Goal: Task Accomplishment & Management: Manage account settings

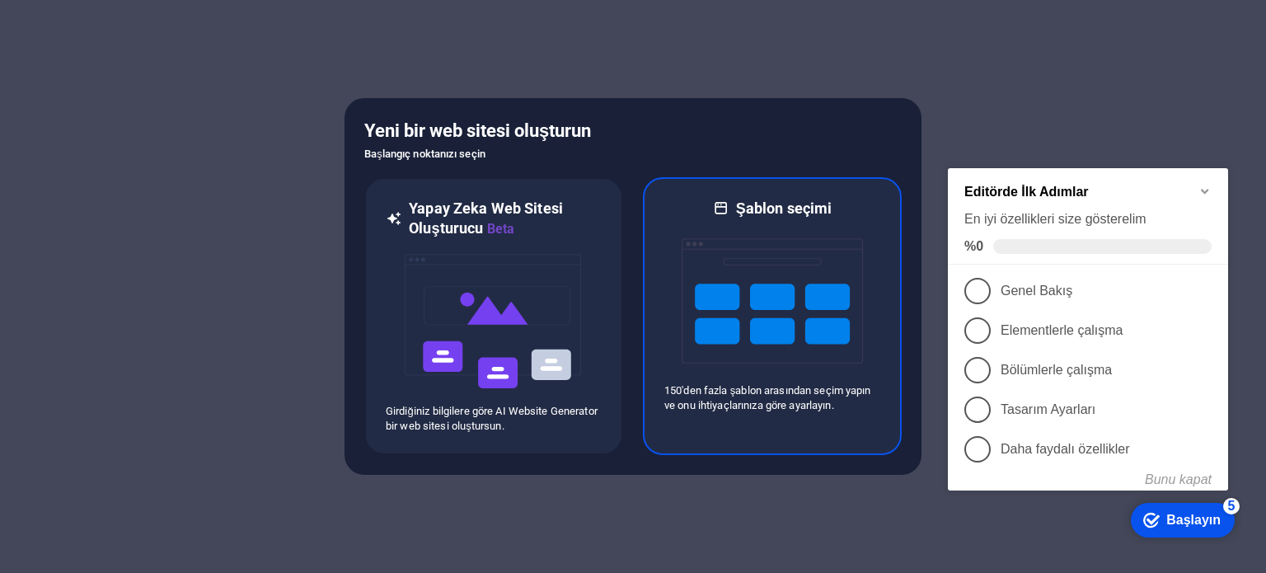
click at [785, 368] on img at bounding box center [772, 300] width 181 height 165
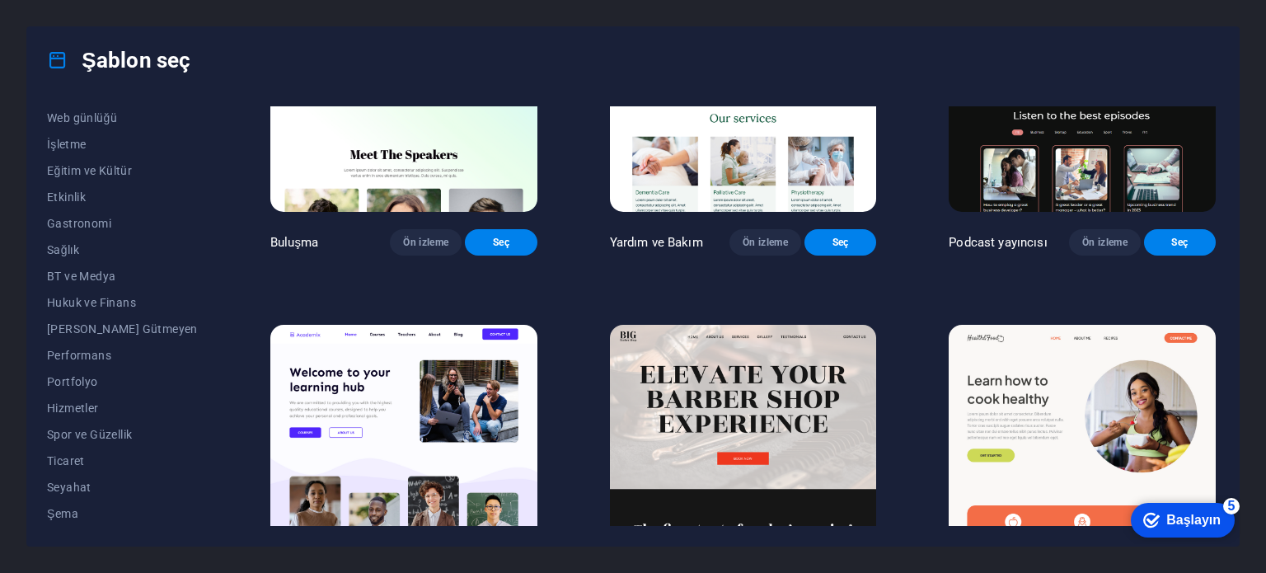
scroll to position [1319, 0]
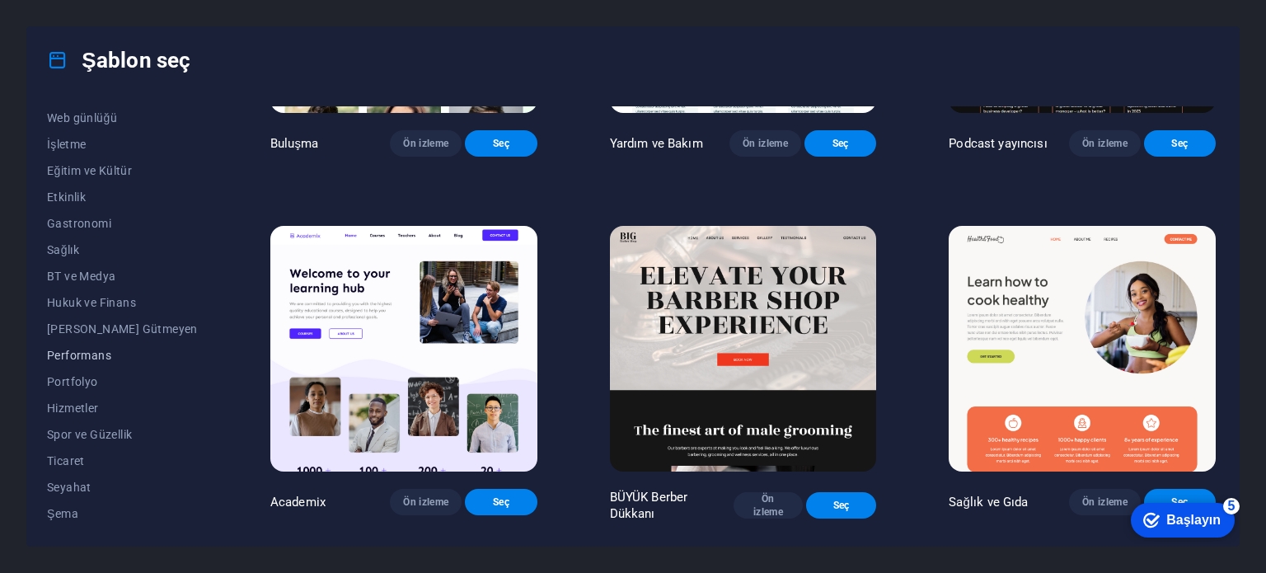
click at [97, 358] on span "Performans" at bounding box center [122, 355] width 151 height 13
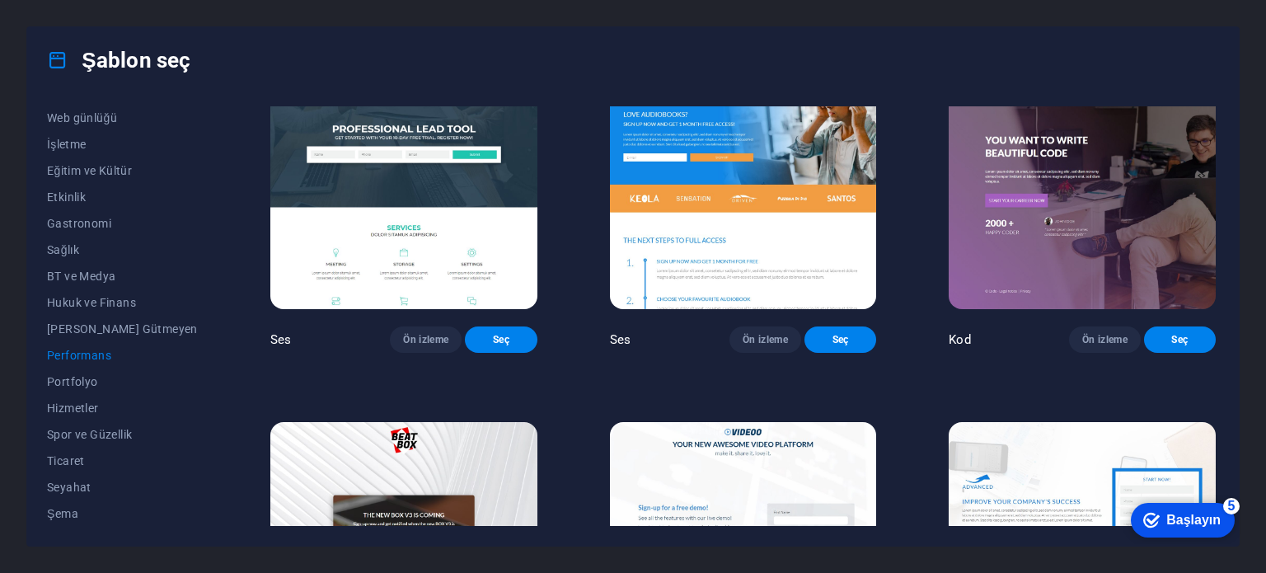
scroll to position [0, 0]
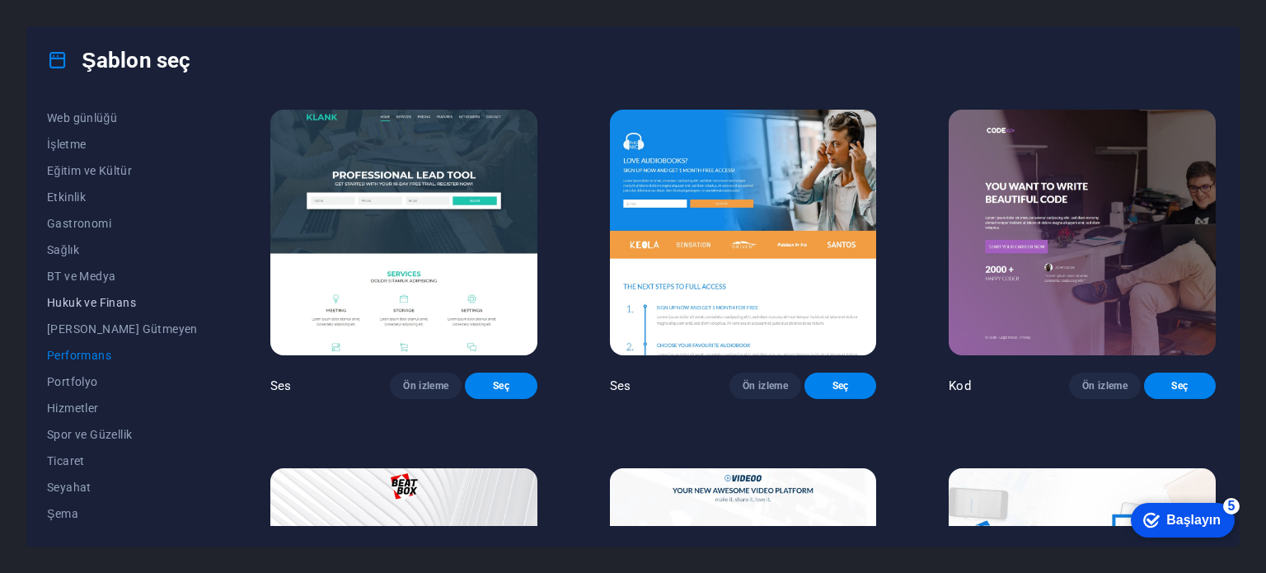
click at [118, 305] on span "Hukuk ve Finans" at bounding box center [122, 302] width 151 height 13
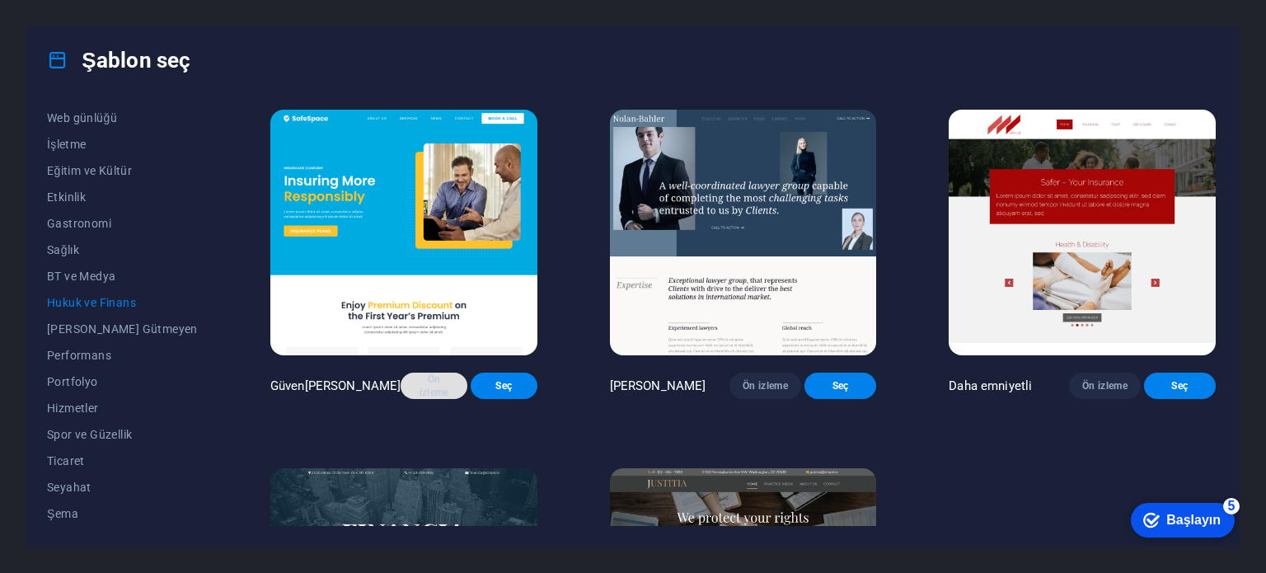
click at [420, 398] on font "Ön izleme" at bounding box center [435, 385] width 30 height 25
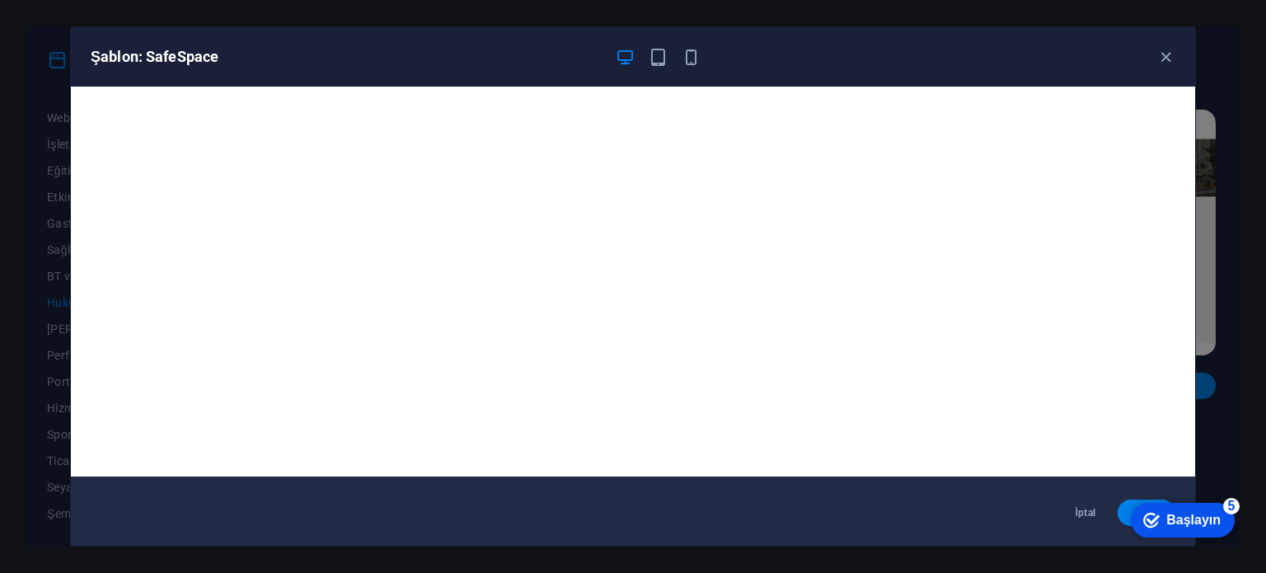
scroll to position [4, 0]
click at [821, 47] on div "Şablon: SafeSpace" at bounding box center [623, 57] width 1065 height 20
click at [1159, 62] on icon "button" at bounding box center [1166, 57] width 19 height 19
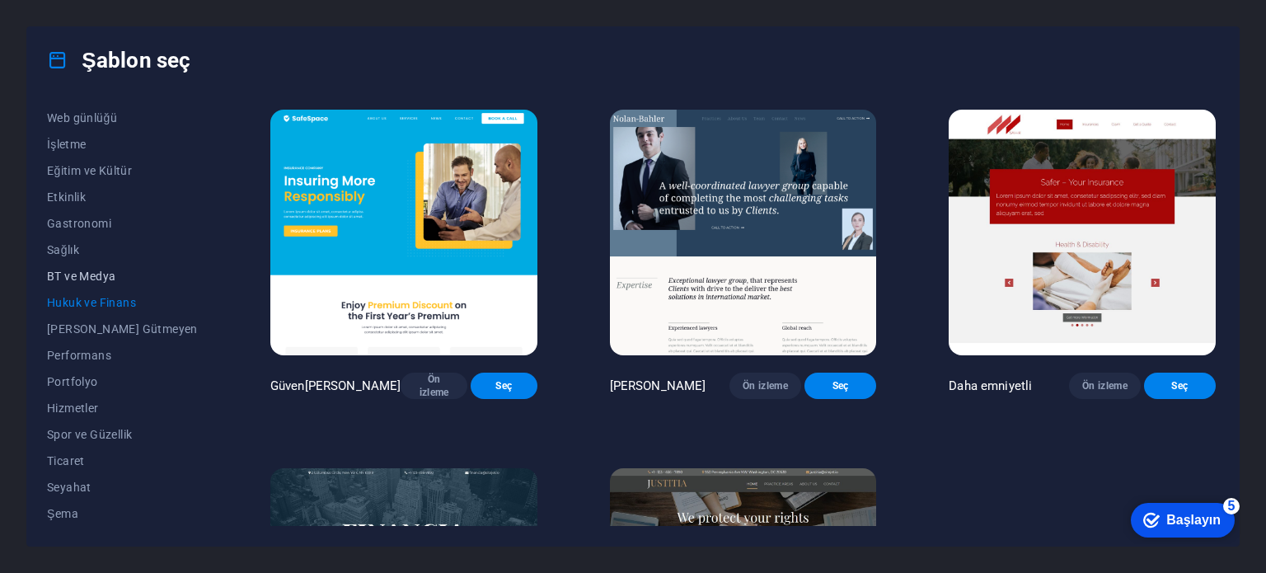
click at [96, 275] on span "BT ve Medya" at bounding box center [122, 276] width 151 height 13
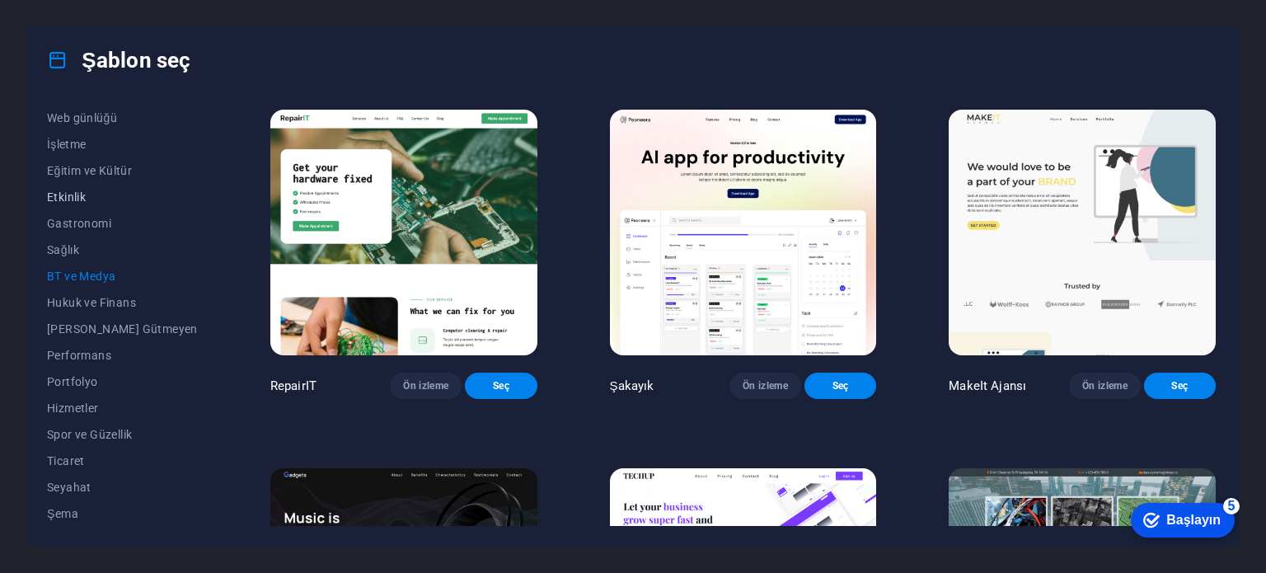
click at [75, 190] on span "Etkinlik" at bounding box center [122, 196] width 151 height 13
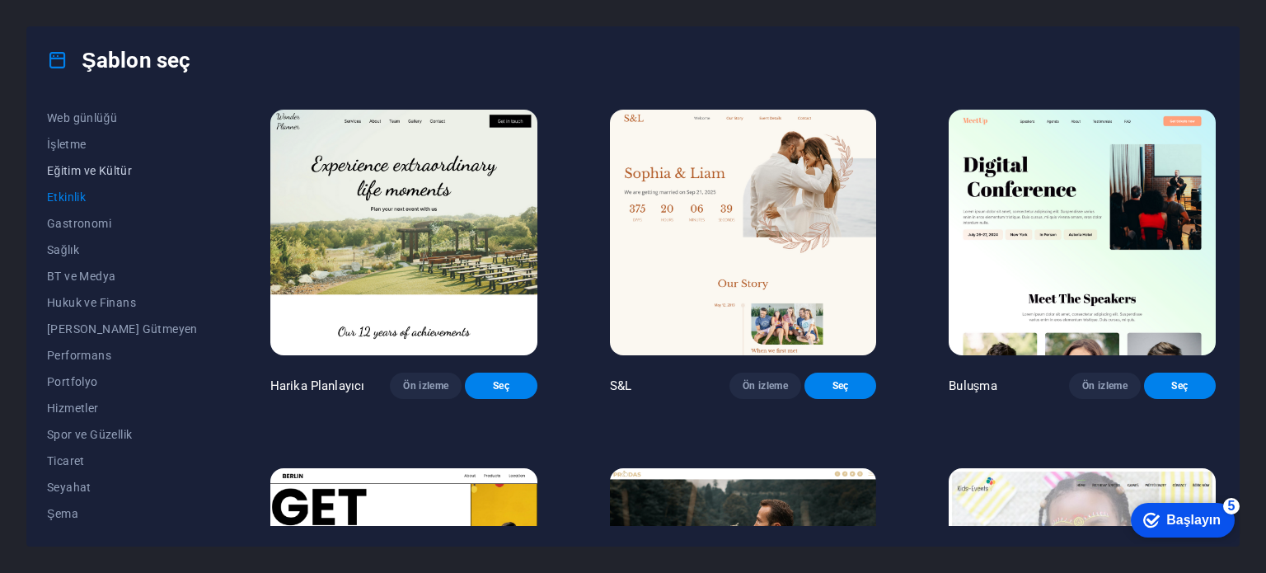
click at [79, 166] on span "Eğitim ve Kültür" at bounding box center [122, 170] width 151 height 13
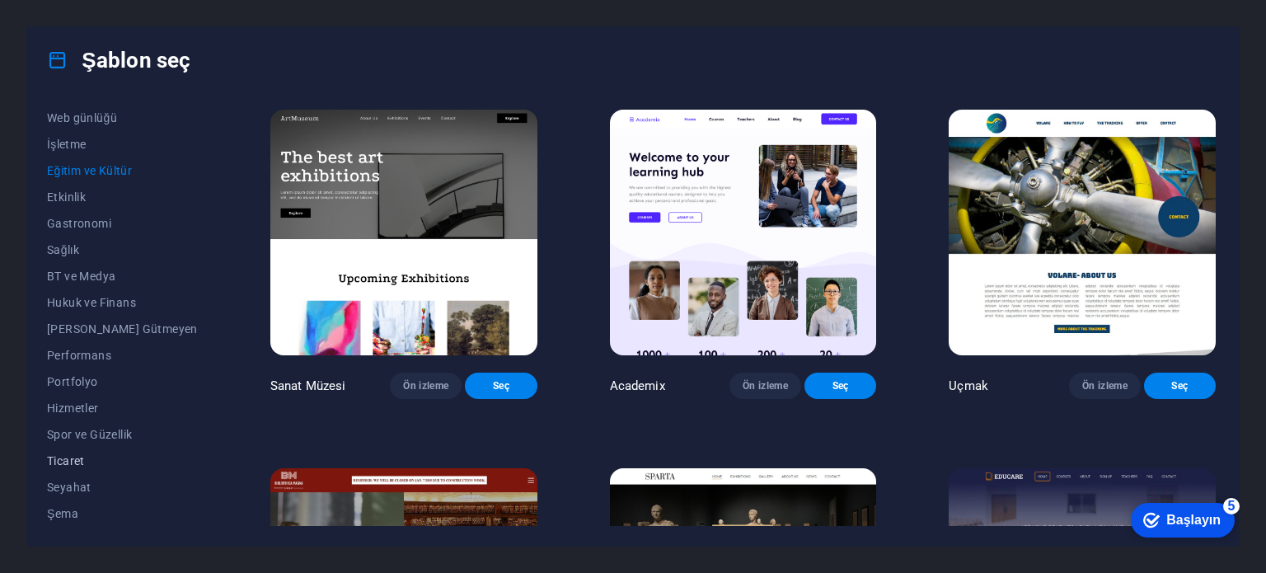
click at [79, 452] on button "Ticaret" at bounding box center [122, 461] width 151 height 26
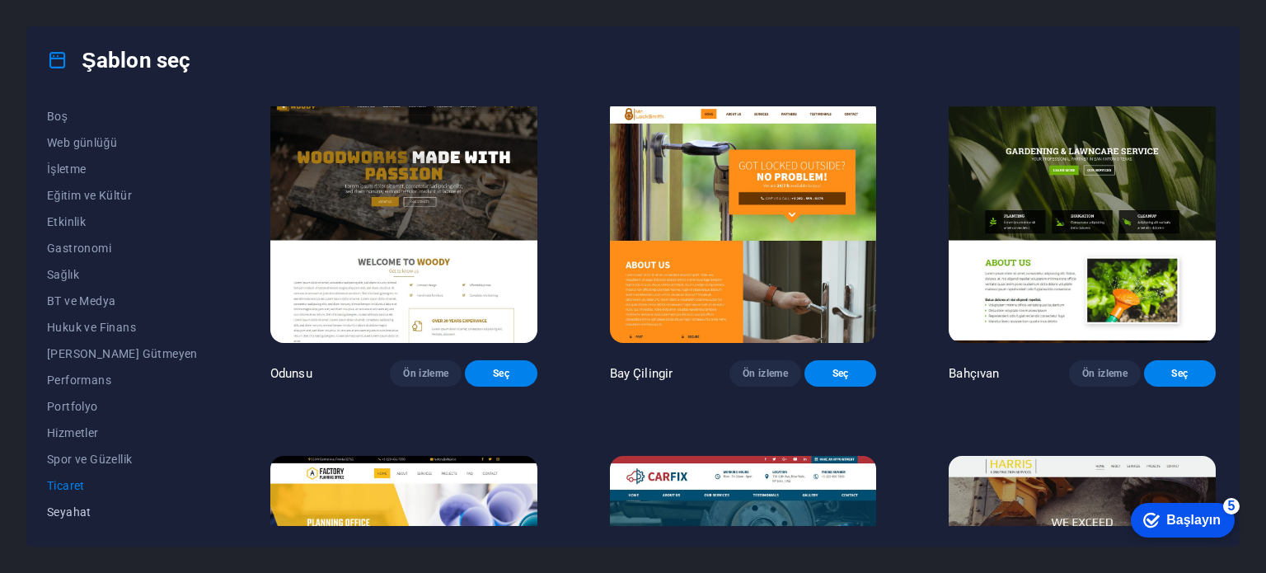
scroll to position [239, 0]
click at [59, 511] on span "Şema" at bounding box center [122, 513] width 151 height 13
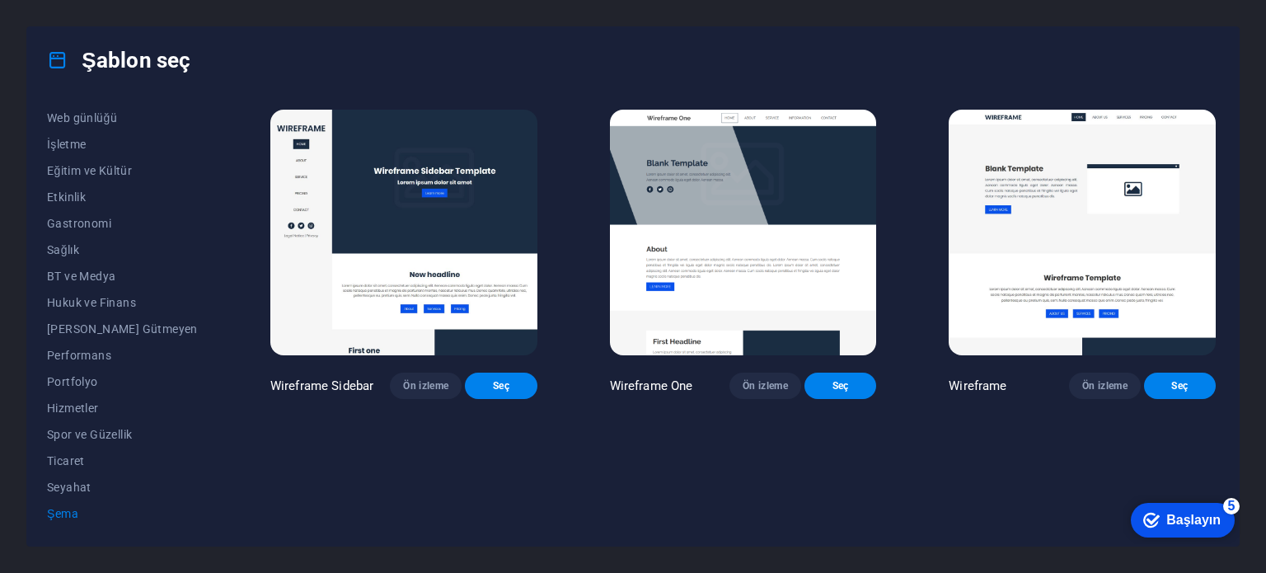
scroll to position [0, 0]
click at [425, 392] on font "Ön izleme" at bounding box center [442, 389] width 35 height 26
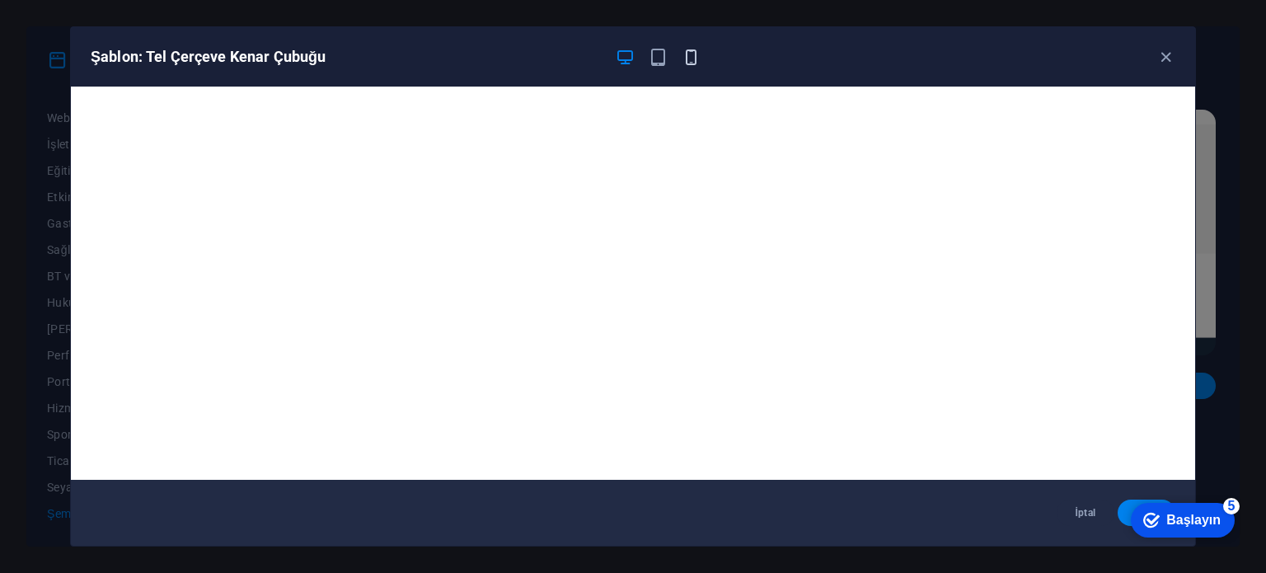
click at [689, 54] on icon "button" at bounding box center [691, 57] width 19 height 19
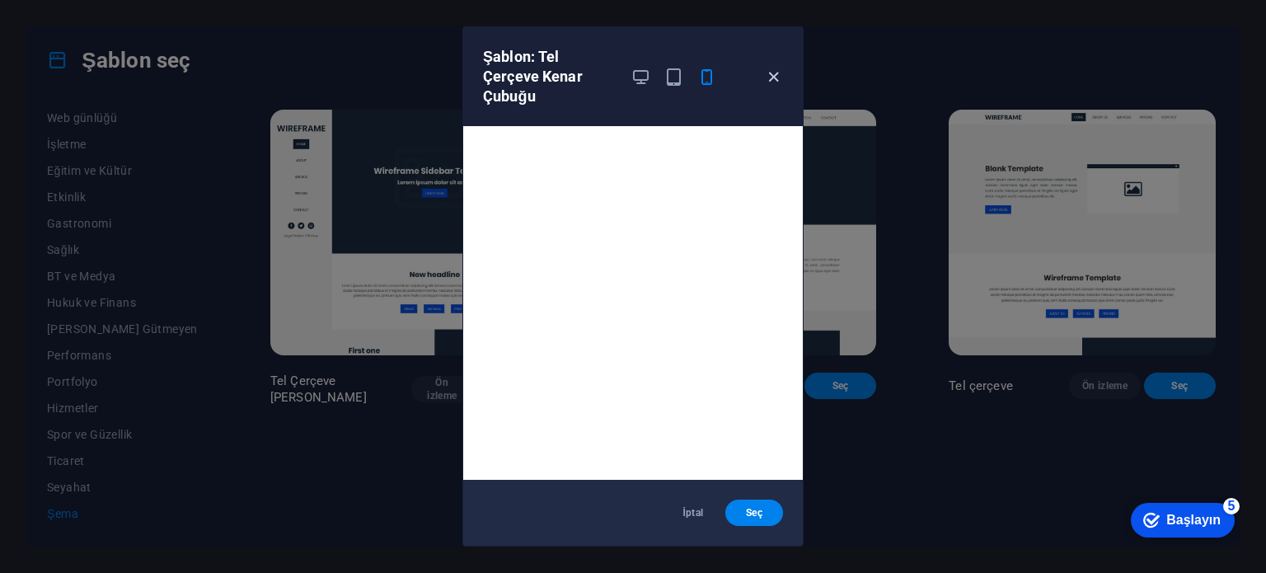
click at [768, 68] on icon "button" at bounding box center [773, 77] width 19 height 19
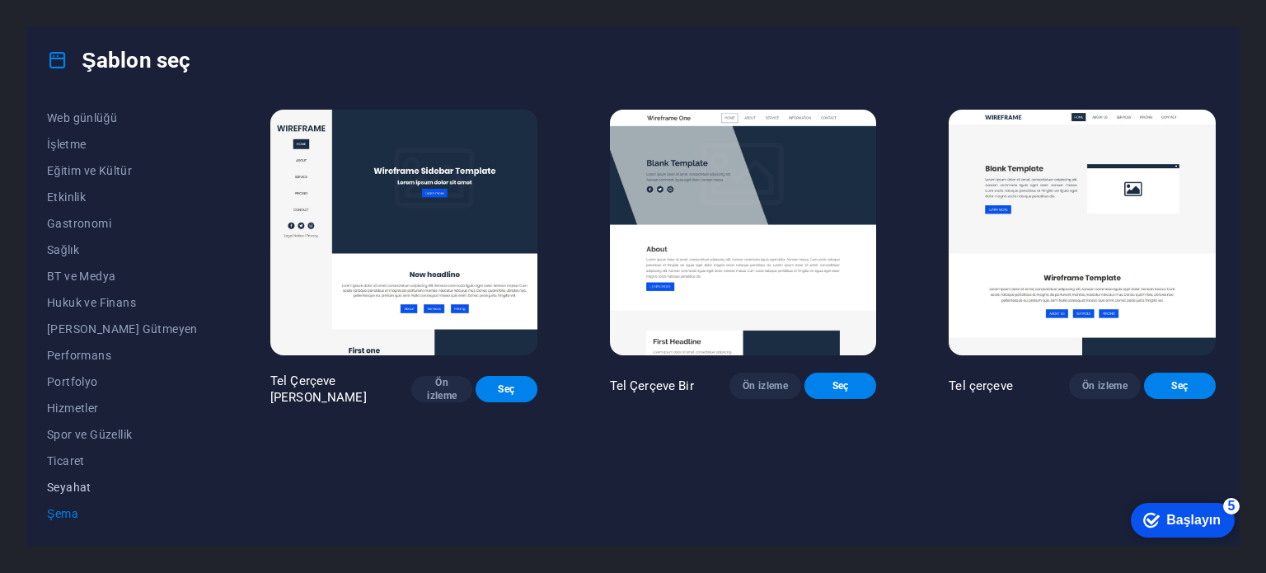
click at [78, 481] on span "Seyahat" at bounding box center [122, 487] width 151 height 13
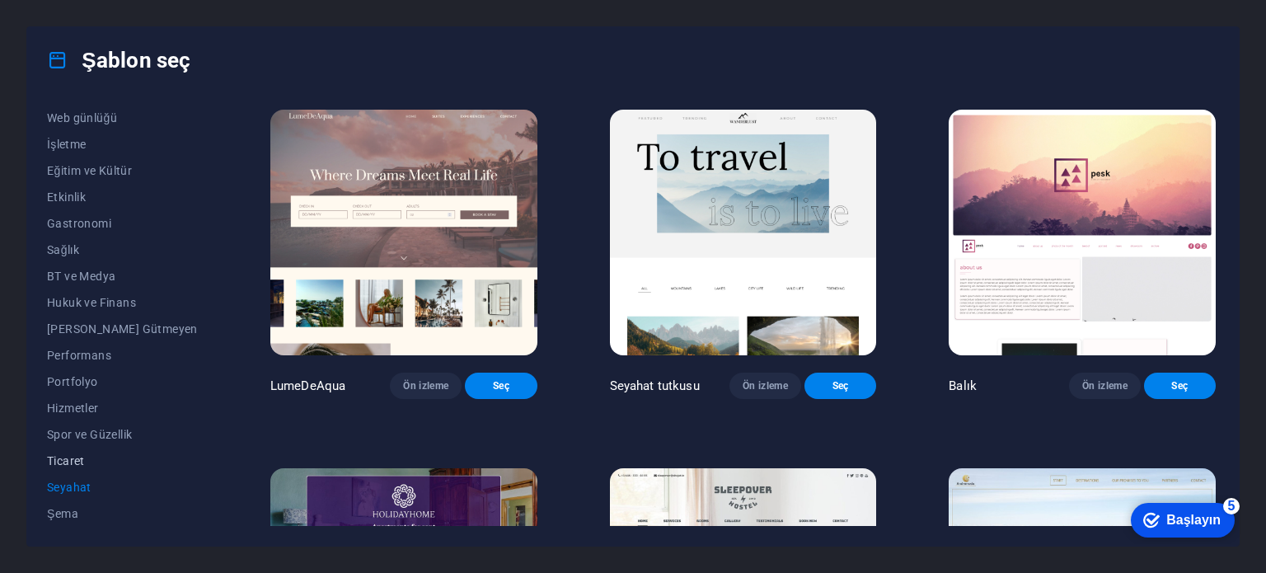
click at [110, 454] on span "Ticaret" at bounding box center [122, 460] width 151 height 13
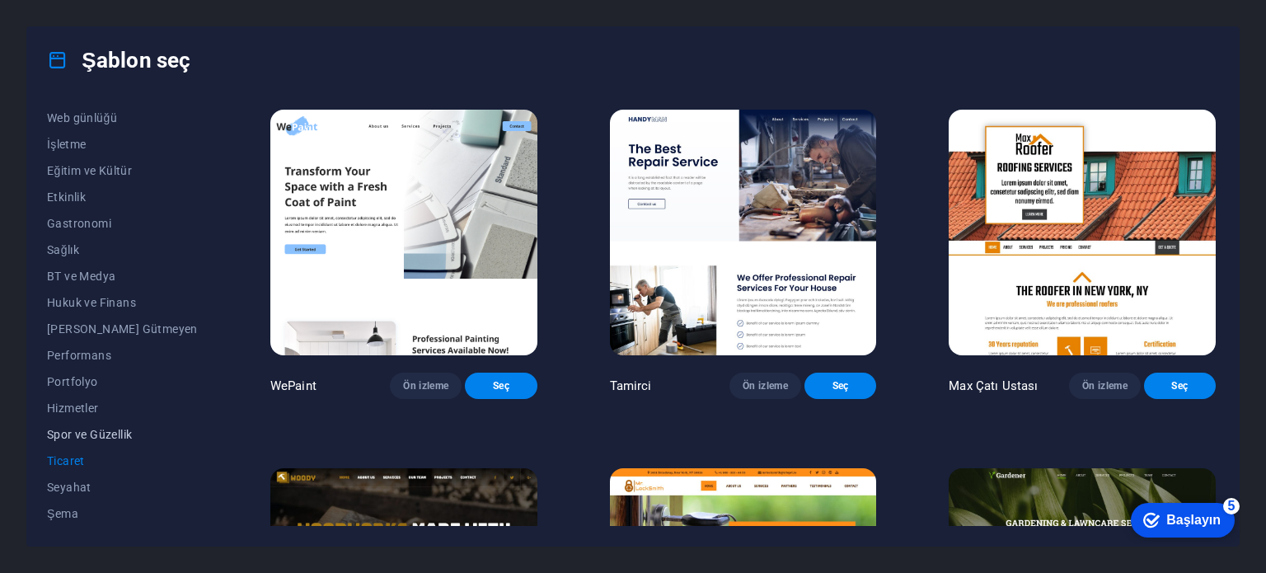
click at [108, 435] on span "Spor ve Güzellik" at bounding box center [122, 434] width 151 height 13
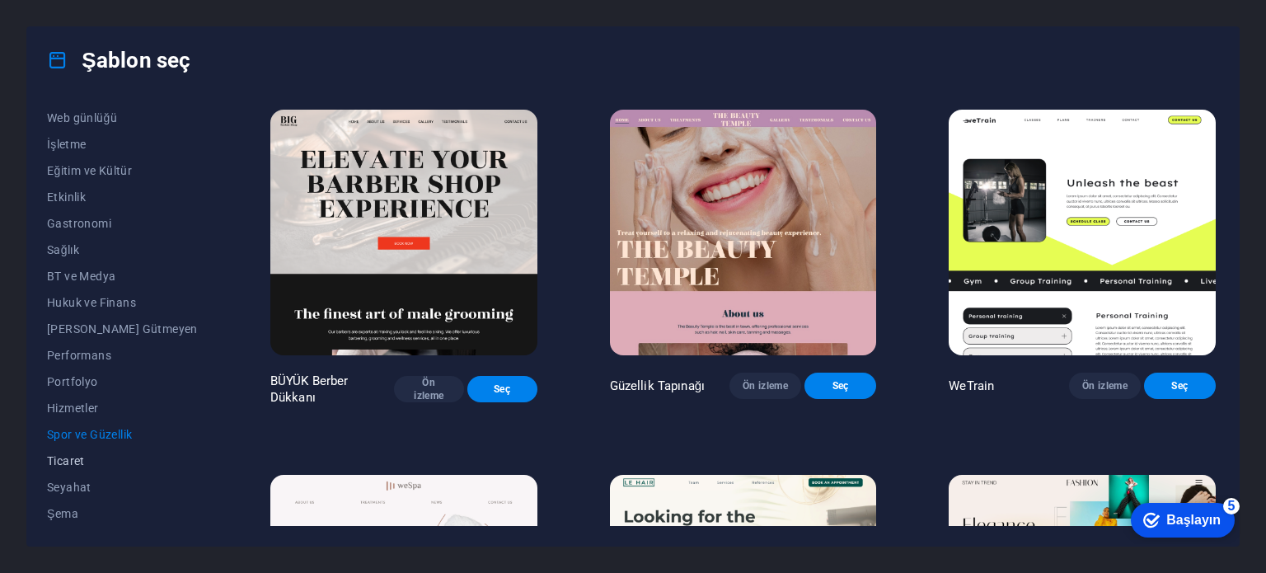
click at [105, 470] on button "Ticaret" at bounding box center [122, 461] width 151 height 26
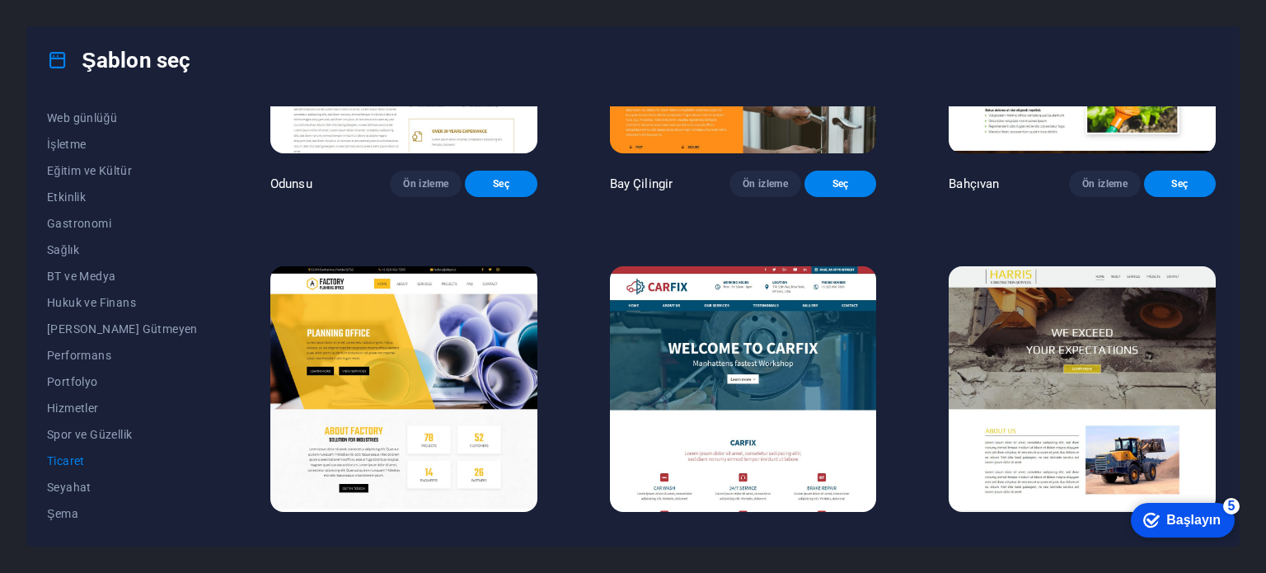
scroll to position [619, 0]
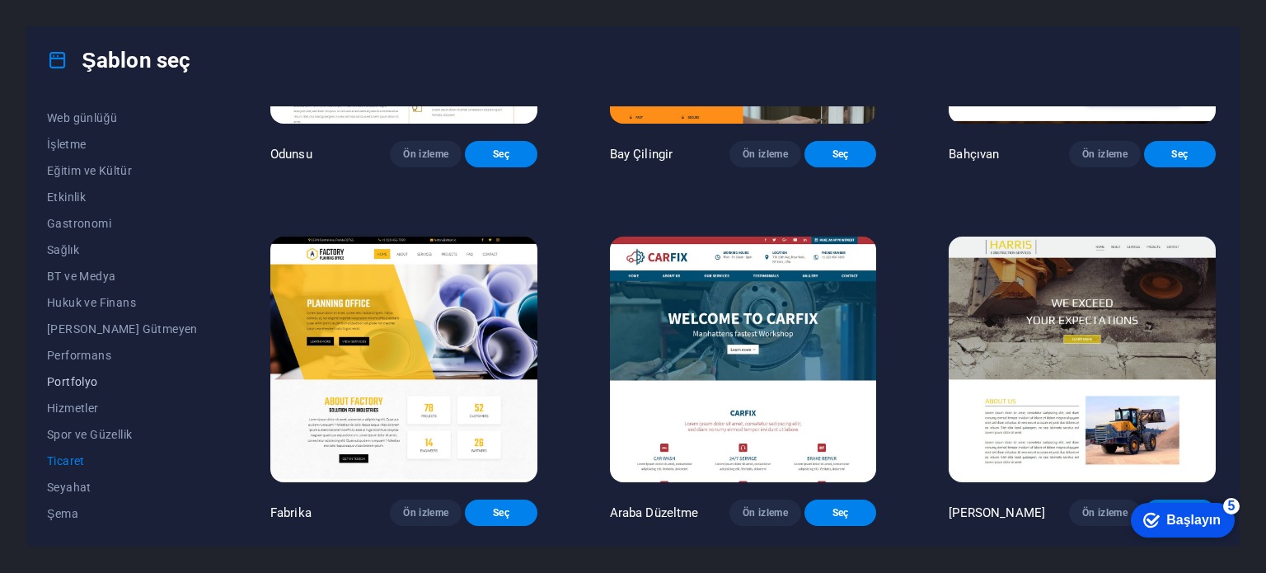
click at [67, 369] on button "Portfolyo" at bounding box center [122, 382] width 151 height 26
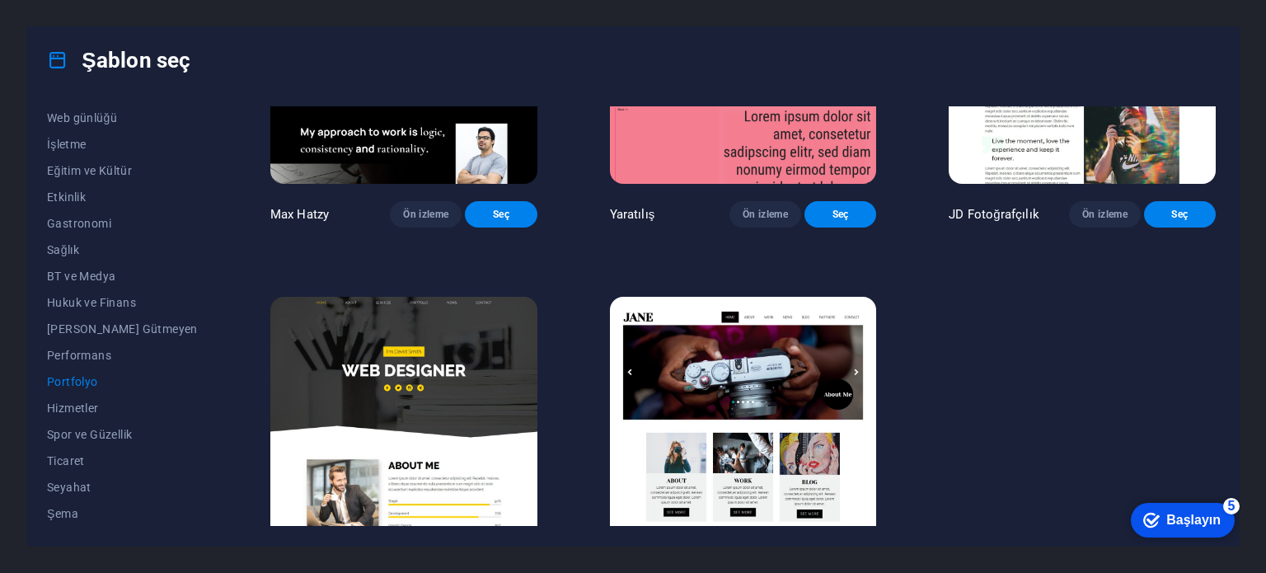
scroll to position [626, 0]
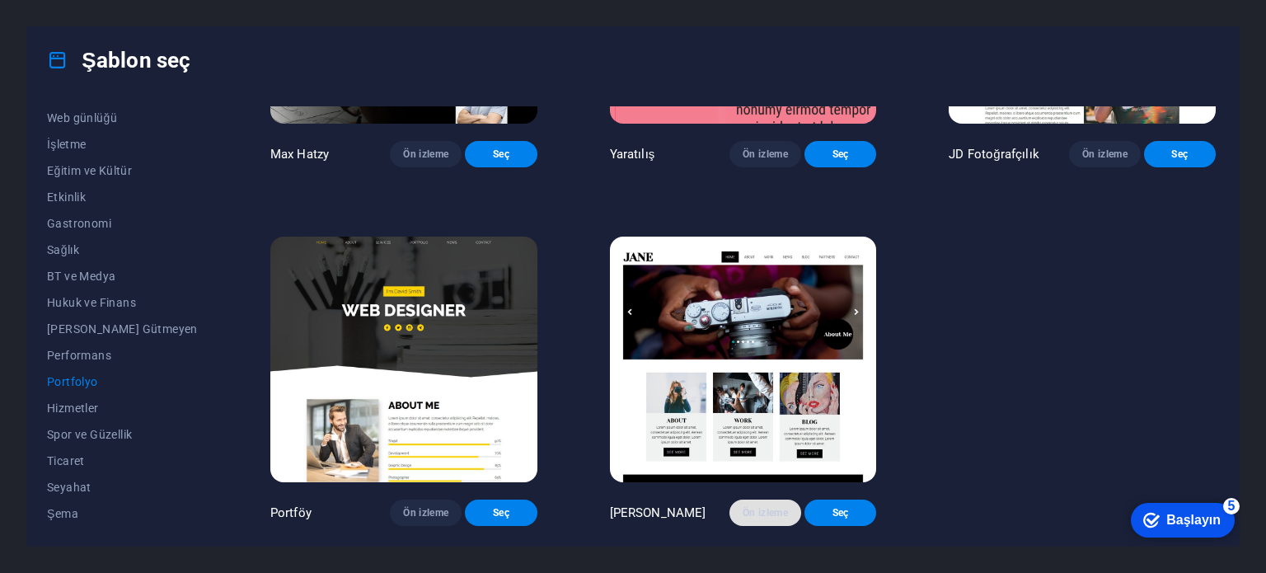
click at [762, 515] on font "Ön izleme" at bounding box center [765, 513] width 45 height 12
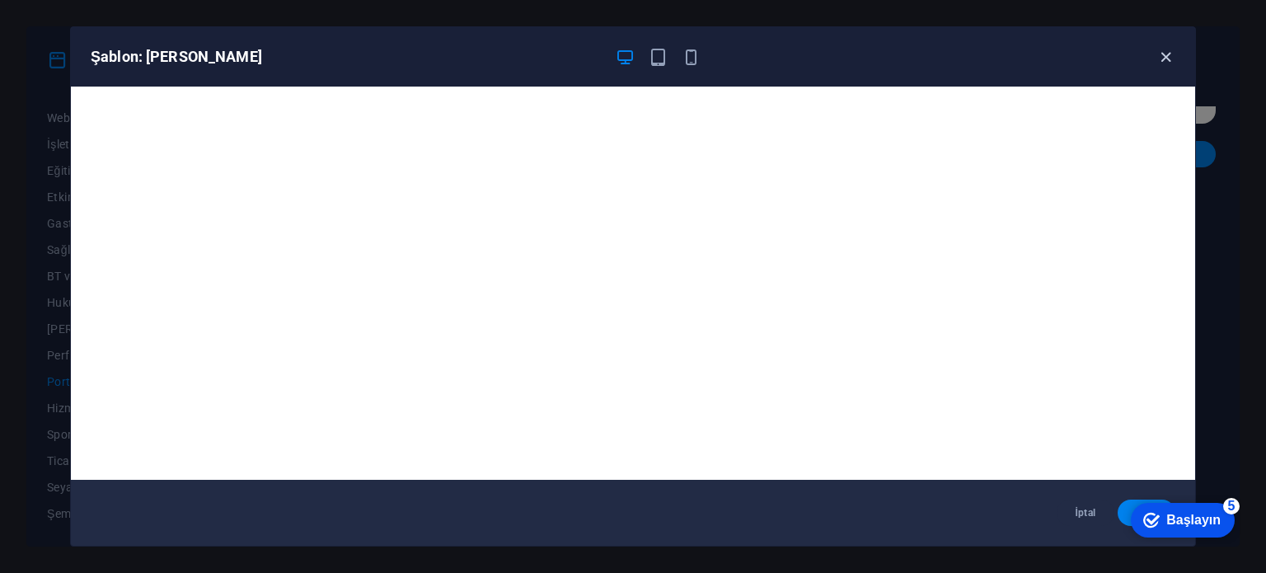
click at [1165, 55] on icon "button" at bounding box center [1166, 57] width 19 height 19
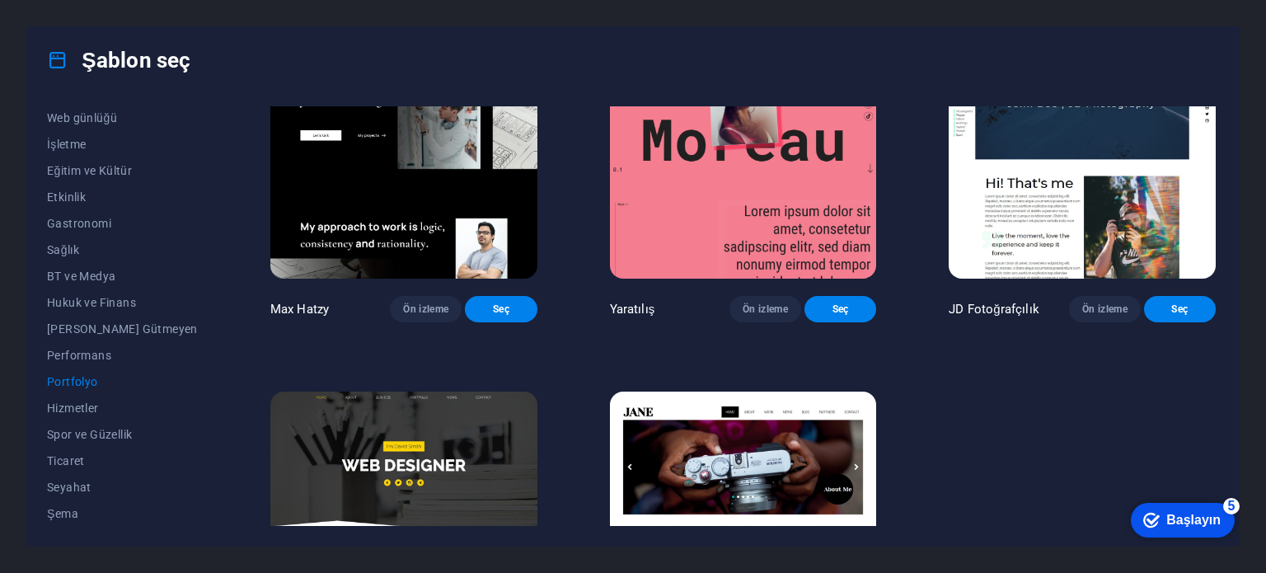
scroll to position [378, 0]
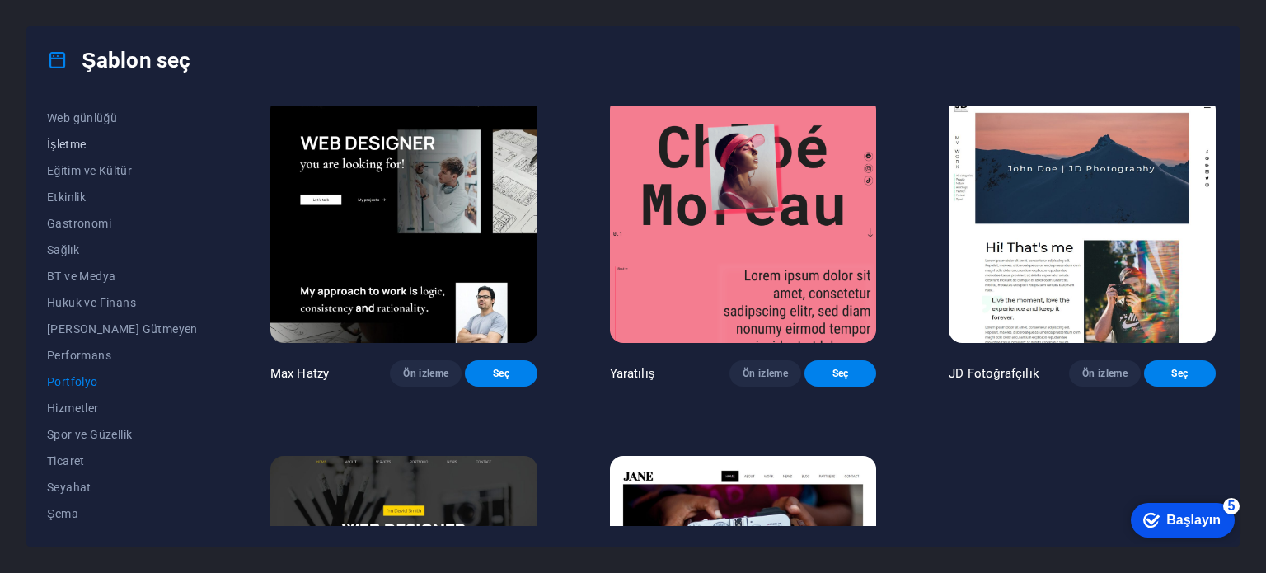
click at [72, 145] on font "İşletme" at bounding box center [67, 144] width 40 height 13
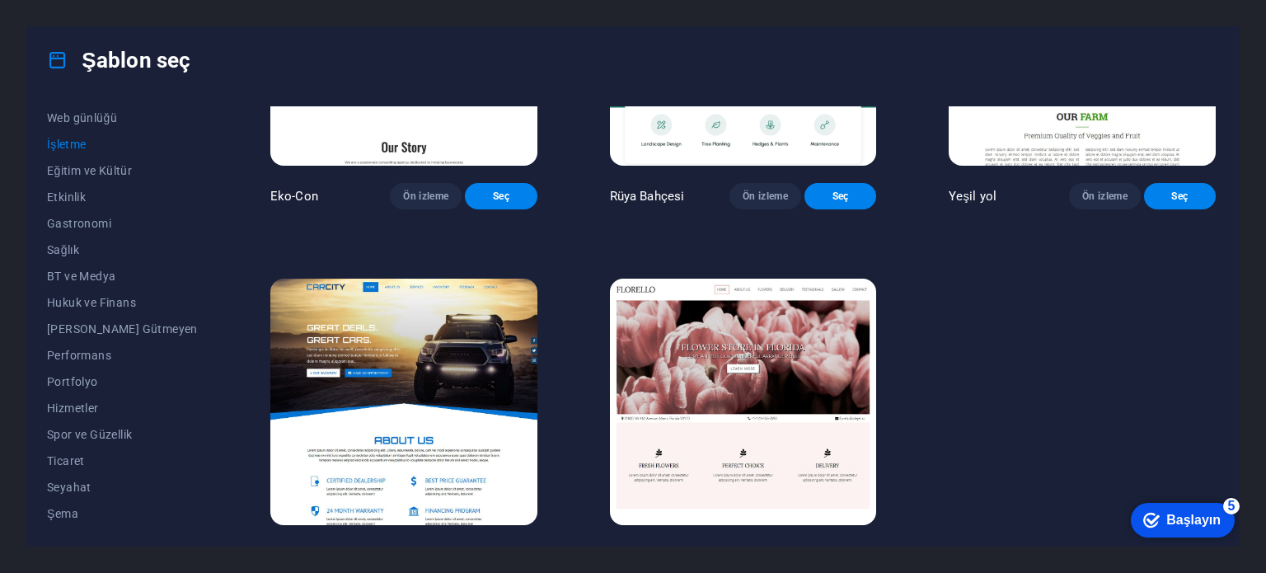
scroll to position [251, 0]
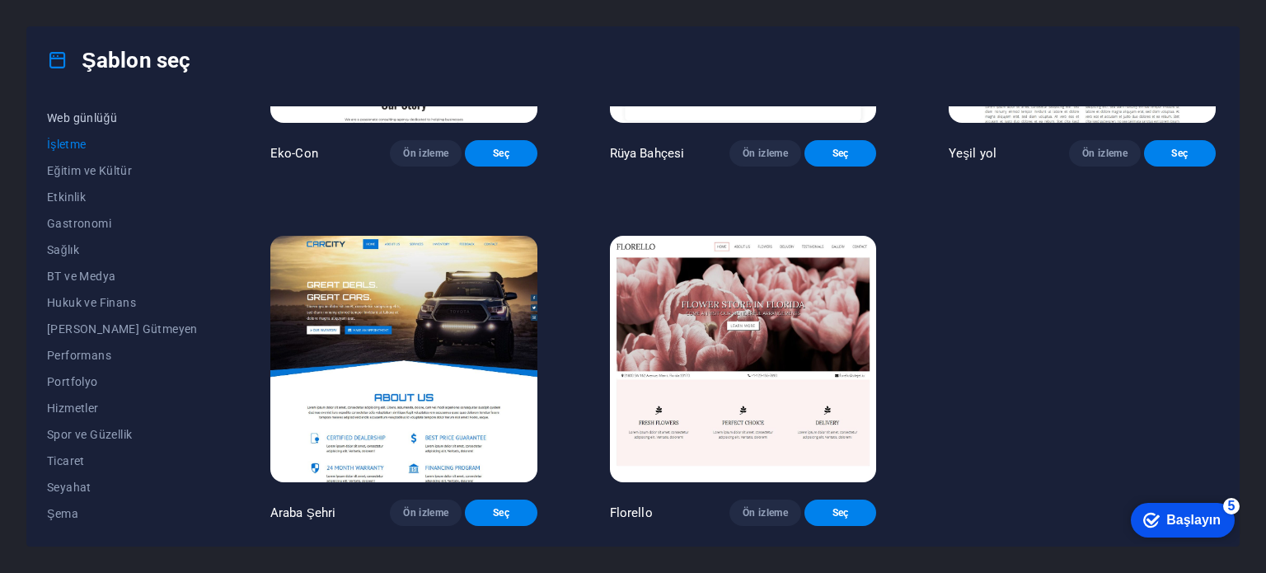
click at [95, 107] on button "Web günlüğü" at bounding box center [122, 118] width 151 height 26
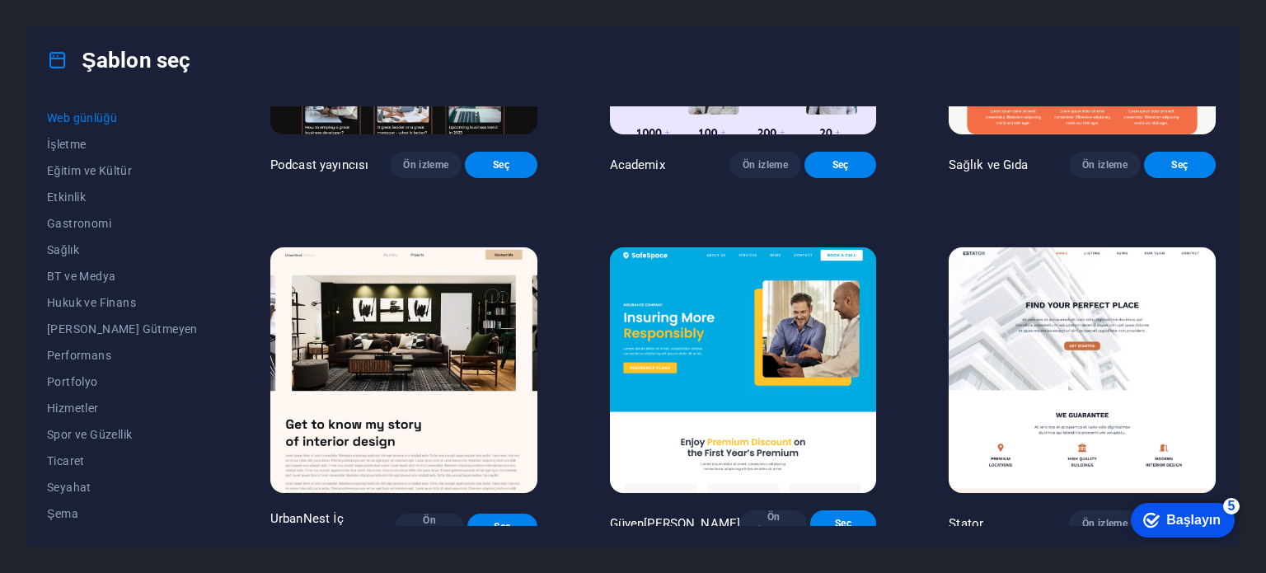
scroll to position [745, 0]
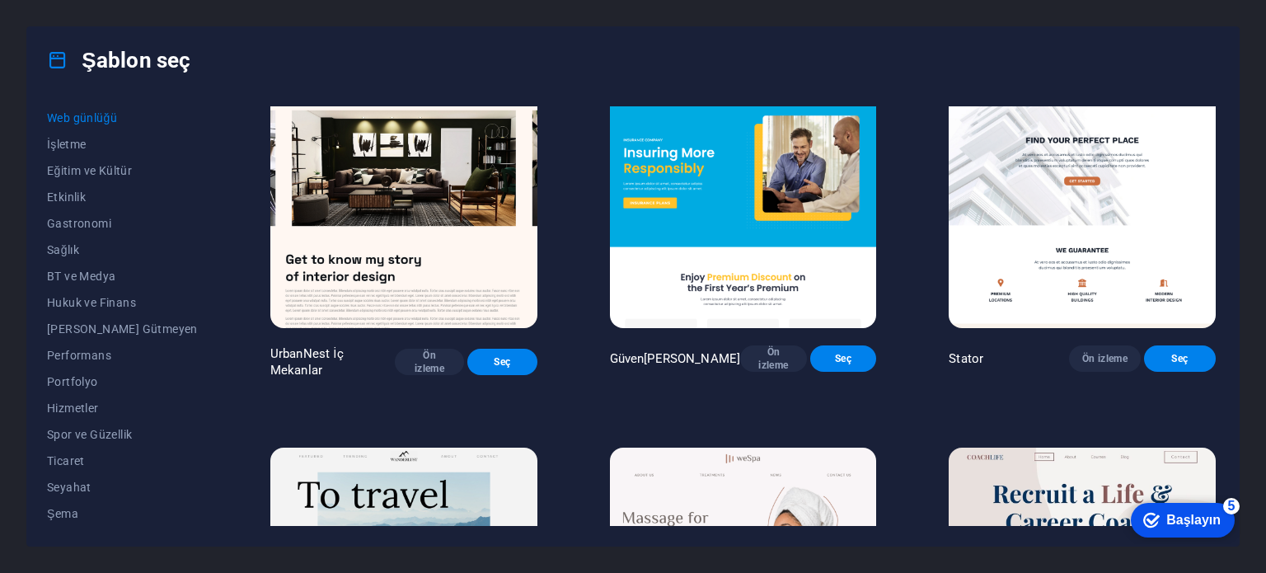
click at [1111, 187] on img at bounding box center [1082, 205] width 267 height 246
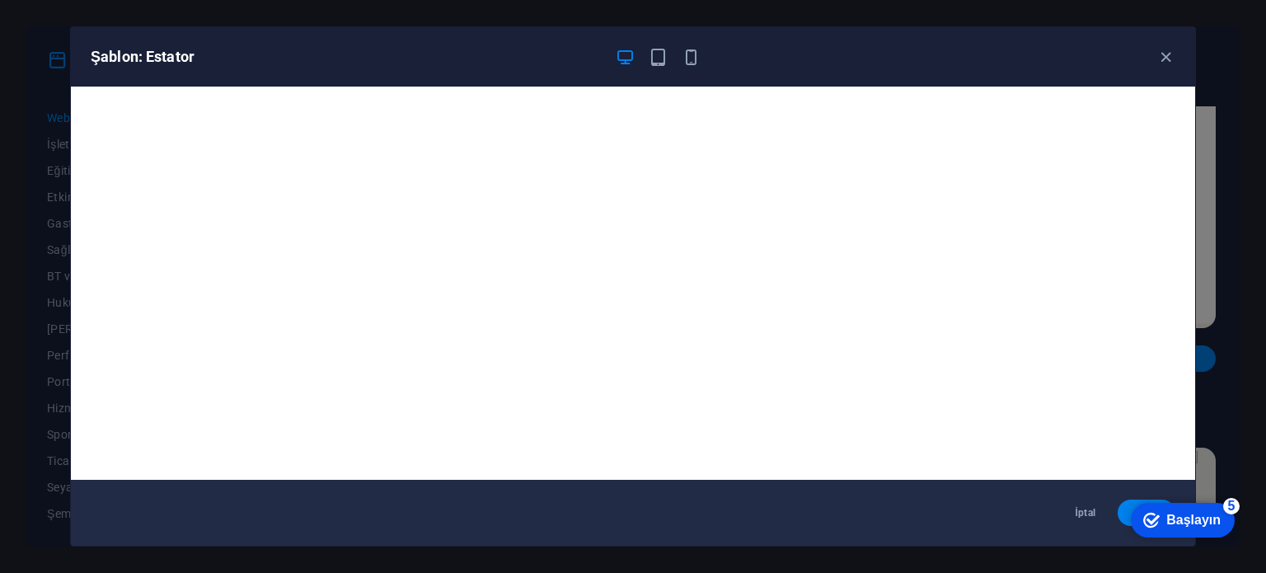
scroll to position [0, 0]
click at [1171, 62] on icon "button" at bounding box center [1166, 57] width 19 height 19
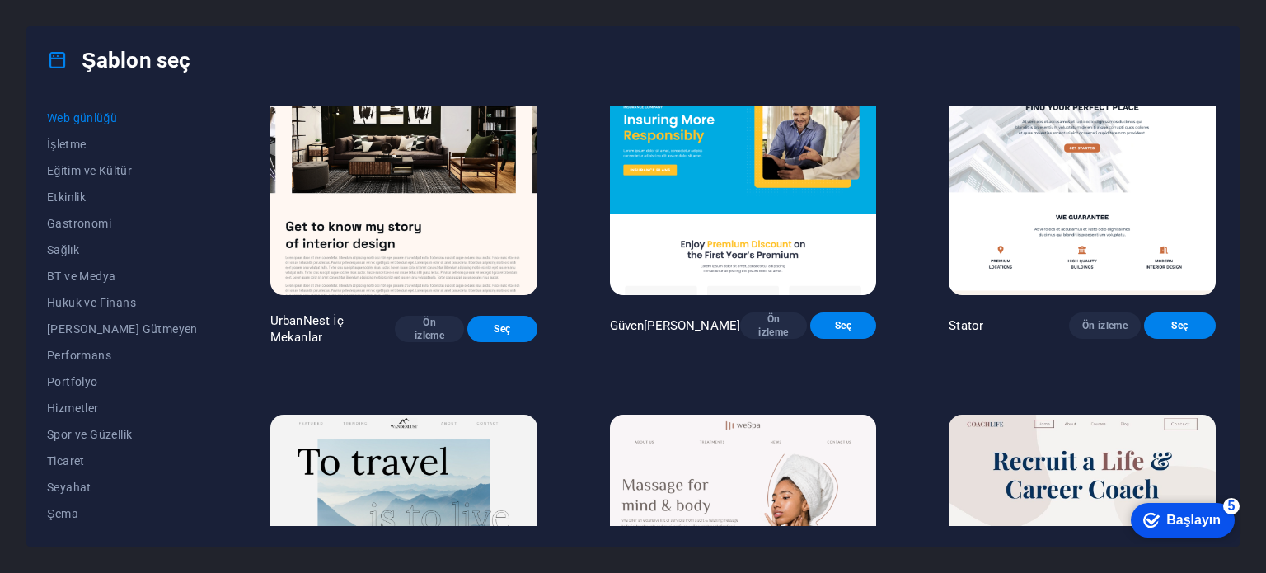
scroll to position [745, 0]
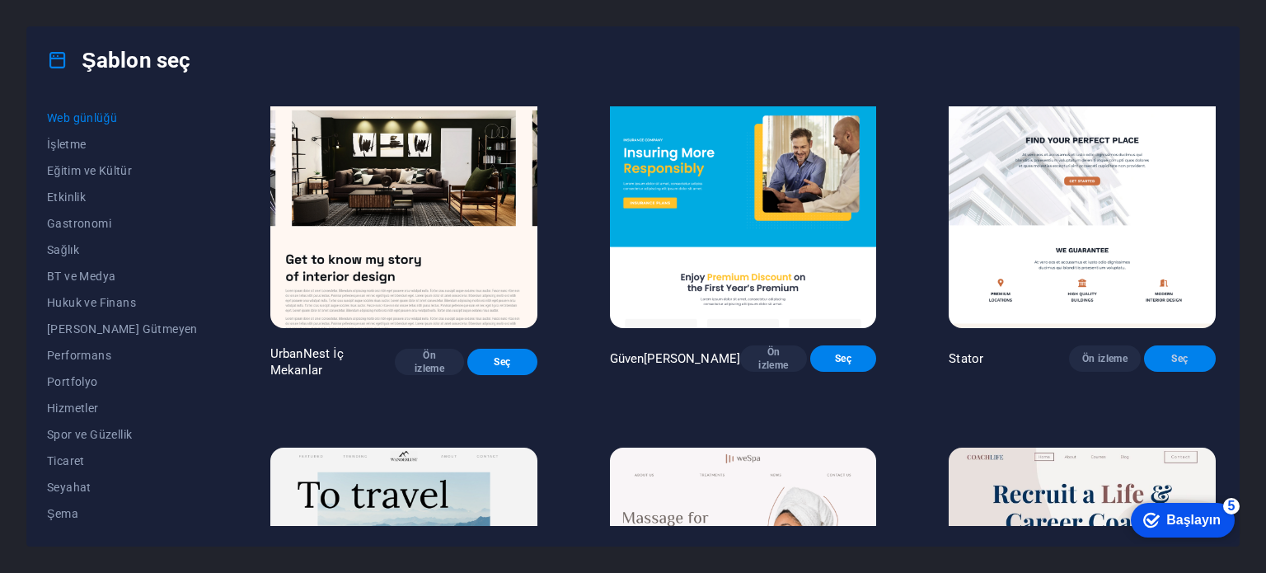
click at [1174, 364] on font "Seç" at bounding box center [1180, 359] width 16 height 12
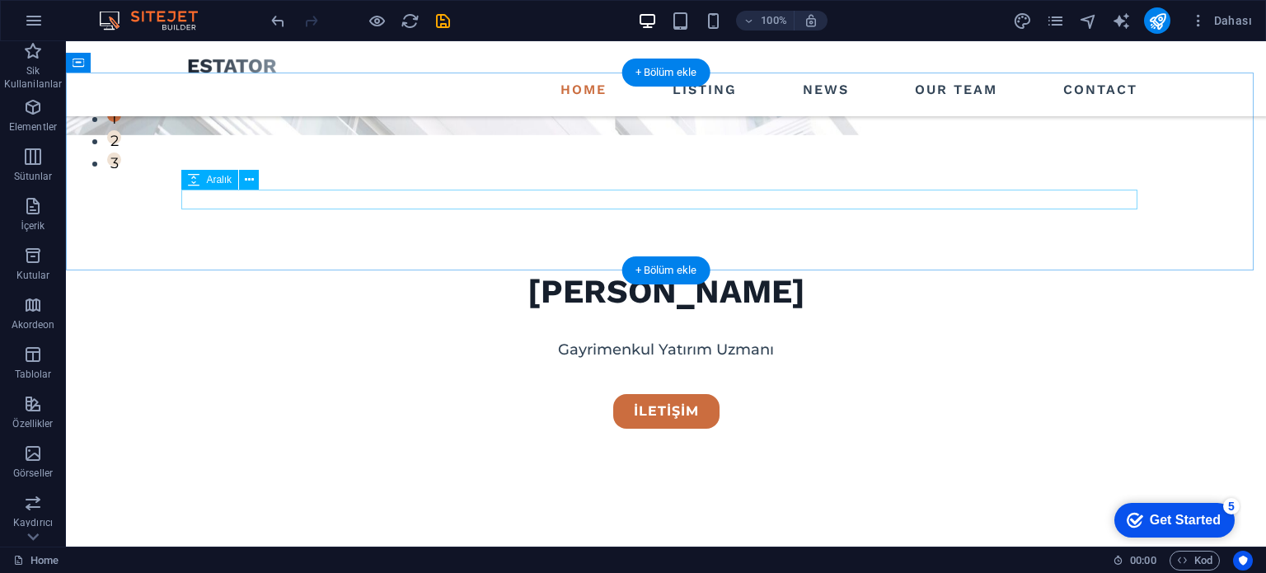
scroll to position [412, 0]
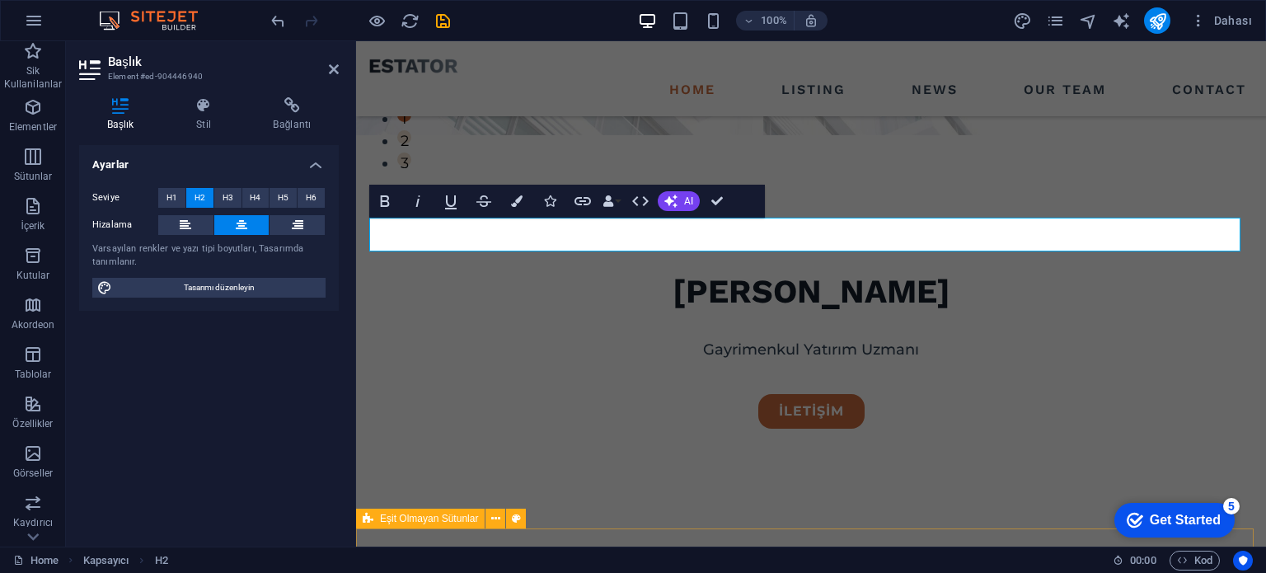
drag, startPoint x: 1031, startPoint y: 509, endPoint x: 1322, endPoint y: 509, distance: 291.9
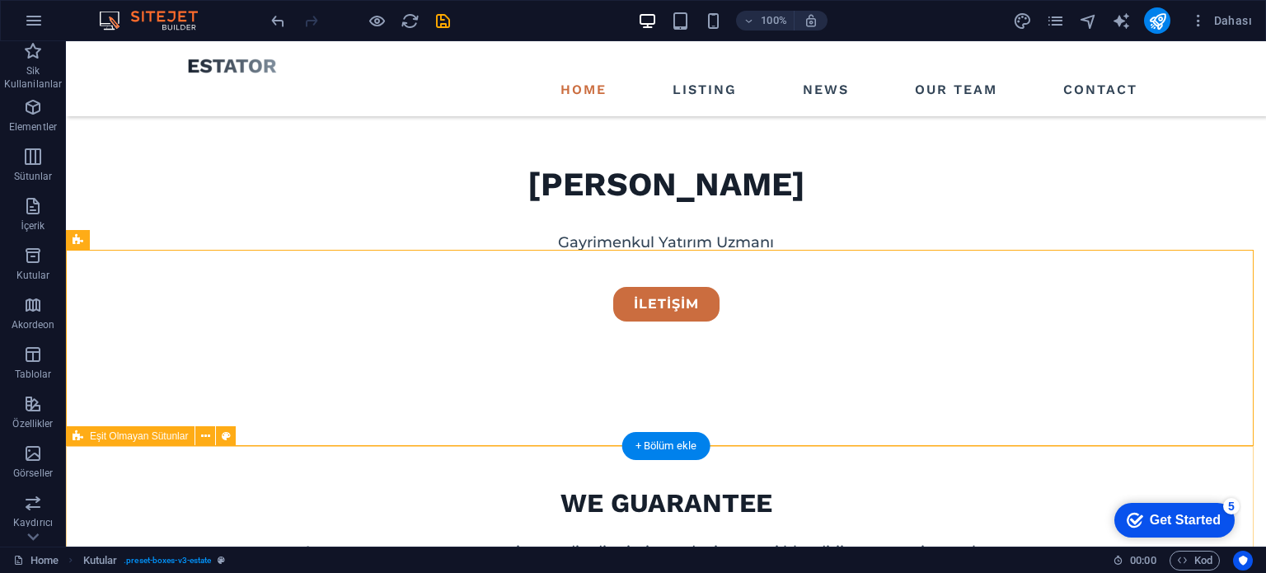
scroll to position [495, 0]
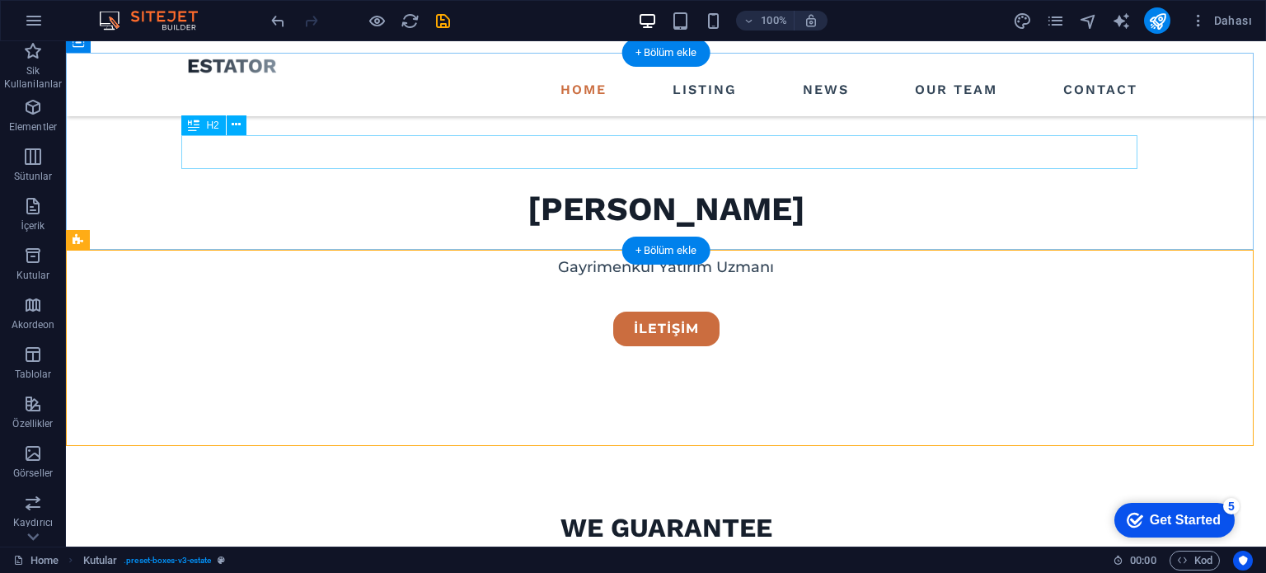
click at [663, 511] on div "we guarantee" at bounding box center [666, 528] width 956 height 35
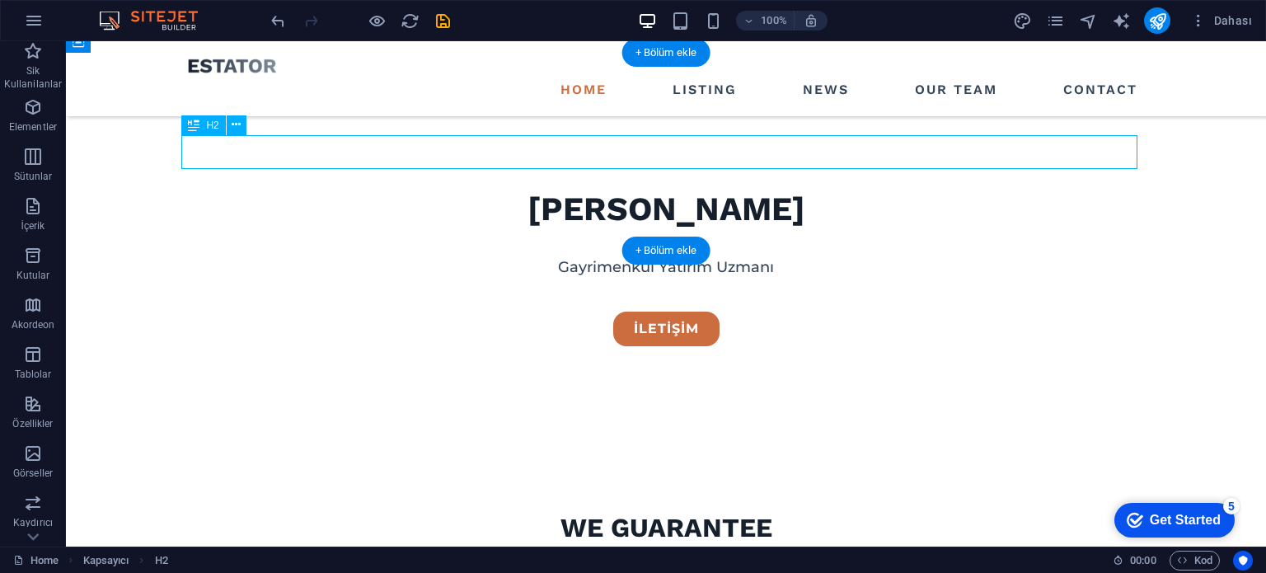
click at [663, 511] on div "we guarantee" at bounding box center [666, 528] width 956 height 35
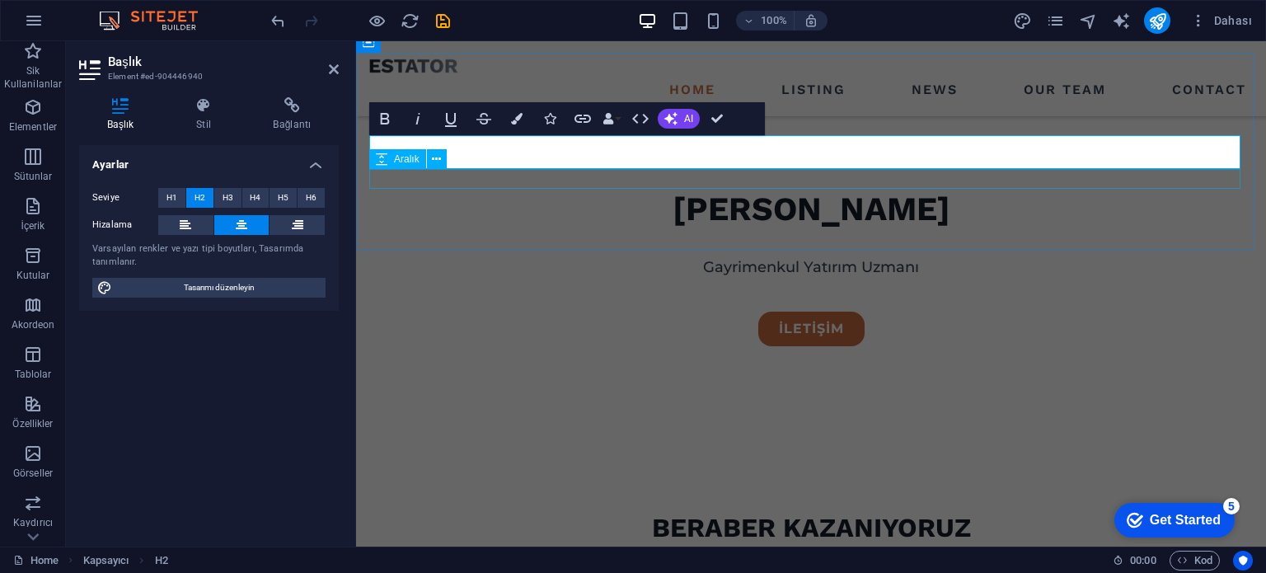
click at [727, 546] on div at bounding box center [811, 556] width 884 height 20
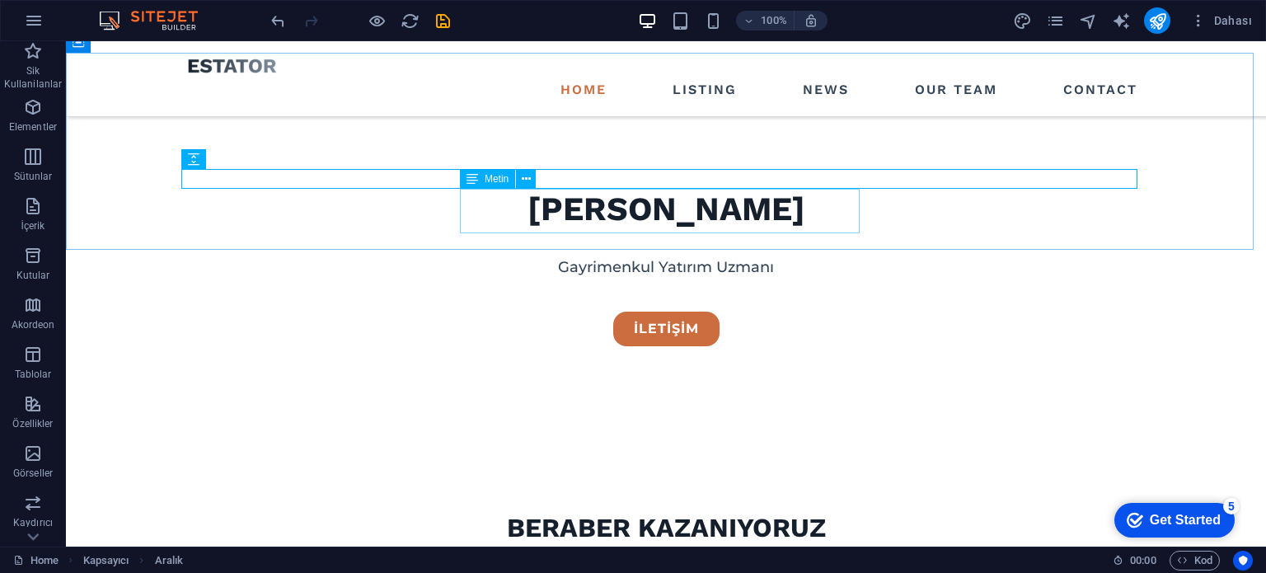
click at [754, 566] on div "At vero eos et accusamus et iusto odio dignissimos ducimus qui blanditiis praes…" at bounding box center [666, 577] width 956 height 22
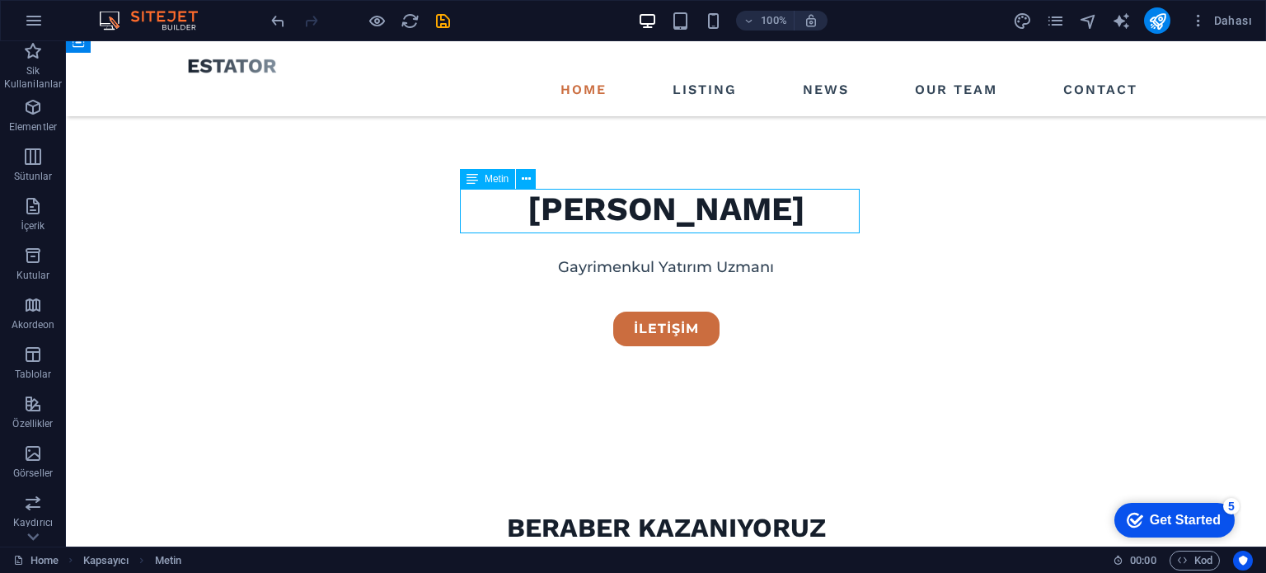
click at [754, 566] on div "At vero eos et accusamus et iusto odio dignissimos ducimus qui blanditiis praes…" at bounding box center [666, 577] width 956 height 22
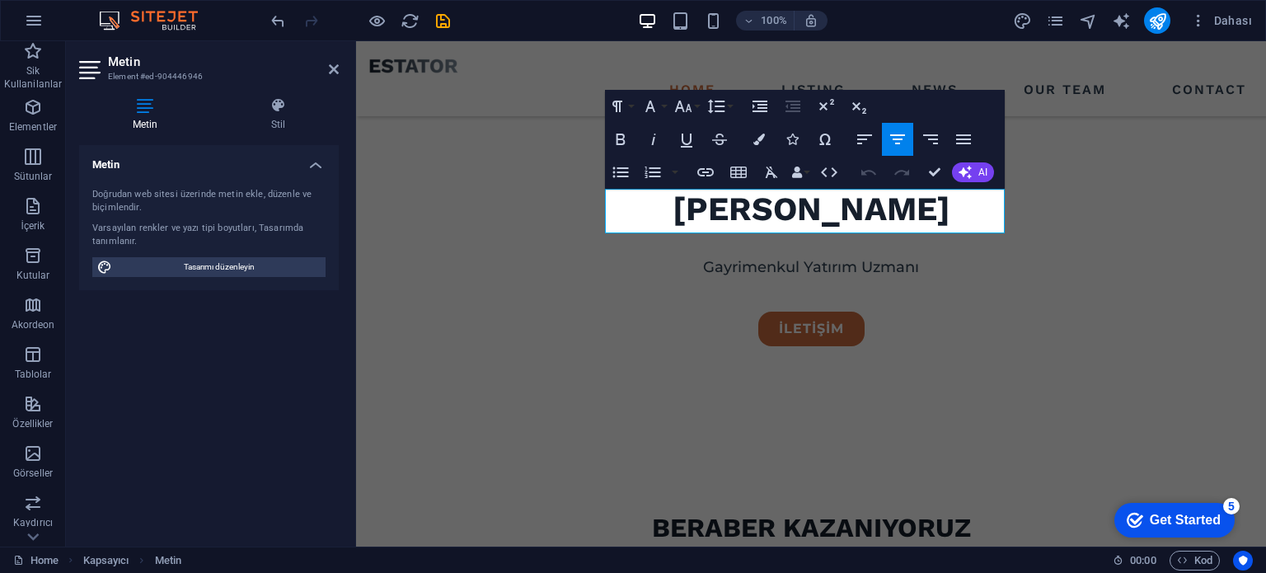
copy p "At vero eos et accusamus et iusto odio dignissimos ducimus qui blanditiis praes…"
click at [853, 566] on p "At vero eos et accusamus et iusto odio dignissimos ducimus qui blanditiis praes…" at bounding box center [811, 577] width 884 height 22
click at [617, 566] on p "At vero eos et accusamus et iusto odio dignissimos ducimus qui blanditiis praes…" at bounding box center [811, 577] width 884 height 22
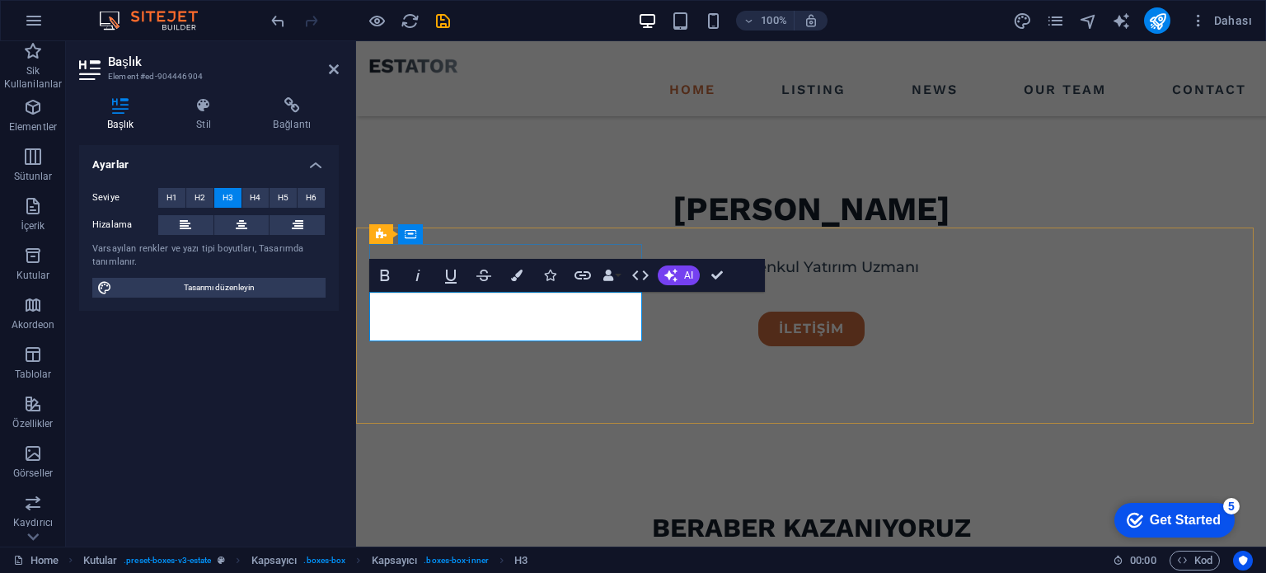
click at [567, 429] on div "bERABER KAZANIYORUZ Kârlı Yatırımlarınız İçin Güvenilir Ortağınız." at bounding box center [811, 517] width 910 height 176
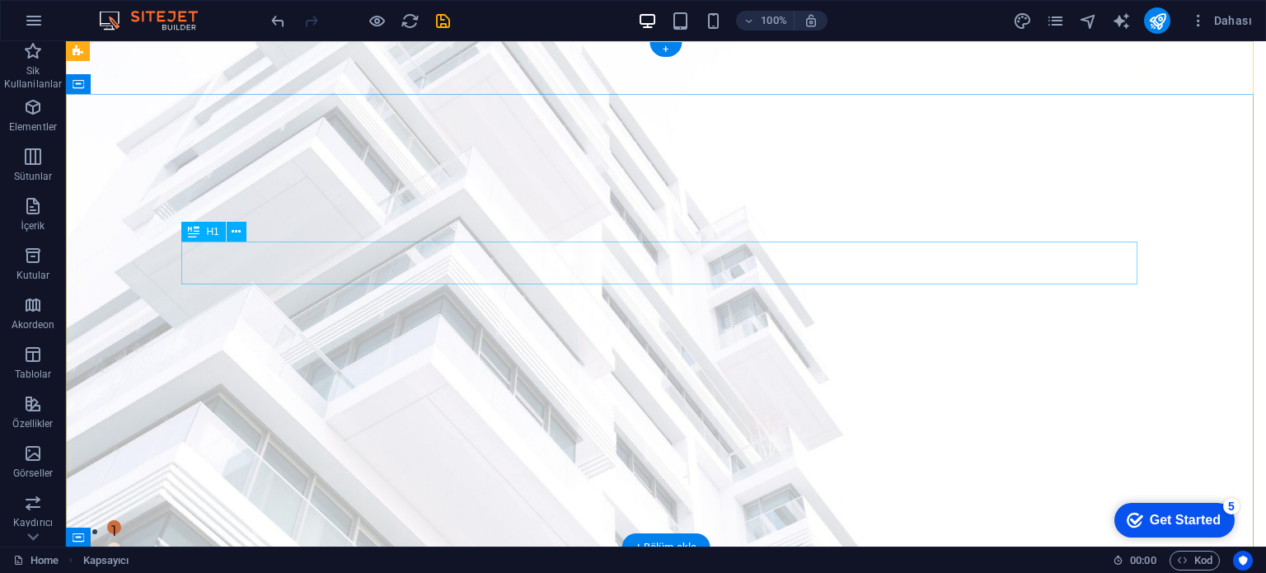
scroll to position [82, 0]
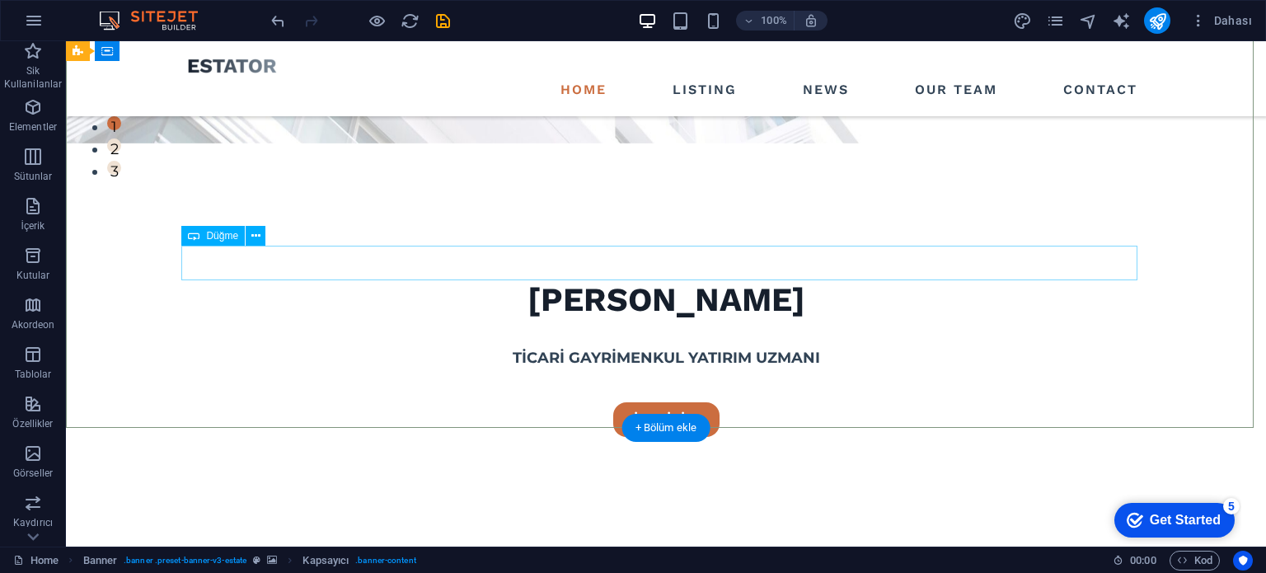
scroll to position [412, 0]
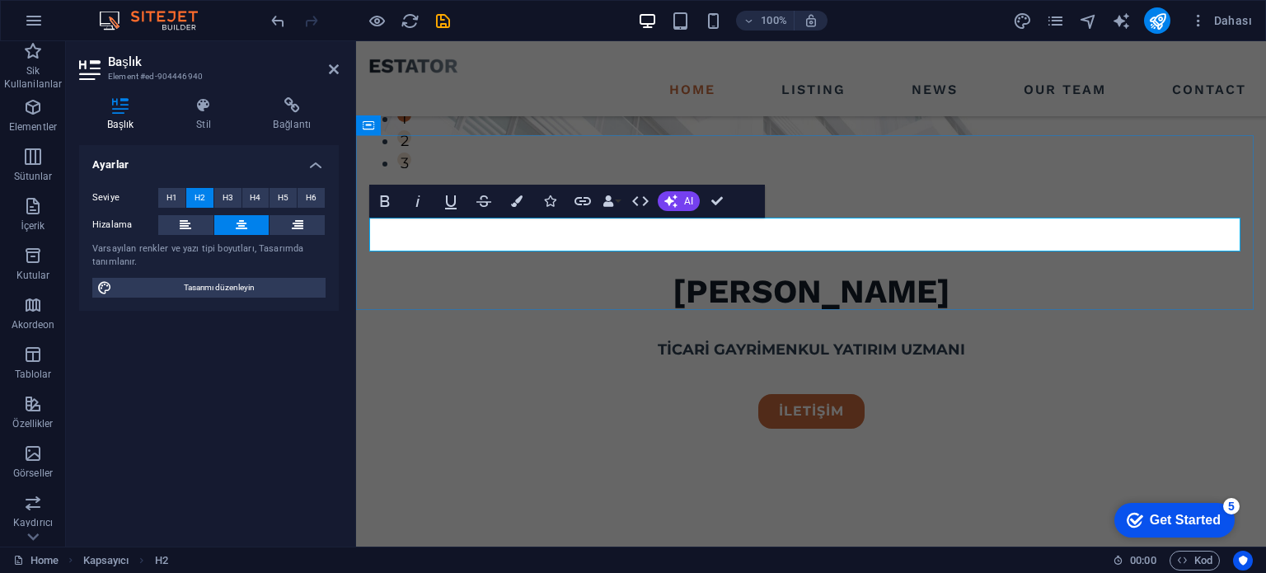
scroll to position [178, 9]
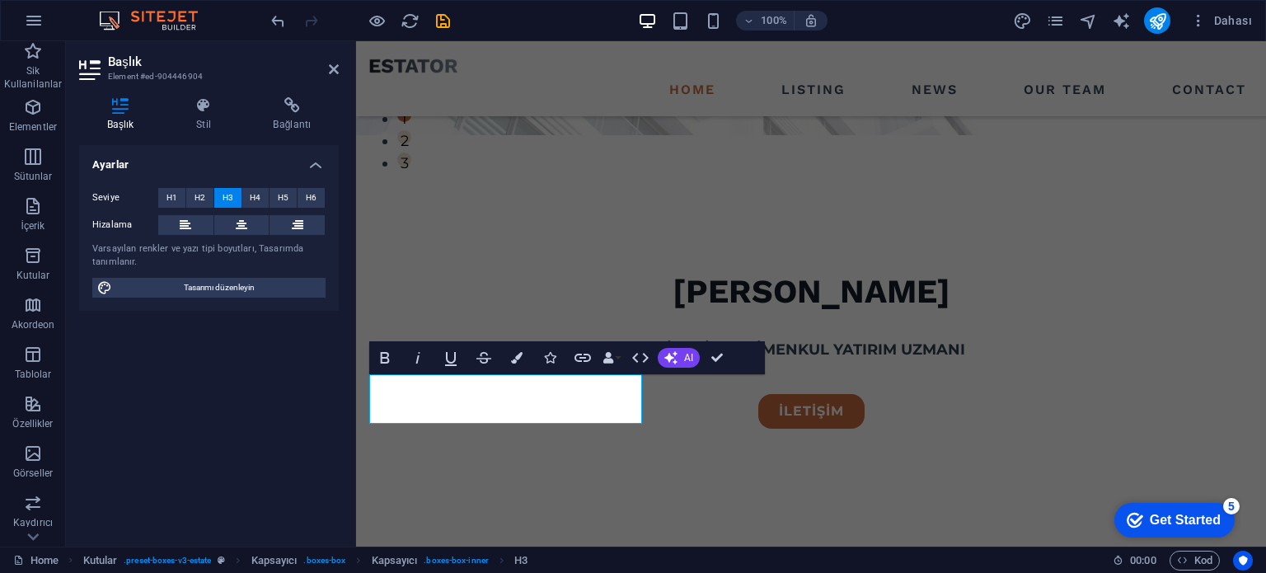
click at [343, 392] on div "Başlık Stil Bağlantı Ayarlar Seviye H1 H2 H3 H4 H5 H6 Hizalama Varsayılan renkl…" at bounding box center [209, 315] width 286 height 463
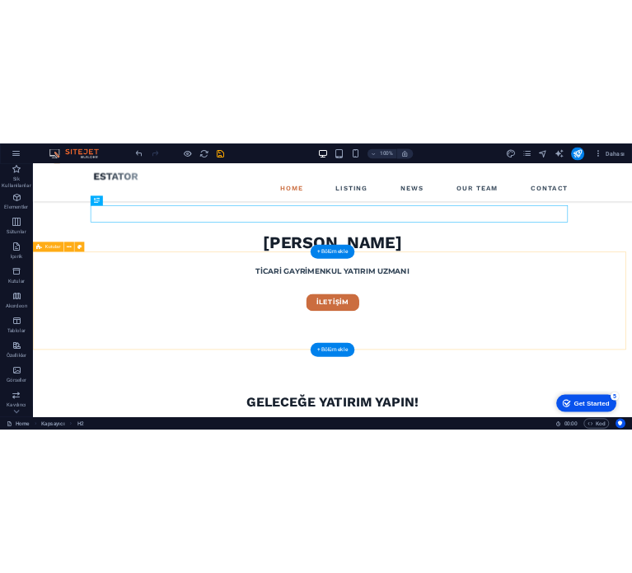
scroll to position [577, 0]
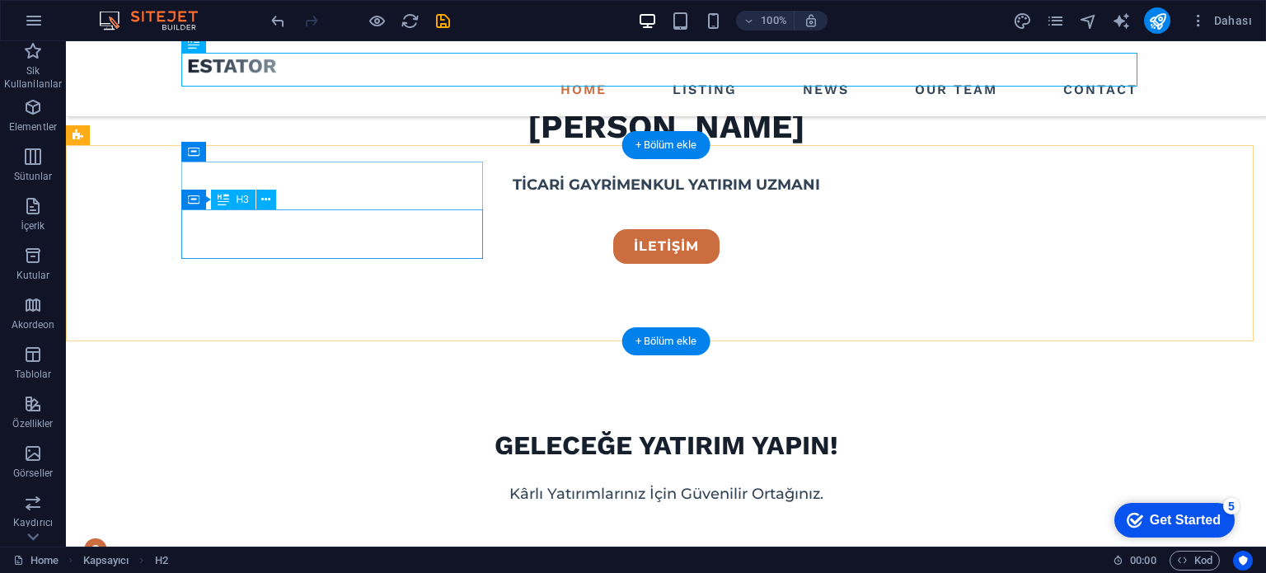
drag, startPoint x: 362, startPoint y: 214, endPoint x: 72, endPoint y: 214, distance: 290.2
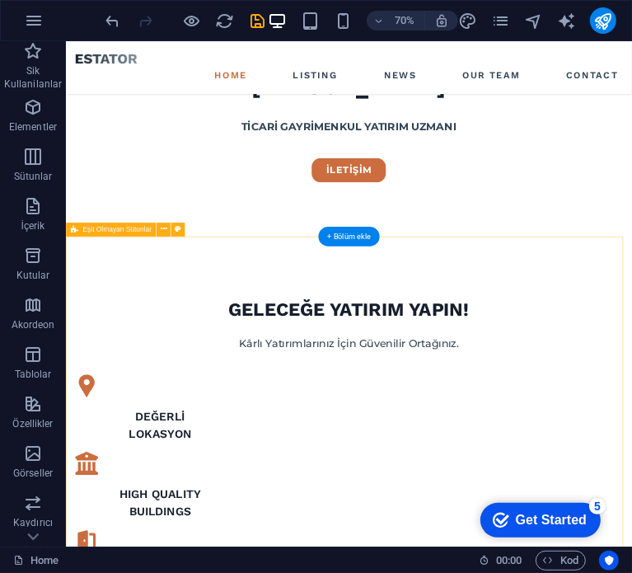
scroll to position [851, 0]
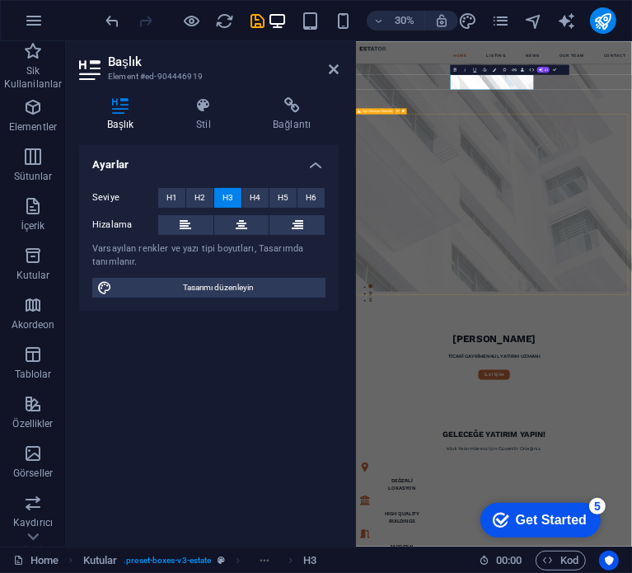
scroll to position [1814, 0]
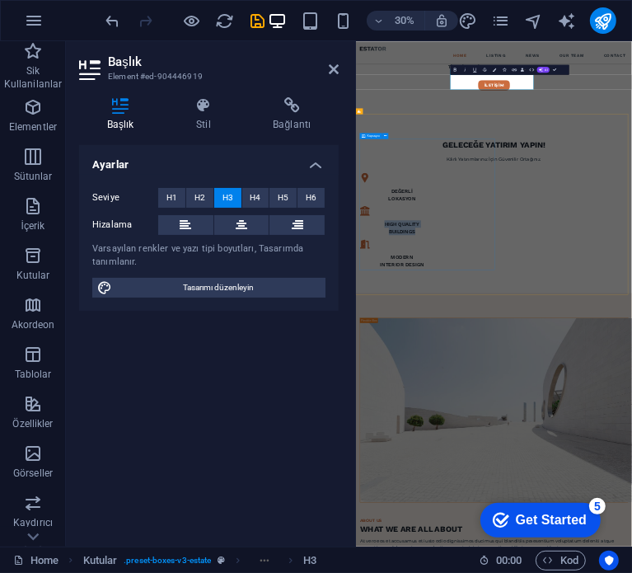
drag, startPoint x: 572, startPoint y: 376, endPoint x: 864, endPoint y: 182, distance: 350.3
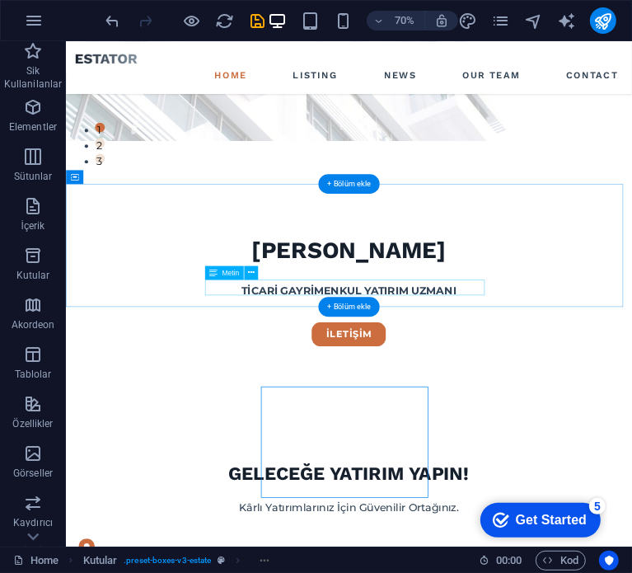
scroll to position [439, 0]
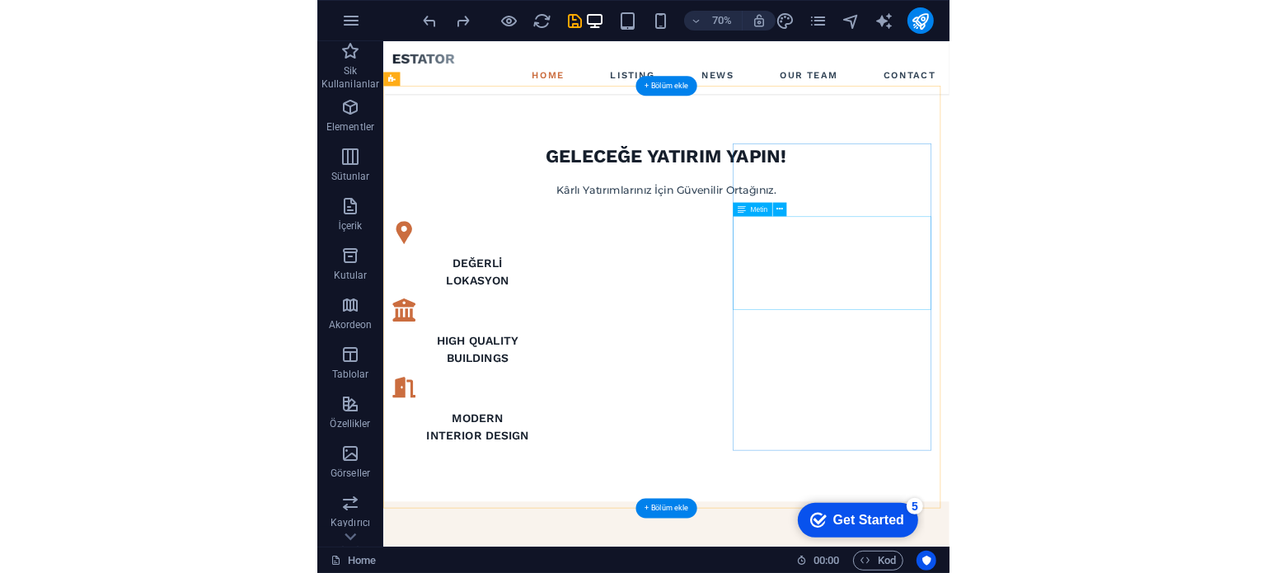
scroll to position [704, 0]
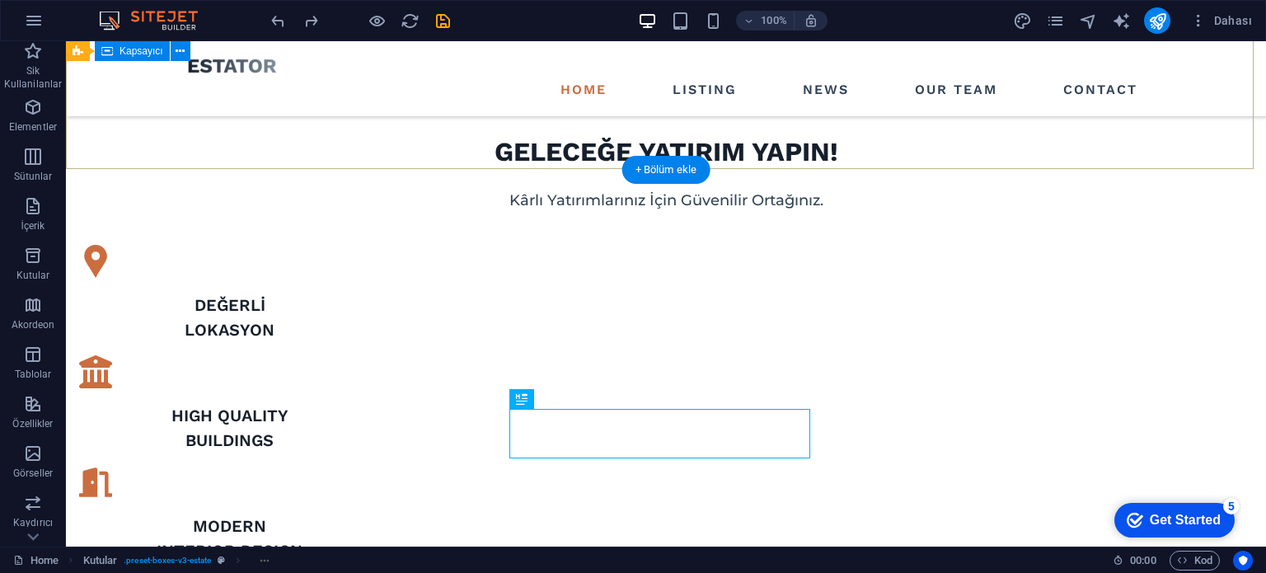
scroll to position [374, 0]
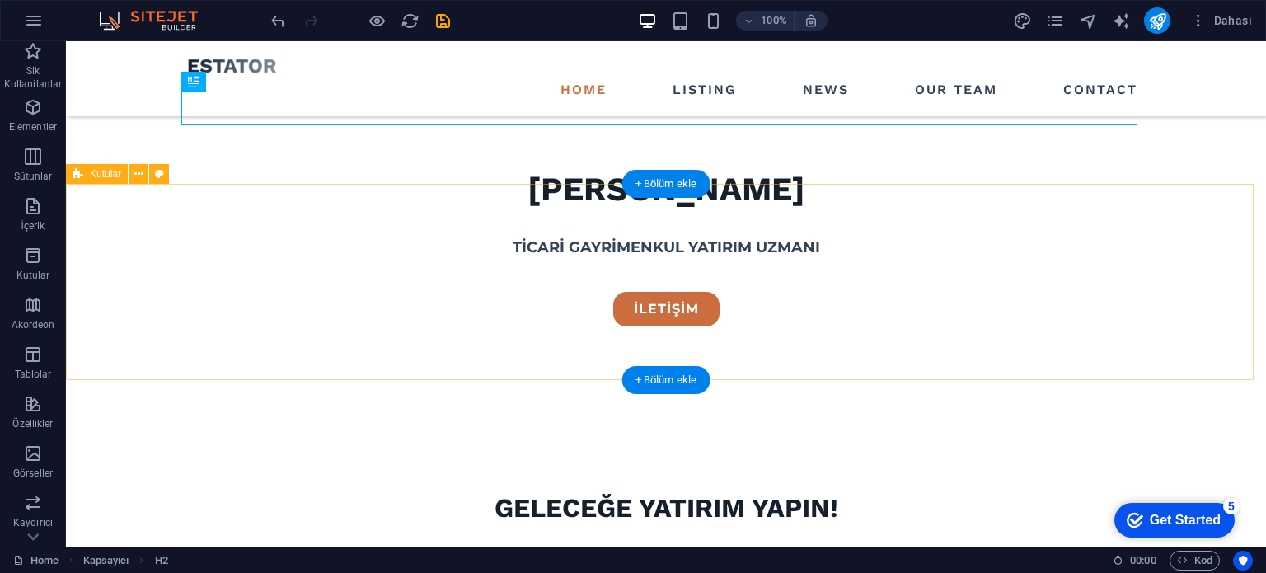
scroll to position [539, 0]
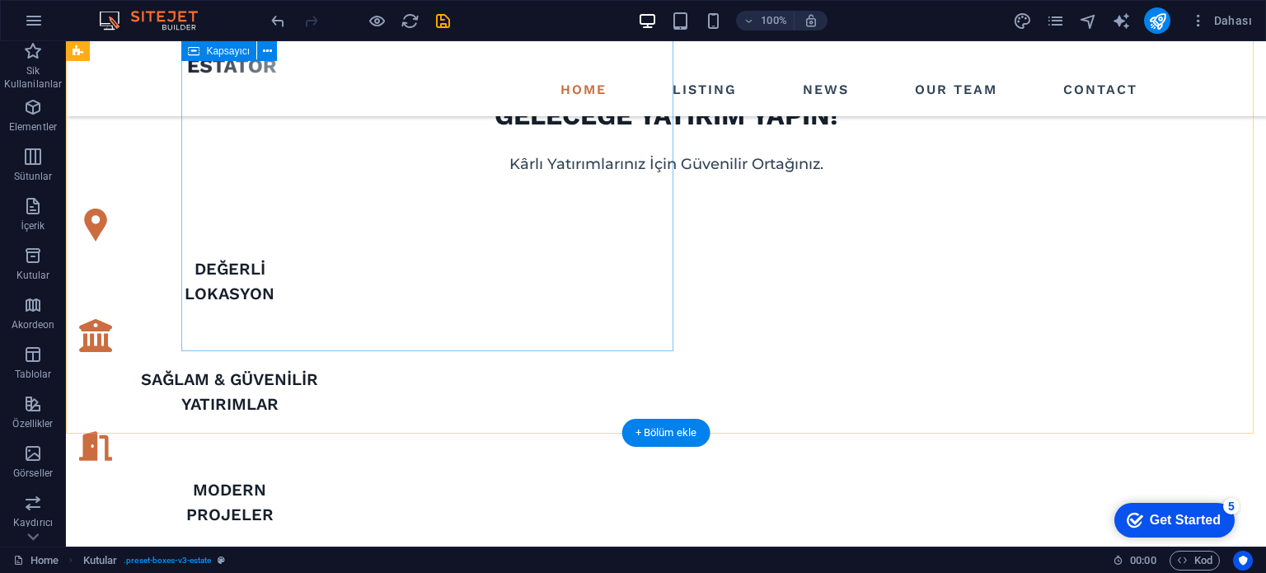
scroll to position [869, 0]
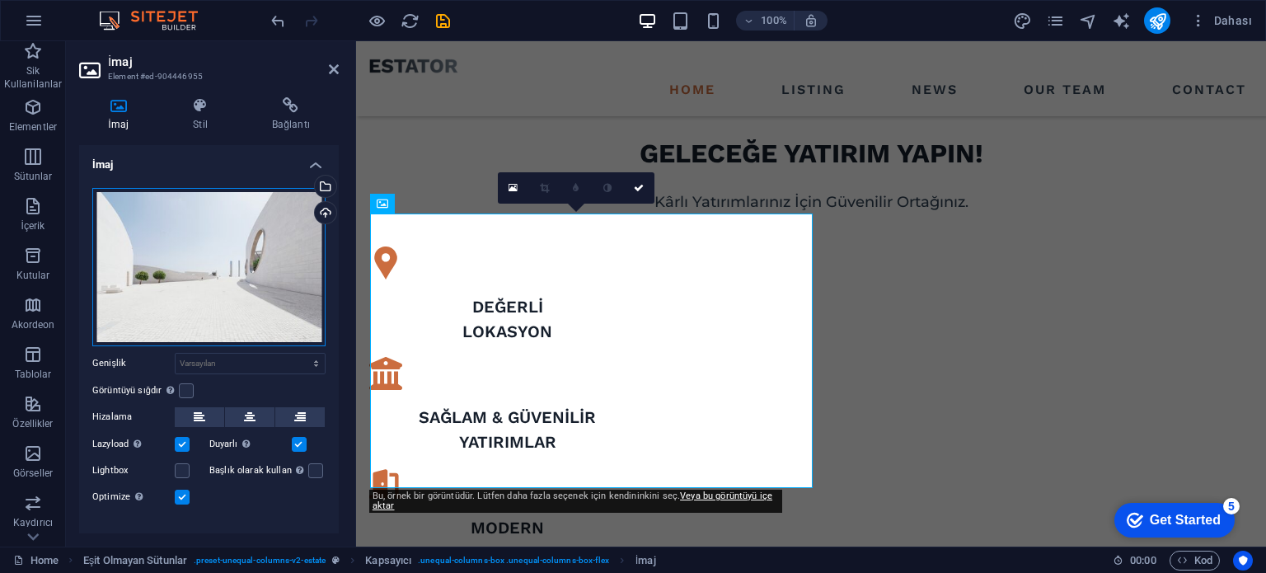
click at [213, 254] on div "Dosyaları buraya sürükleyin, dosyaları seçmek için tıklayın veya Dosyalardan ya…" at bounding box center [208, 267] width 233 height 158
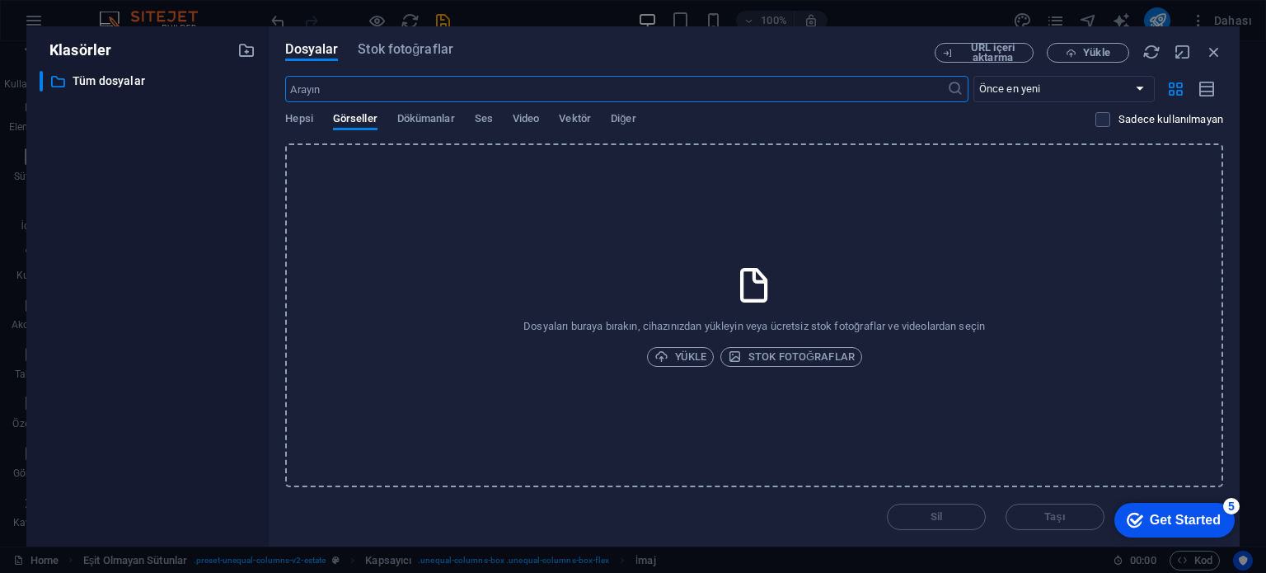
scroll to position [1206, 0]
click at [683, 355] on span "Yükle" at bounding box center [681, 357] width 53 height 20
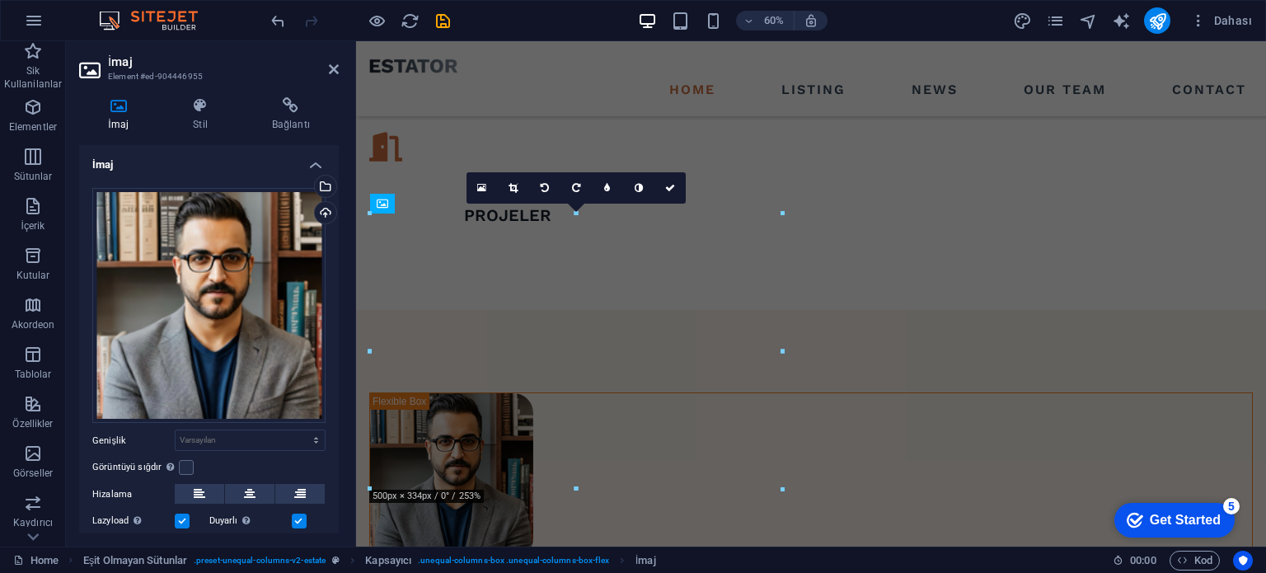
scroll to position [869, 0]
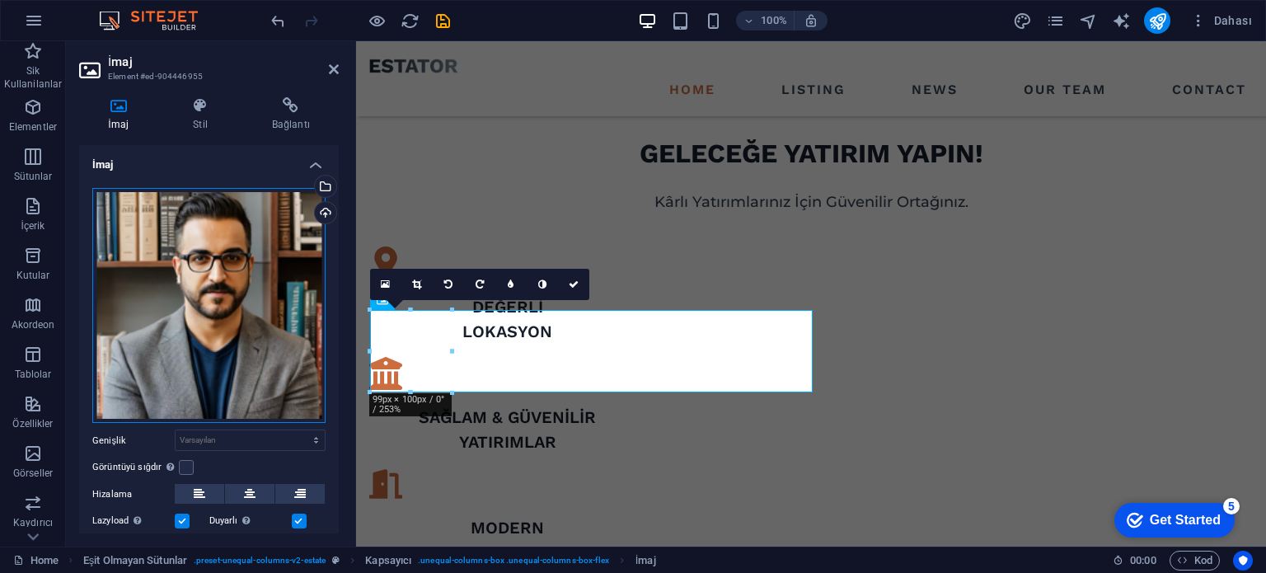
click at [214, 287] on div "Dosyaları buraya sürükleyin, dosyaları seçmek için tıklayın veya Dosyalardan ya…" at bounding box center [208, 306] width 233 height 236
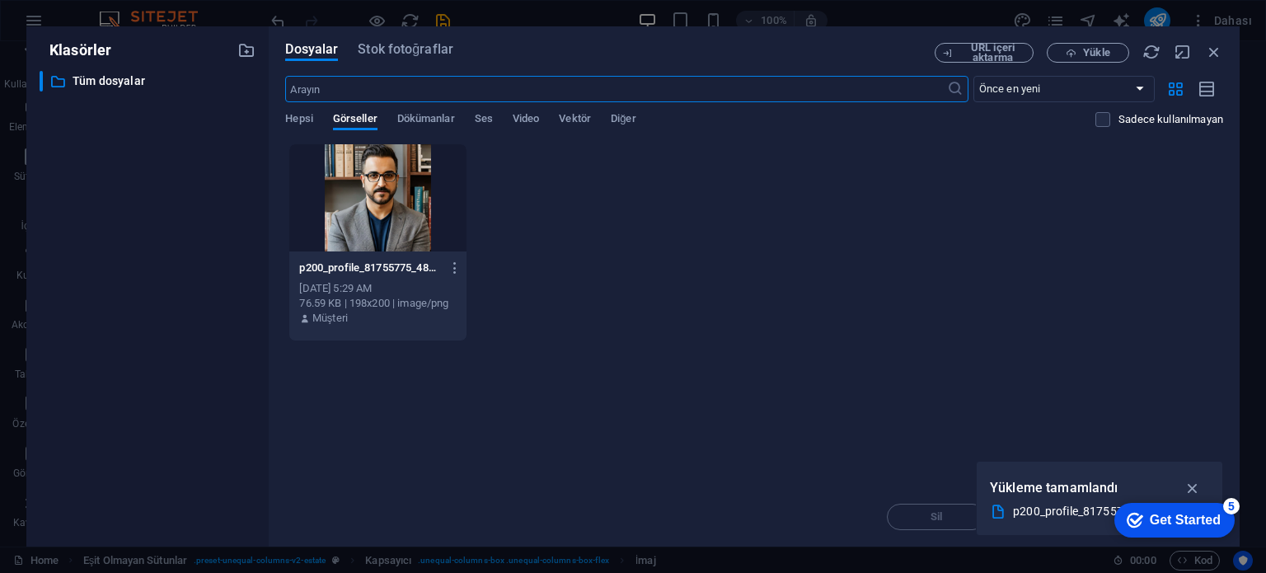
scroll to position [1206, 0]
click at [388, 176] on div at bounding box center [377, 197] width 176 height 107
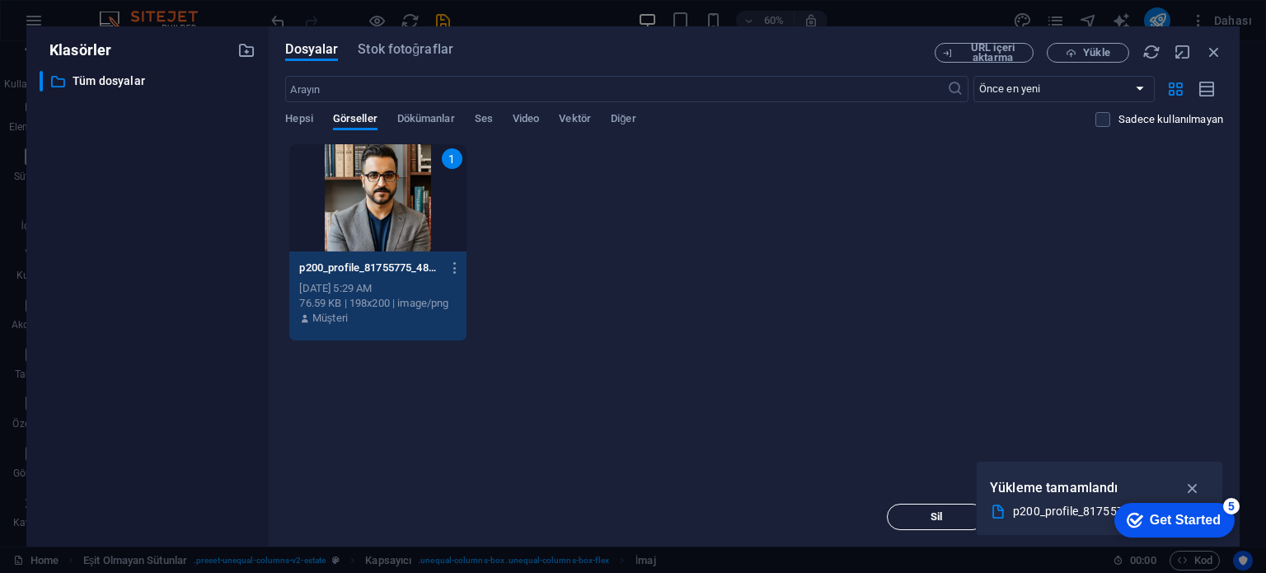
click at [942, 524] on button "Sil" at bounding box center [936, 517] width 99 height 26
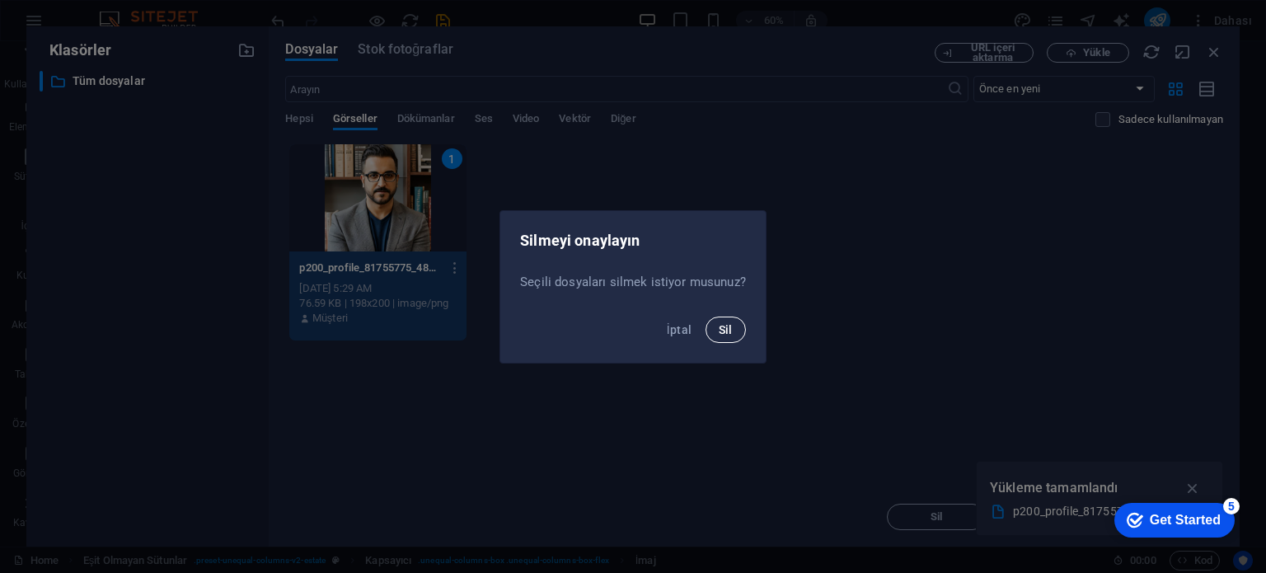
click at [740, 322] on button "Sil" at bounding box center [726, 330] width 40 height 26
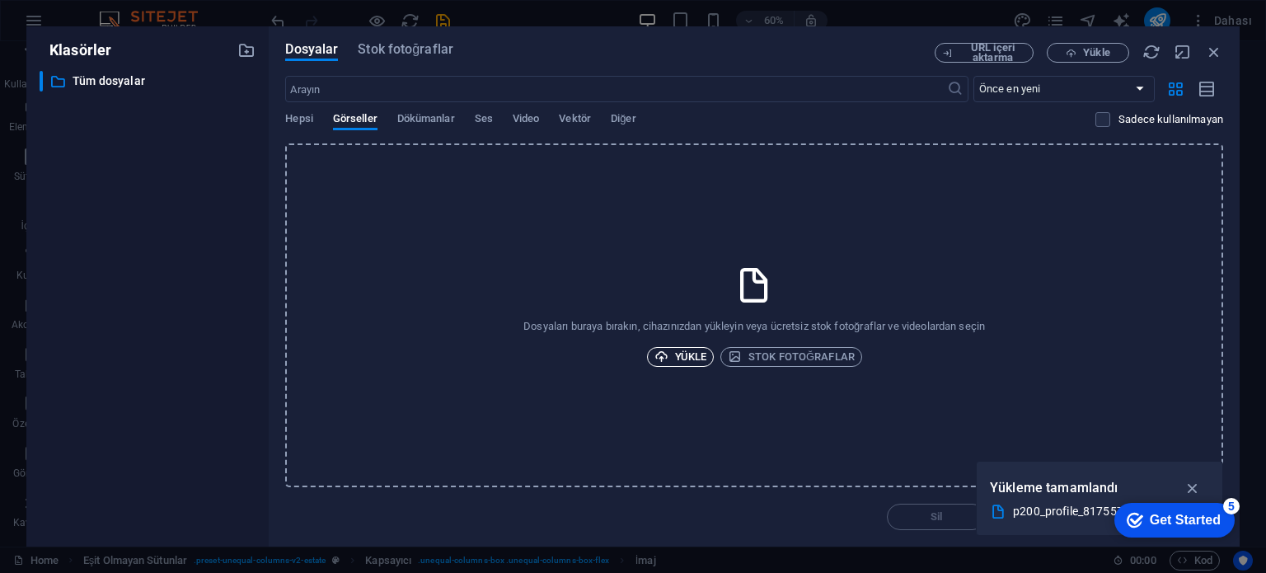
click at [687, 353] on span "Yükle" at bounding box center [681, 357] width 53 height 20
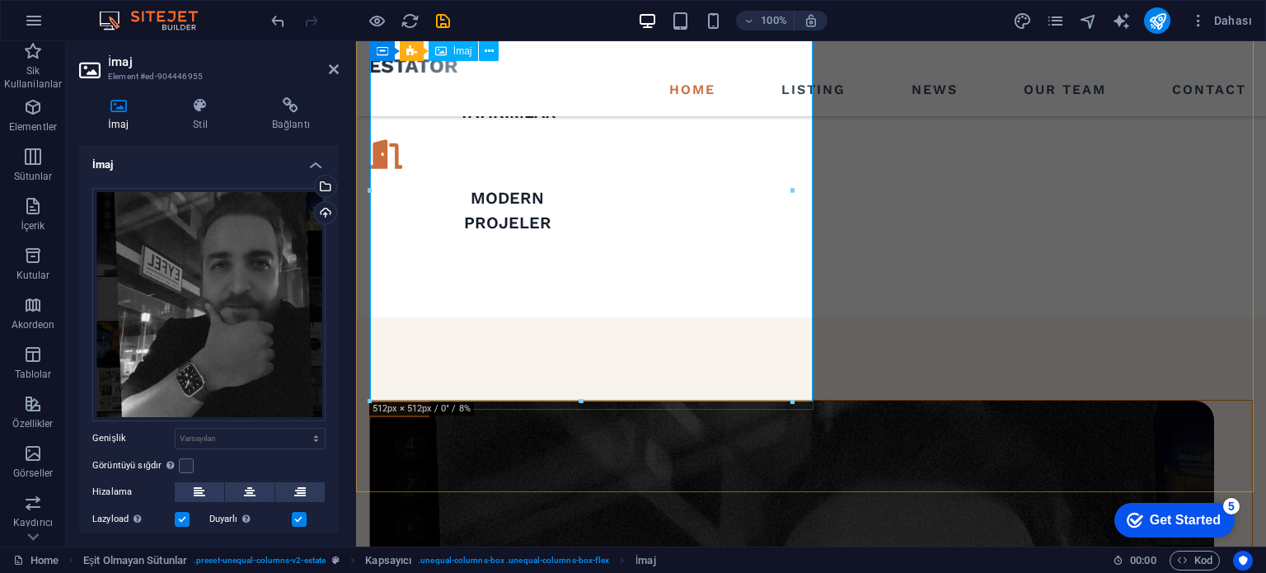
scroll to position [1029, 0]
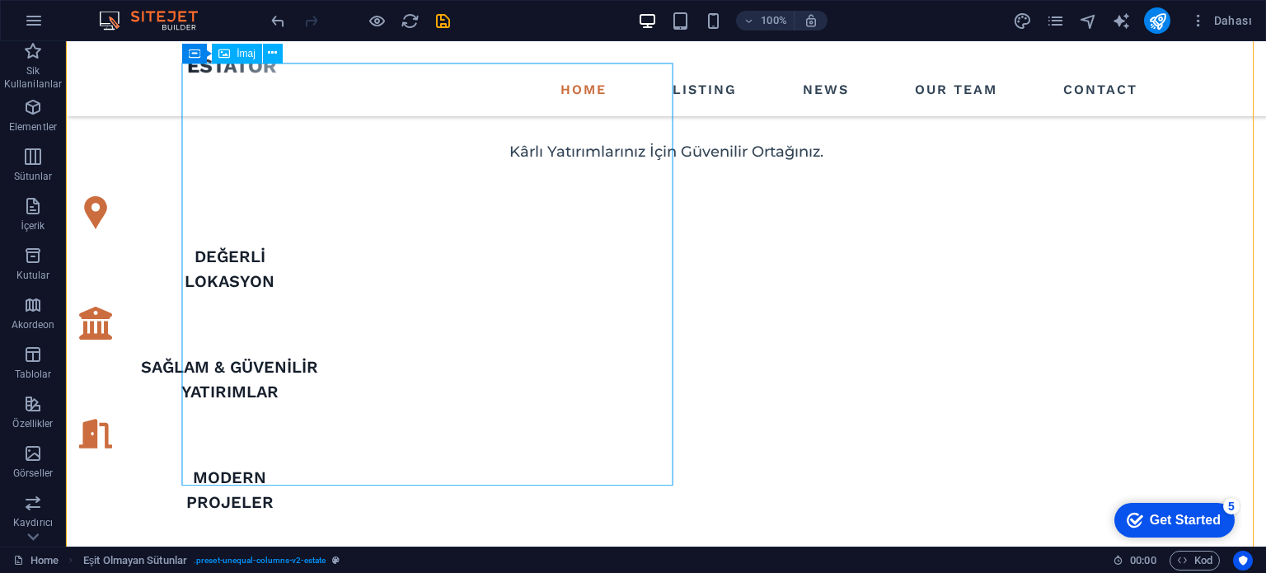
scroll to position [939, 0]
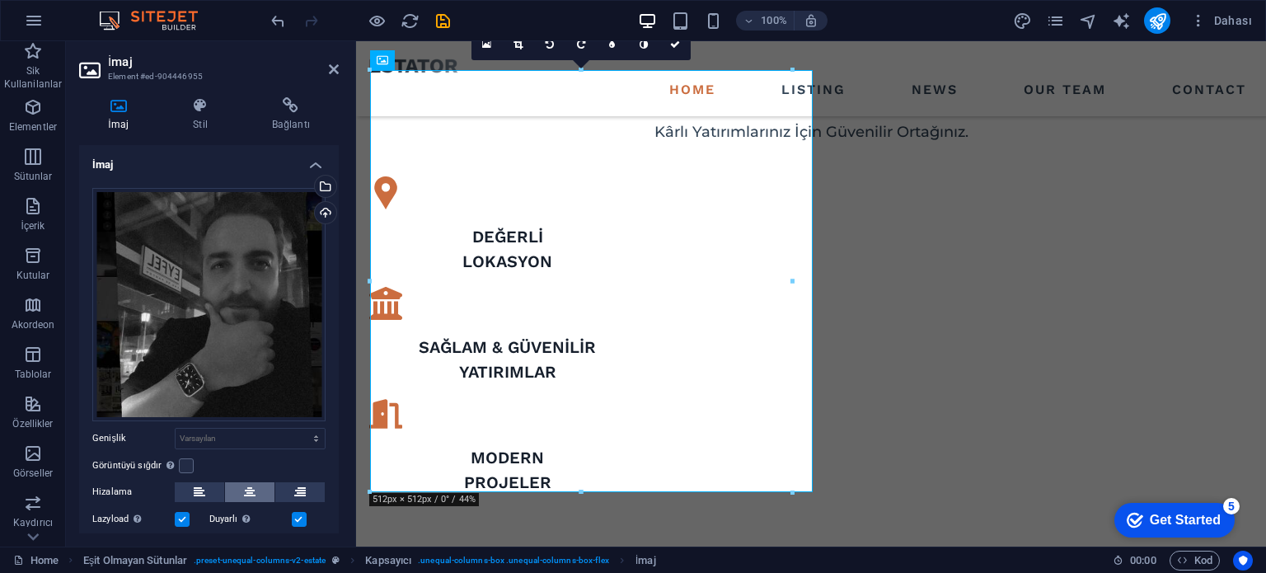
click at [251, 482] on icon at bounding box center [250, 492] width 12 height 20
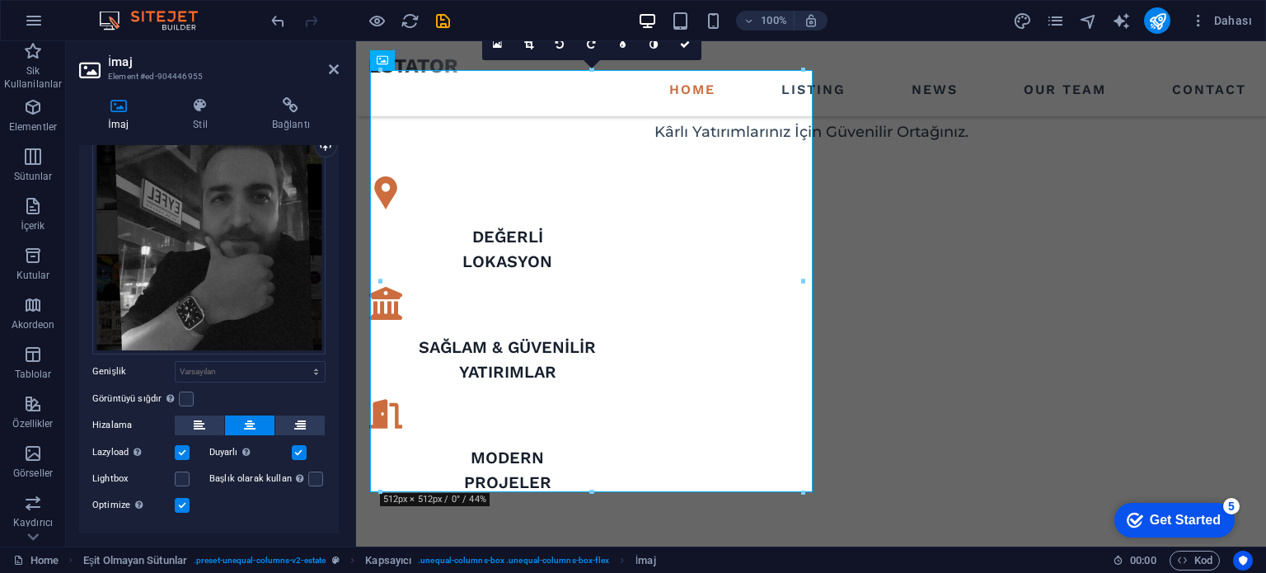
scroll to position [96, 0]
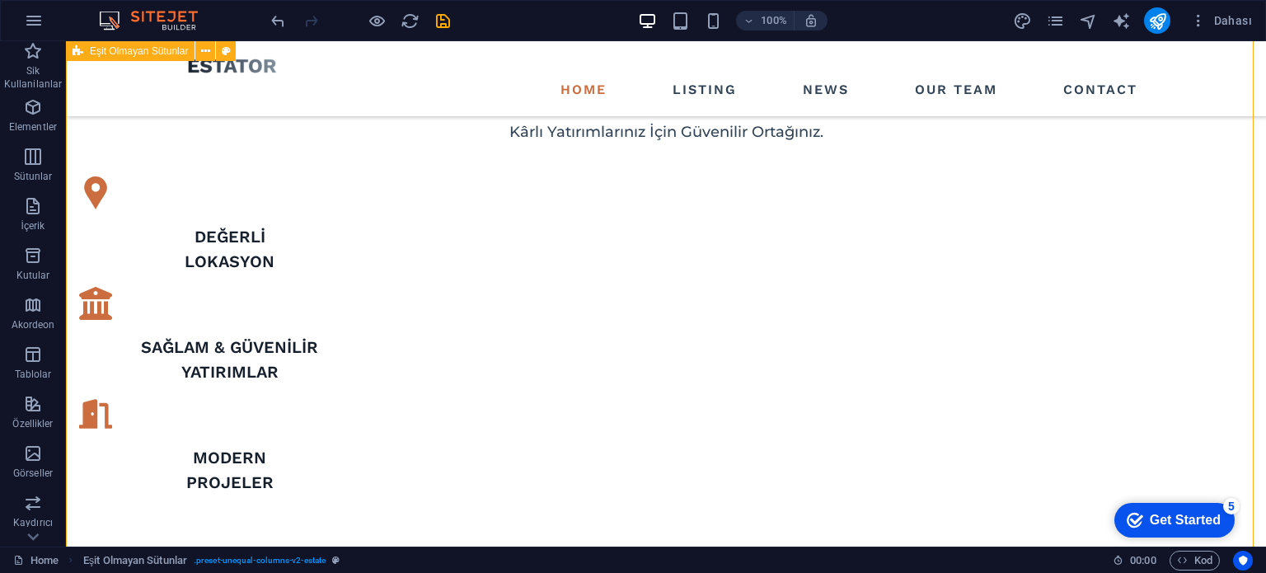
scroll to position [774, 0]
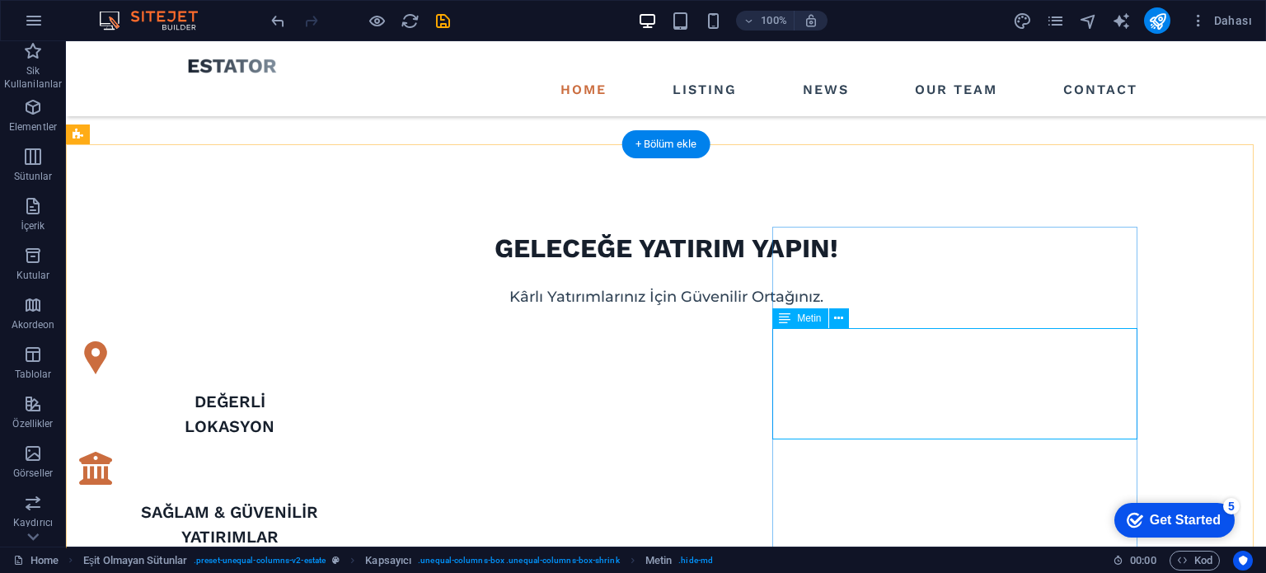
click at [790, 326] on icon at bounding box center [785, 318] width 12 height 20
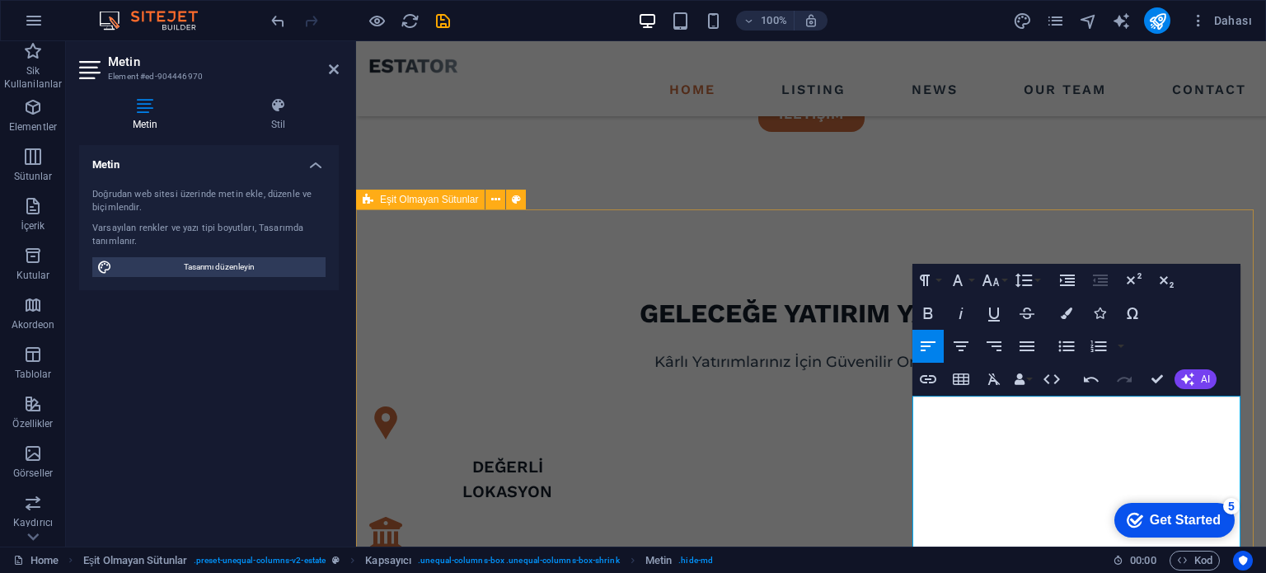
scroll to position [956, 0]
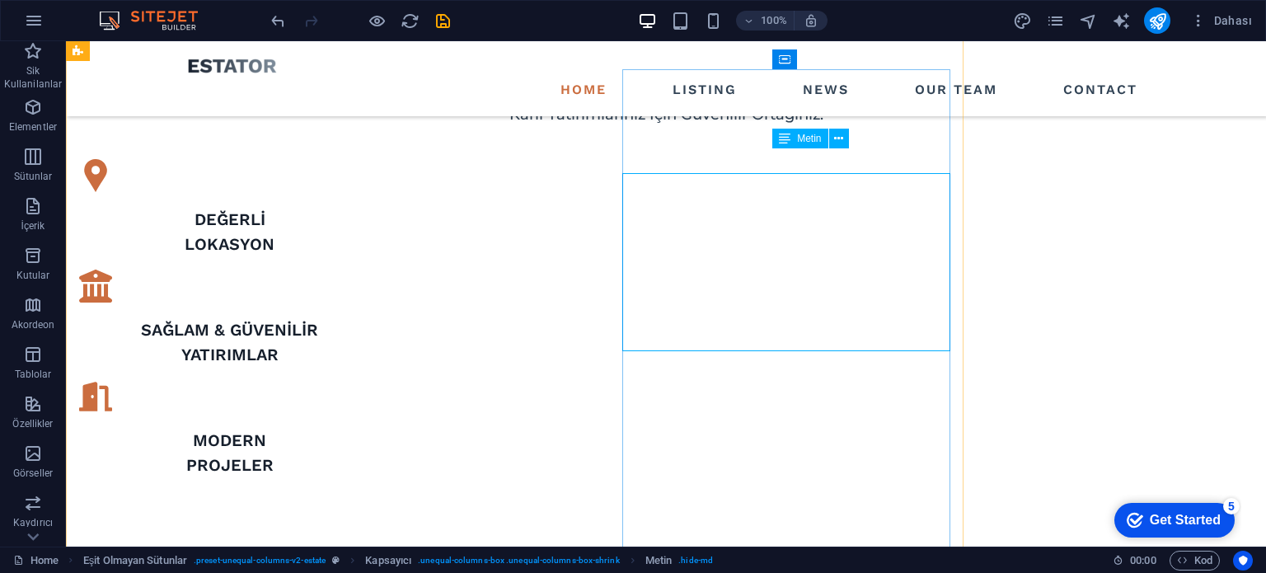
scroll to position [932, 0]
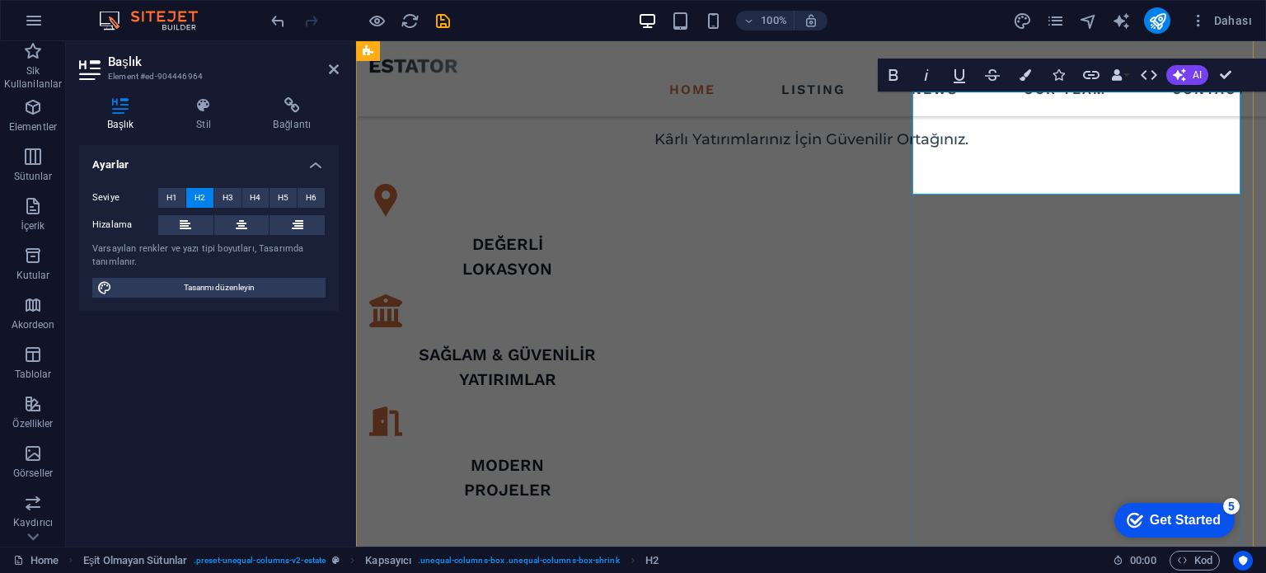
scroll to position [365, 3]
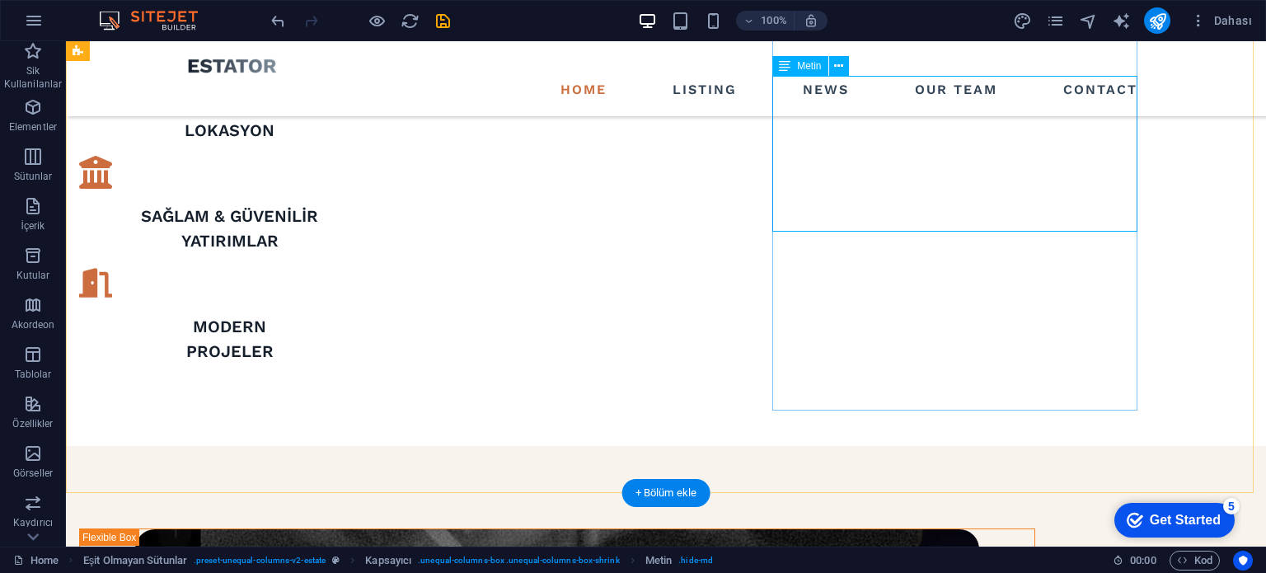
scroll to position [932, 0]
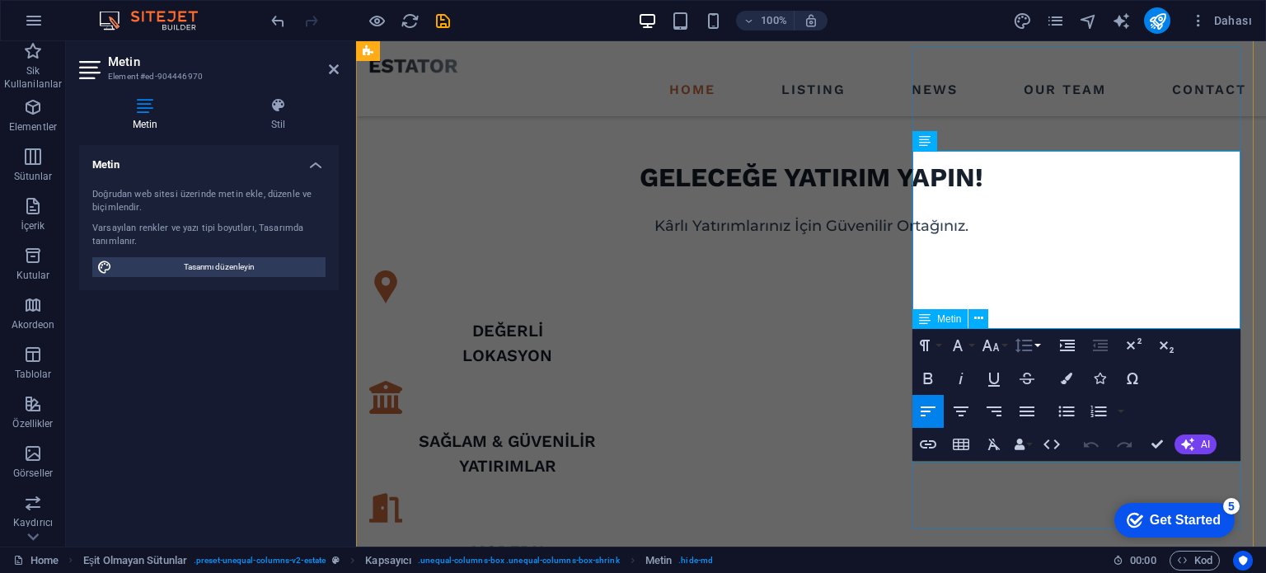
scroll to position [1014, 0]
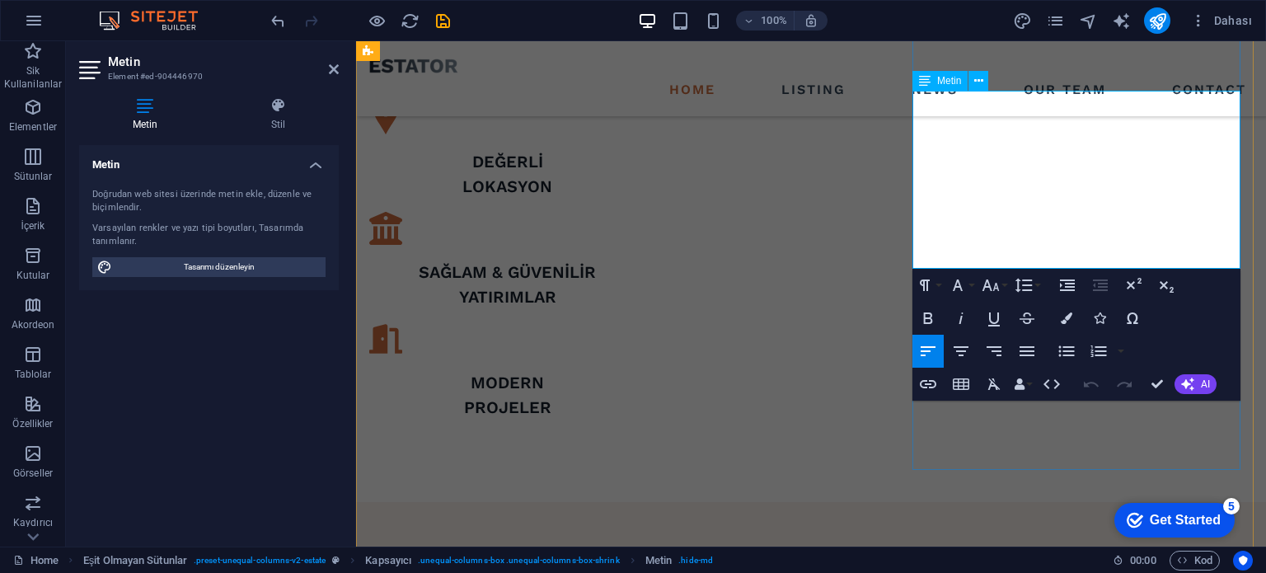
drag, startPoint x: 996, startPoint y: 232, endPoint x: 894, endPoint y: 105, distance: 163.0
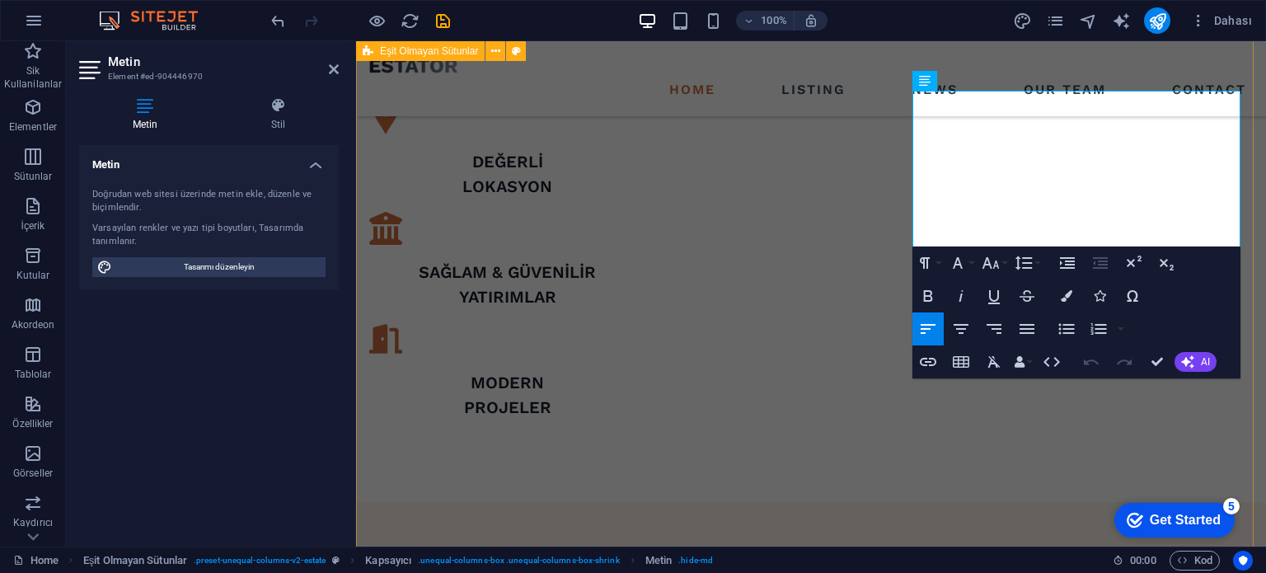
scroll to position [3585, 2]
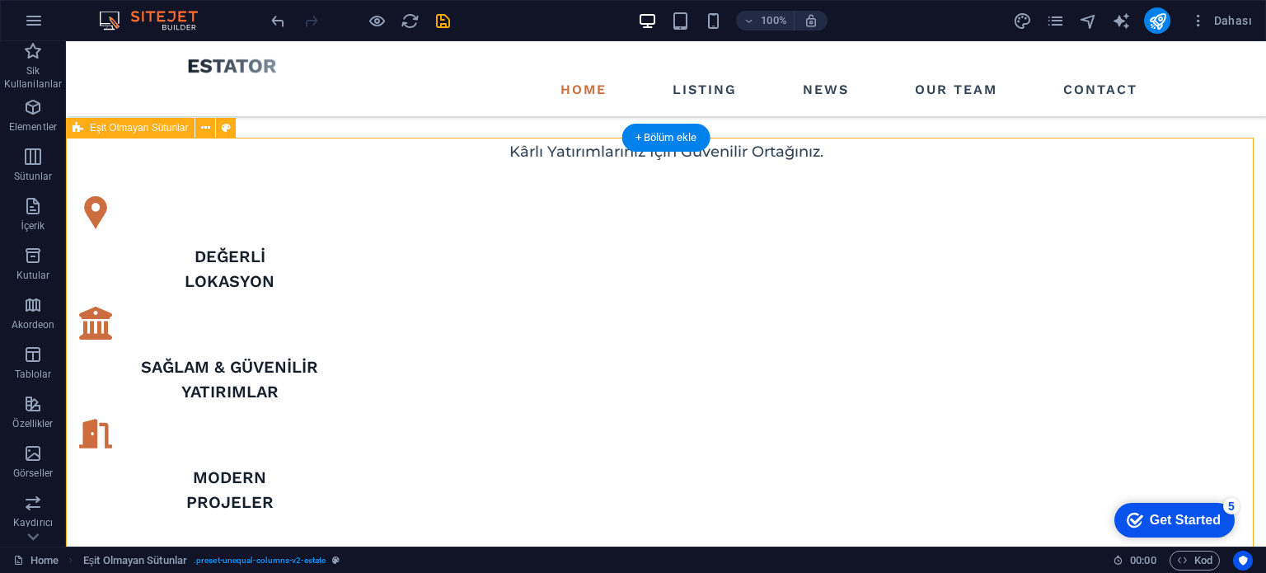
scroll to position [771, 0]
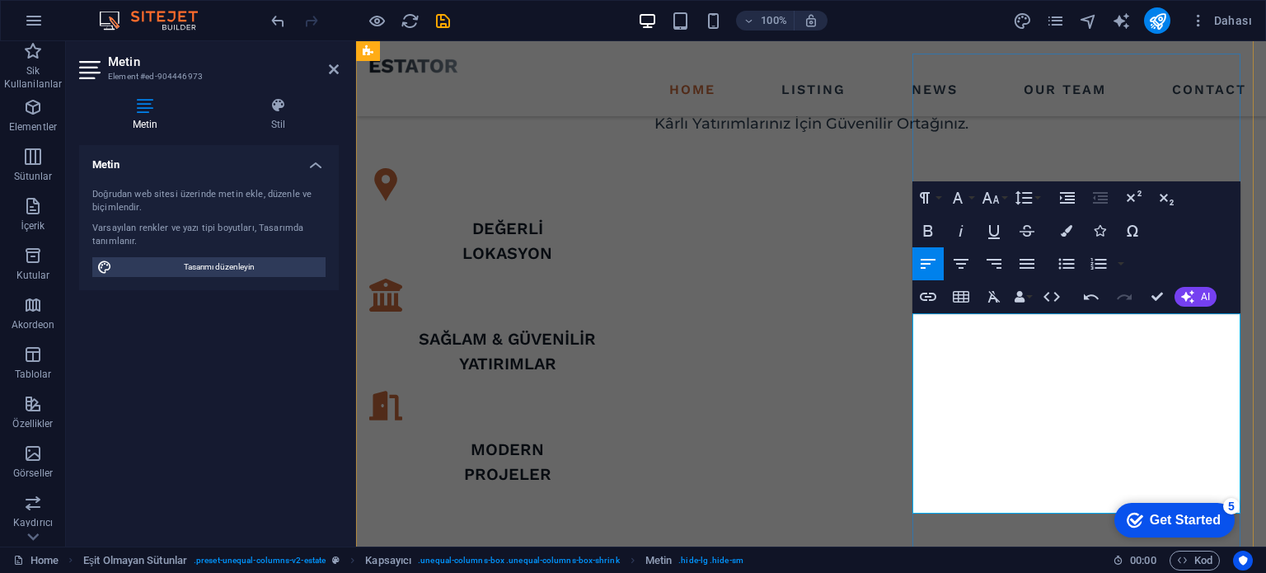
scroll to position [5449, 0]
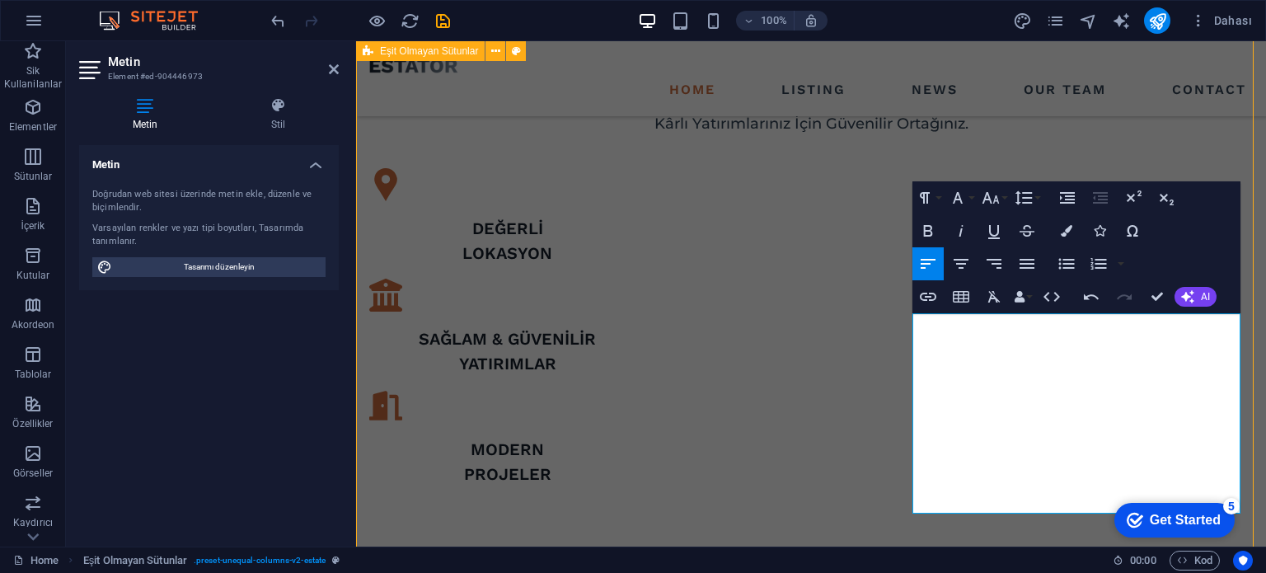
scroll to position [926, 0]
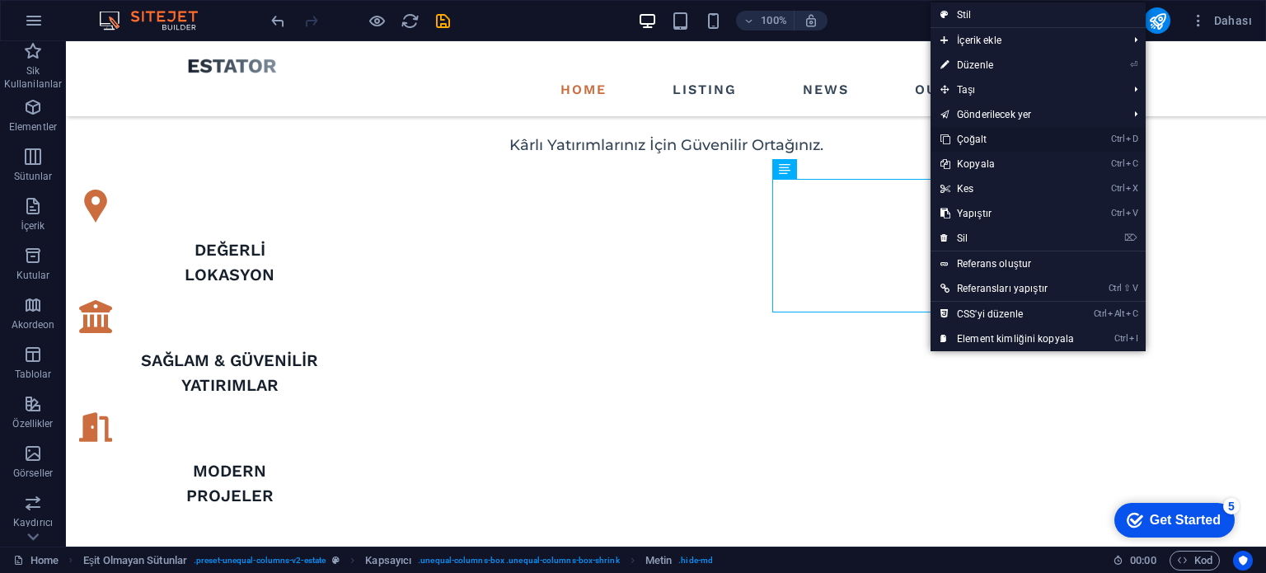
click at [1006, 134] on link "Ctrl D Çoğalt" at bounding box center [1007, 139] width 153 height 25
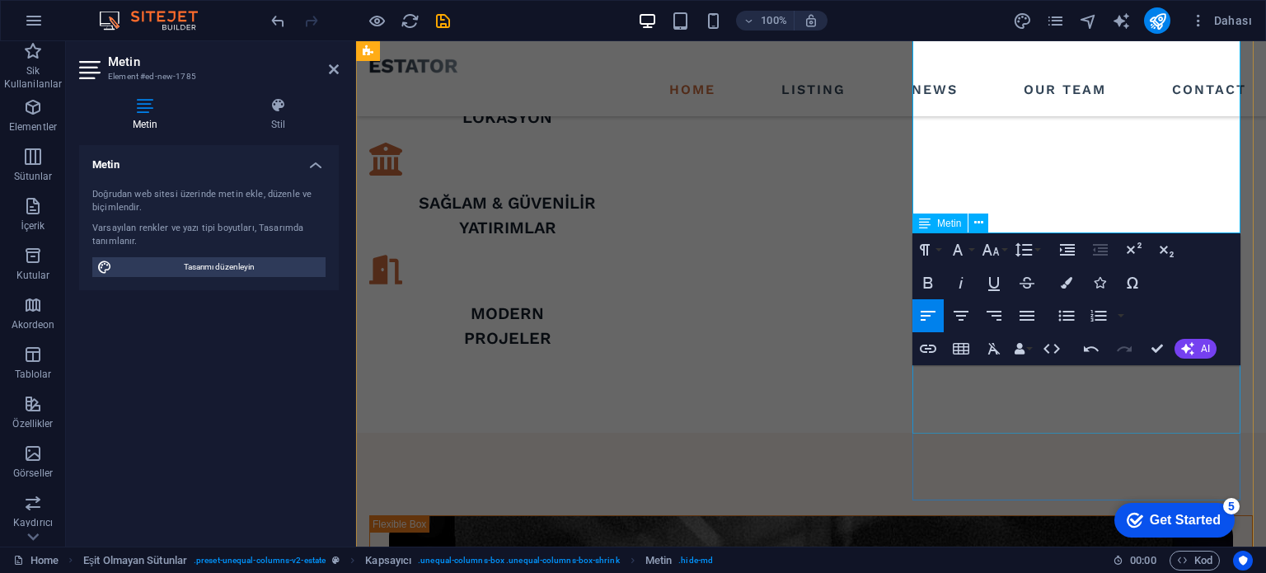
scroll to position [1256, 0]
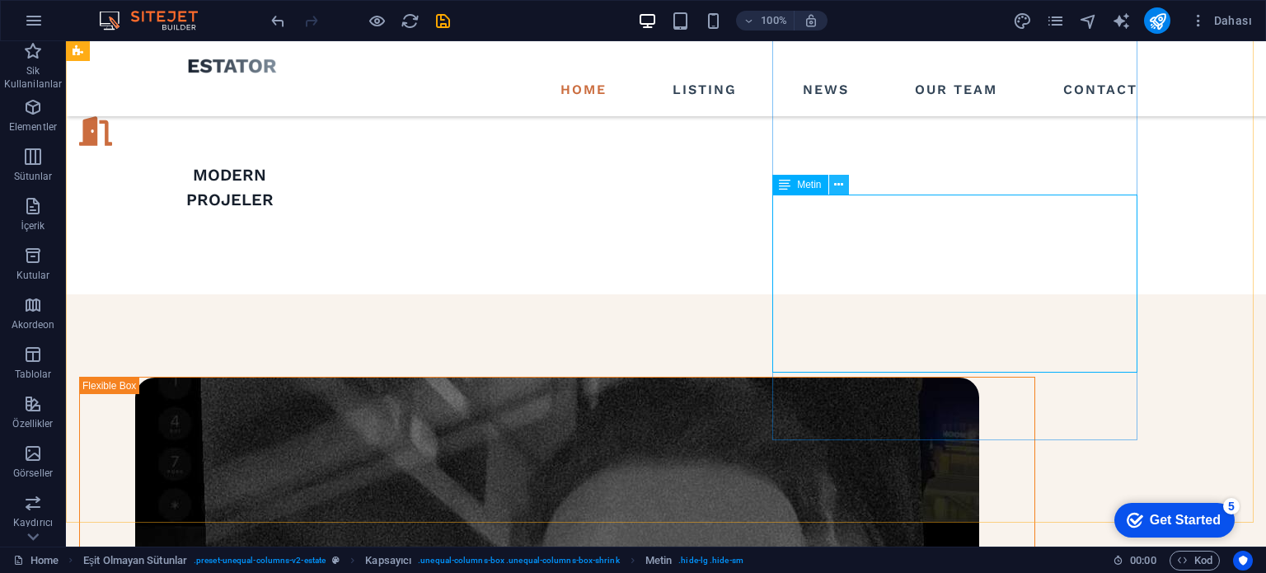
click at [840, 186] on icon at bounding box center [838, 184] width 9 height 17
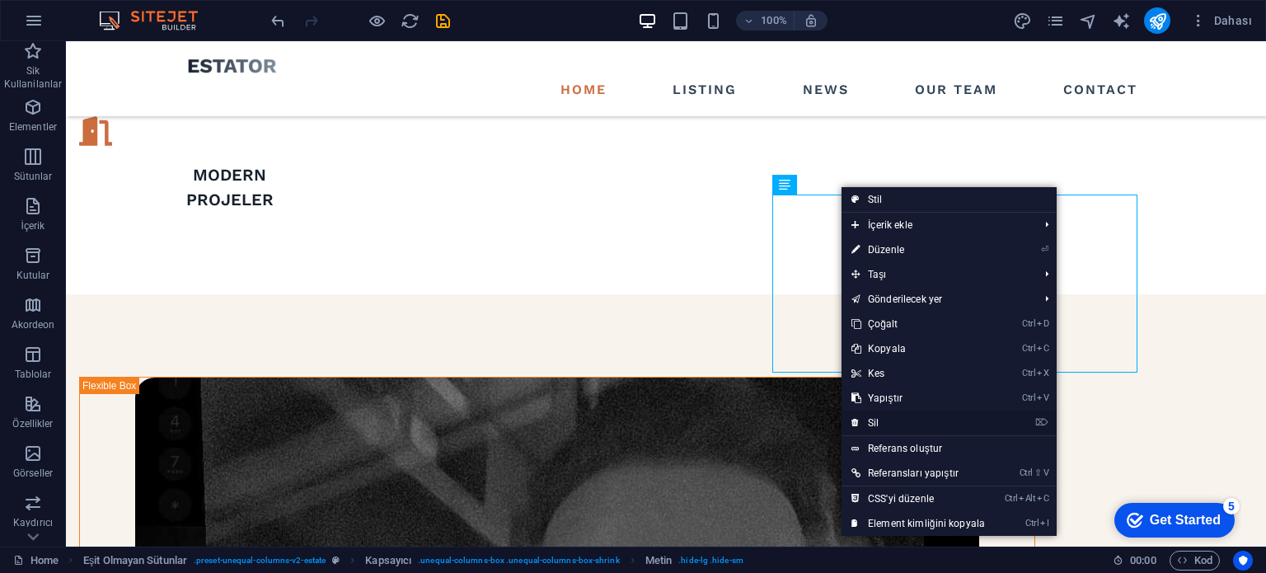
click at [910, 416] on link "⌦ Sil" at bounding box center [918, 423] width 153 height 25
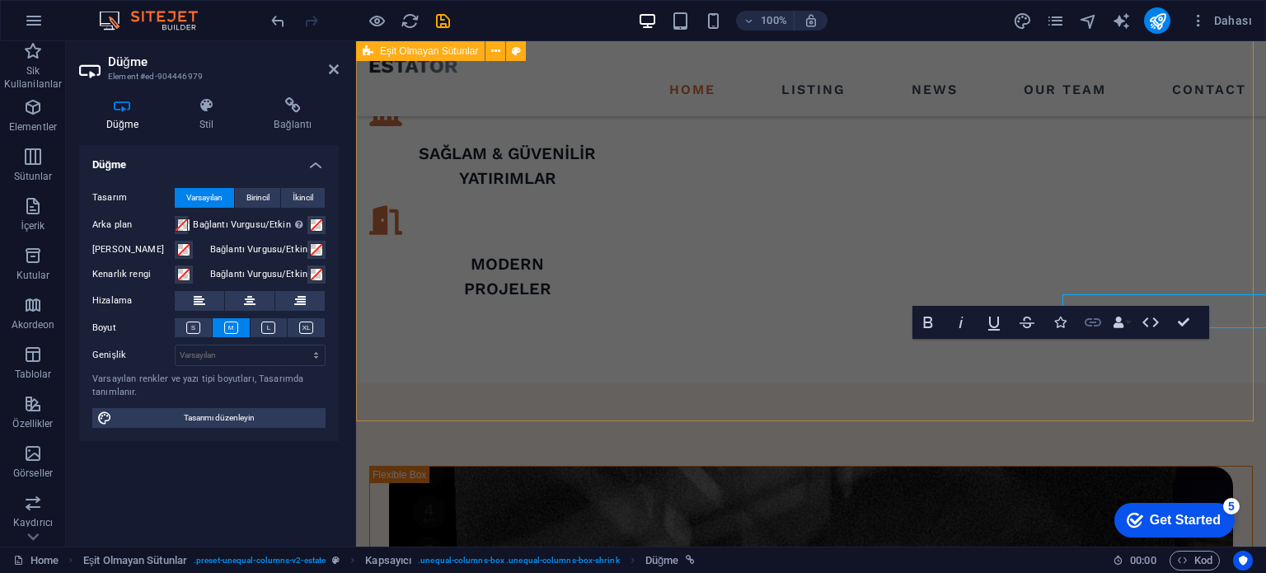
scroll to position [1155, 0]
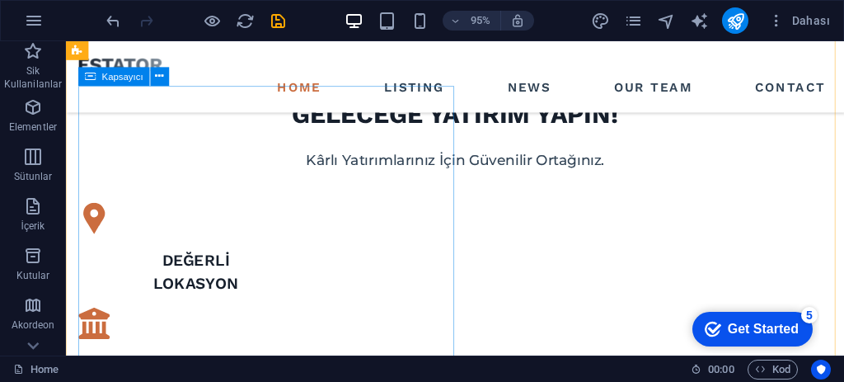
scroll to position [672, 0]
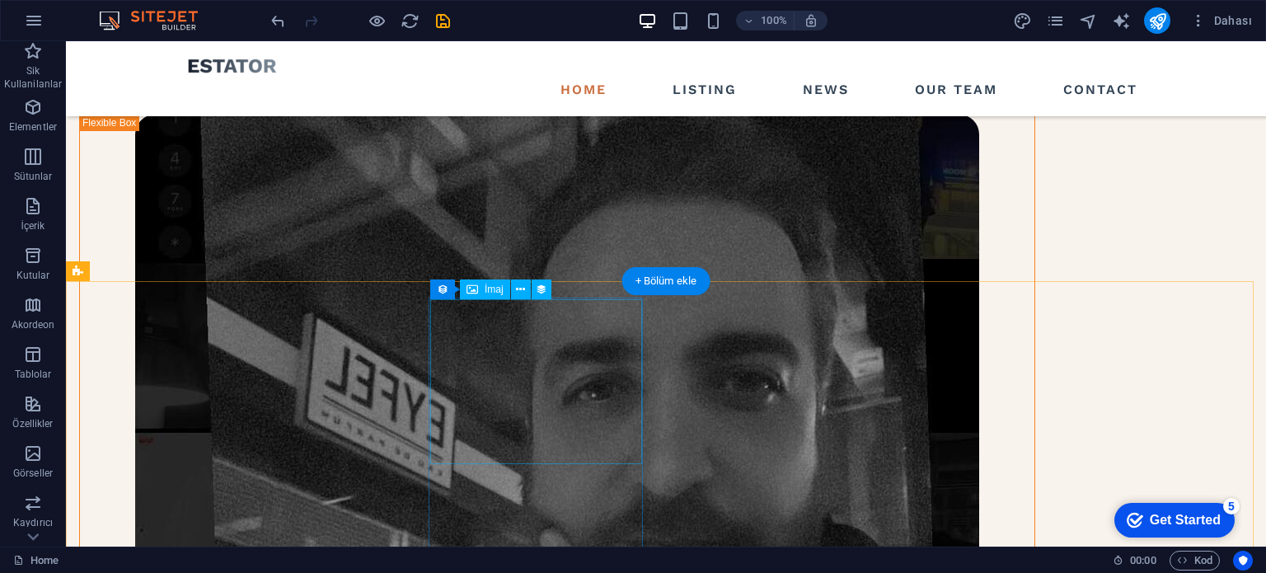
scroll to position [1476, 0]
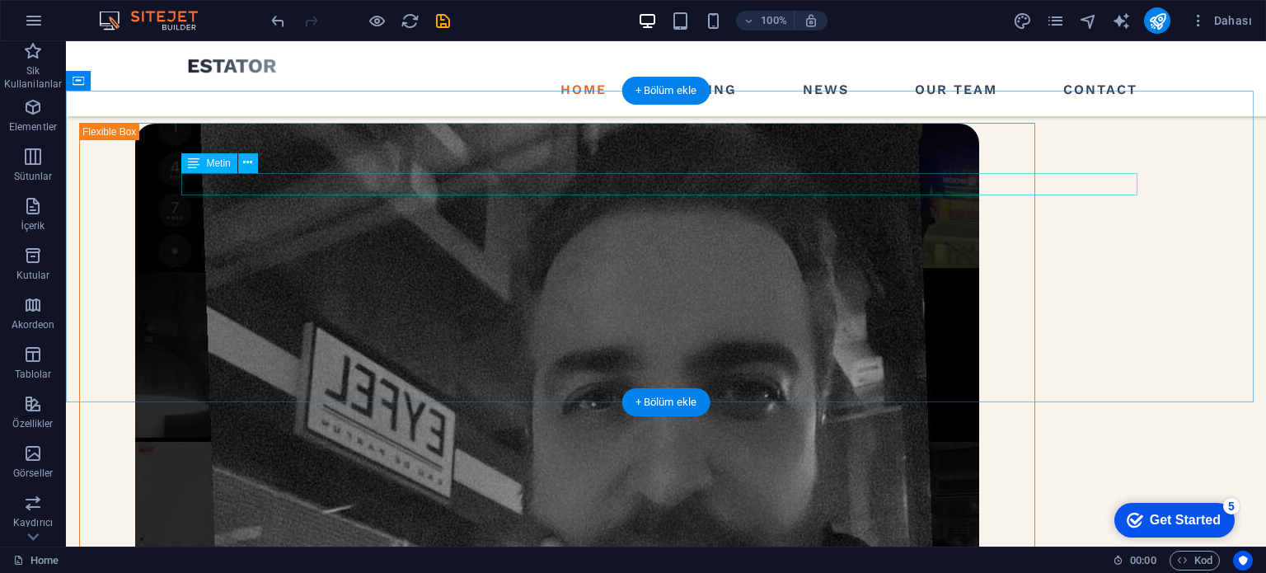
drag, startPoint x: 304, startPoint y: 186, endPoint x: 369, endPoint y: 227, distance: 77.1
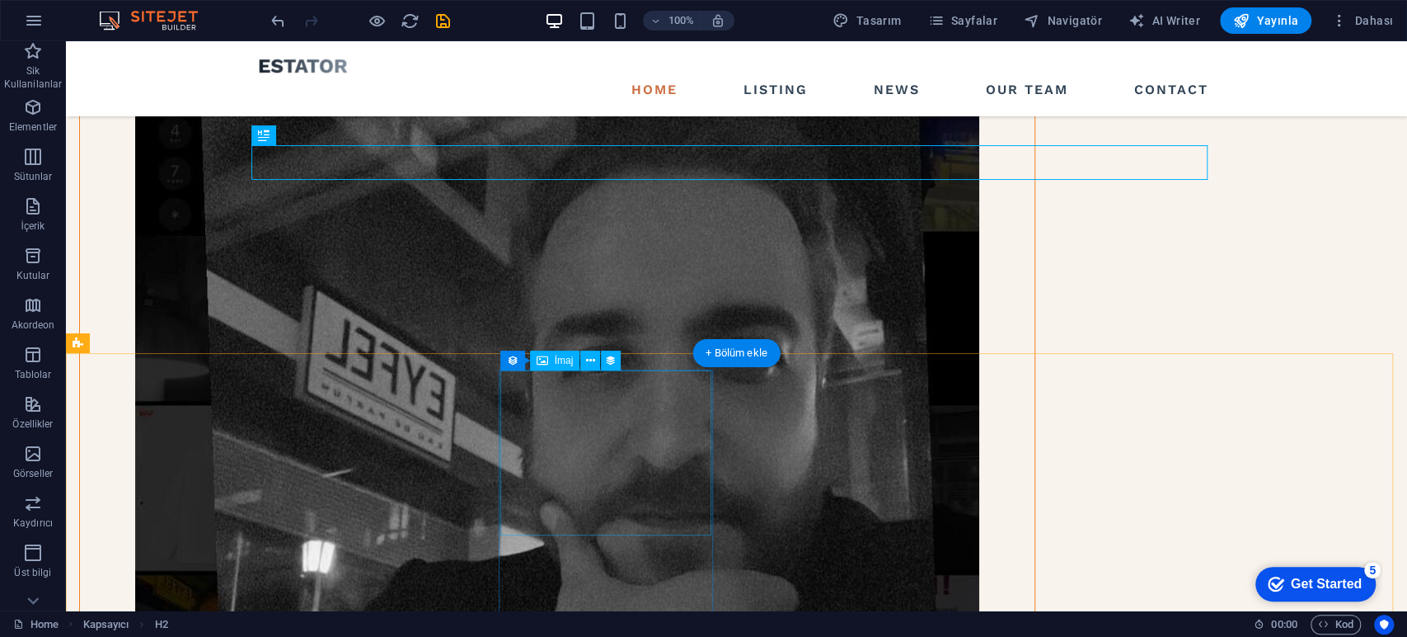
scroll to position [1549, 0]
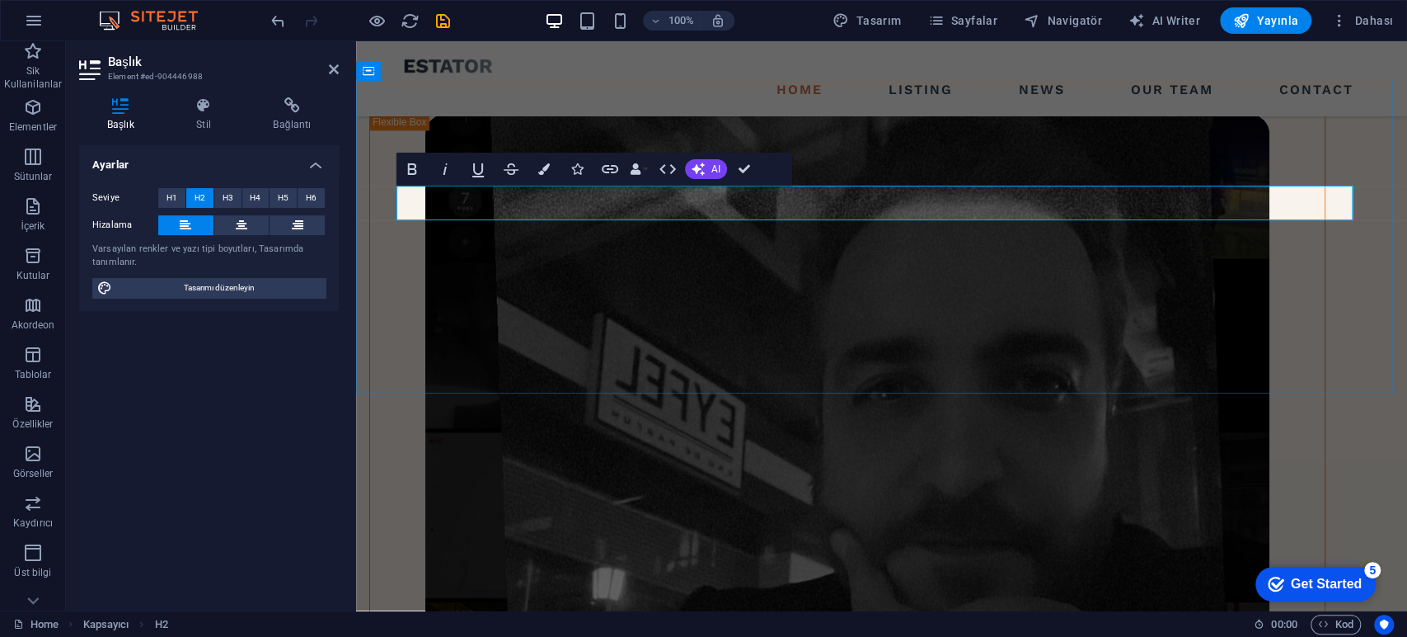
scroll to position [0, 5]
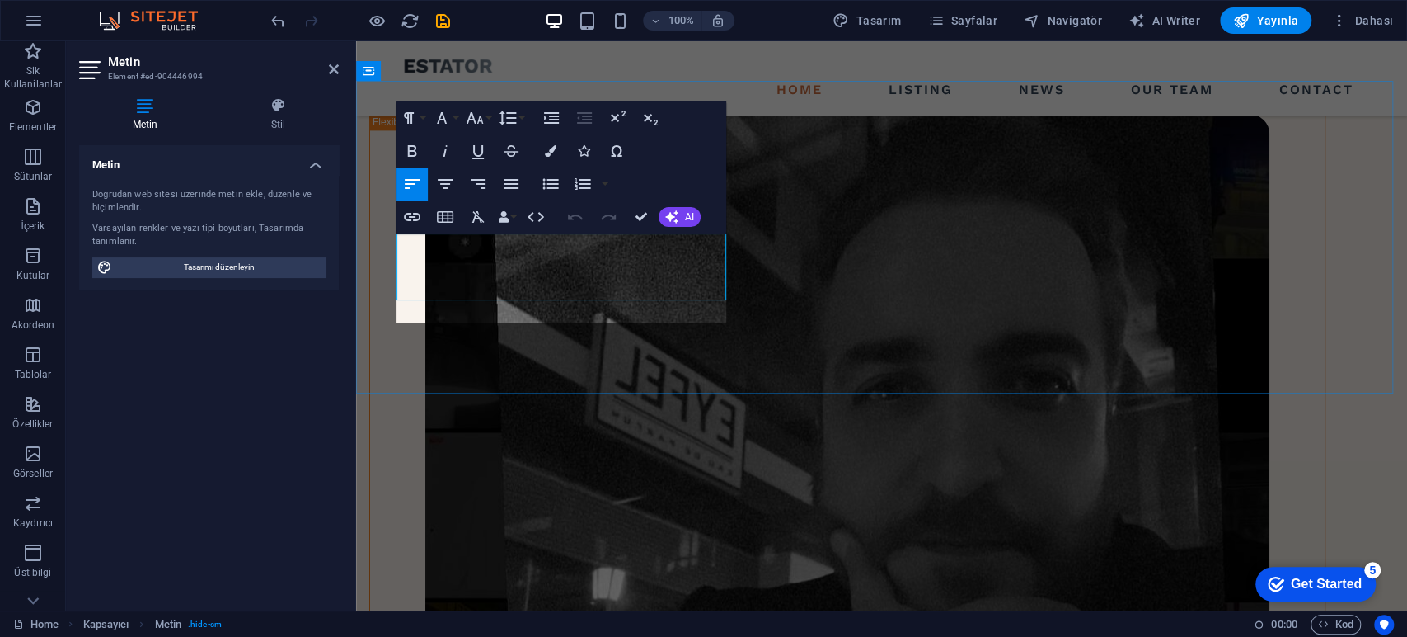
scroll to position [2191, 2]
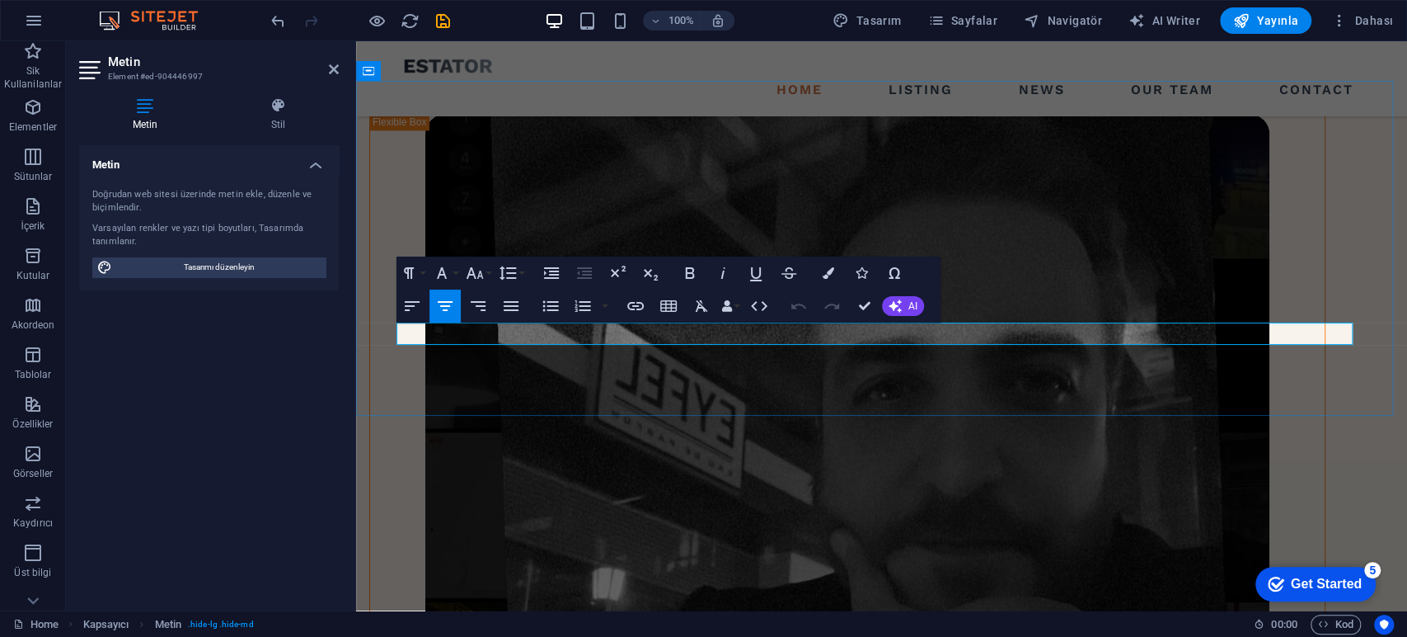
scroll to position [2718, 2]
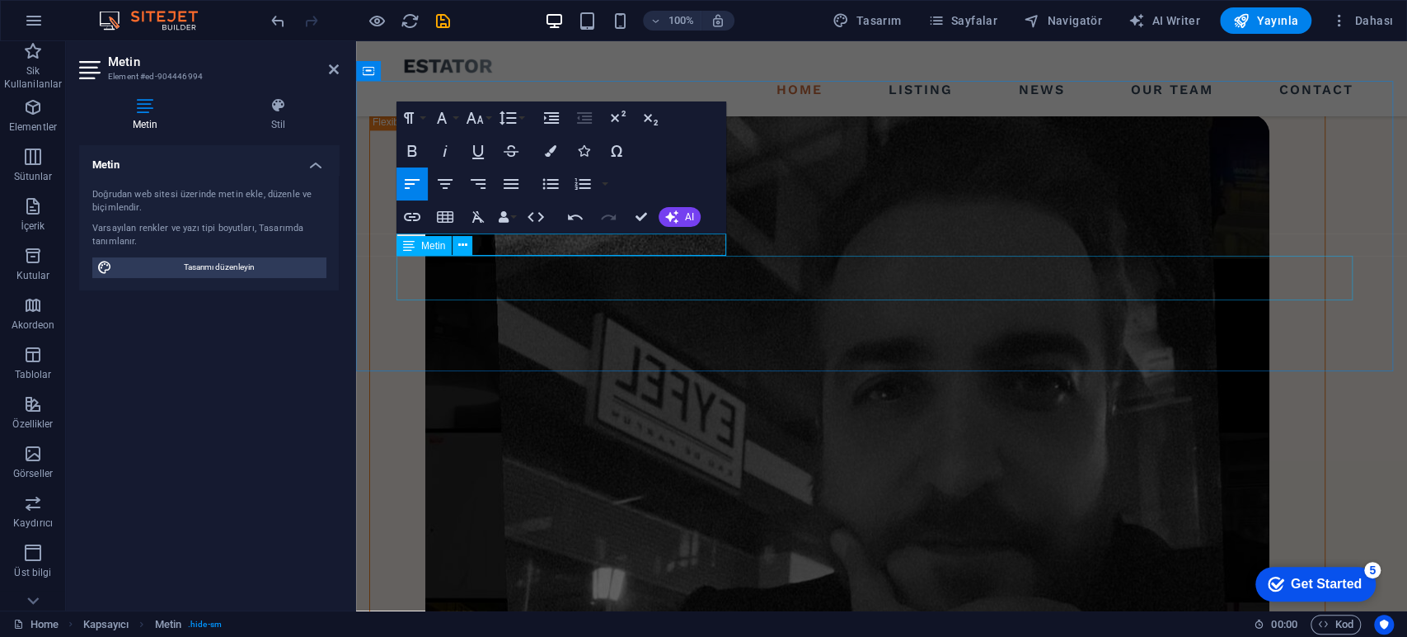
scroll to position [0, 7]
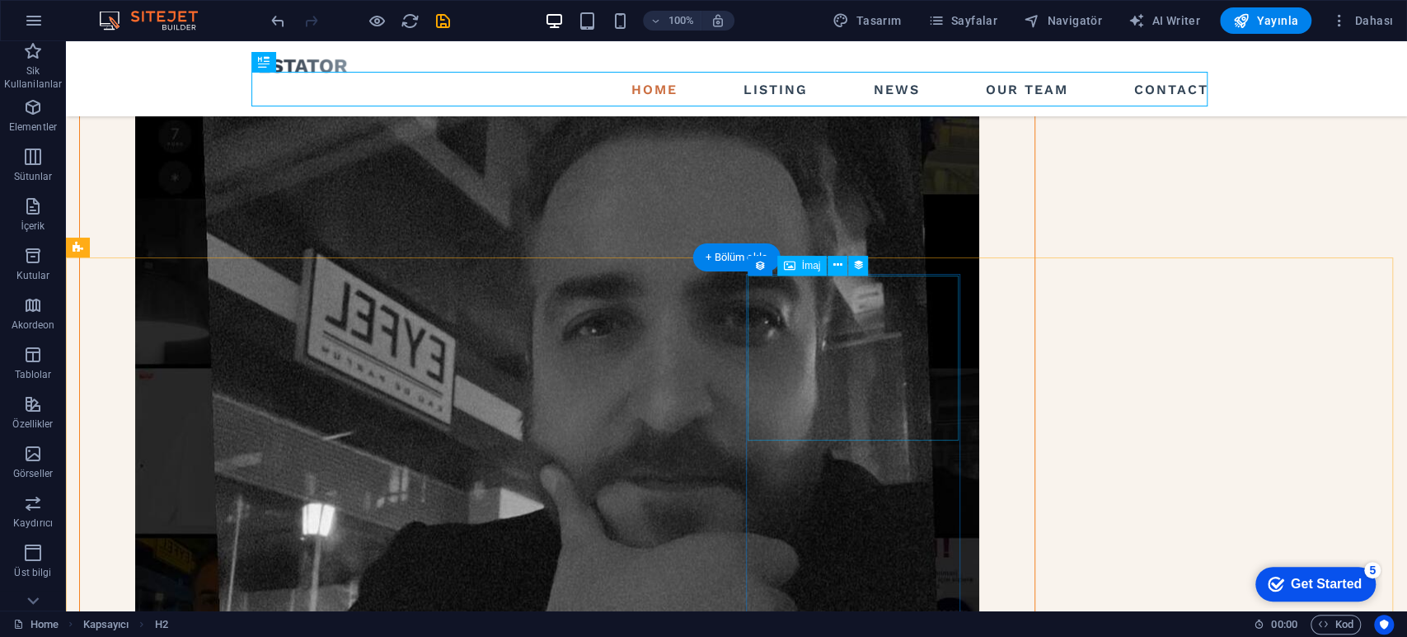
scroll to position [1732, 0]
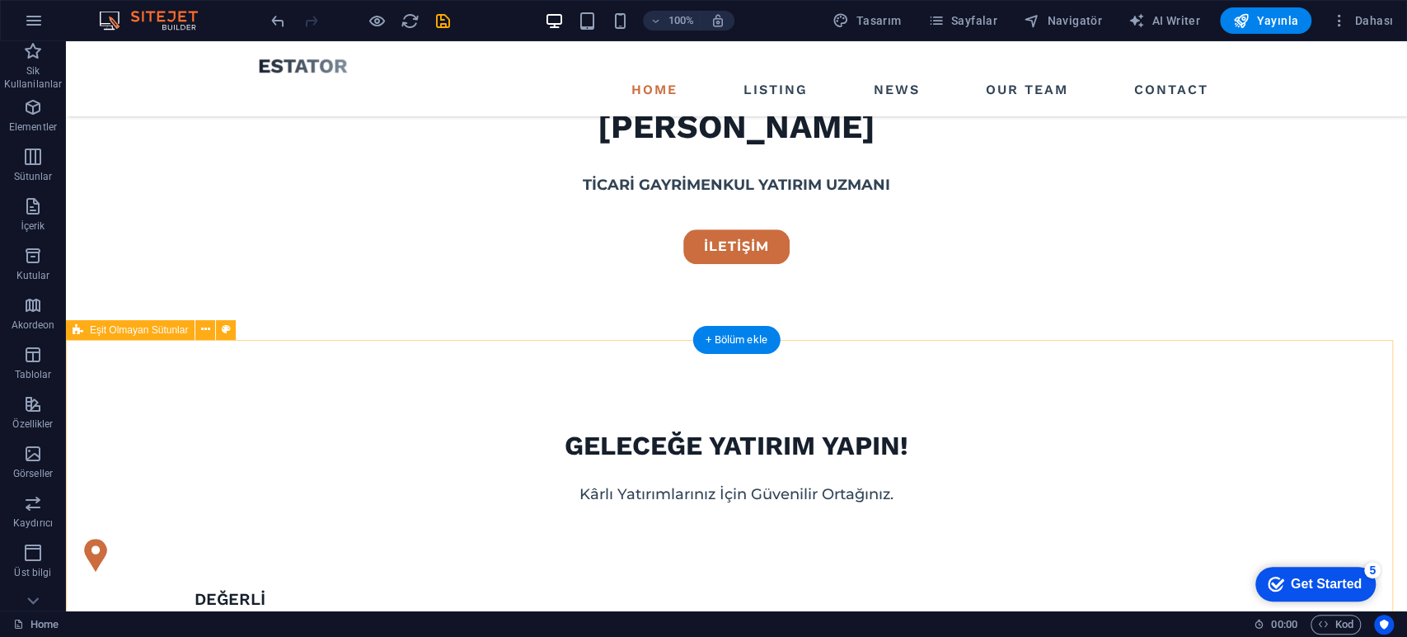
scroll to position [916, 0]
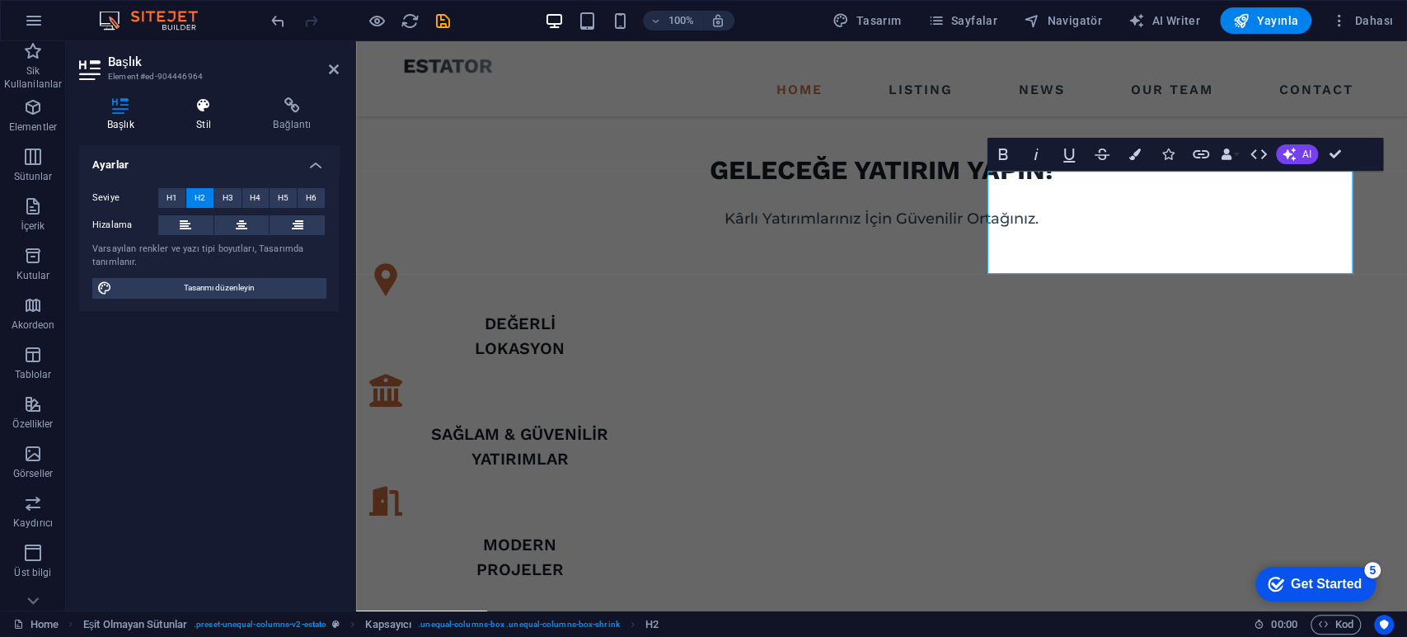
click at [214, 112] on icon at bounding box center [203, 105] width 70 height 16
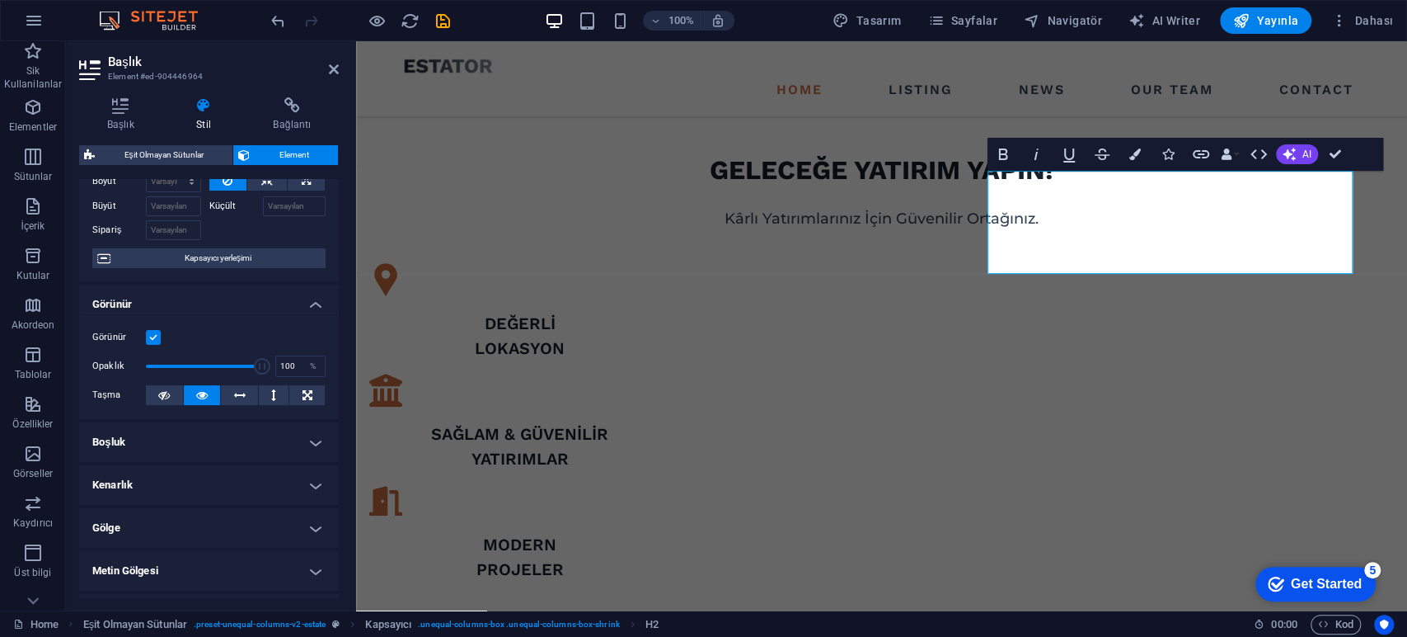
scroll to position [0, 0]
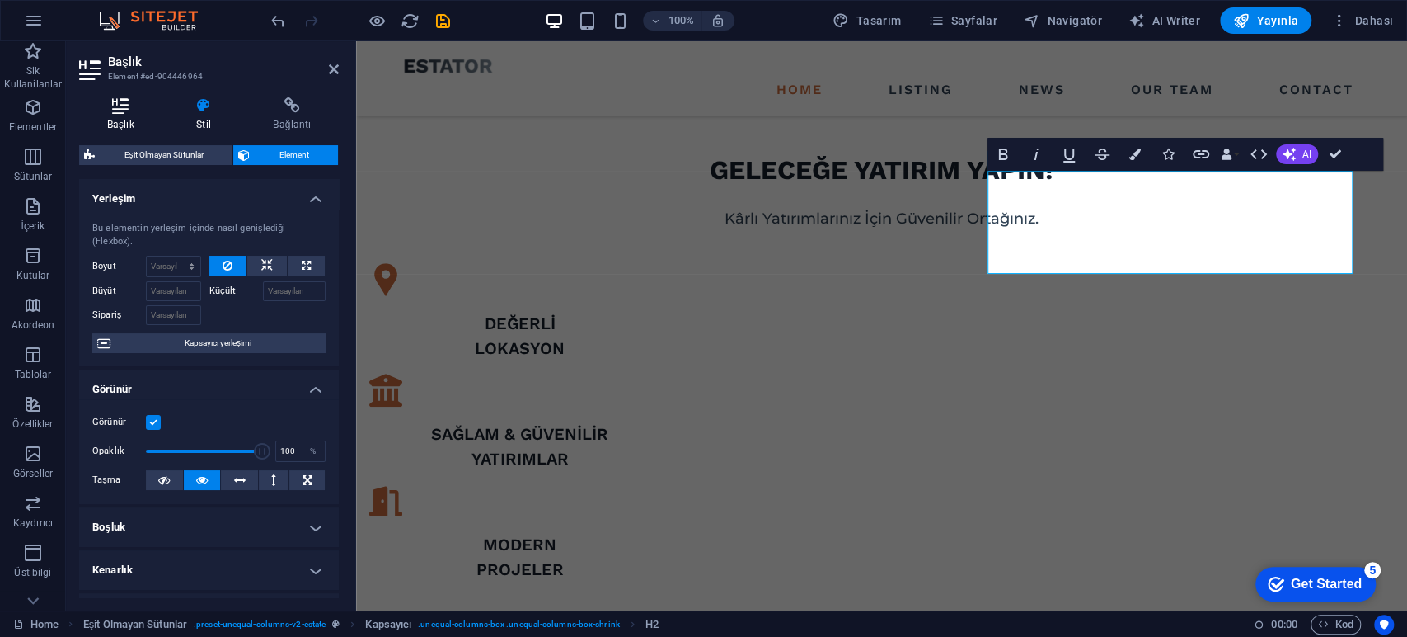
click at [130, 113] on icon at bounding box center [120, 105] width 82 height 16
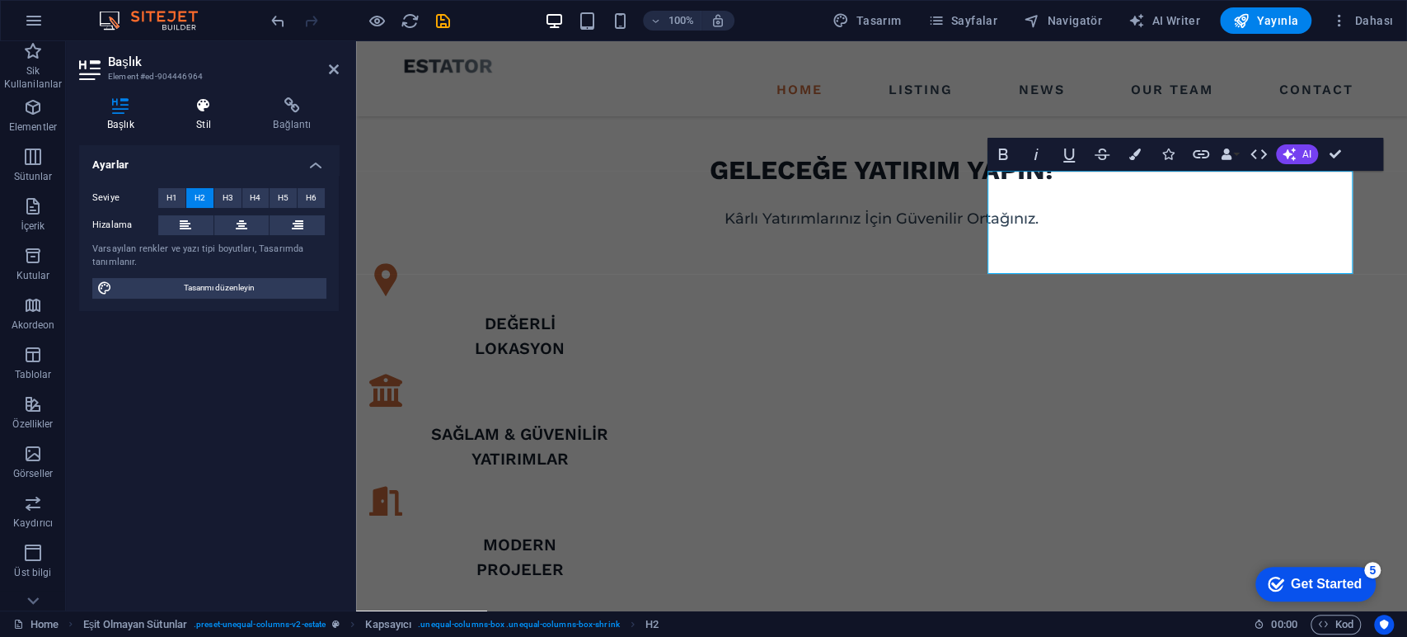
click at [205, 103] on icon at bounding box center [203, 105] width 70 height 16
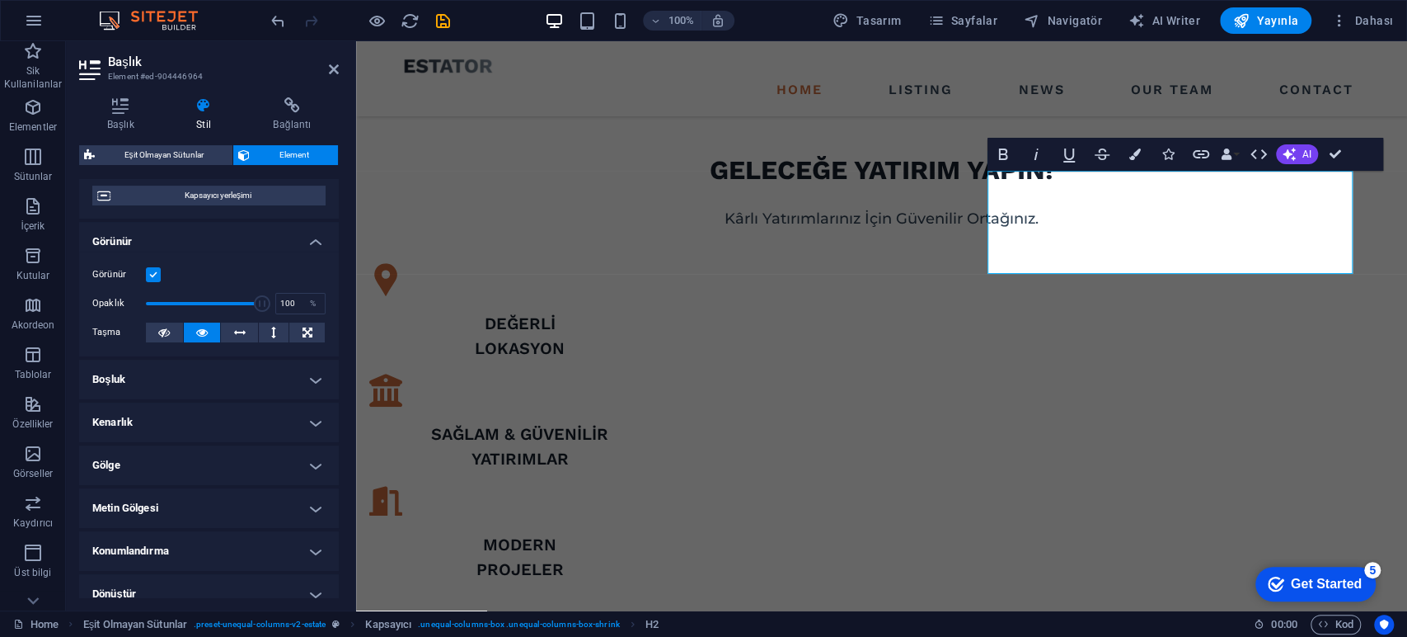
scroll to position [275, 0]
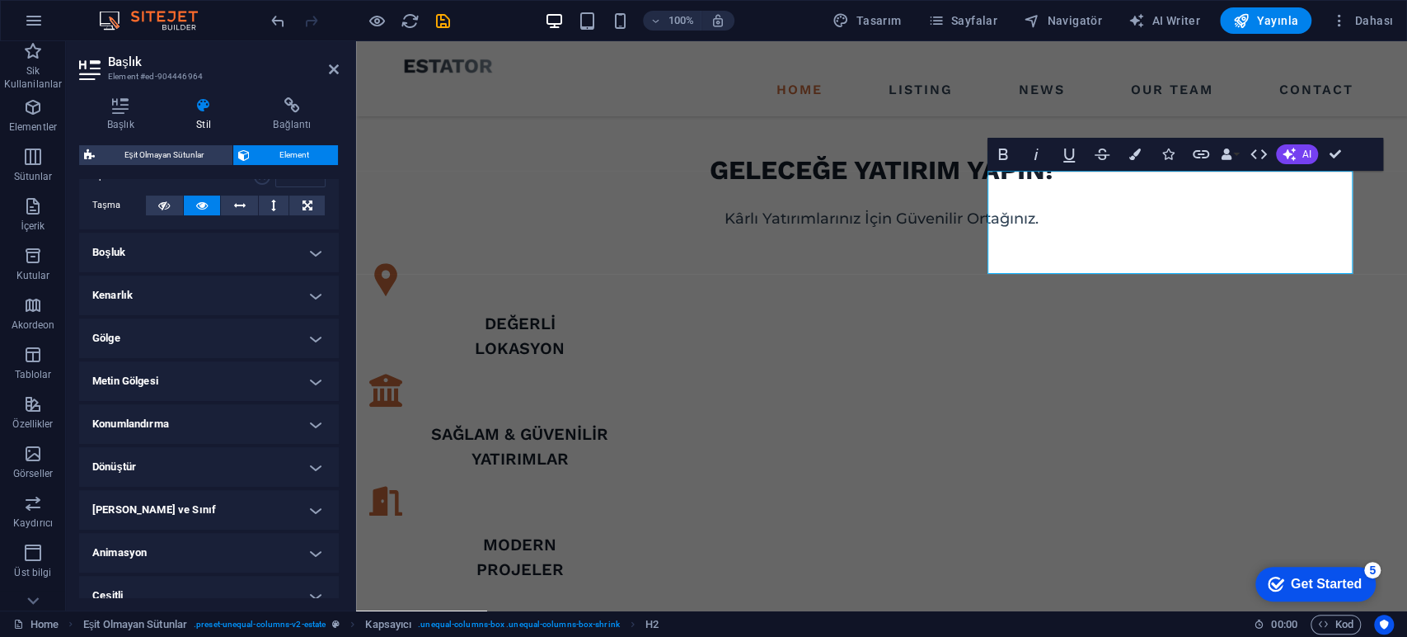
click at [176, 416] on h4 "Konumlandırma" at bounding box center [209, 424] width 260 height 40
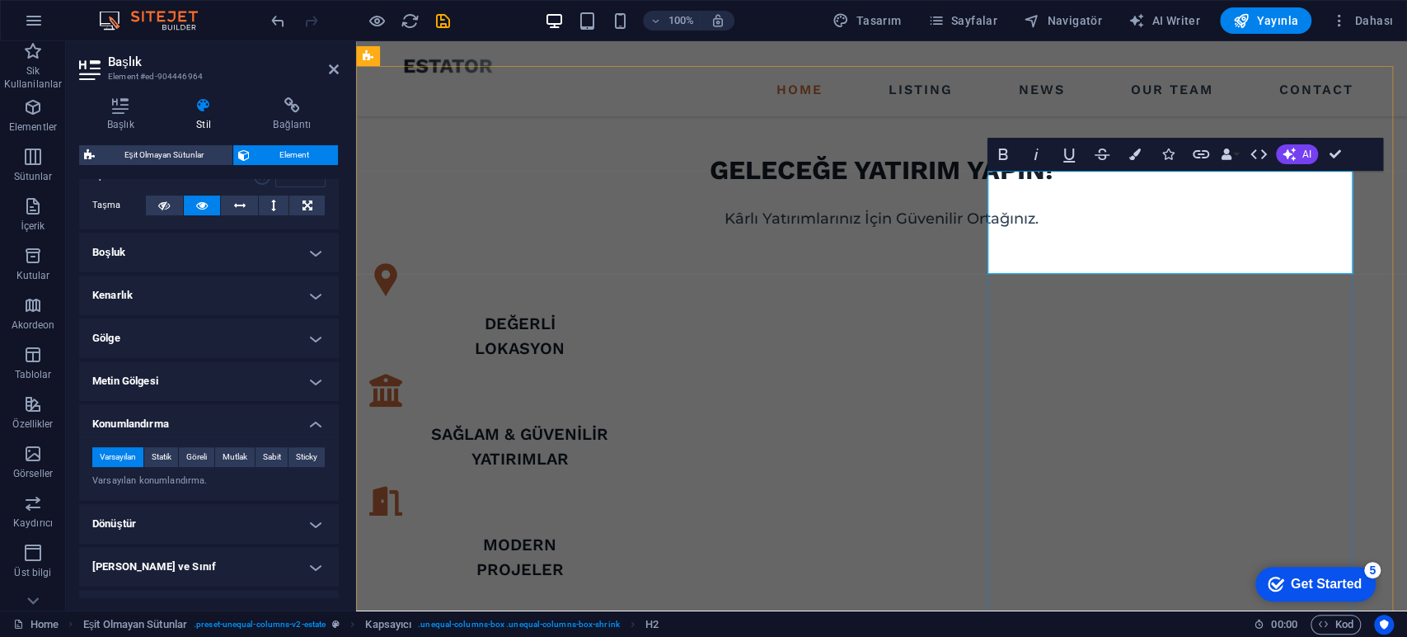
drag, startPoint x: 1102, startPoint y: 188, endPoint x: 1144, endPoint y: 185, distance: 43.0
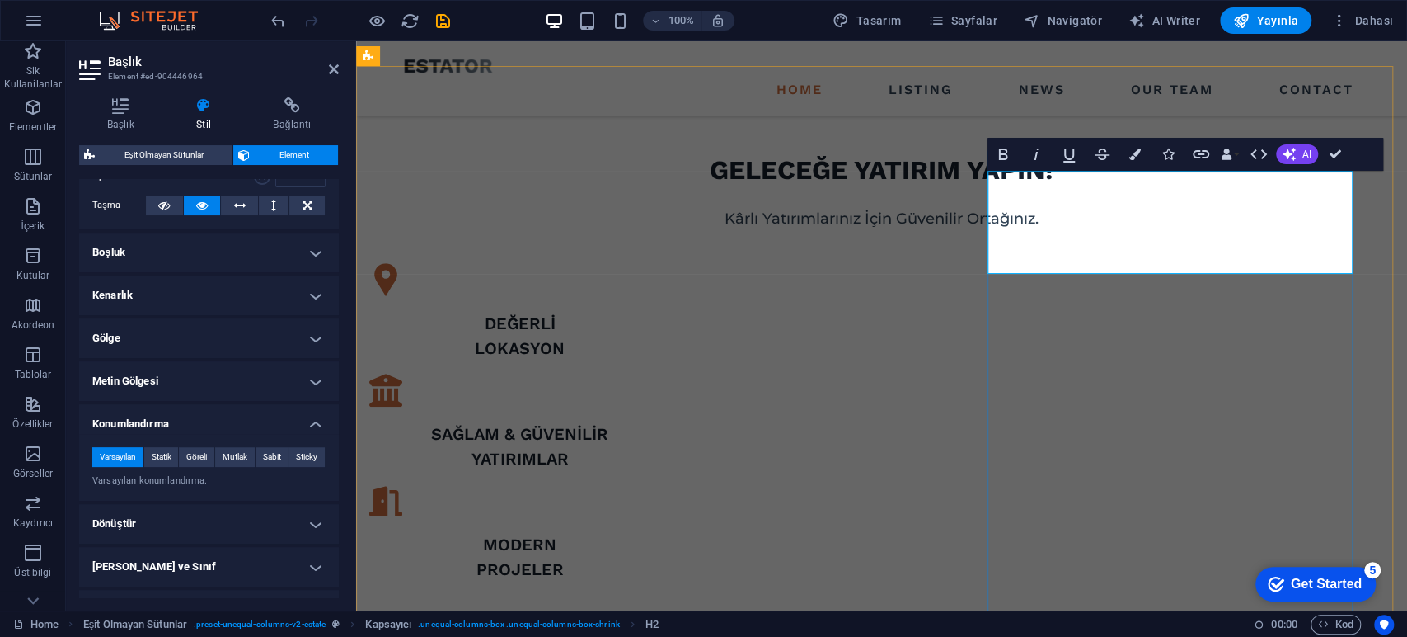
click at [1260, 156] on icon "button" at bounding box center [1259, 154] width 20 height 20
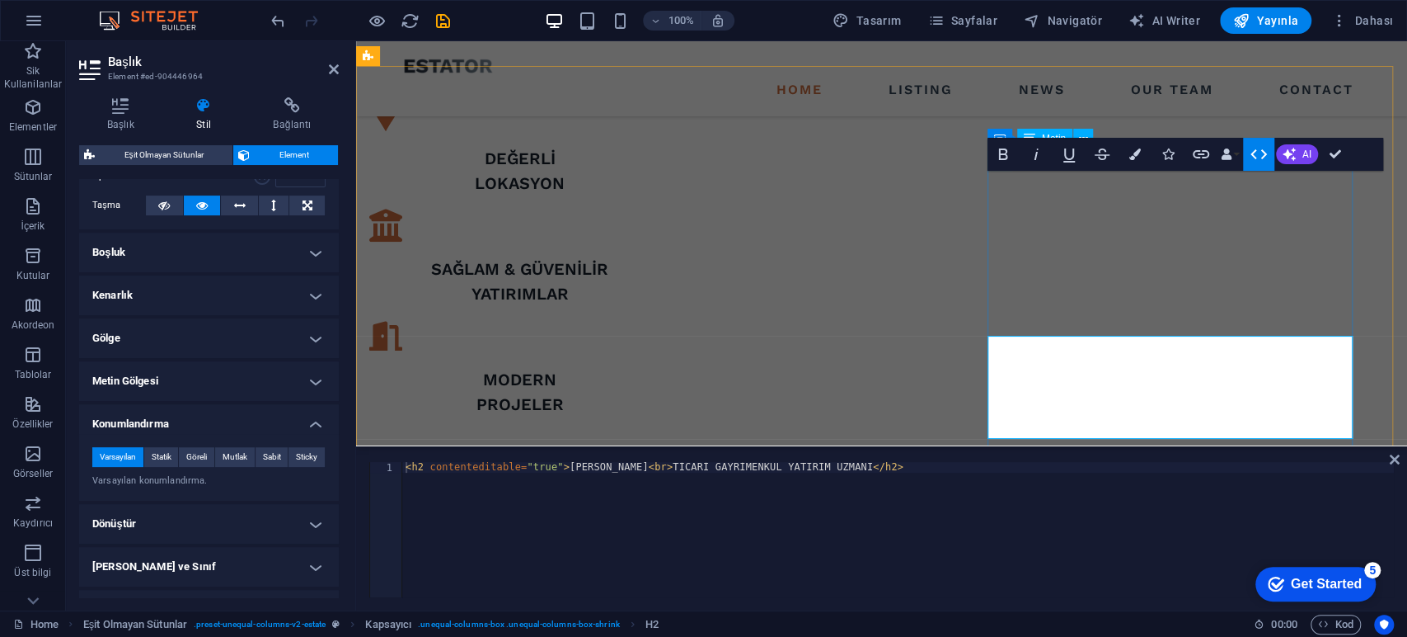
scroll to position [751, 0]
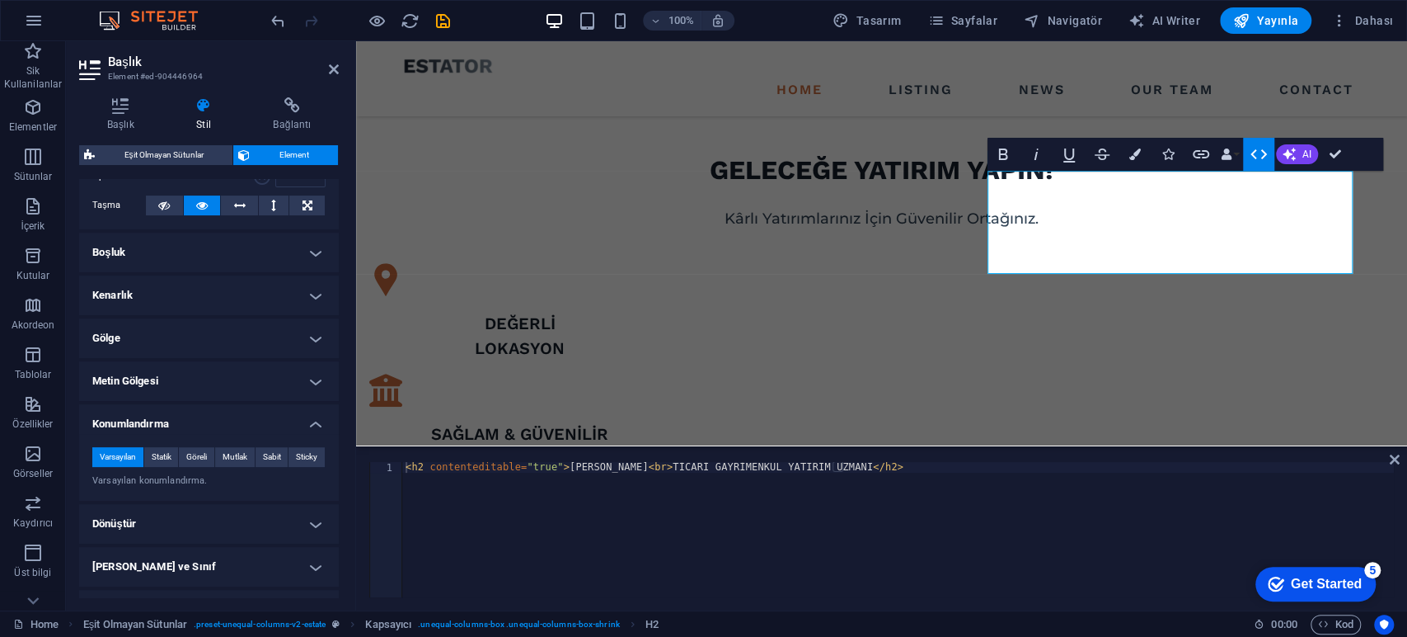
click at [416, 467] on div "< h2 contenteditable = "true" > Erol Aktürk < br > TİCARİ GAYRİMENKUL YATIRIM U…" at bounding box center [898, 540] width 992 height 157
paste textarea "</center>"
type textarea "<center> <h2 contenteditable="true">Erol Aktürk<br>TİCARİ GAYRİMENKUL YATIRIM U…"
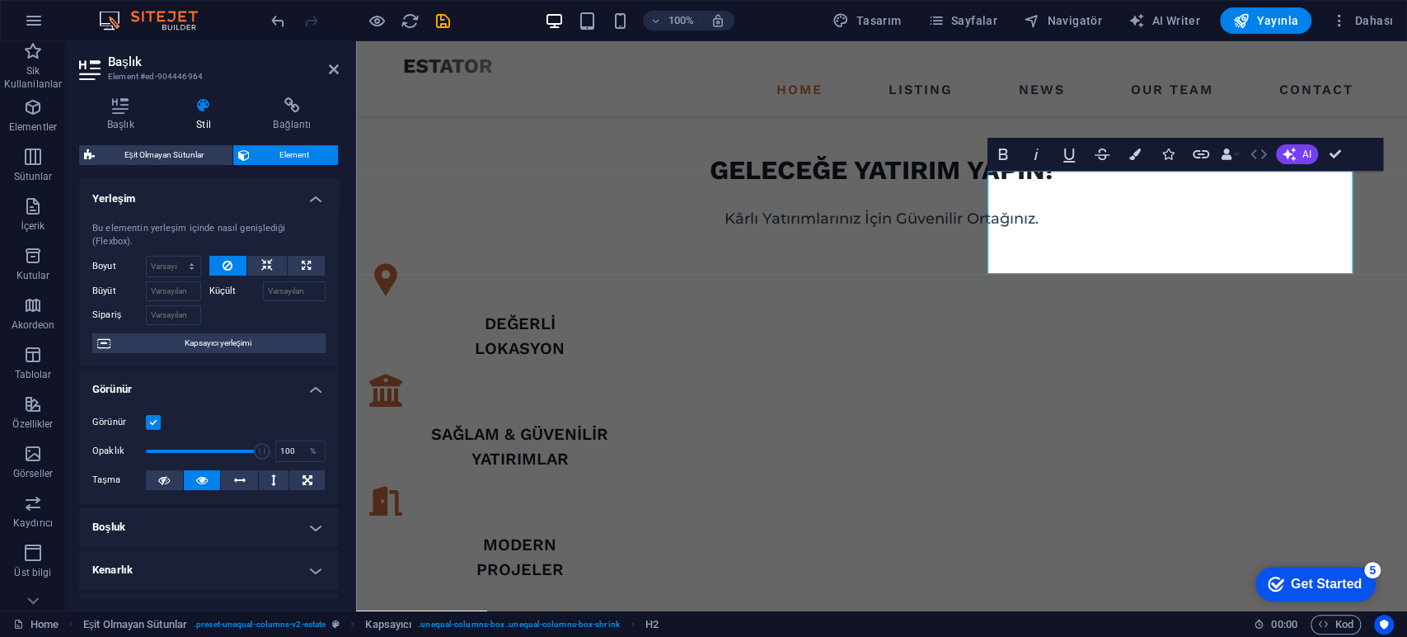
click at [1247, 148] on button "HTML" at bounding box center [1258, 154] width 31 height 33
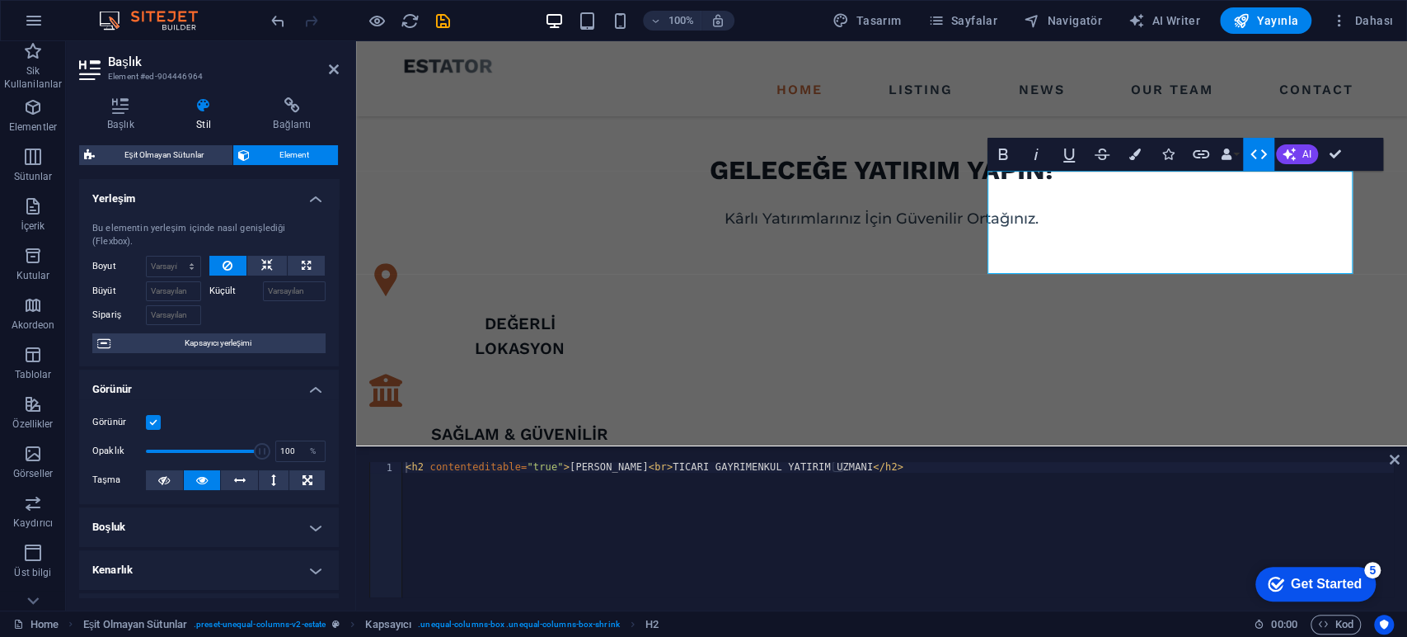
type textarea "<h2 contenteditable="true">Erol Aktürk<br>TİCARİ GAYRİMENKUL YATIRIM UZMANI</h2>"
click at [884, 467] on div "< h2 contenteditable = "true" > Erol Aktürk < br > TİCARİ GAYRİMENKUL YATIRIM U…" at bounding box center [898, 540] width 992 height 157
drag, startPoint x: 937, startPoint y: 461, endPoint x: 1064, endPoint y: 469, distance: 127.2
click at [1064, 469] on div "< h2 contenteditable = "true" > Erol Aktürk < br > TİCARİ GAYRİMENKUL YATIRIM U…" at bounding box center [898, 529] width 992 height 135
drag, startPoint x: 484, startPoint y: 467, endPoint x: 467, endPoint y: 469, distance: 17.5
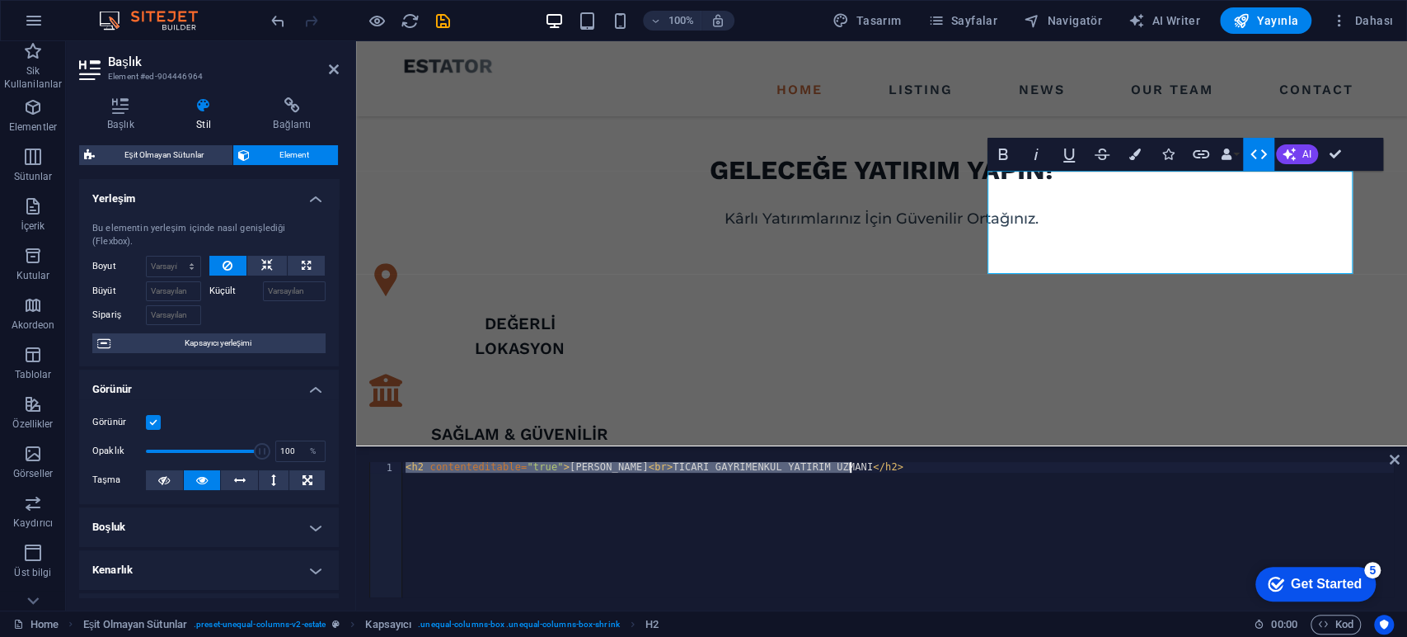
click at [467, 469] on div "< h2 contenteditable = "true" > Erol Aktürk < br > TİCARİ GAYRİMENKUL YATIRIM U…" at bounding box center [898, 529] width 992 height 135
click at [467, 469] on div "< h2 contenteditable = "true" > Erol Aktürk < br > TİCARİ GAYRİMENKUL YATIRIM U…" at bounding box center [898, 540] width 992 height 157
click at [267, 260] on icon at bounding box center [267, 266] width 12 height 20
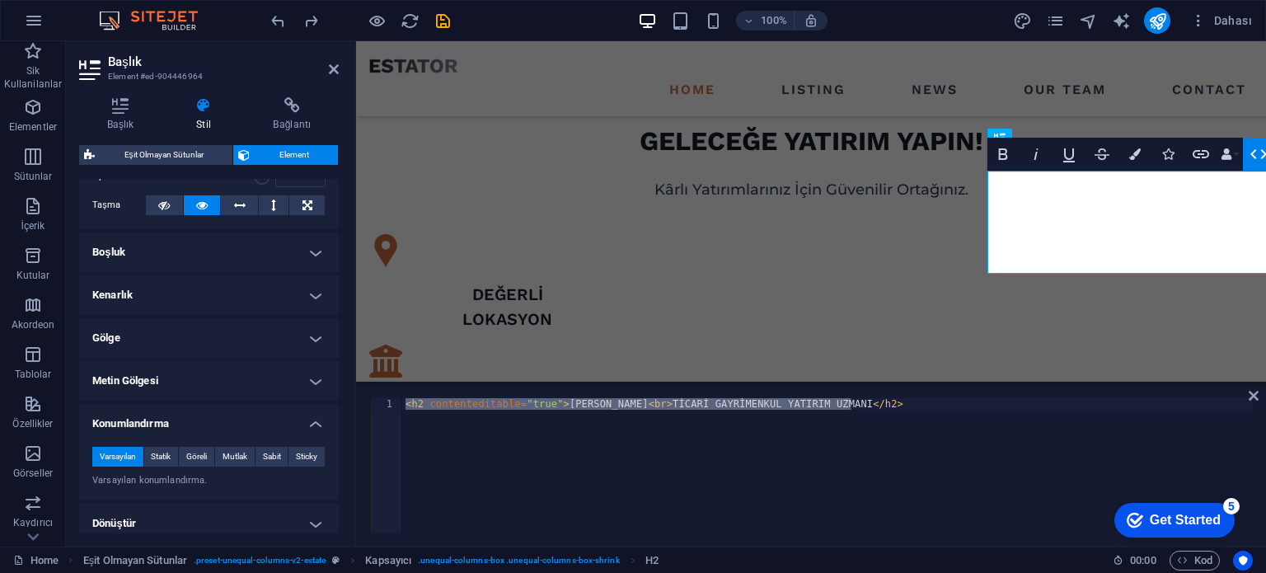
scroll to position [275, 0]
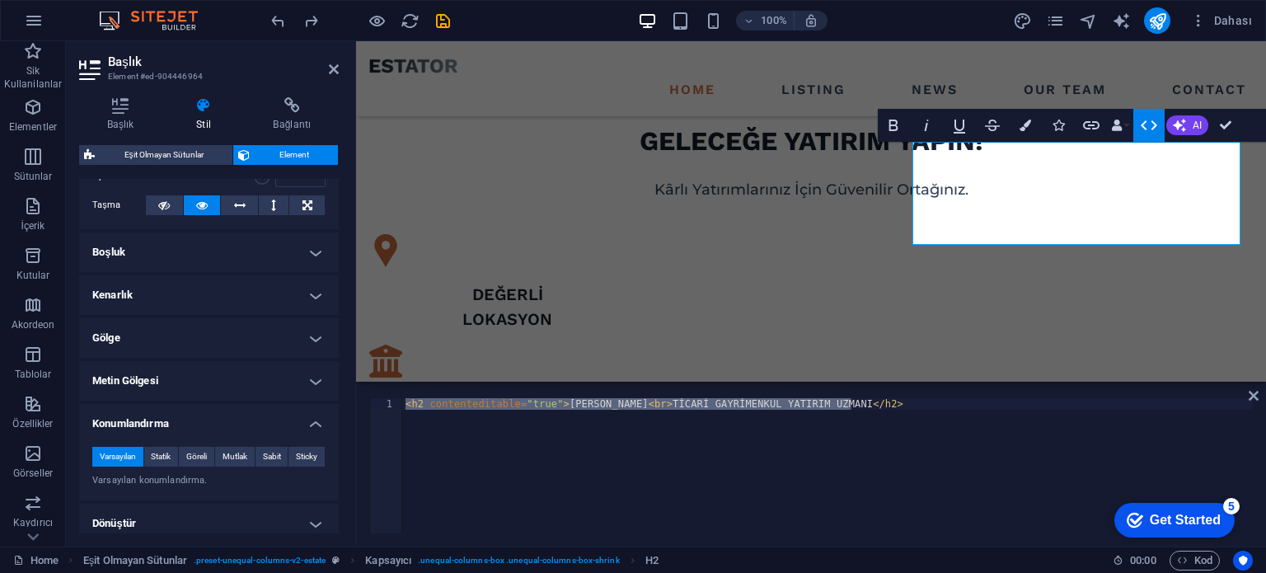
click at [193, 415] on h4 "Konumlandırma" at bounding box center [209, 419] width 260 height 30
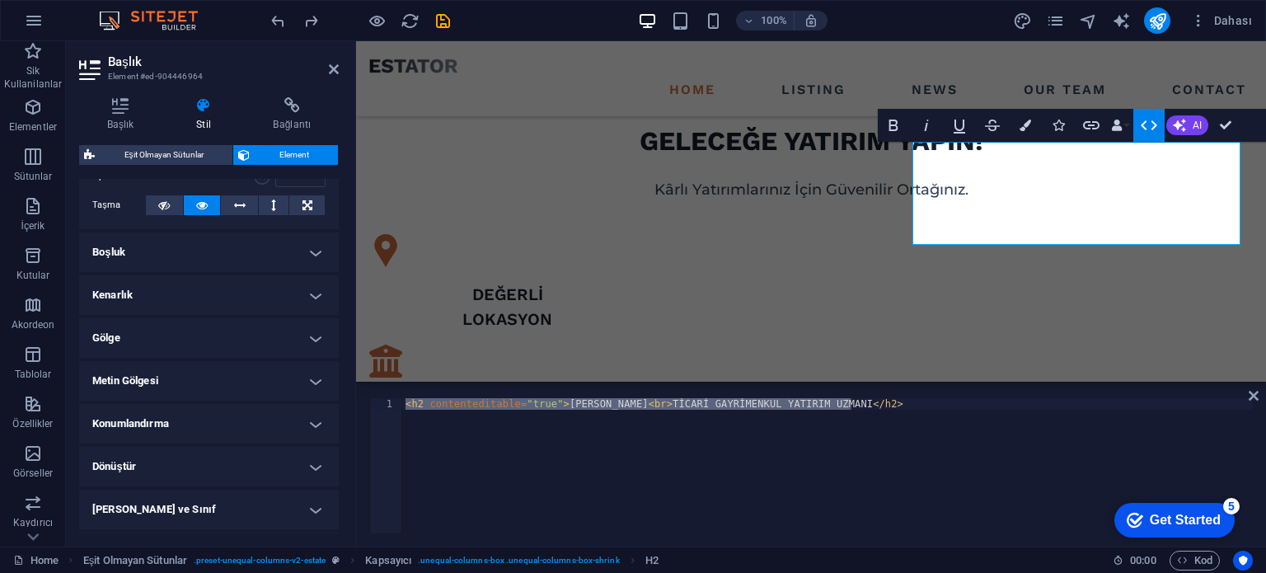
click at [195, 415] on h4 "Konumlandırma" at bounding box center [209, 424] width 260 height 40
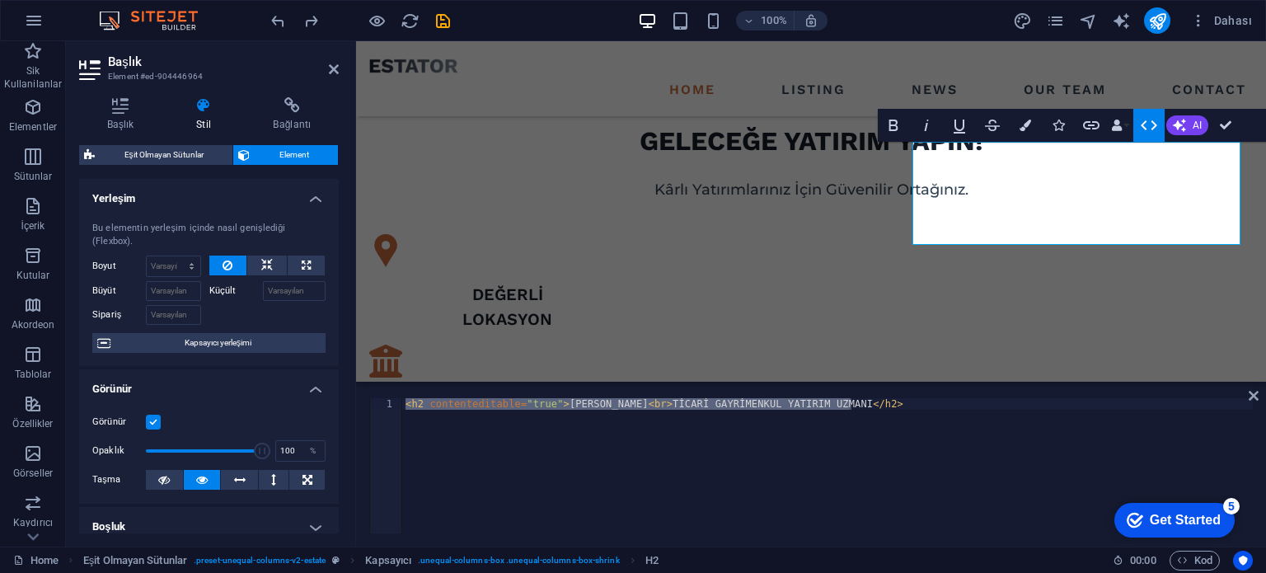
scroll to position [0, 0]
click at [264, 261] on icon at bounding box center [267, 266] width 12 height 20
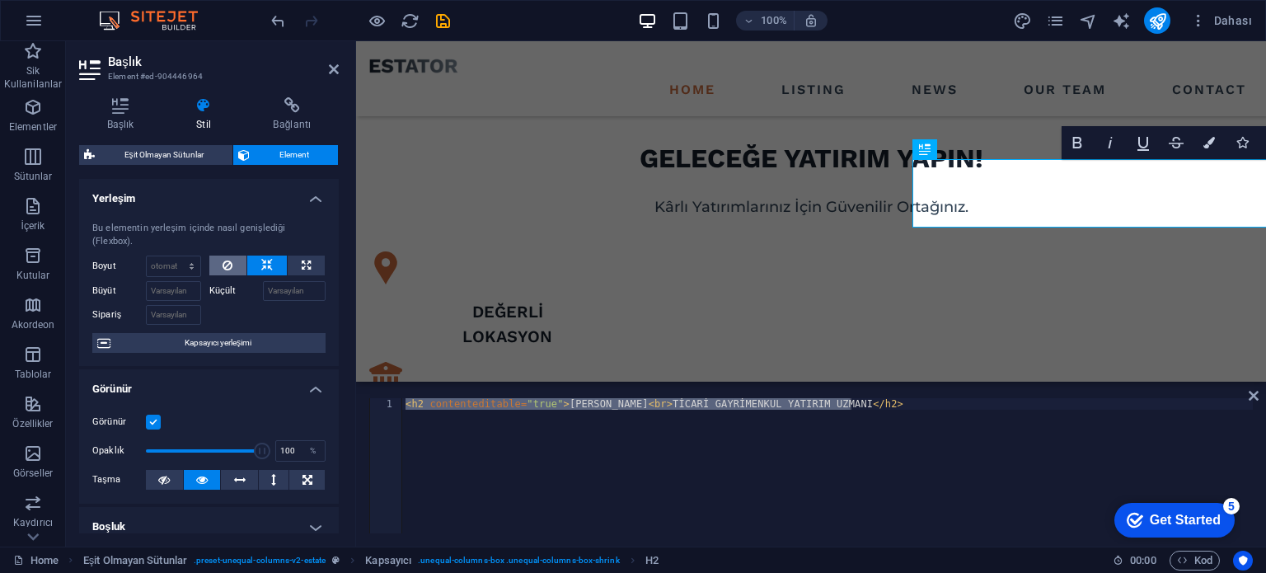
click at [237, 263] on button at bounding box center [228, 266] width 38 height 20
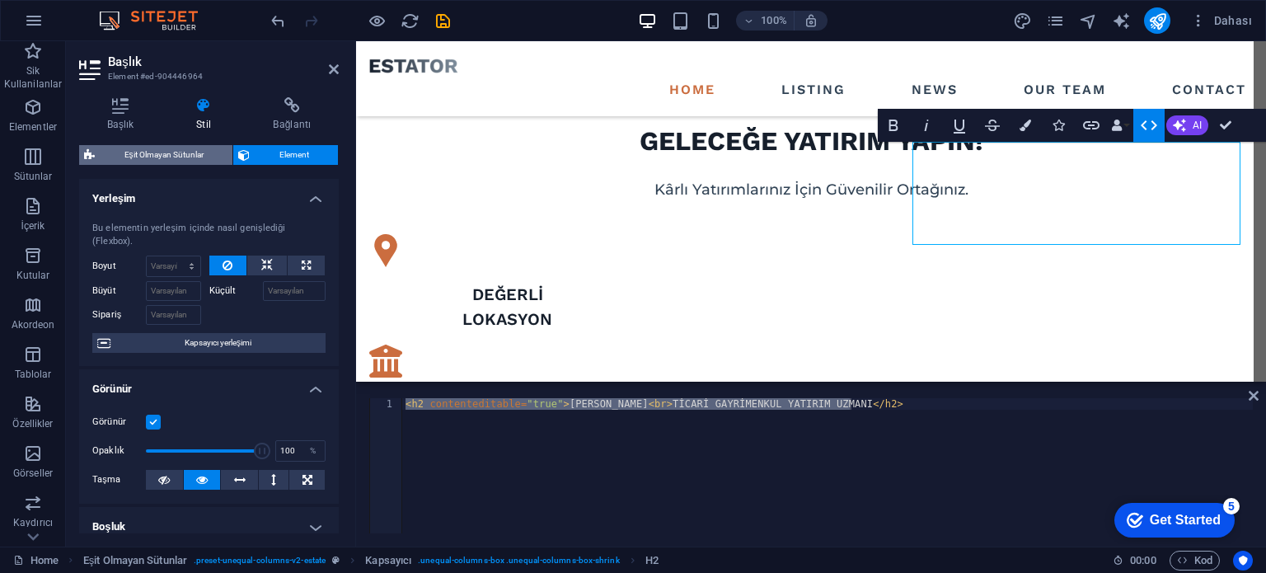
click at [169, 158] on span "Eşit Olmayan Sütunlar" at bounding box center [164, 155] width 128 height 20
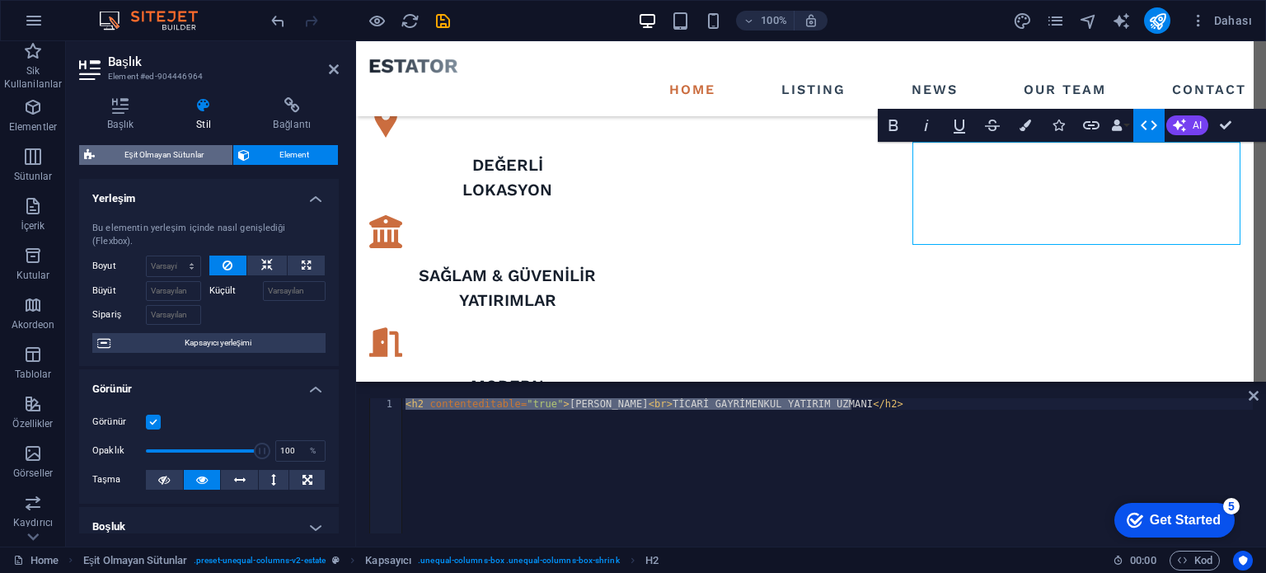
select select "%"
select select "px"
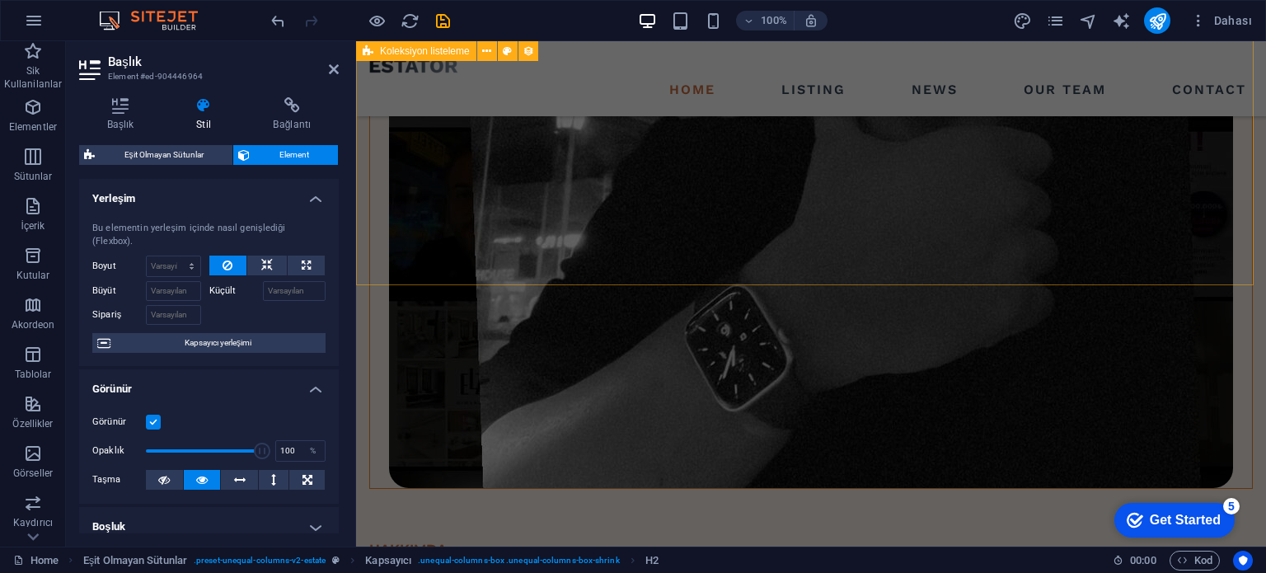
scroll to position [2365, 0]
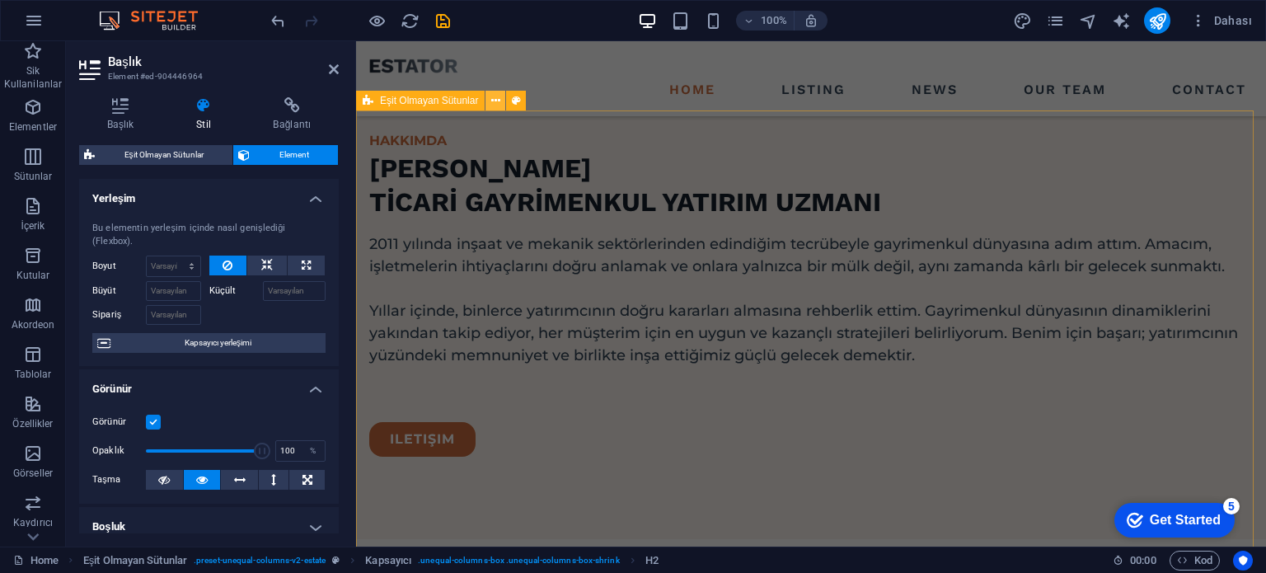
click at [498, 100] on icon at bounding box center [495, 100] width 9 height 17
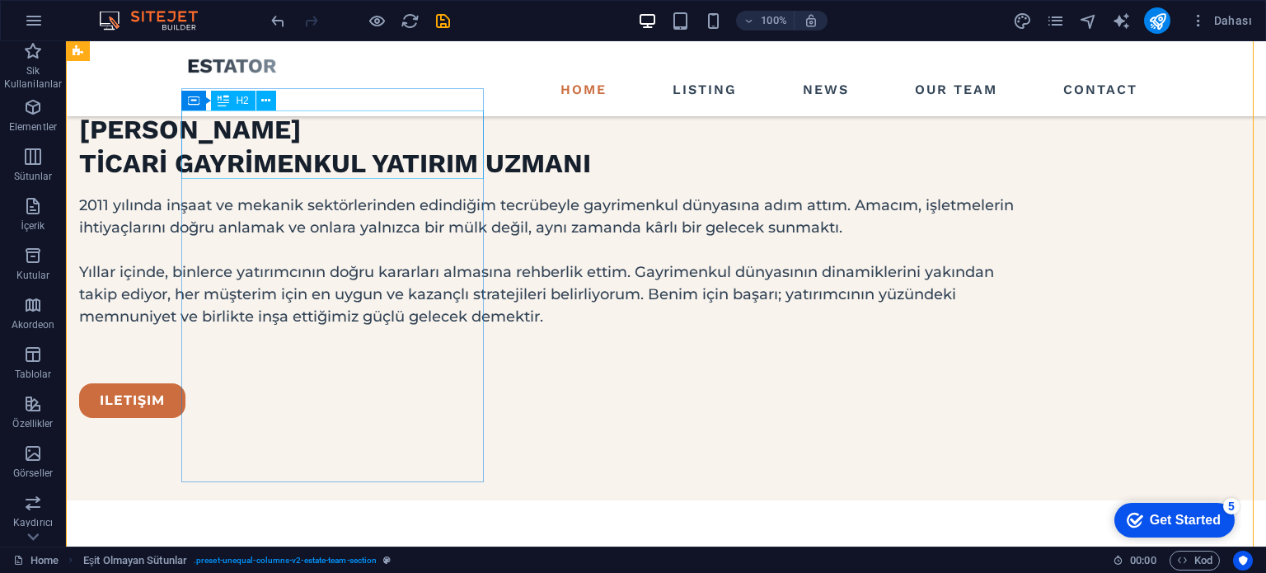
scroll to position [2156, 0]
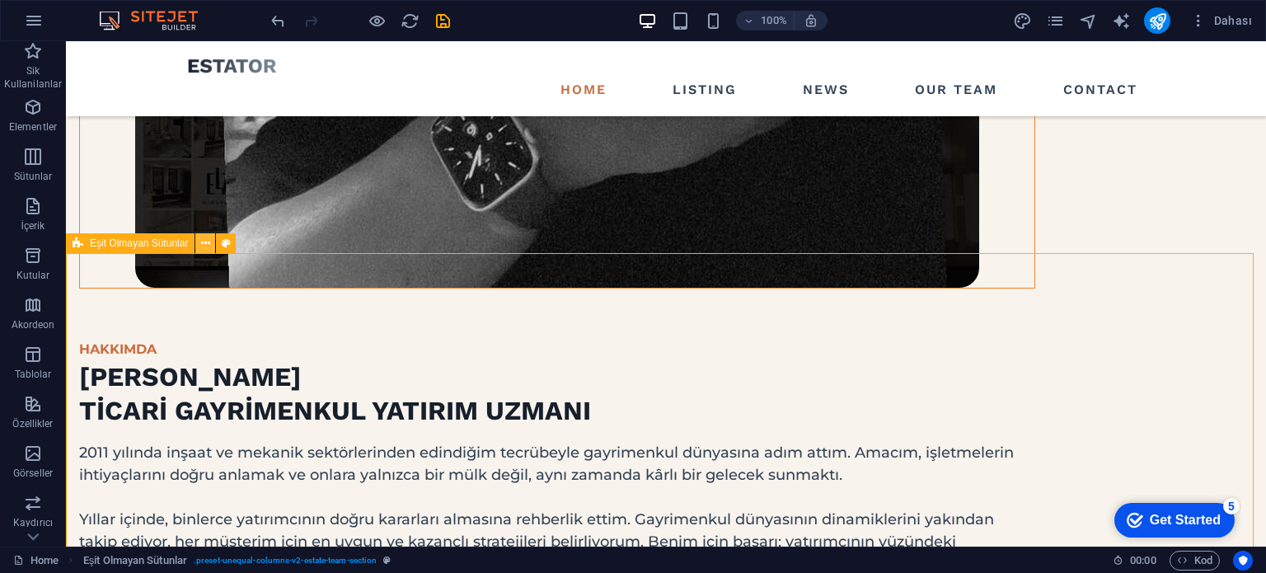
click at [212, 243] on button at bounding box center [205, 243] width 20 height 20
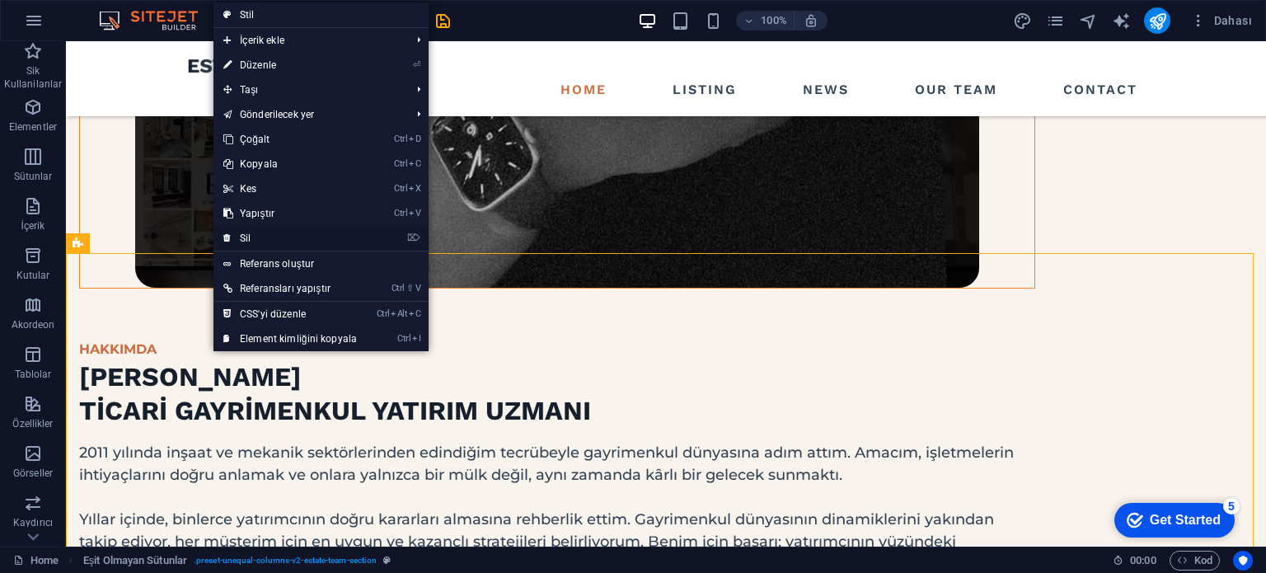
click at [267, 233] on link "⌦ Sil" at bounding box center [290, 238] width 153 height 25
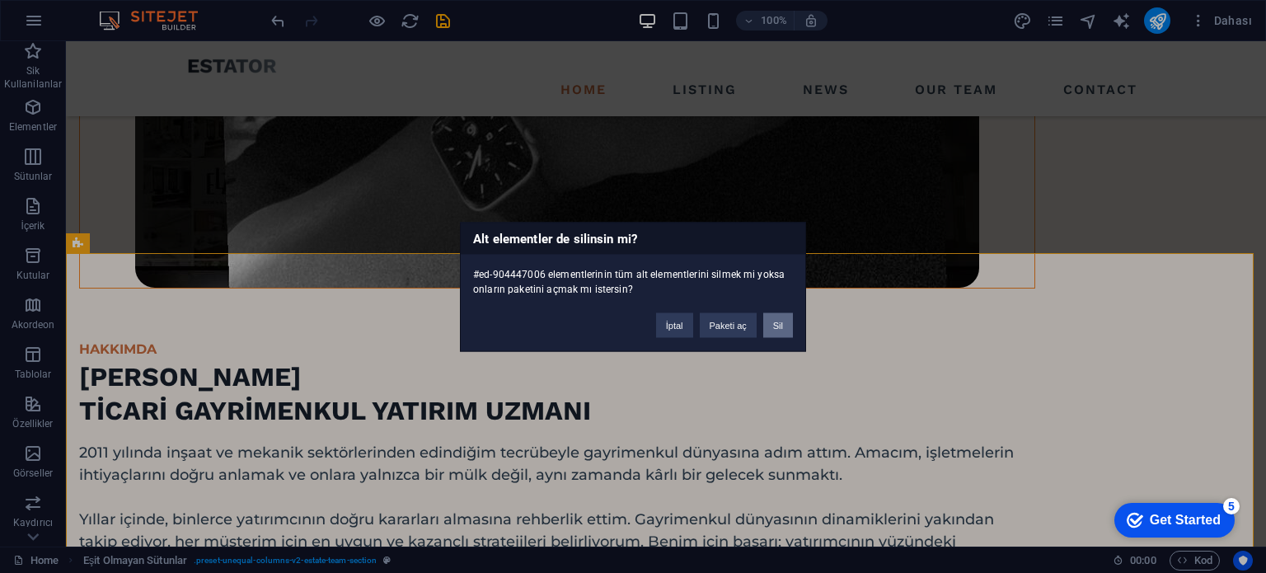
click at [778, 317] on button "Sil" at bounding box center [778, 324] width 30 height 25
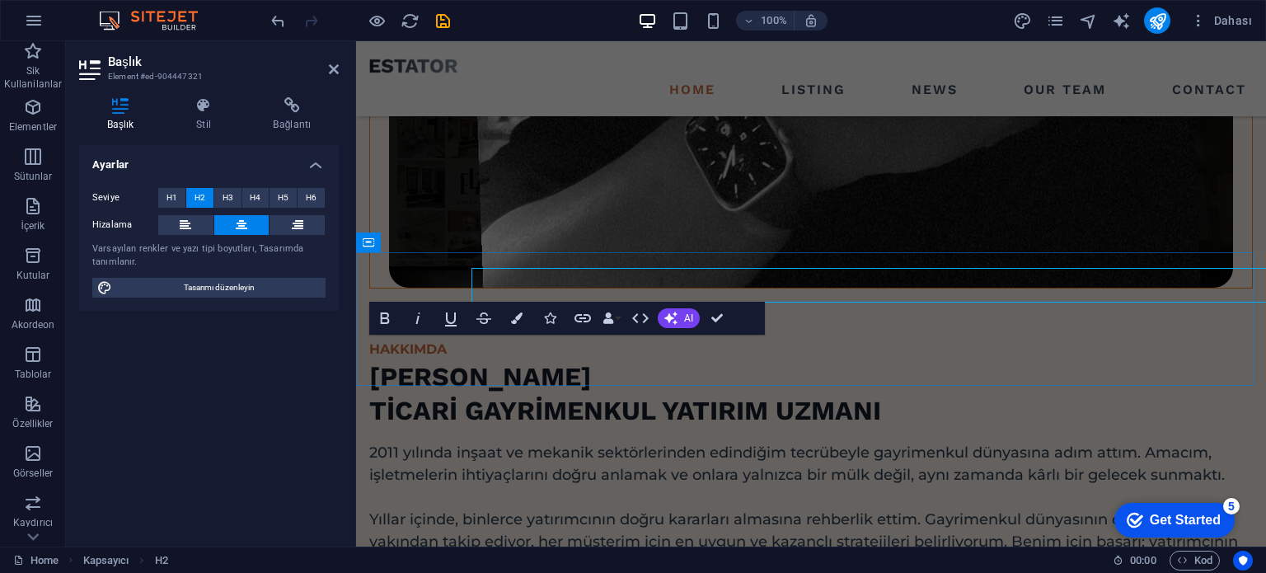
scroll to position [2223, 0]
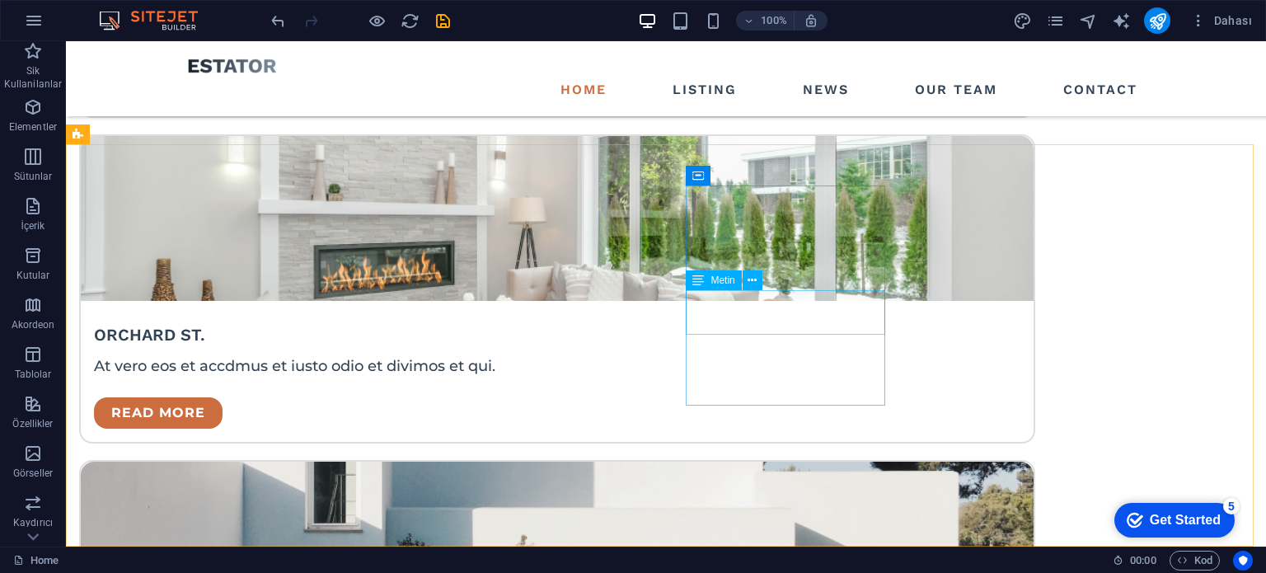
scroll to position [3892, 0]
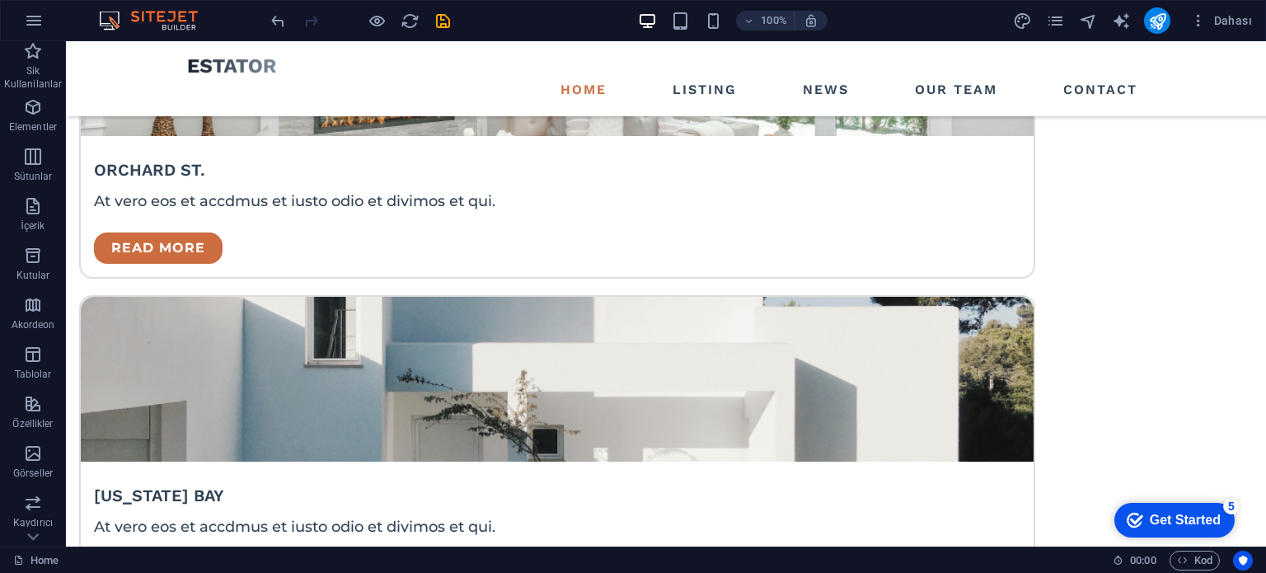
click at [1153, 524] on div "Get Started" at bounding box center [1185, 520] width 71 height 15
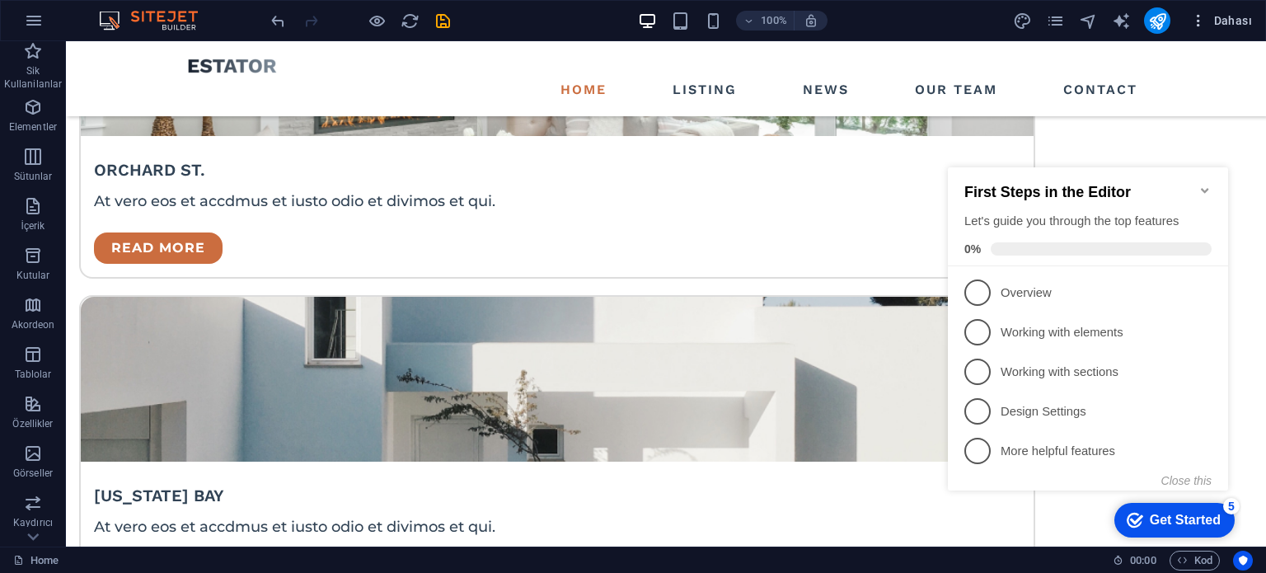
click at [1227, 26] on span "Dahası" at bounding box center [1222, 20] width 62 height 16
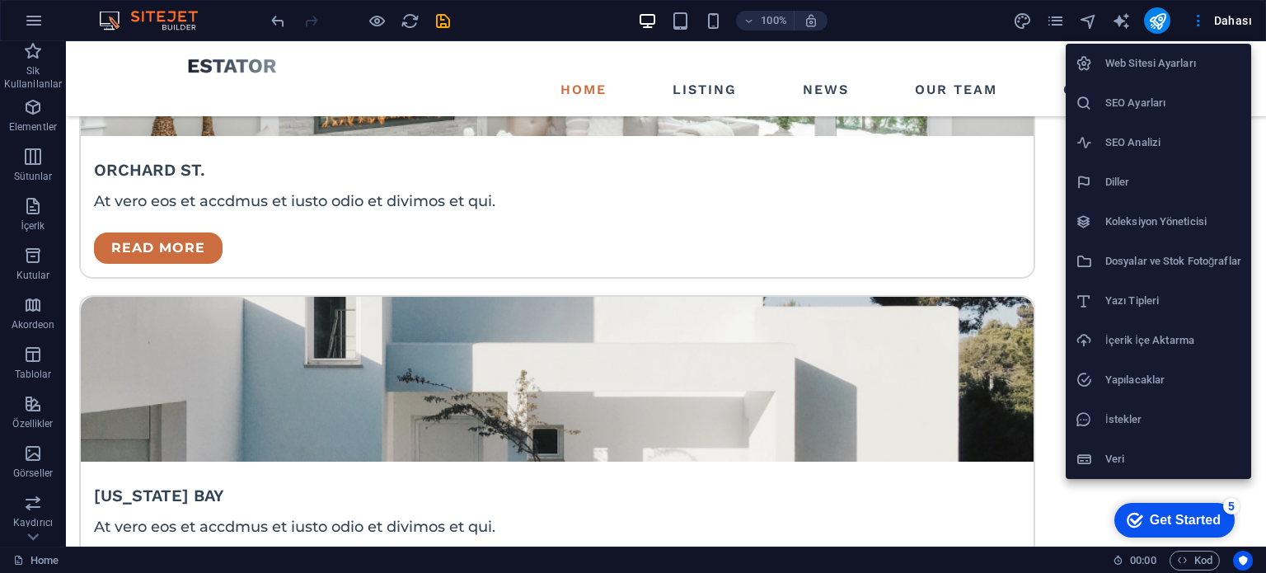
click at [1151, 97] on h6 "SEO Ayarları" at bounding box center [1174, 103] width 136 height 20
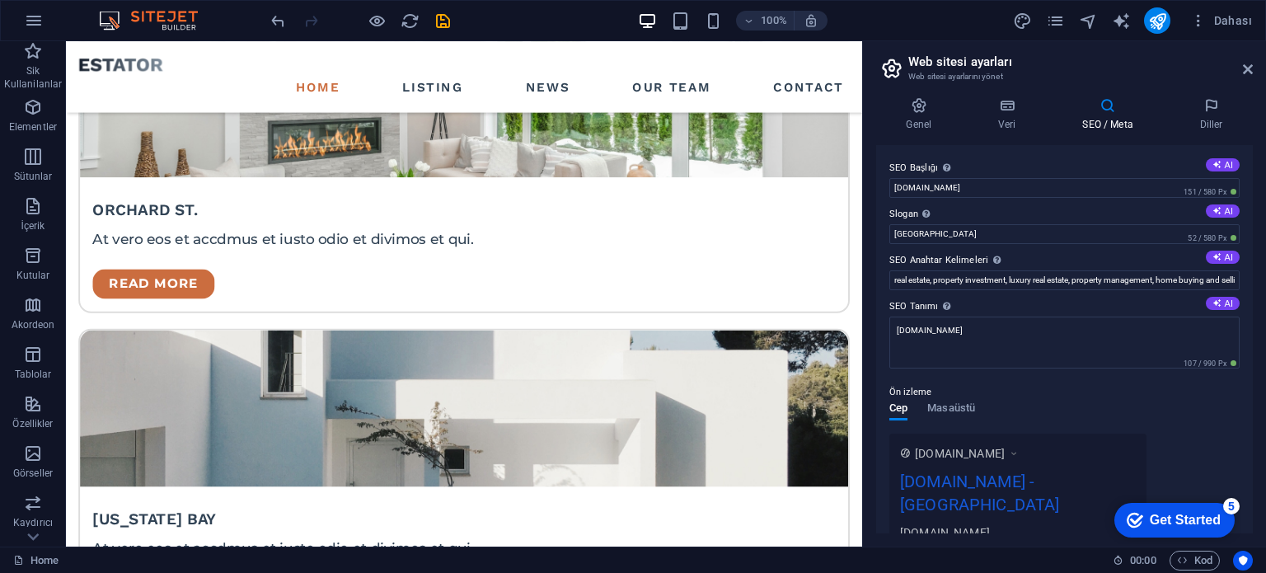
scroll to position [4007, 0]
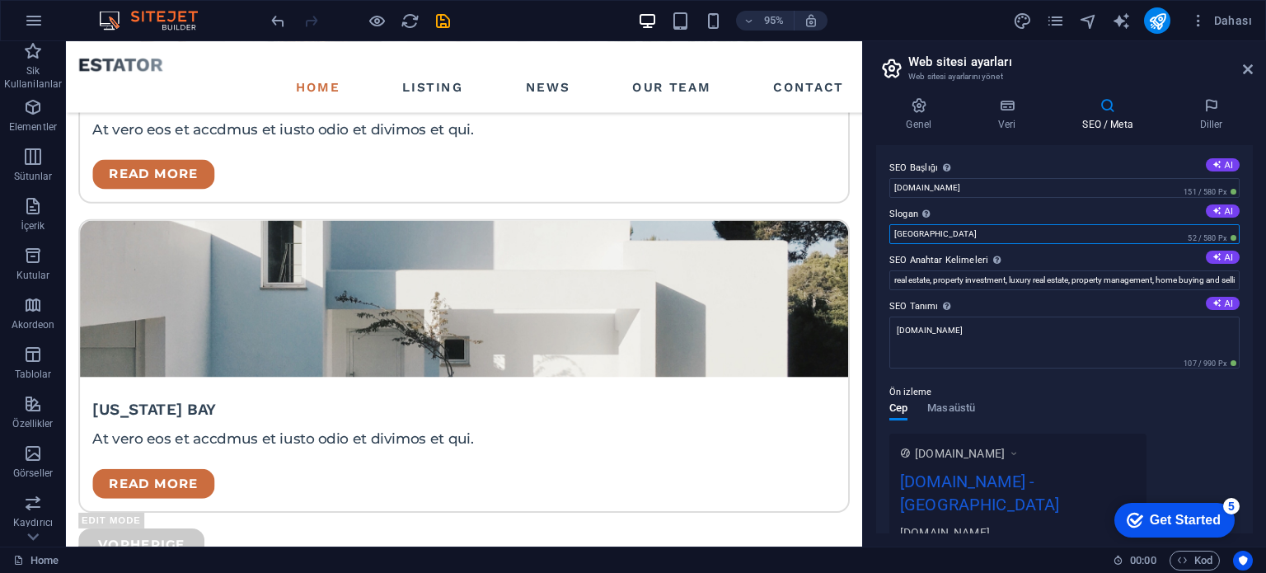
click at [966, 234] on input "Berlin" at bounding box center [1065, 234] width 350 height 20
type input "T"
type input "Ticari Gayrimenkul Yatırım Uzmanı"
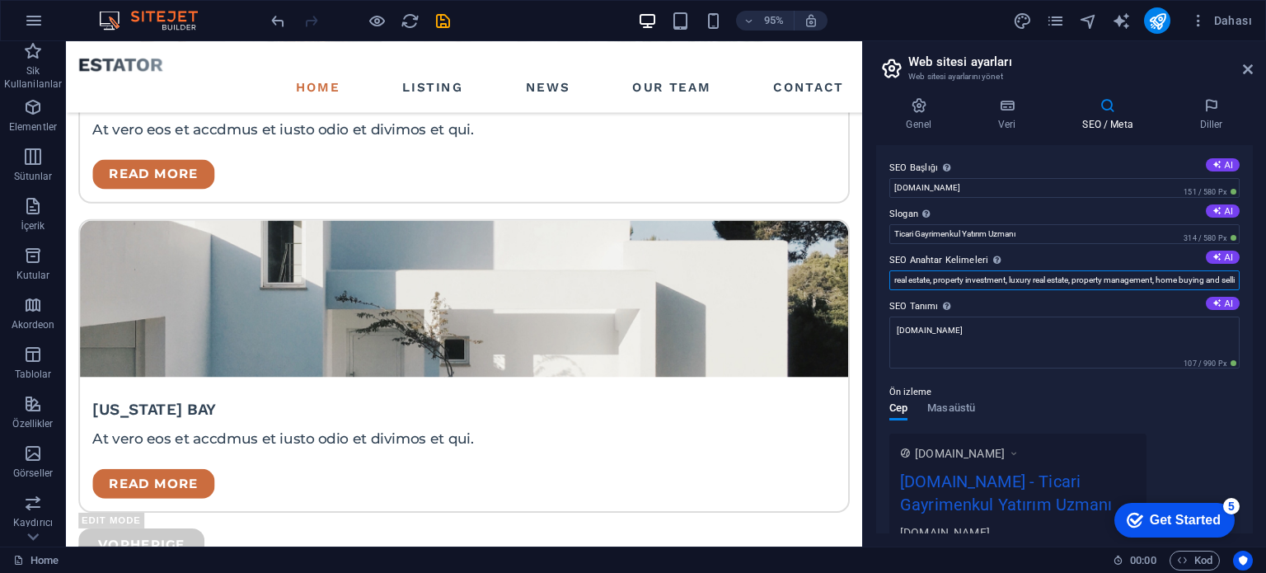
click at [949, 271] on input "real estate, property investment, luxury real estate, property management, home…" at bounding box center [1065, 280] width 350 height 20
type input "real estate, proaperty investment, luxury real estate, property management, hom…"
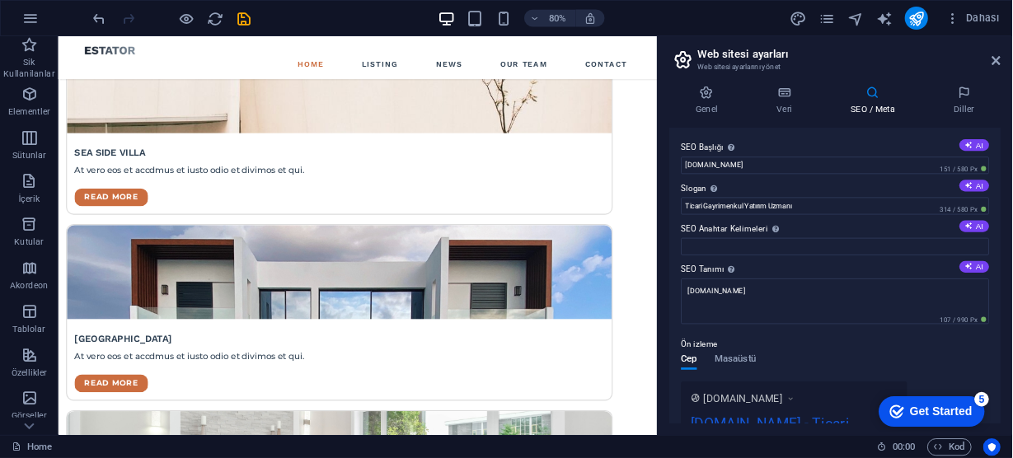
scroll to position [3258, 0]
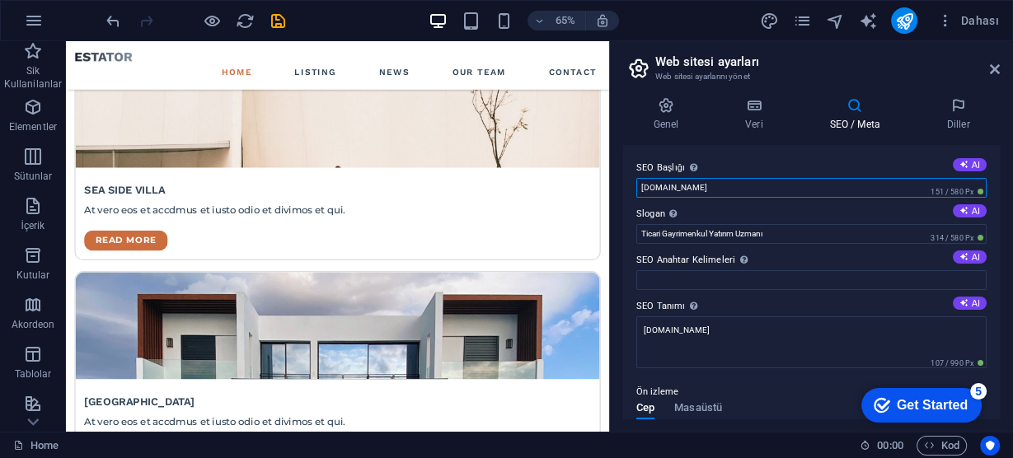
click at [743, 192] on input "[DOMAIN_NAME]" at bounding box center [812, 188] width 350 height 20
paste input "Erol Aktürk | Gayrimenkul Yatırım Uzmanı & Danışmanı"
type input "Erol Aktürk | Gayrimenkul Yatırım Uzmanı & Danışmanı"
click at [803, 232] on input "Ticari Gayrimenkul Yatırım Uzmanı" at bounding box center [812, 234] width 350 height 20
paste input "Erol Aktürk, 2011'den beri gayrimenkul yatırım danışmanlığı yapıyor. Kârlı gayr…"
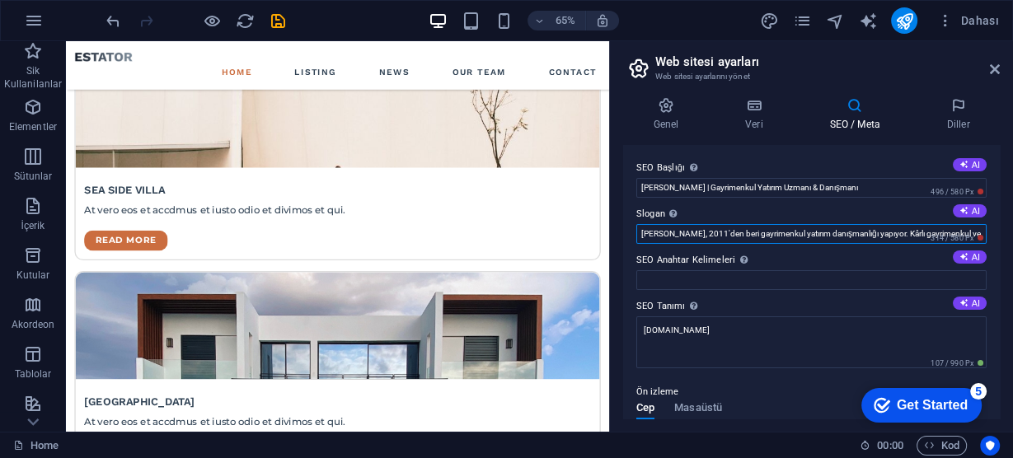
scroll to position [0, 148]
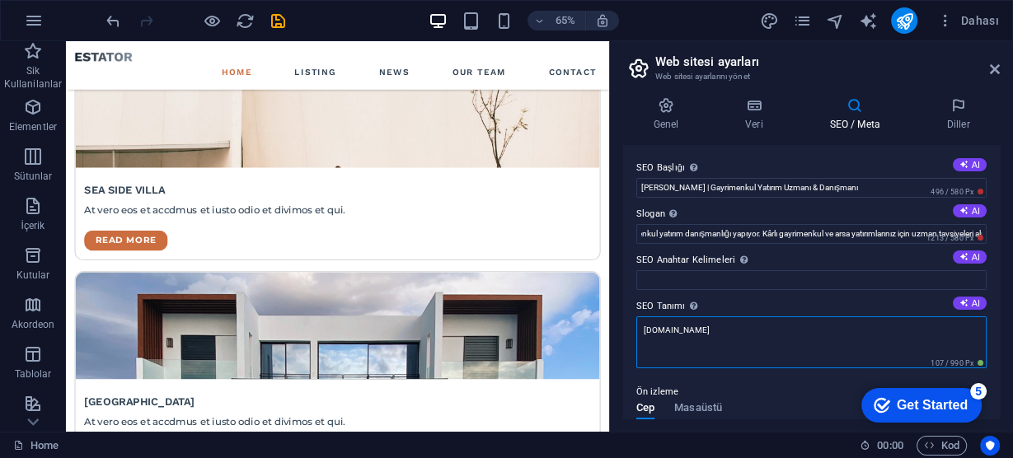
click at [724, 342] on textarea "[DOMAIN_NAME]" at bounding box center [812, 343] width 350 height 52
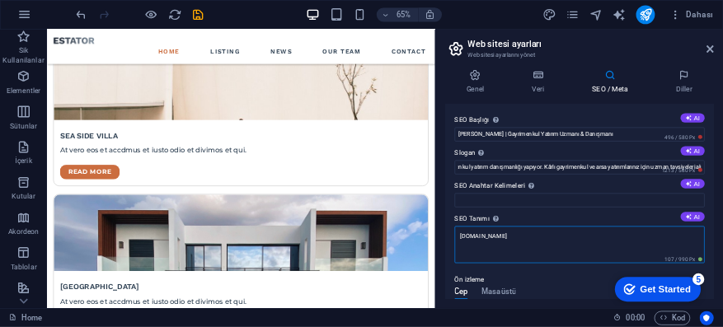
scroll to position [0, 0]
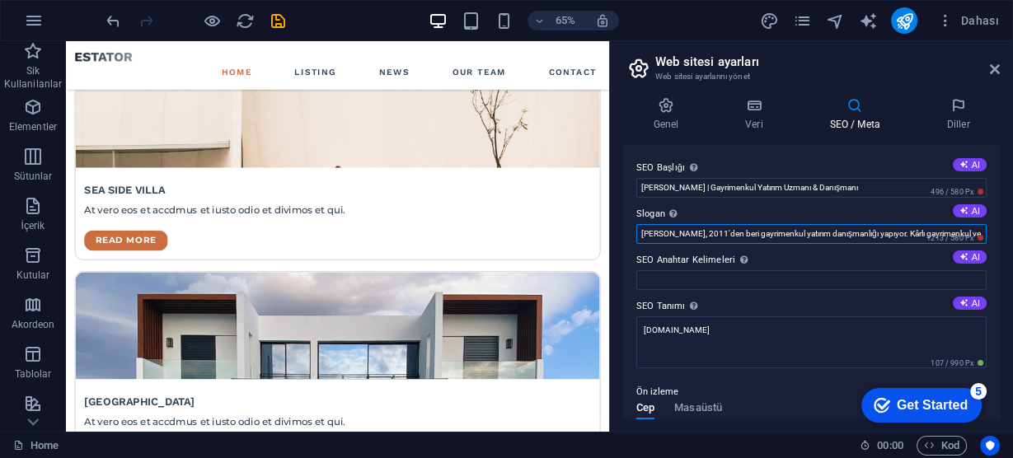
click at [858, 236] on input "Erol Aktürk, 2011'den beri gayrimenkul yatırım danışmanlığı yapıyor. Kârlı gayr…" at bounding box center [812, 234] width 350 height 20
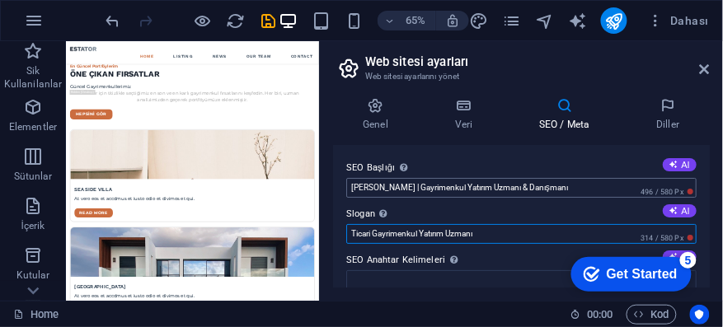
scroll to position [3257, 0]
click at [547, 232] on input "Ticari Gayrimenkul Yatırım Uzmanı" at bounding box center [521, 234] width 350 height 20
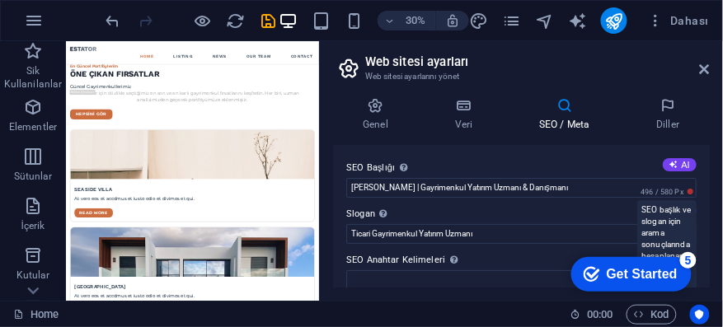
click at [688, 190] on span "496 / 580 Px" at bounding box center [666, 192] width 59 height 12
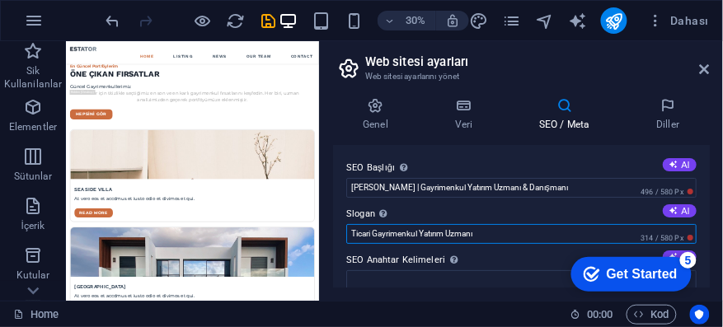
click at [461, 233] on input "Ticari Gayrimenkul Yatırım Uzmanı" at bounding box center [521, 234] width 350 height 20
type input "Ticari Ya"
type input "y"
type input "t"
type input "e"
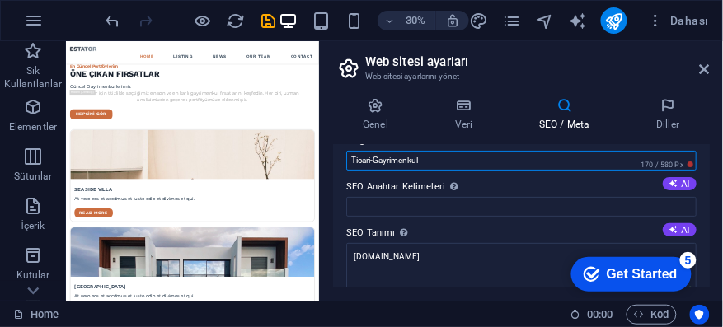
scroll to position [94, 0]
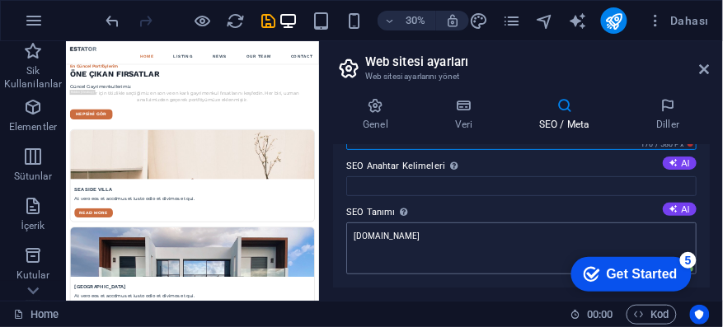
type input "Ticari-Gayrimenkul"
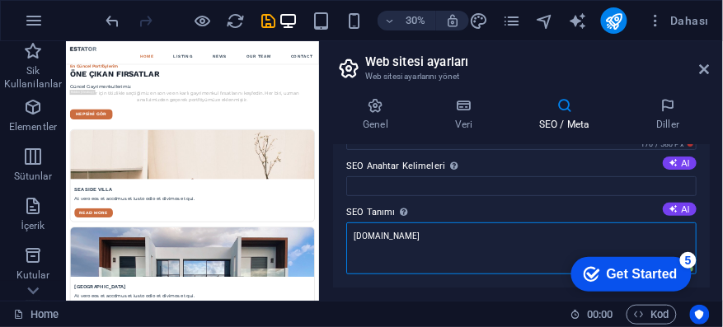
click at [450, 235] on textarea "[DOMAIN_NAME]" at bounding box center [521, 249] width 350 height 52
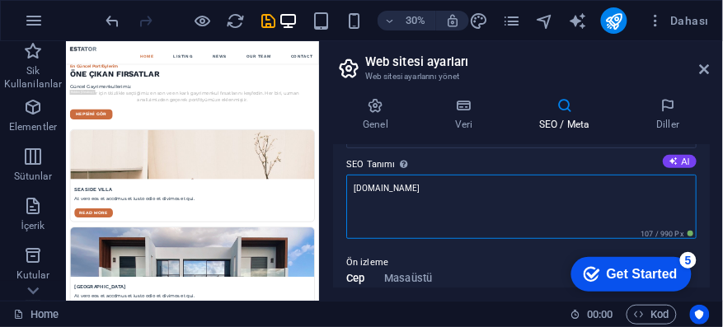
scroll to position [188, 0]
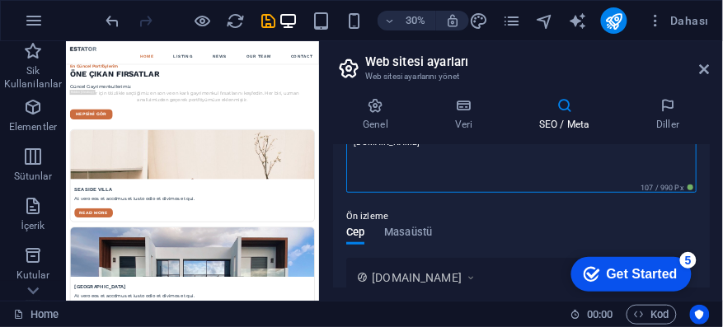
paste textarea "Erol Aktürk, 2011'den beri gayrimenkul yatırım danışmanlığı yapıyor. Kârlı gayr…"
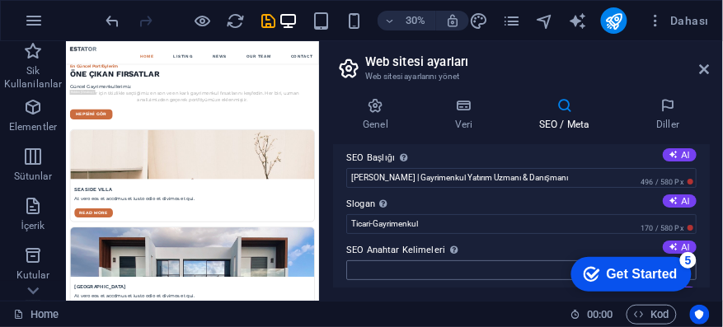
scroll to position [0, 0]
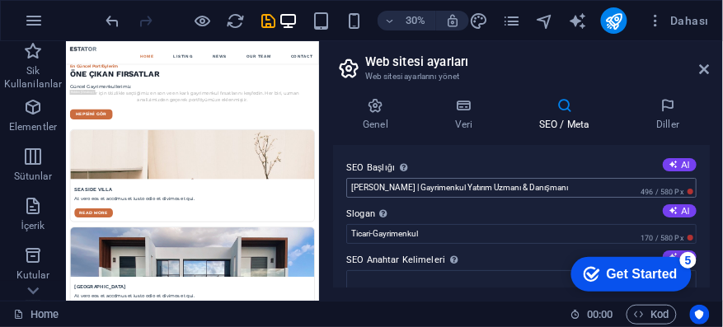
type textarea "Erol Aktürk, 2011'den beri gayrimenkul yatırım danışmanlığı yapıyor. Kârlı gayr…"
click at [399, 185] on input "Erol Aktürk | Gayrimenkul Yatırım Uzmanı & Danışmanı" at bounding box center [521, 188] width 350 height 20
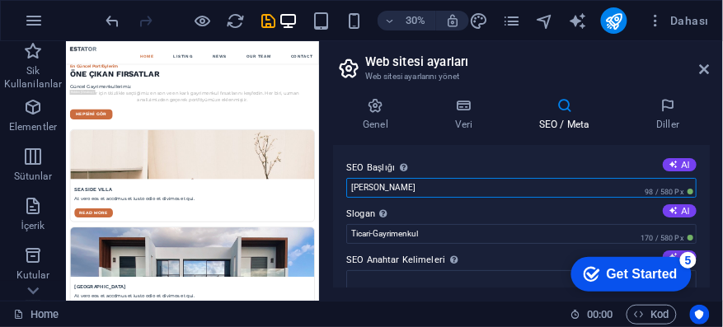
type input "Erol Aktürk"
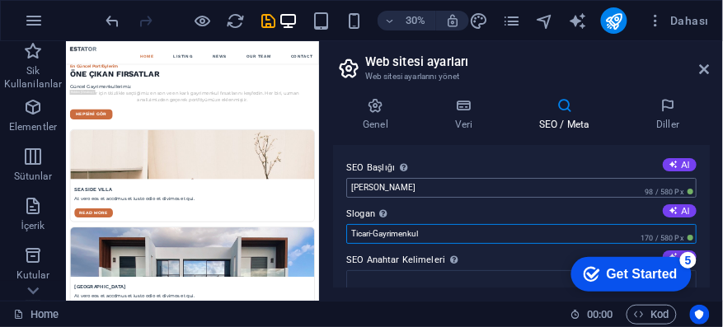
paste input "| Gayrimenkul Yatırım Uzmanı & Danışmanı"
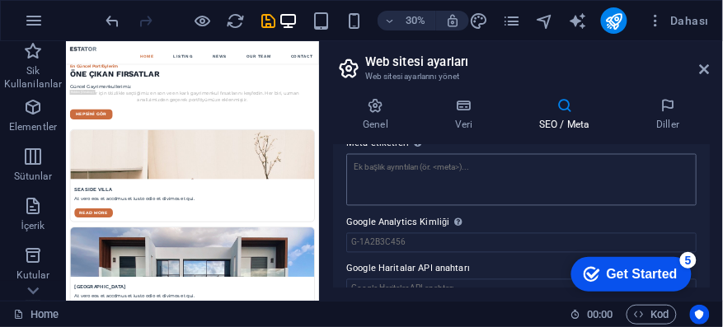
scroll to position [535, 0]
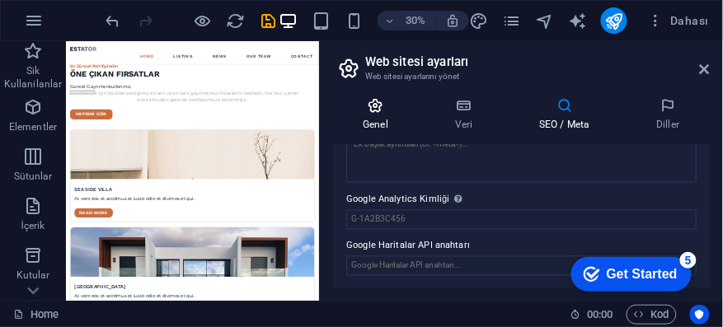
type input "Ticari Gayrimenkul Yatırım Uzmanı"
click at [376, 109] on icon at bounding box center [376, 105] width 86 height 16
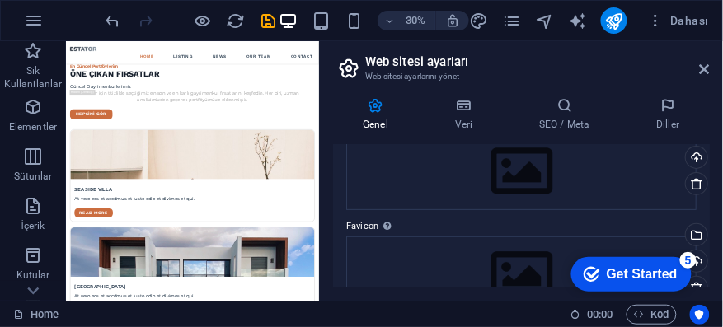
scroll to position [94, 0]
click at [467, 99] on icon at bounding box center [464, 105] width 78 height 16
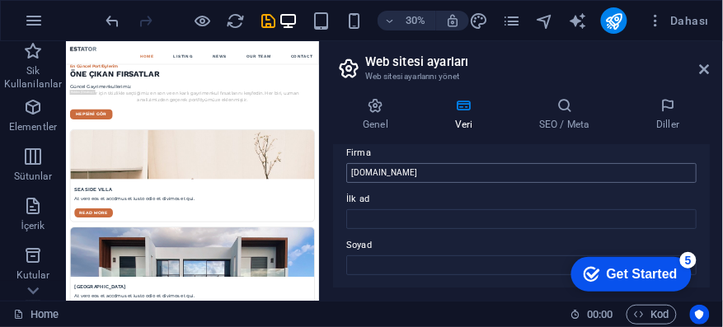
scroll to position [47, 0]
click at [443, 174] on input "[DOMAIN_NAME]" at bounding box center [521, 175] width 350 height 20
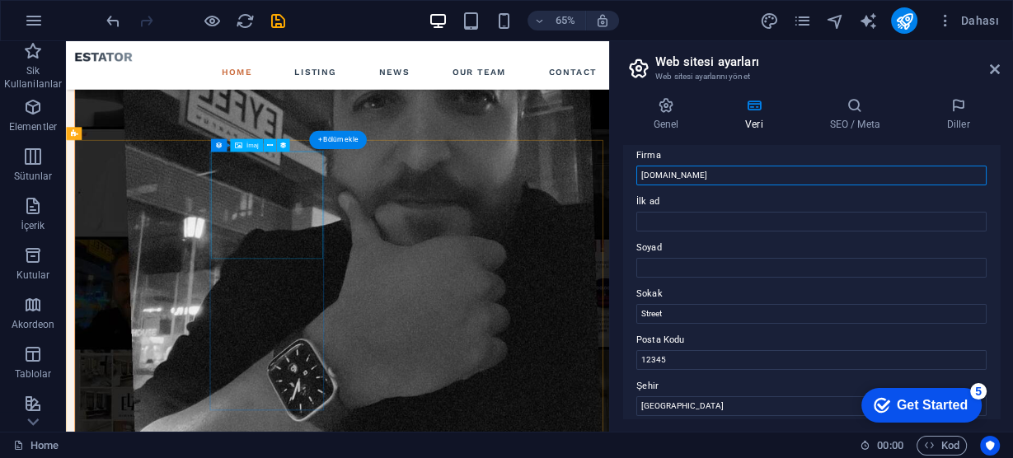
scroll to position [1819, 0]
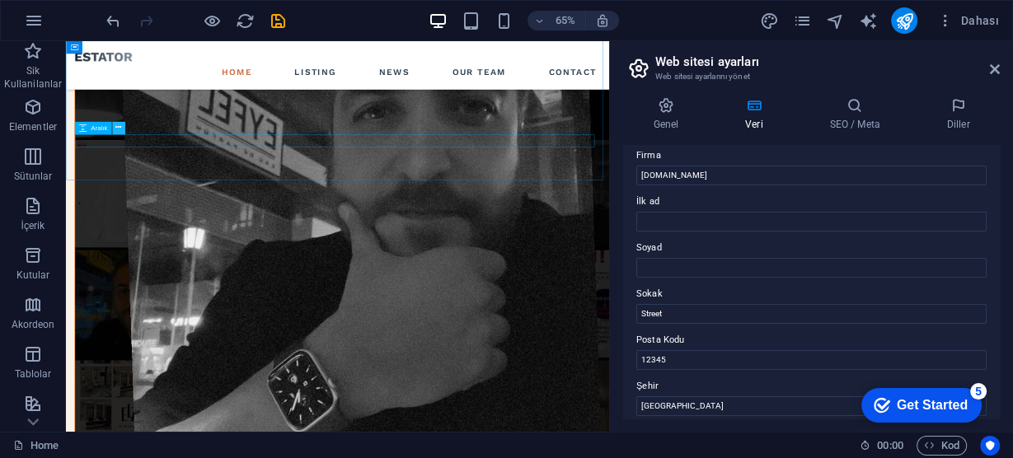
click at [119, 129] on icon at bounding box center [118, 129] width 6 height 12
drag, startPoint x: 990, startPoint y: 68, endPoint x: 924, endPoint y: 27, distance: 77.8
click at [990, 68] on icon at bounding box center [995, 69] width 10 height 13
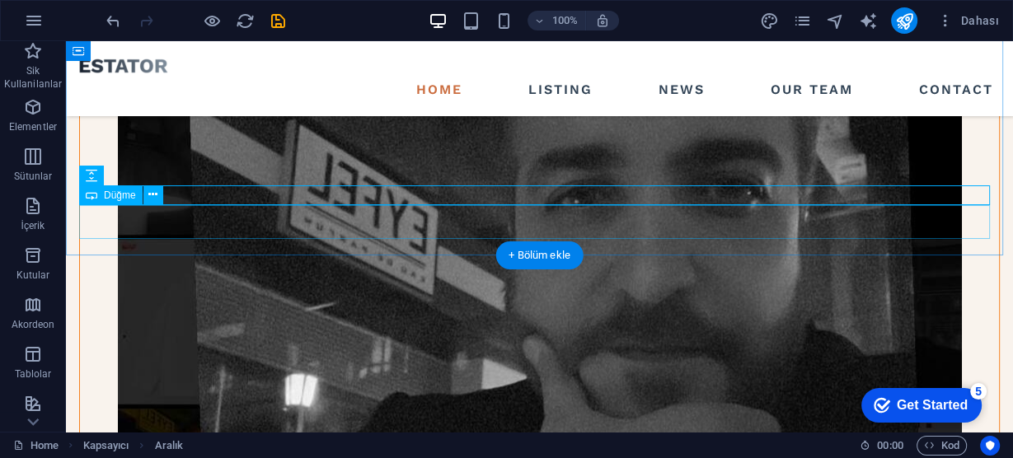
scroll to position [1431, 0]
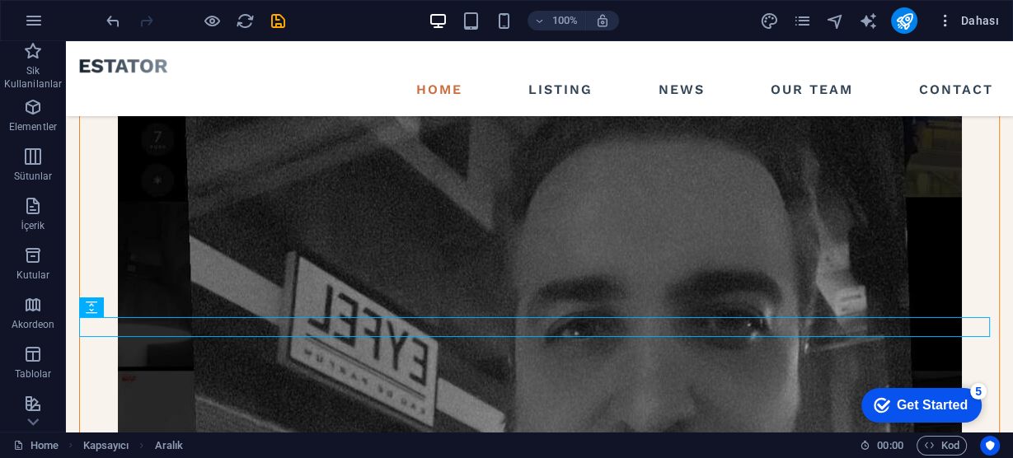
click at [973, 21] on span "Dahası" at bounding box center [968, 20] width 62 height 16
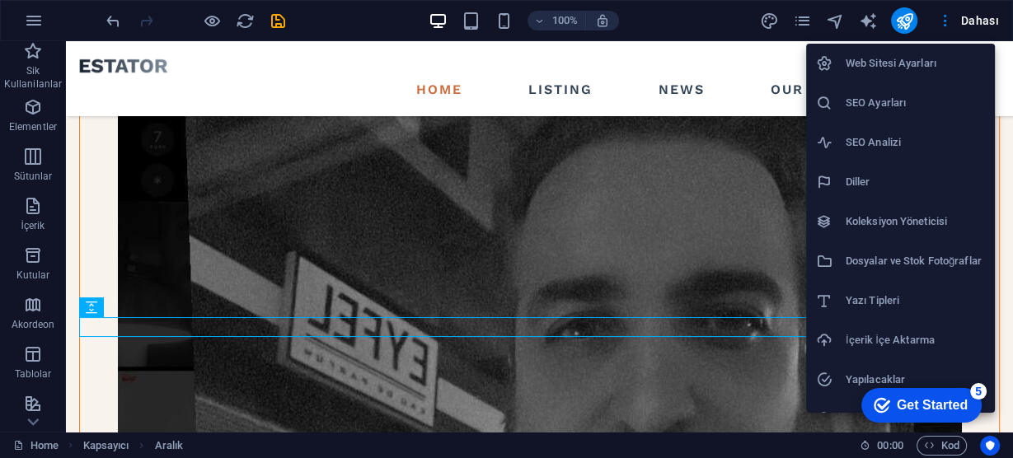
click at [910, 59] on h6 "Web Sitesi Ayarları" at bounding box center [915, 64] width 139 height 20
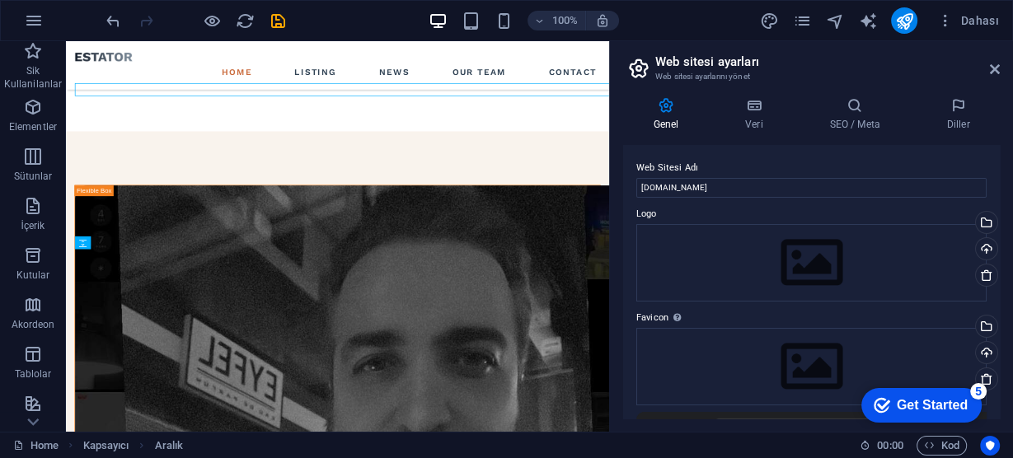
scroll to position [1642, 0]
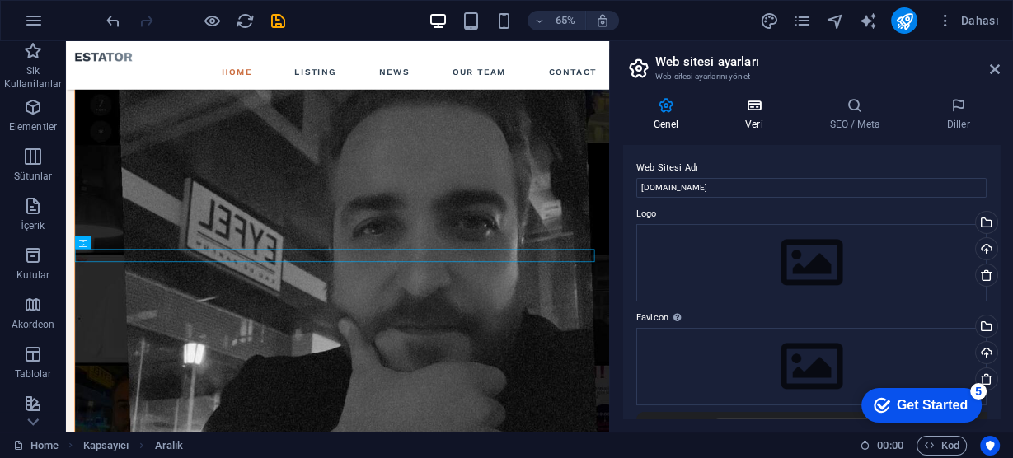
click at [735, 109] on icon at bounding box center [755, 105] width 78 height 16
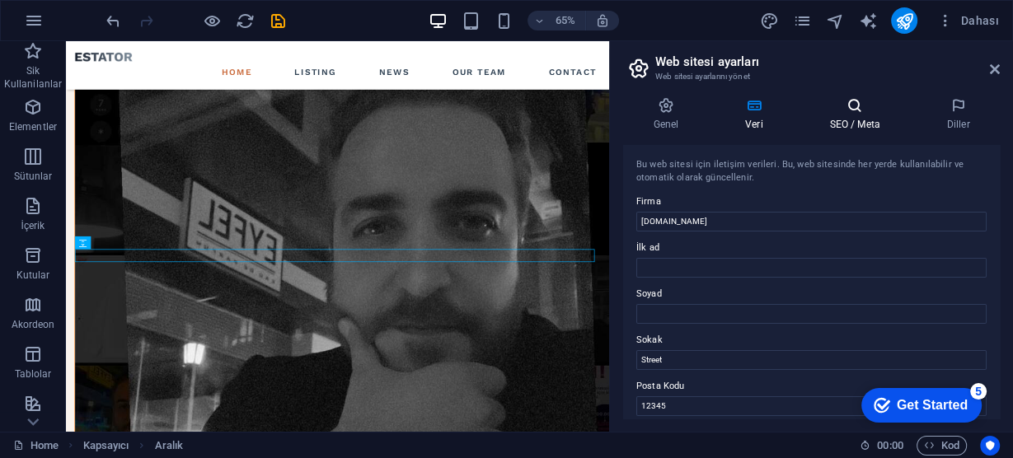
click at [837, 118] on h4 "SEO / Meta" at bounding box center [858, 114] width 117 height 35
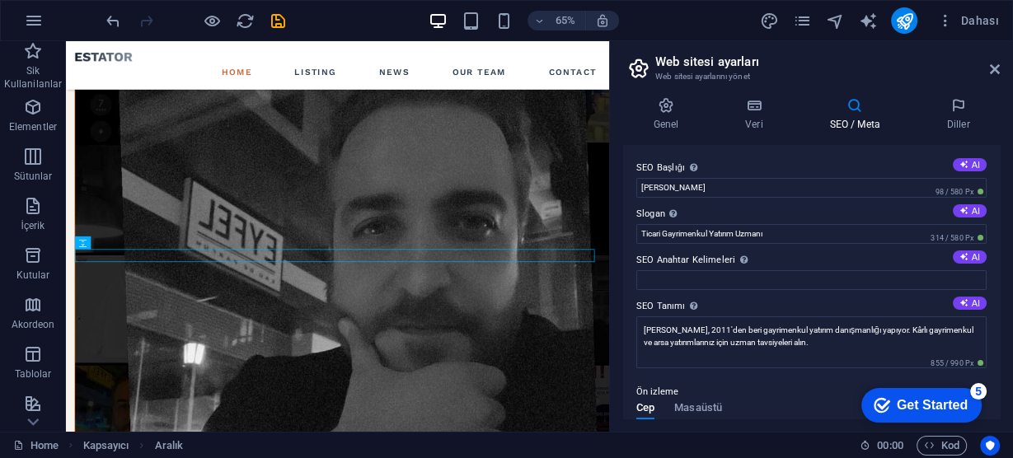
scroll to position [330, 0]
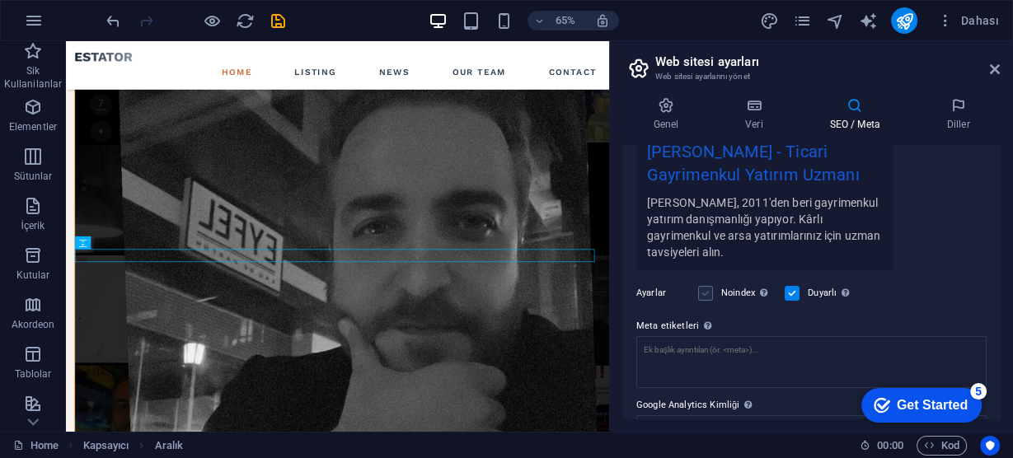
click at [702, 291] on label at bounding box center [705, 293] width 15 height 15
click at [0, 0] on input "Noindex Arama motorlarına bu web sitesini arama sonuçlarından hariç tutmaları t…" at bounding box center [0, 0] width 0 height 0
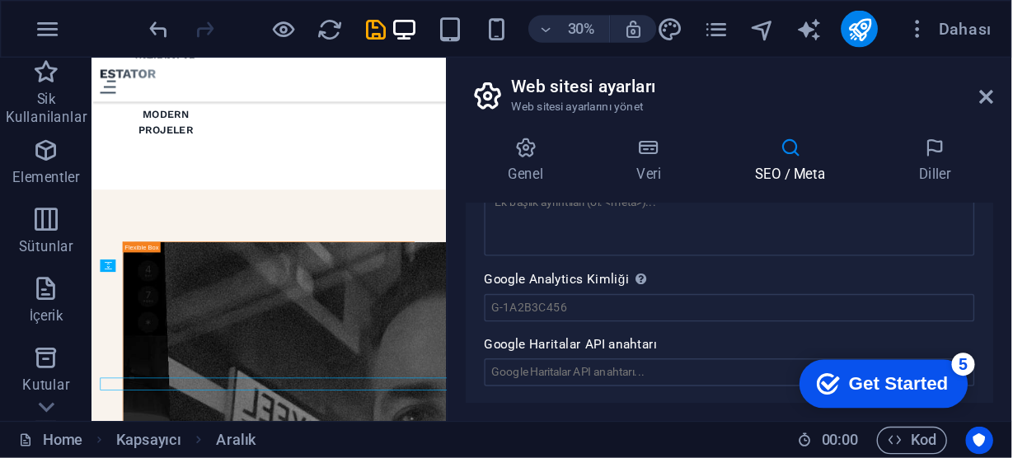
scroll to position [1508, 0]
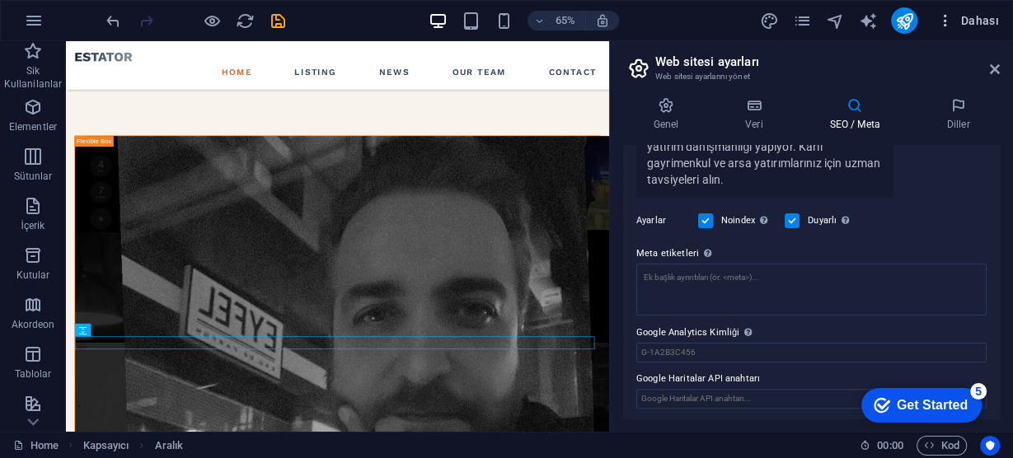
click at [971, 18] on span "Dahası" at bounding box center [968, 20] width 62 height 16
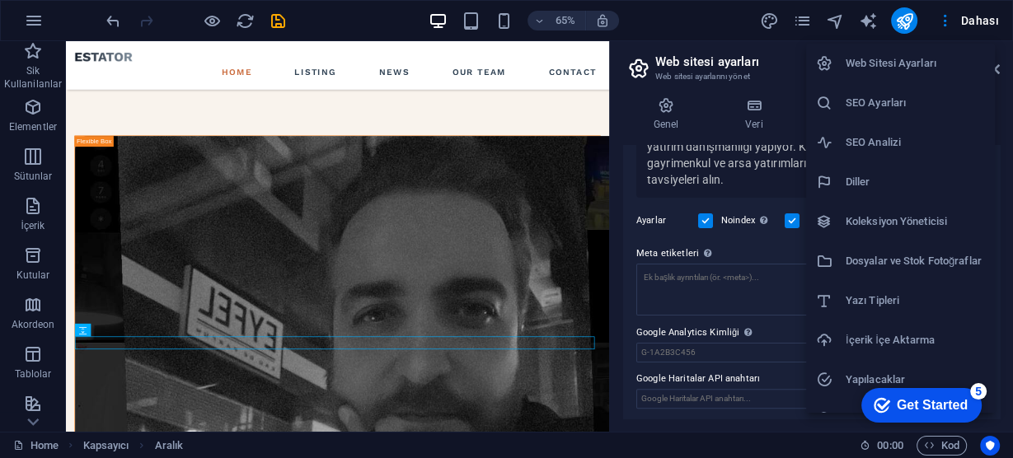
click at [801, 25] on div at bounding box center [506, 229] width 1013 height 458
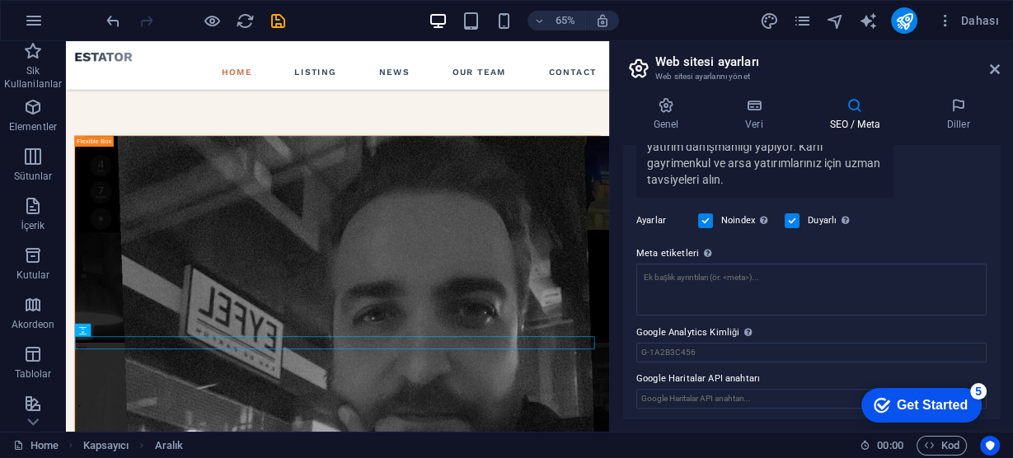
click at [801, 25] on icon "pages" at bounding box center [802, 21] width 19 height 19
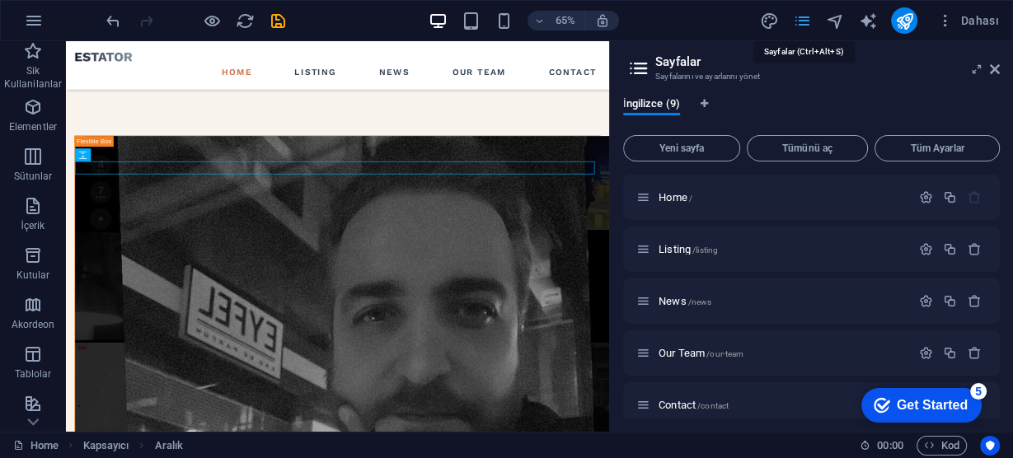
scroll to position [1777, 0]
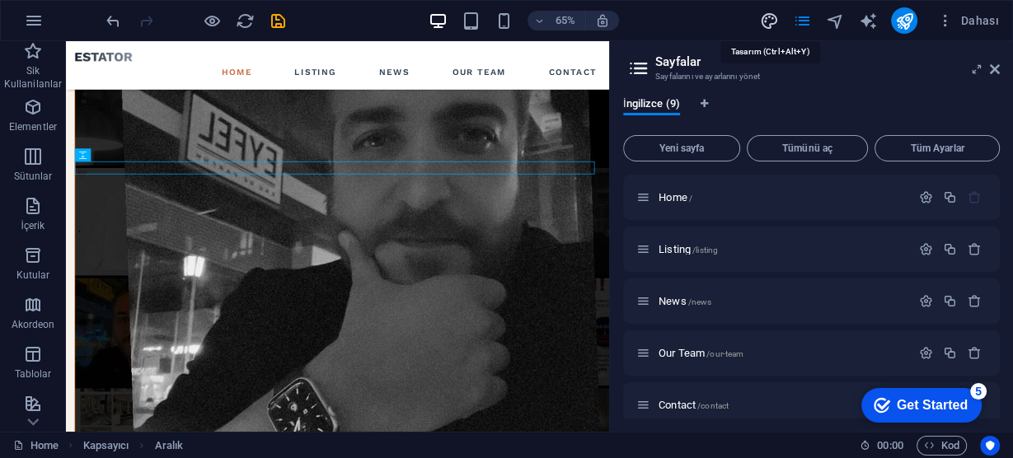
click at [766, 20] on icon "design" at bounding box center [769, 21] width 19 height 19
select select "px"
select select "500"
select select "px"
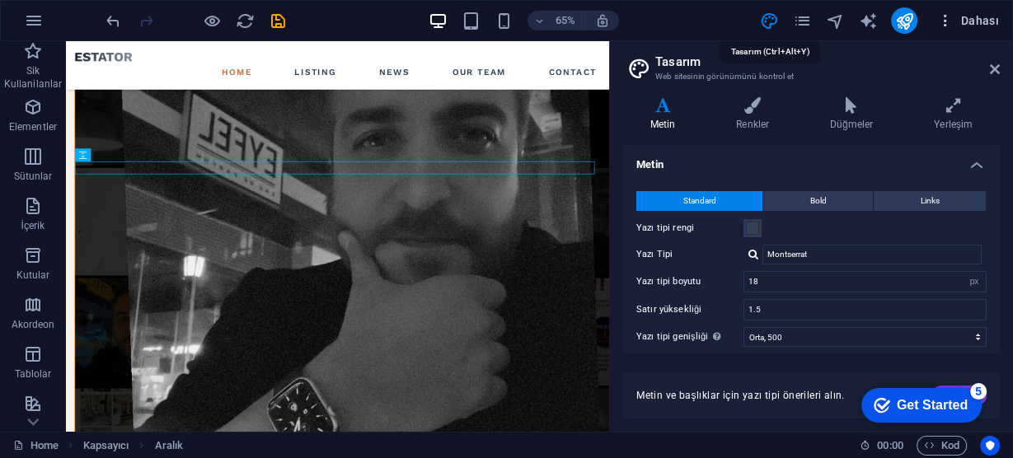
click at [986, 16] on span "Dahası" at bounding box center [968, 20] width 62 height 16
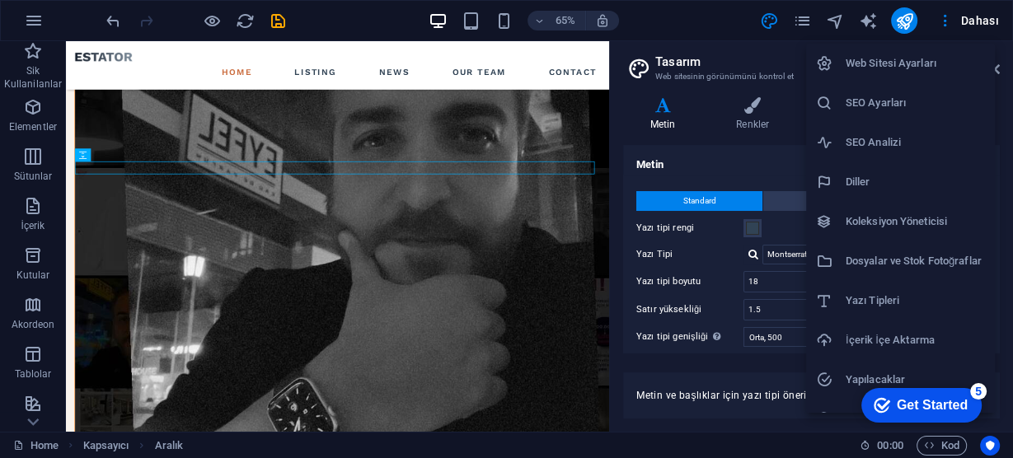
click at [690, 18] on div at bounding box center [506, 229] width 1013 height 458
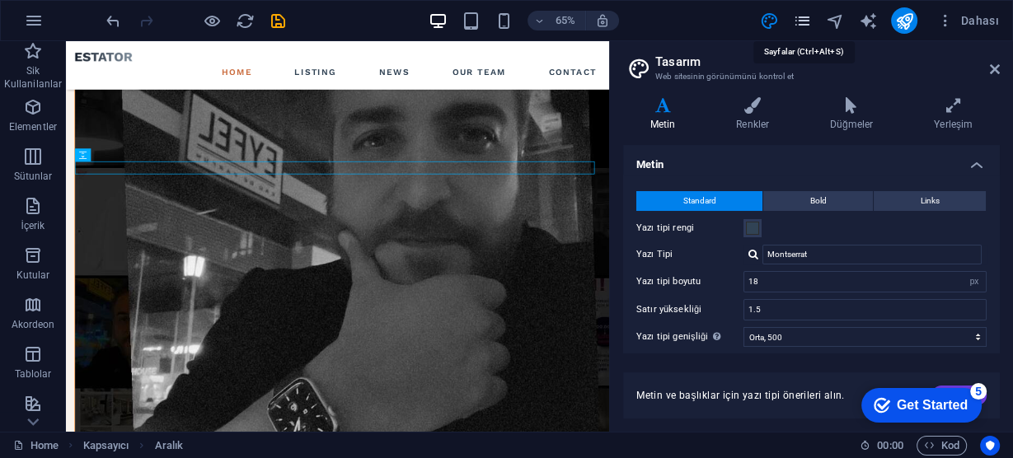
click at [805, 24] on icon "pages" at bounding box center [802, 21] width 19 height 19
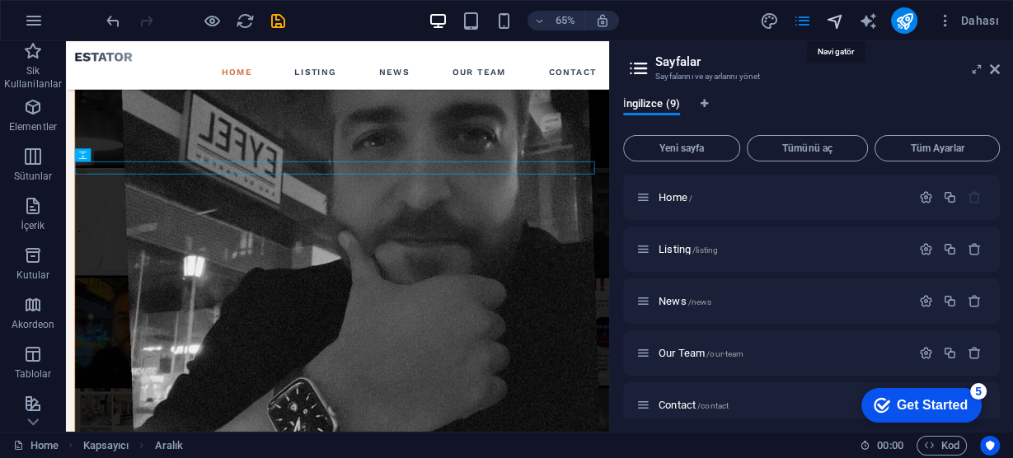
click at [834, 18] on icon "navigator" at bounding box center [835, 21] width 19 height 19
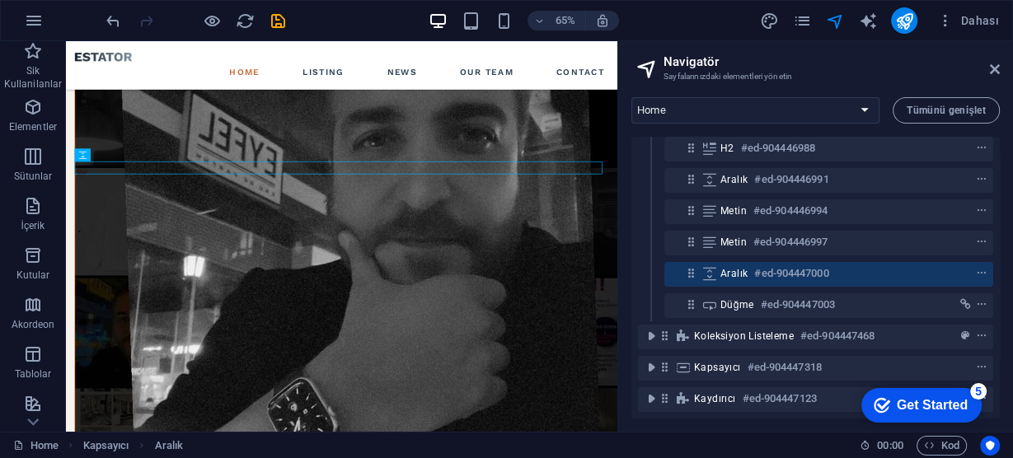
scroll to position [196, 0]
click at [963, 21] on span "Dahası" at bounding box center [968, 20] width 62 height 16
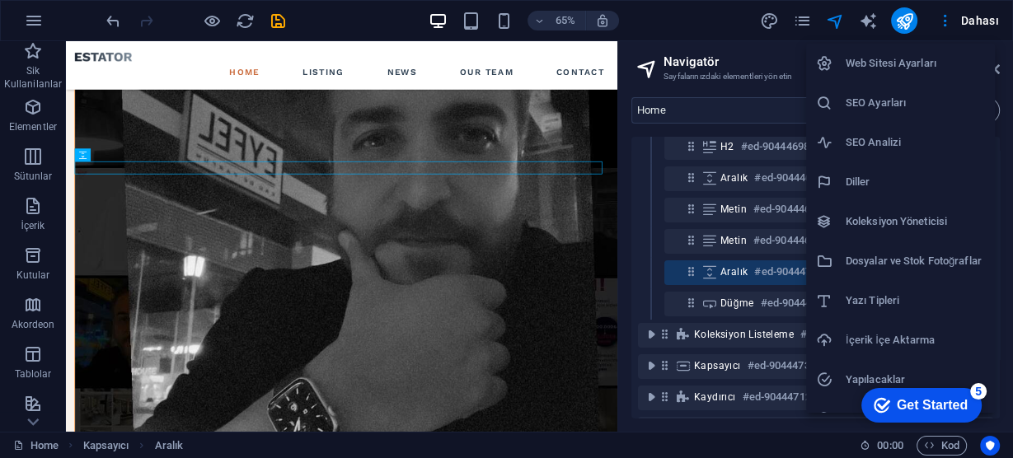
scroll to position [66, 0]
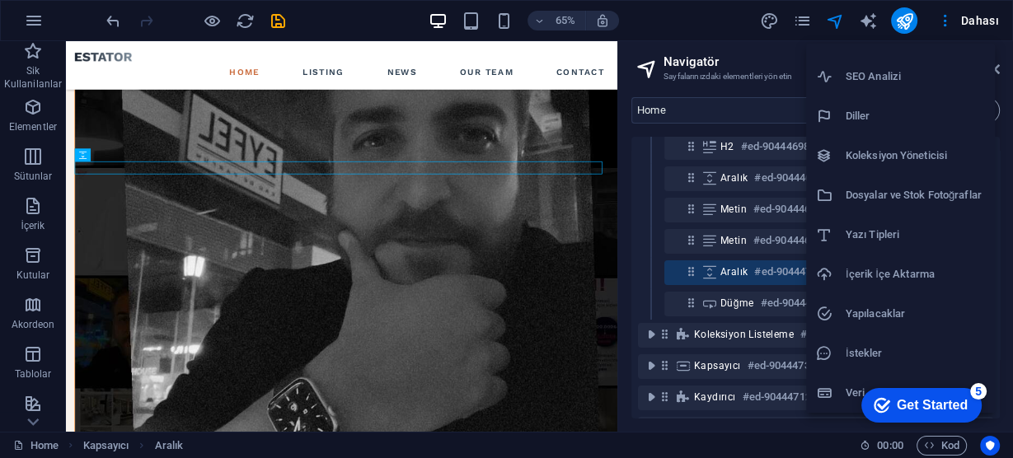
click at [796, 21] on div at bounding box center [506, 229] width 1013 height 458
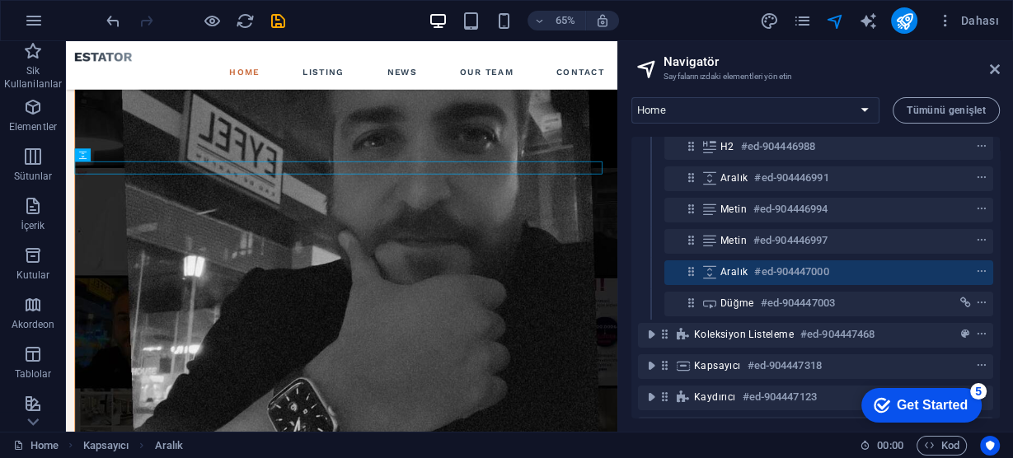
click at [801, 16] on div "Web Sitesi Ayarları SEO Ayarları SEO Analizi Diller Koleksiyon Yöneticisi Dosya…" at bounding box center [506, 234] width 1013 height 449
click at [878, 18] on icon "text_generator" at bounding box center [868, 21] width 19 height 19
select select "English"
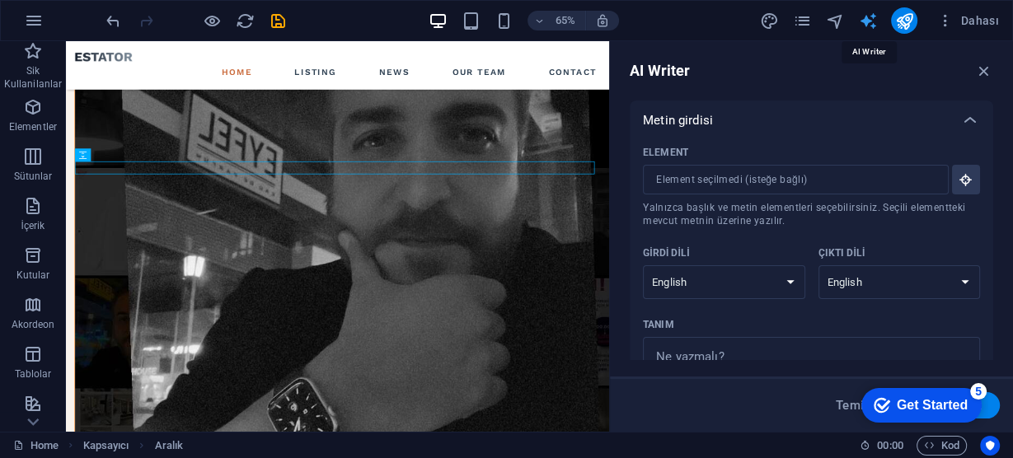
scroll to position [0, 0]
click at [722, 284] on select "Albanian Arabic Armenian Awadhi Azerbaijani Bashkir Basque Belarusian Bengali B…" at bounding box center [724, 282] width 162 height 34
click at [890, 228] on div "Element ​ Yalnızca başlık ve metin elementleri seçebilirsiniz. Seçili elementte…" at bounding box center [811, 280] width 337 height 280
click at [890, 276] on select "Albanian Arabic Armenian Awadhi Azerbaijani Bashkir Basque Belarusian Bengali B…" at bounding box center [900, 282] width 162 height 34
click at [778, 223] on span "Yalnızca başlık ve metin elementleri seçebilirsiniz. Seçili elementteki mevcut …" at bounding box center [811, 214] width 337 height 26
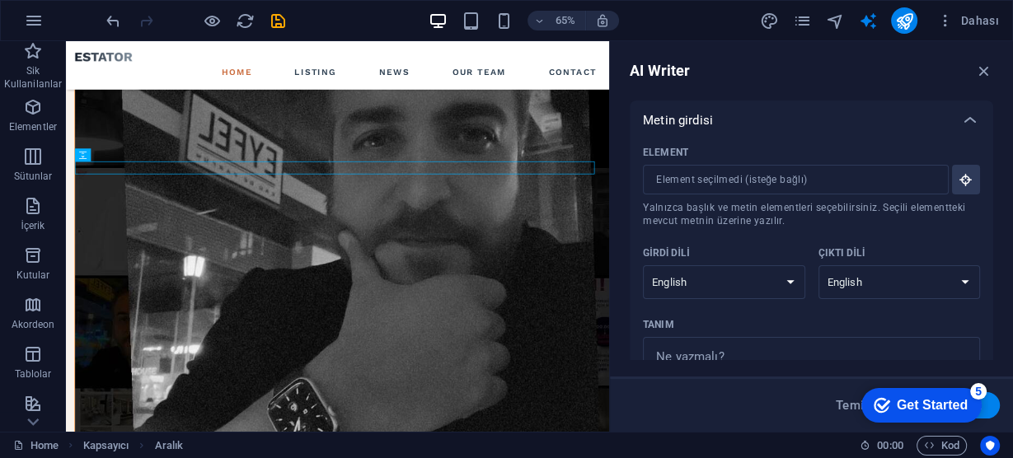
click at [778, 195] on input "Element ​ Yalnızca başlık ve metin elementleri seçebilirsiniz. Seçili elementte…" at bounding box center [790, 180] width 294 height 30
click at [807, 172] on input "Element ​ Yalnızca başlık ve metin elementleri seçebilirsiniz. Seçili elementte…" at bounding box center [790, 180] width 294 height 30
drag, startPoint x: 653, startPoint y: 124, endPoint x: 743, endPoint y: 119, distance: 90.0
click at [726, 118] on div "Metin girdisi" at bounding box center [797, 120] width 308 height 16
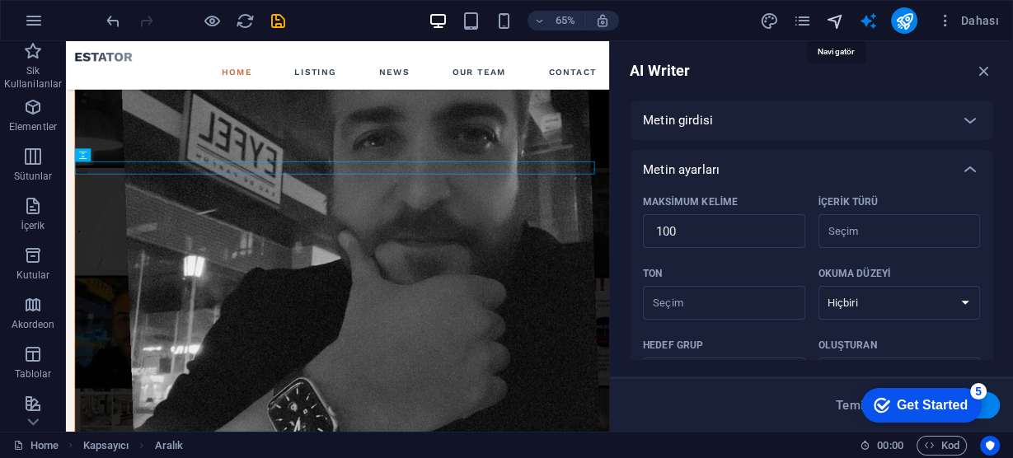
click at [834, 20] on icon "navigator" at bounding box center [835, 21] width 19 height 19
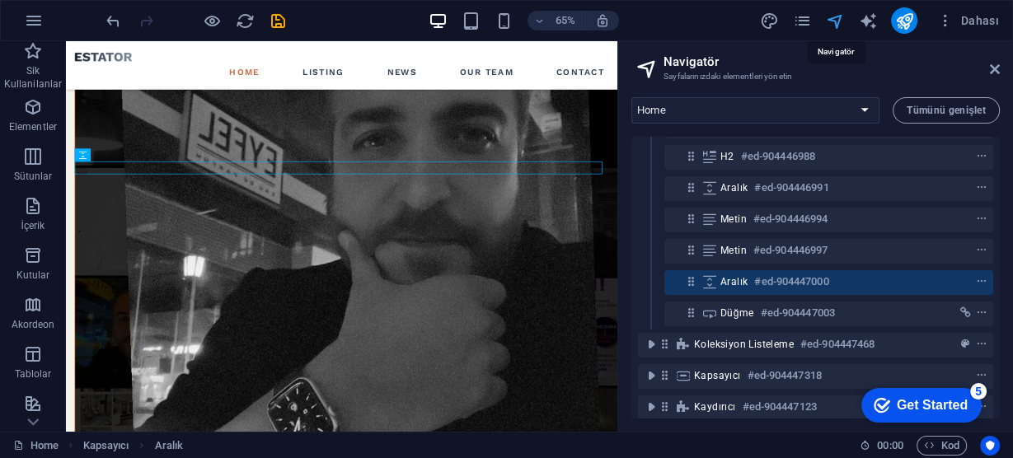
scroll to position [196, 0]
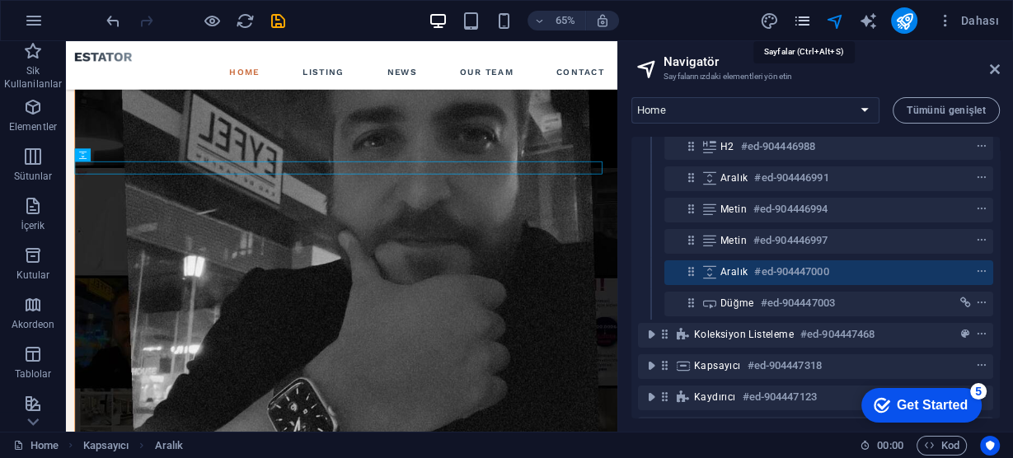
click at [806, 27] on icon "pages" at bounding box center [802, 21] width 19 height 19
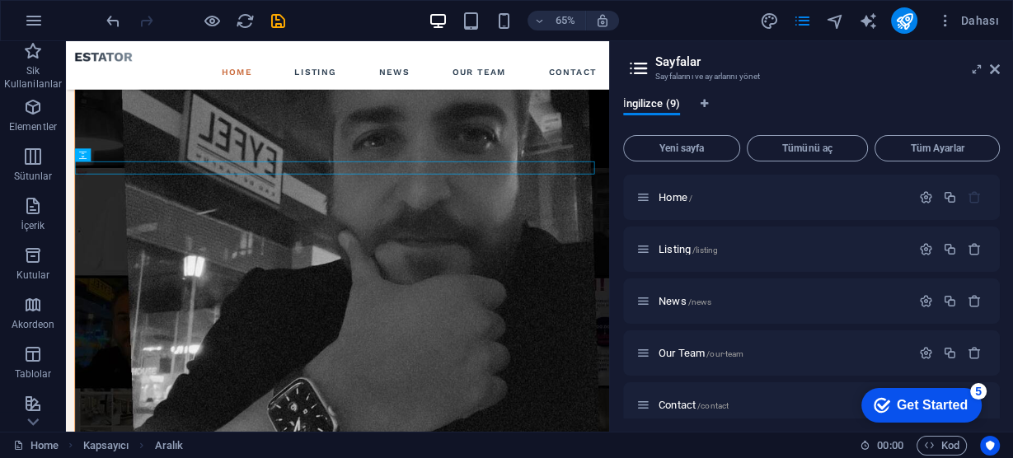
click at [766, 16] on icon "design" at bounding box center [769, 21] width 19 height 19
select select "px"
select select "500"
select select "px"
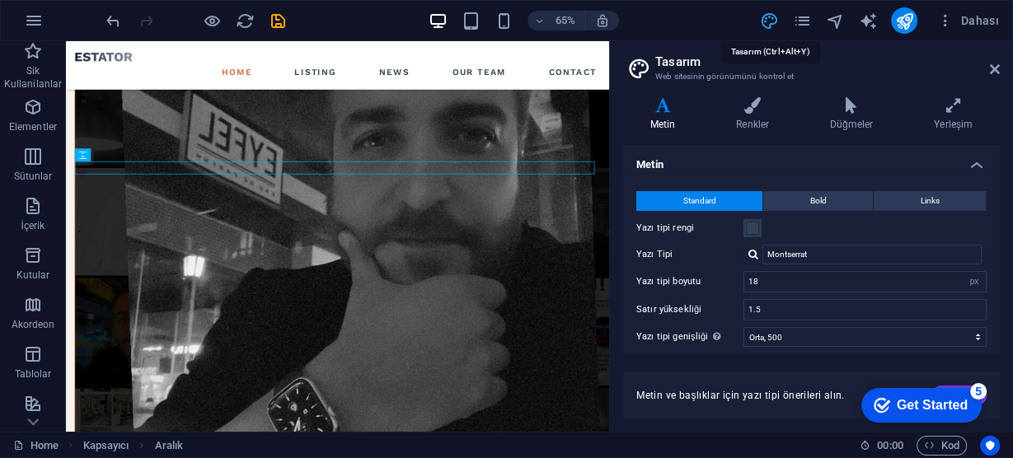
click at [774, 20] on icon "design" at bounding box center [769, 21] width 19 height 19
click at [913, 21] on icon "publish" at bounding box center [904, 21] width 19 height 19
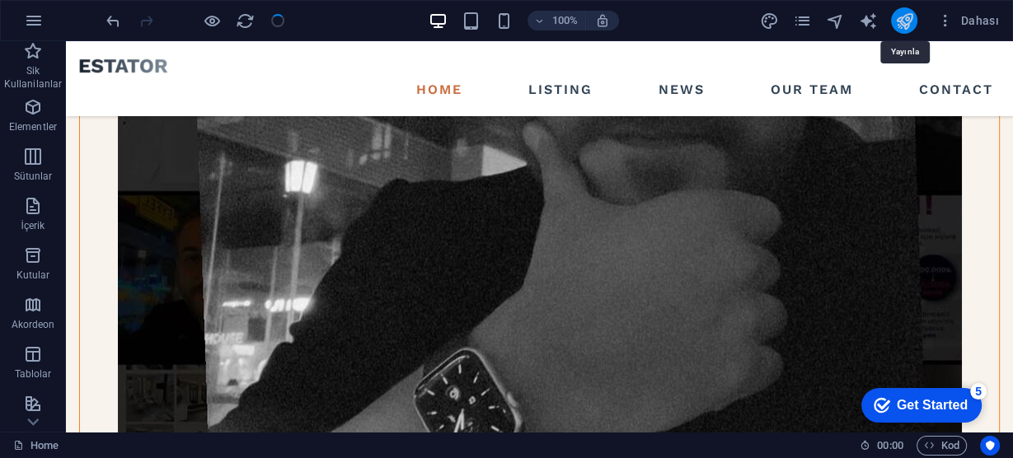
scroll to position [1522, 0]
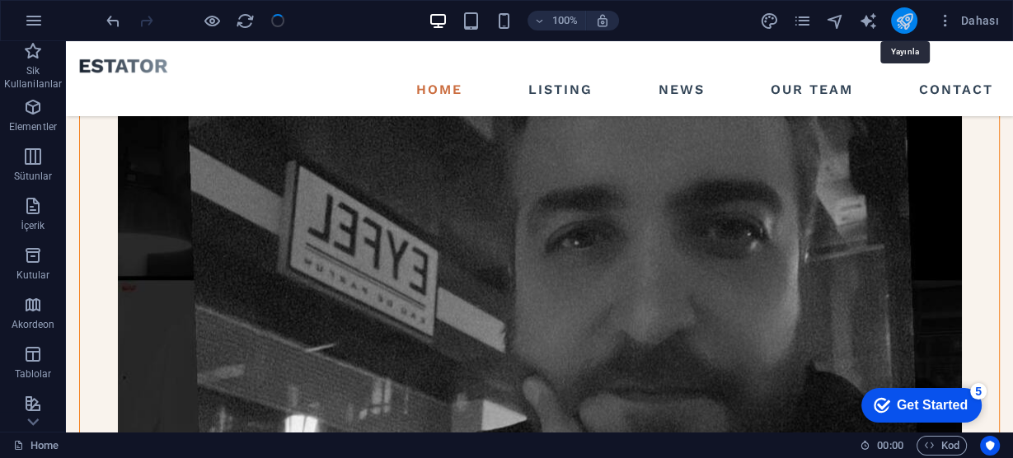
click at [910, 16] on icon "publish" at bounding box center [904, 21] width 19 height 19
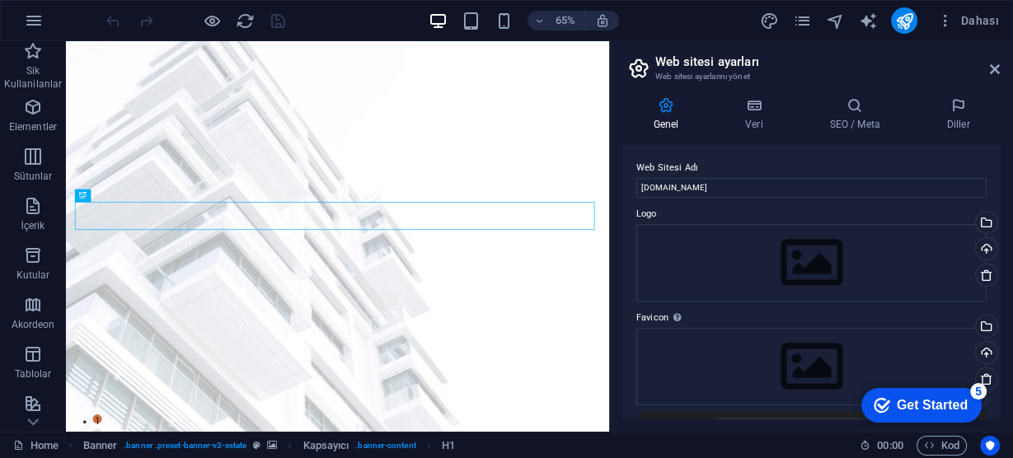
drag, startPoint x: 881, startPoint y: 103, endPoint x: 909, endPoint y: 100, distance: 28.2
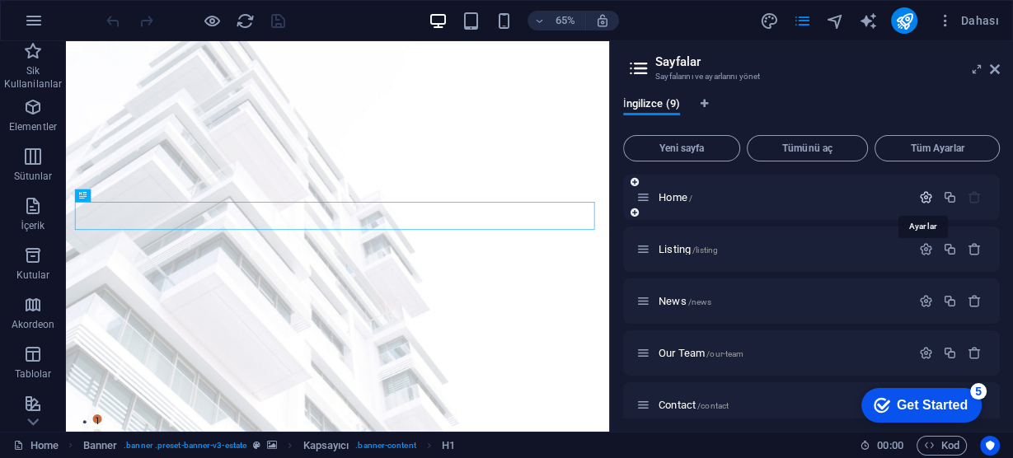
click at [923, 195] on icon "button" at bounding box center [926, 197] width 14 height 14
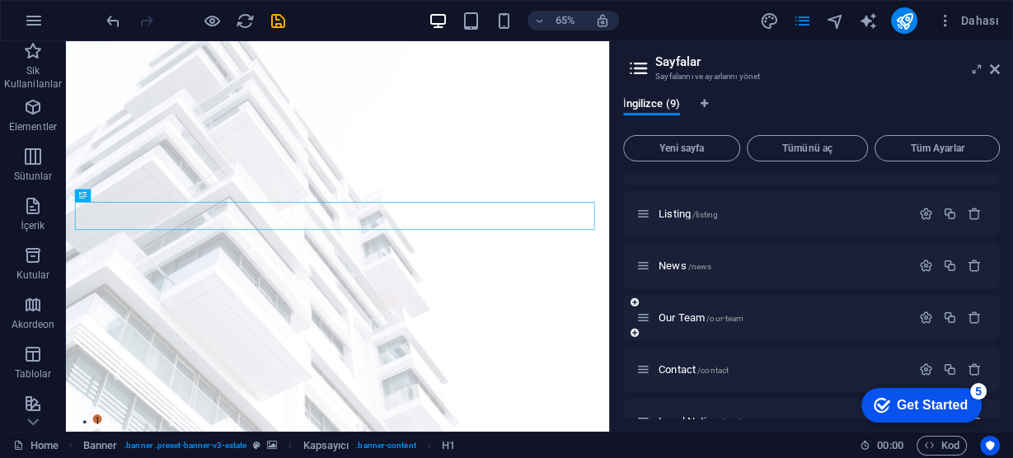
scroll to position [660, 0]
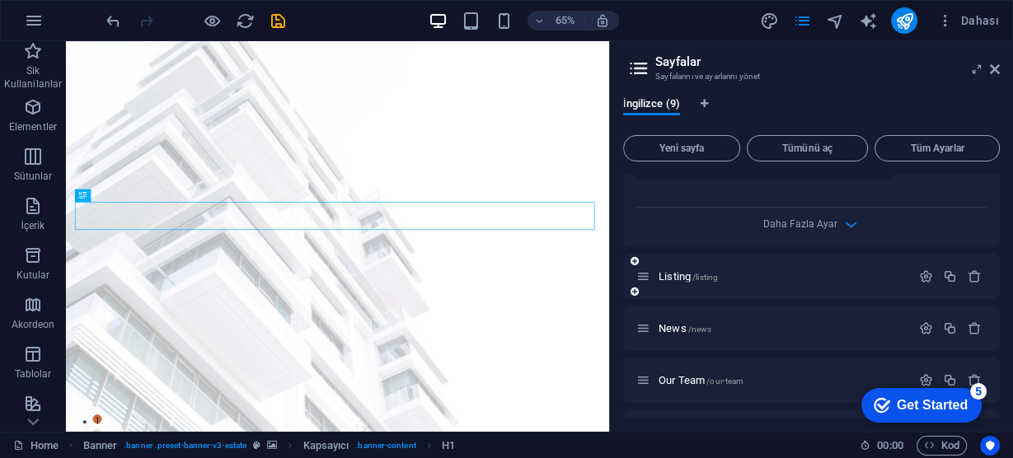
type input "Anasayfa"
click at [705, 270] on span "Listing /listing" at bounding box center [688, 276] width 59 height 12
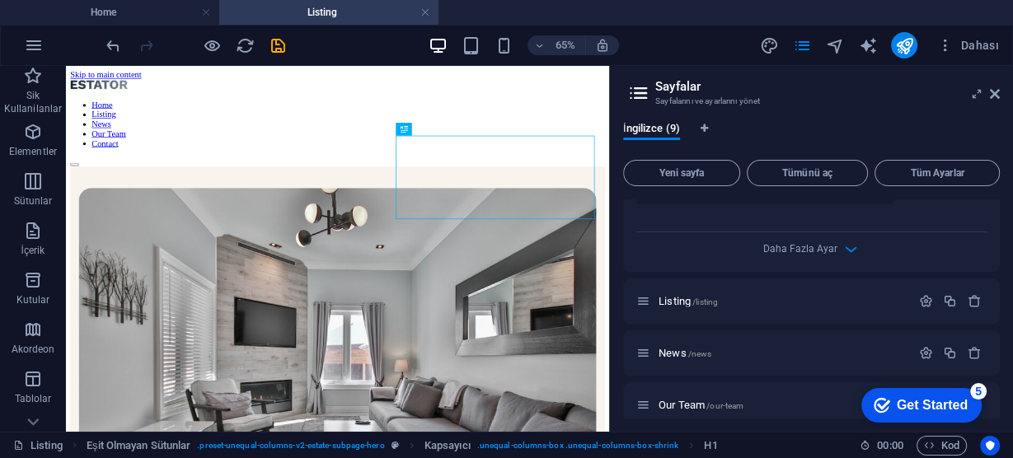
scroll to position [0, 0]
click at [930, 303] on button "button" at bounding box center [926, 301] width 24 height 14
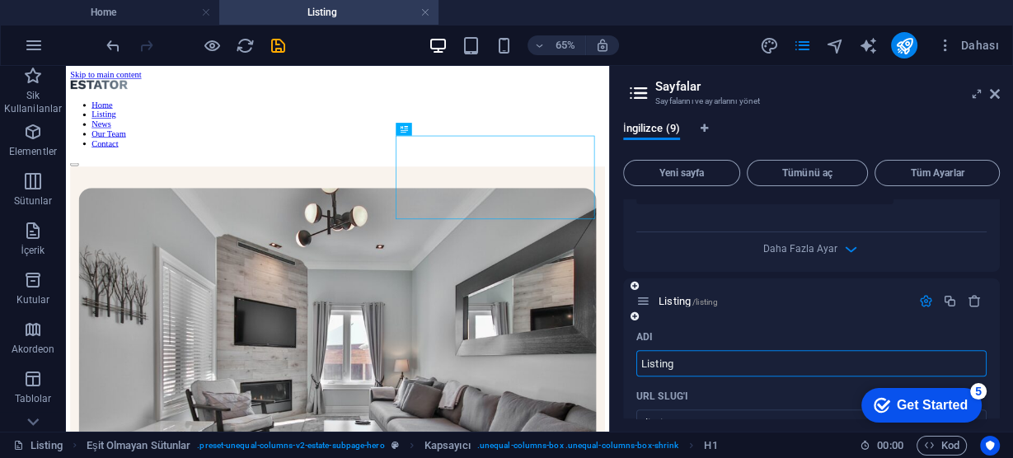
click at [712, 370] on input "Listing" at bounding box center [812, 363] width 350 height 26
click at [699, 366] on input "Listing" at bounding box center [812, 363] width 350 height 26
type input "Listeleme"
type input "/listeleme"
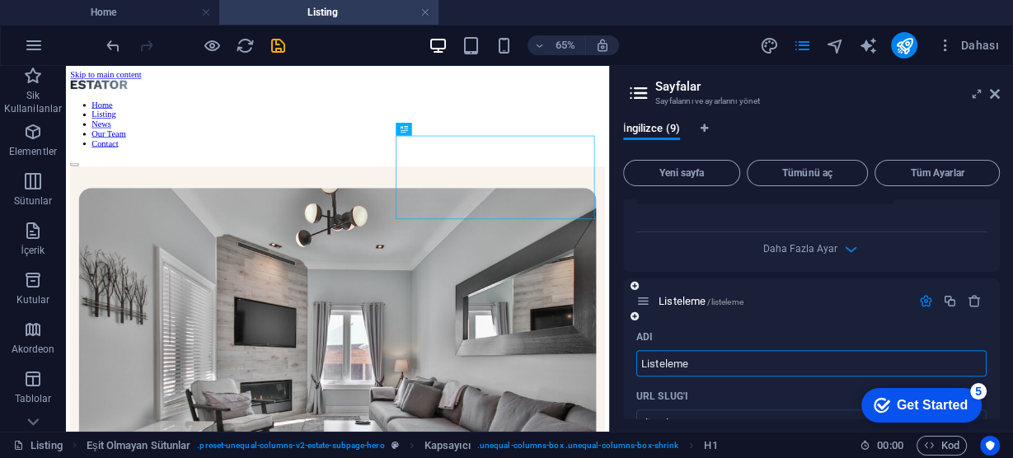
scroll to position [923, 0]
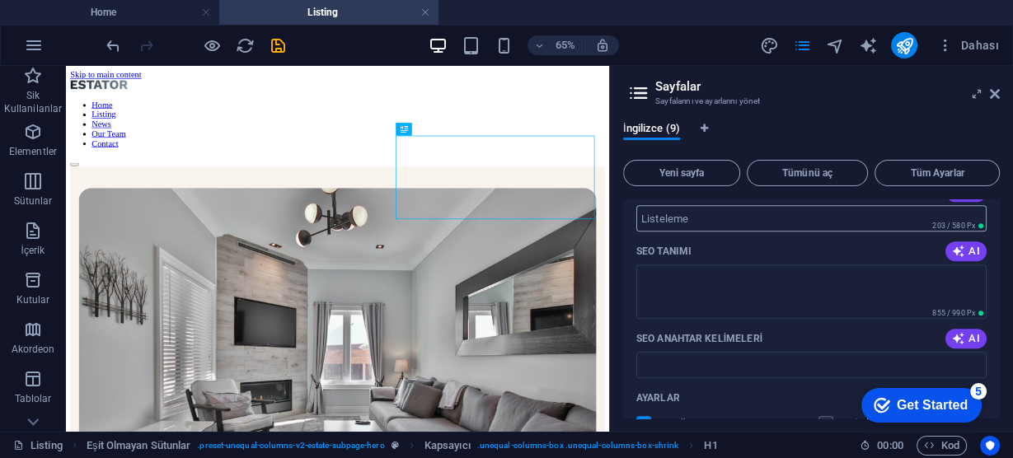
type input "Listeleme"
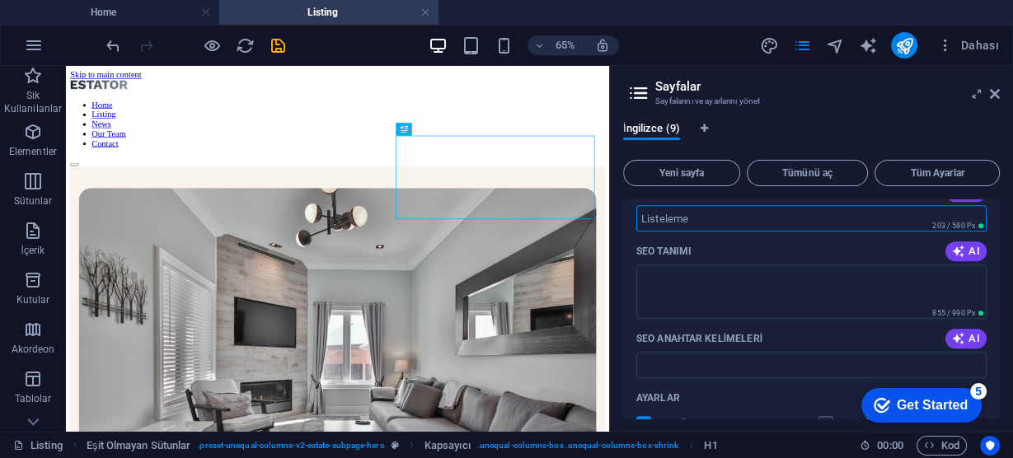
click at [731, 209] on input "SEO Başlığı" at bounding box center [812, 218] width 350 height 26
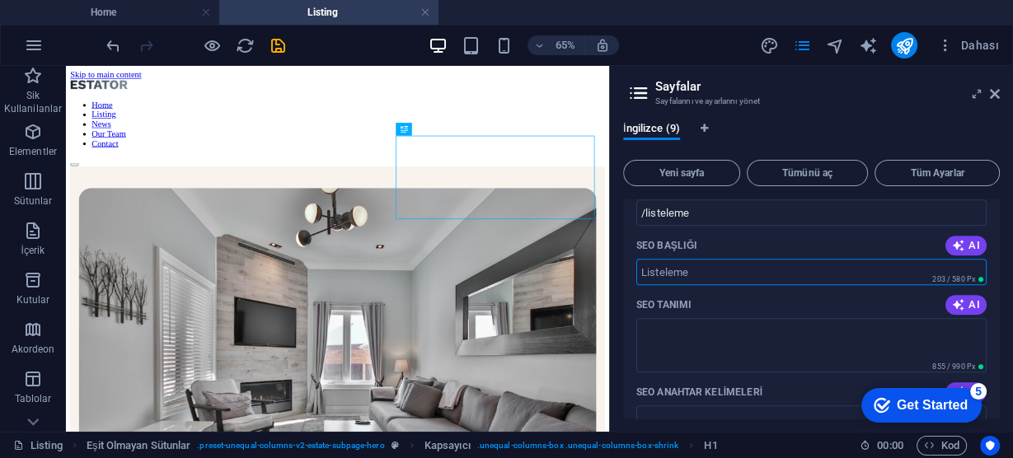
scroll to position [857, 0]
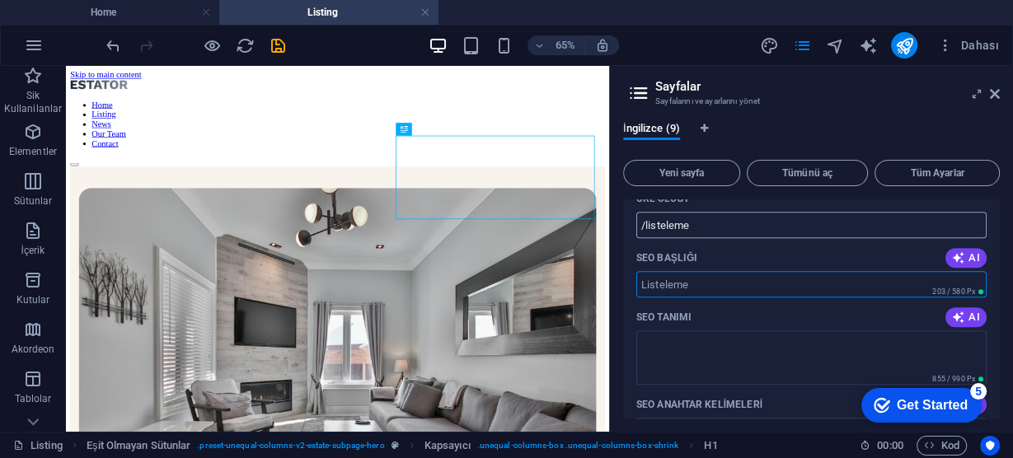
click at [709, 228] on input "/listeleme" at bounding box center [812, 225] width 350 height 26
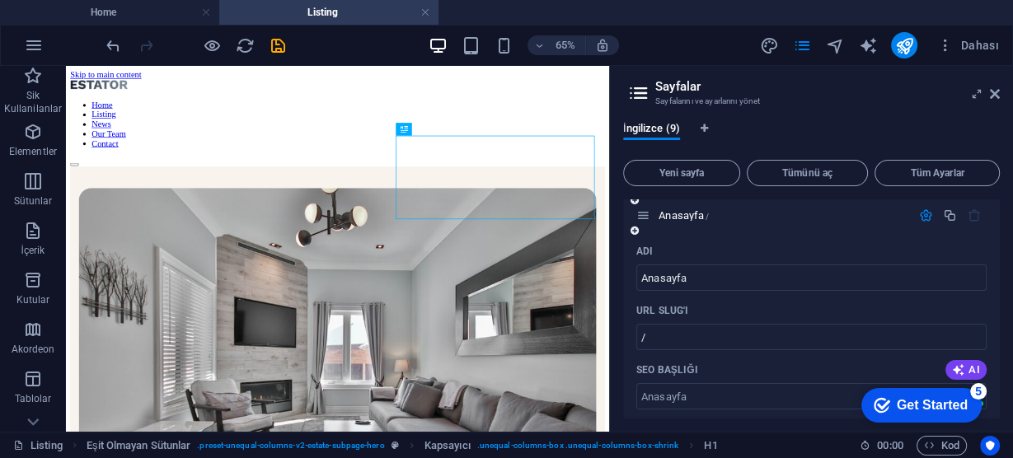
scroll to position [0, 0]
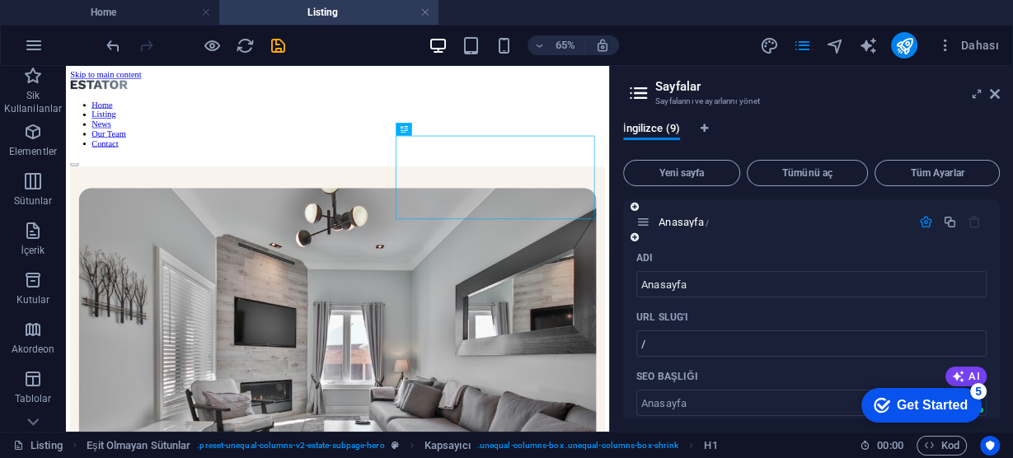
drag, startPoint x: 899, startPoint y: 218, endPoint x: 910, endPoint y: 218, distance: 11.6
click at [910, 218] on div "Anasayfa /" at bounding box center [811, 222] width 377 height 45
click at [922, 217] on icon "button" at bounding box center [926, 222] width 14 height 14
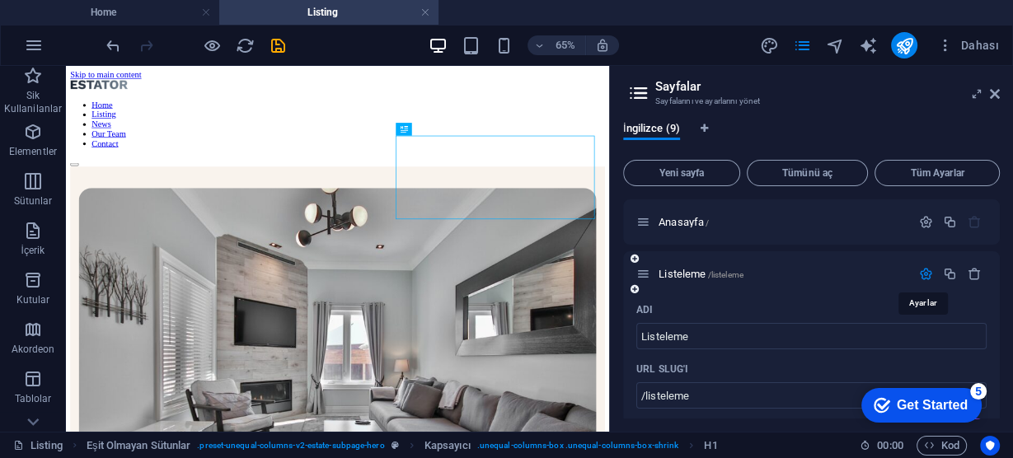
click at [923, 275] on icon "button" at bounding box center [926, 274] width 14 height 14
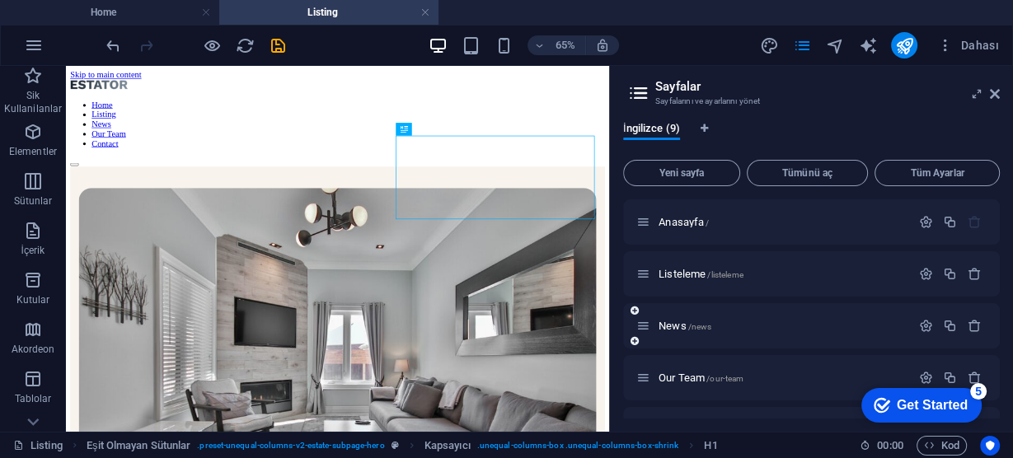
click at [918, 333] on div at bounding box center [950, 326] width 73 height 18
click at [925, 332] on icon "button" at bounding box center [926, 326] width 14 height 14
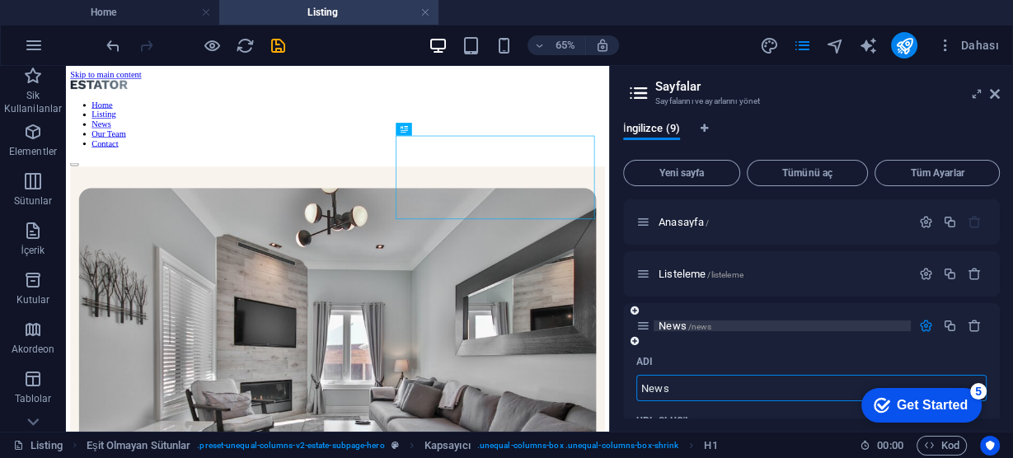
scroll to position [132, 0]
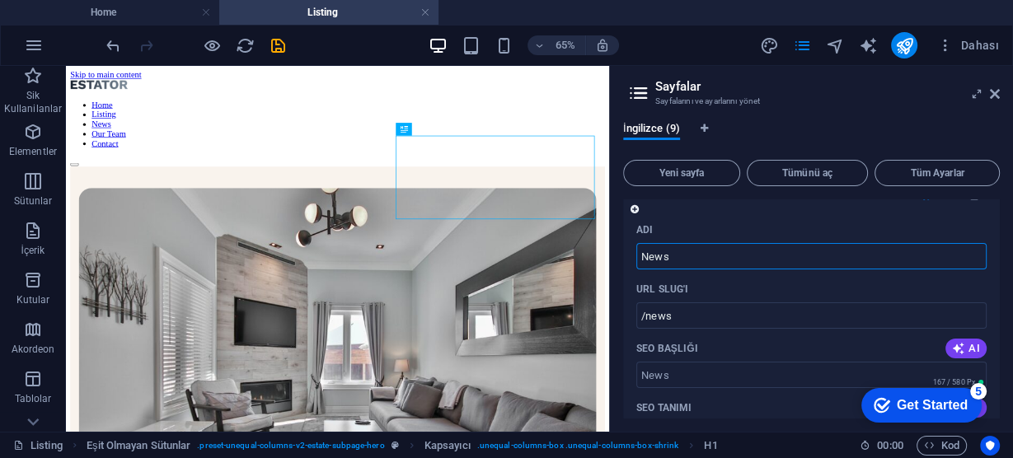
click at [727, 252] on input "News" at bounding box center [812, 256] width 350 height 26
click at [726, 252] on input "News" at bounding box center [812, 256] width 350 height 26
type input "Yeni"
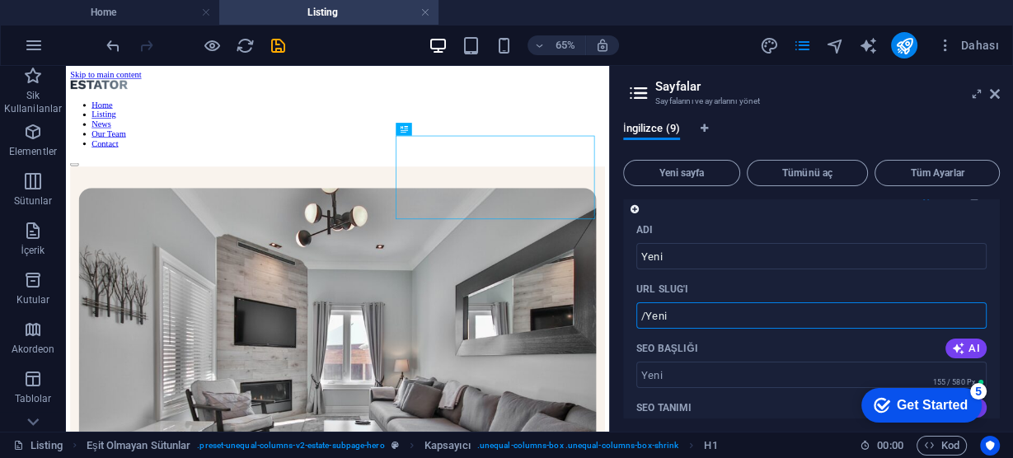
scroll to position [0, 0]
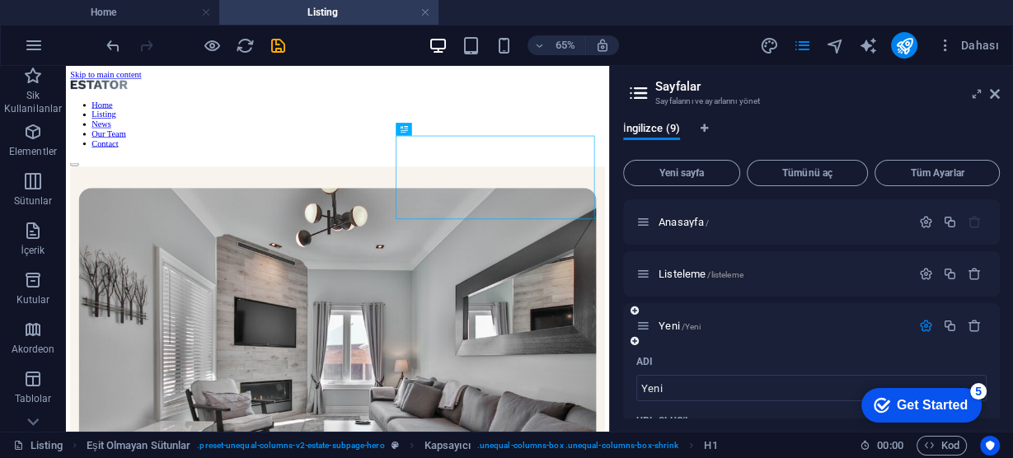
type input "/Yeni"
click at [932, 329] on button "button" at bounding box center [926, 326] width 24 height 14
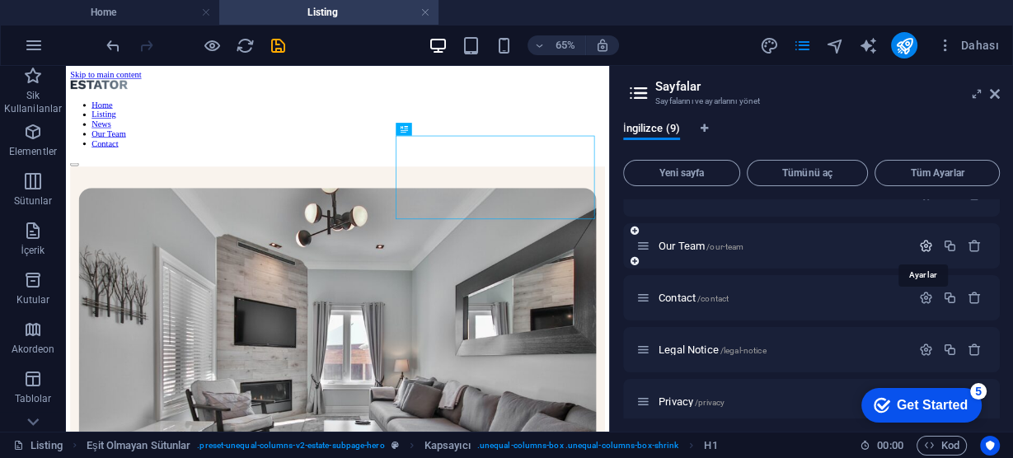
click at [923, 245] on icon "button" at bounding box center [926, 246] width 14 height 14
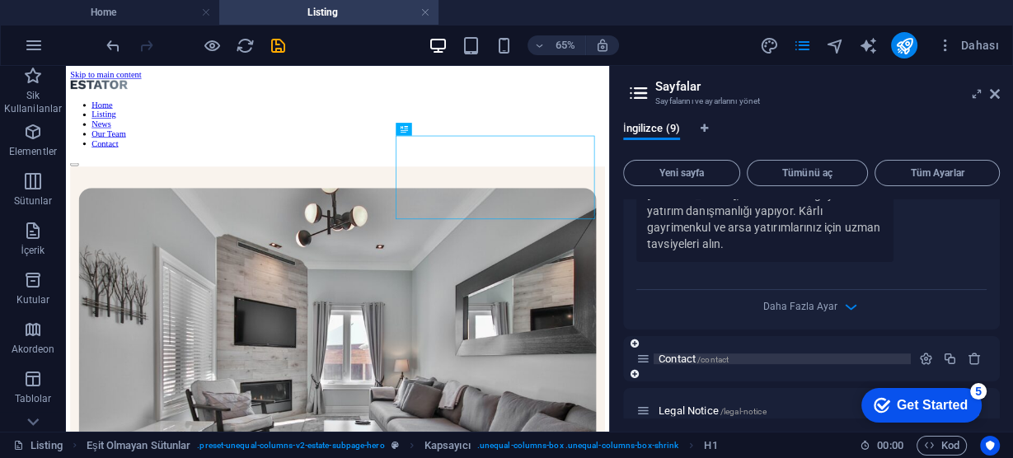
scroll to position [792, 0]
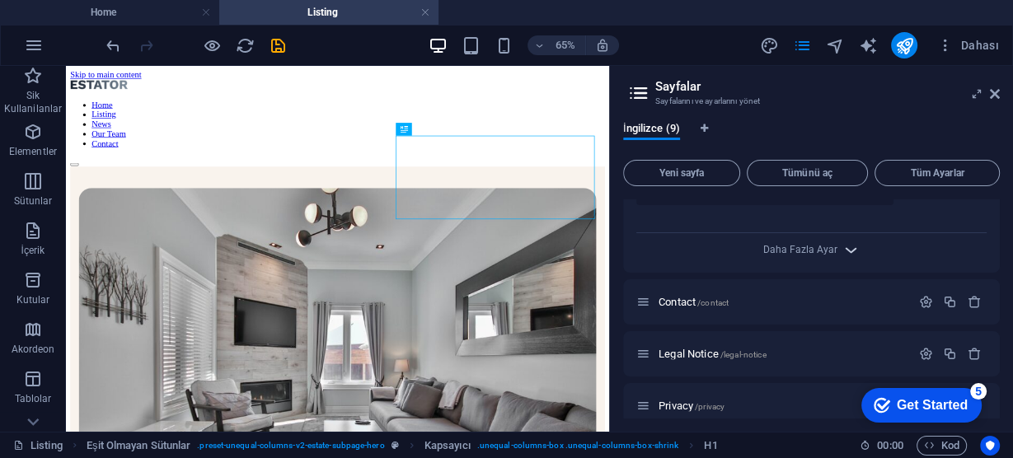
click at [842, 251] on icon "button" at bounding box center [851, 250] width 19 height 19
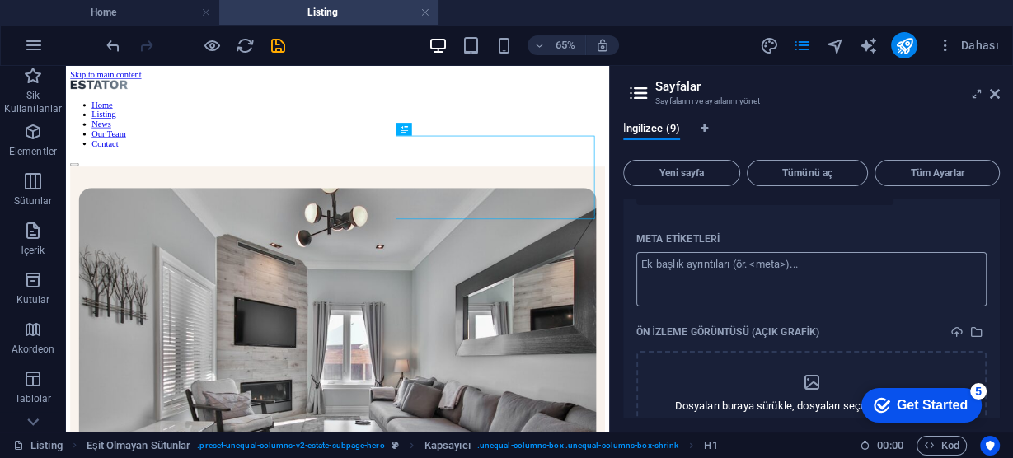
scroll to position [989, 0]
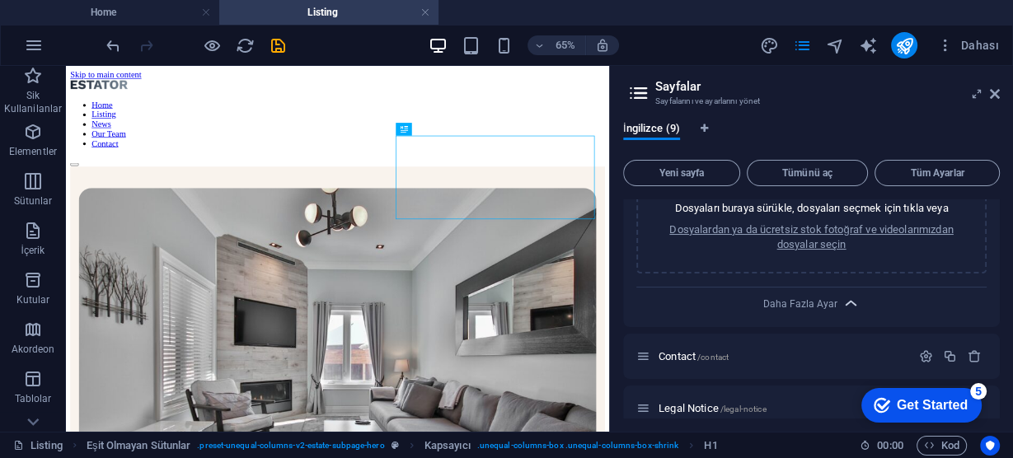
click at [846, 298] on icon "button" at bounding box center [851, 303] width 19 height 19
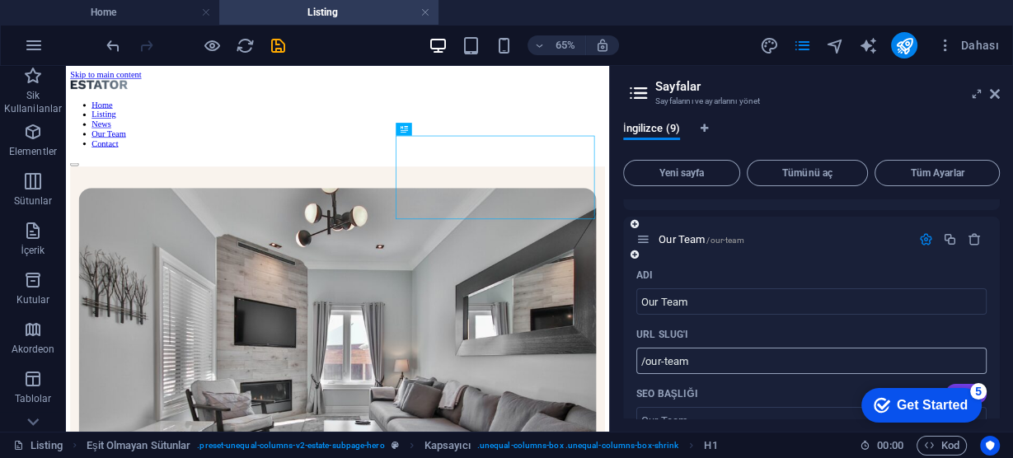
scroll to position [120, 0]
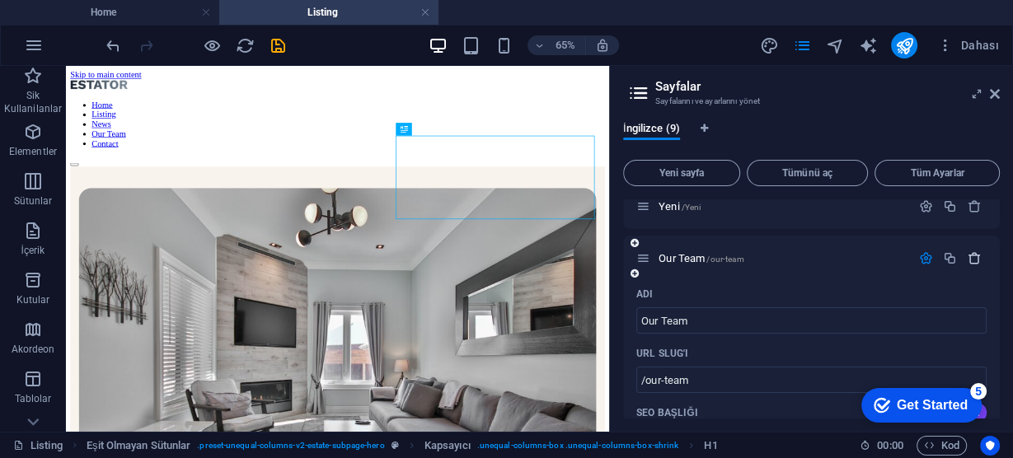
click at [973, 251] on icon "button" at bounding box center [975, 258] width 14 height 14
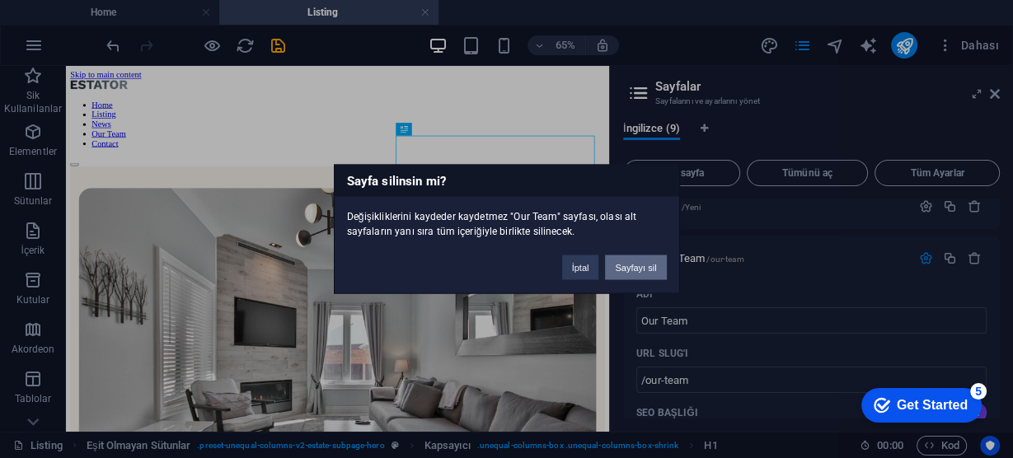
click at [646, 262] on button "Sayfayı sil" at bounding box center [635, 268] width 61 height 25
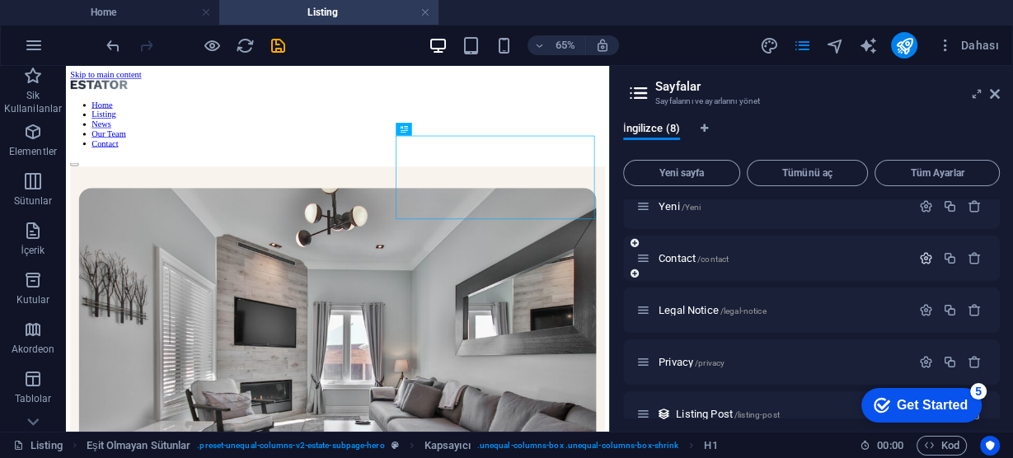
click at [926, 257] on icon "button" at bounding box center [926, 258] width 14 height 14
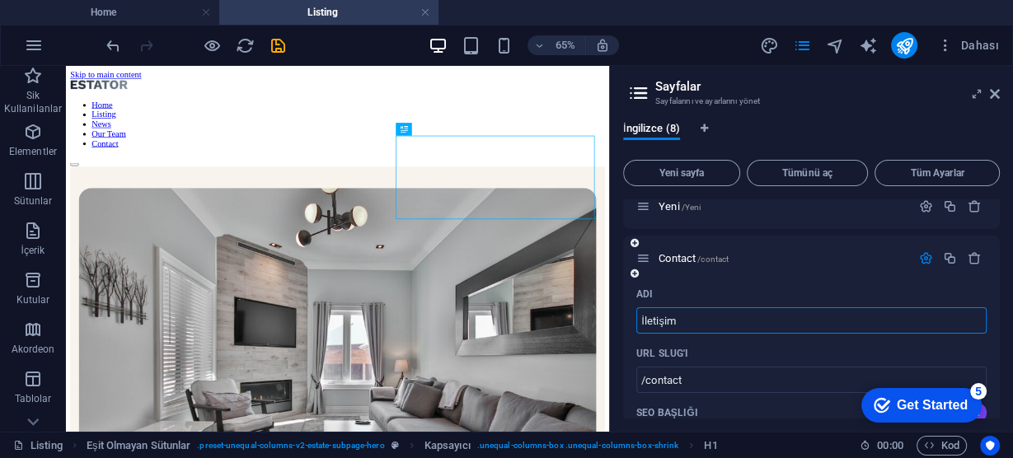
type input "İletişim"
type input "/iletisim"
type input "İletişim"
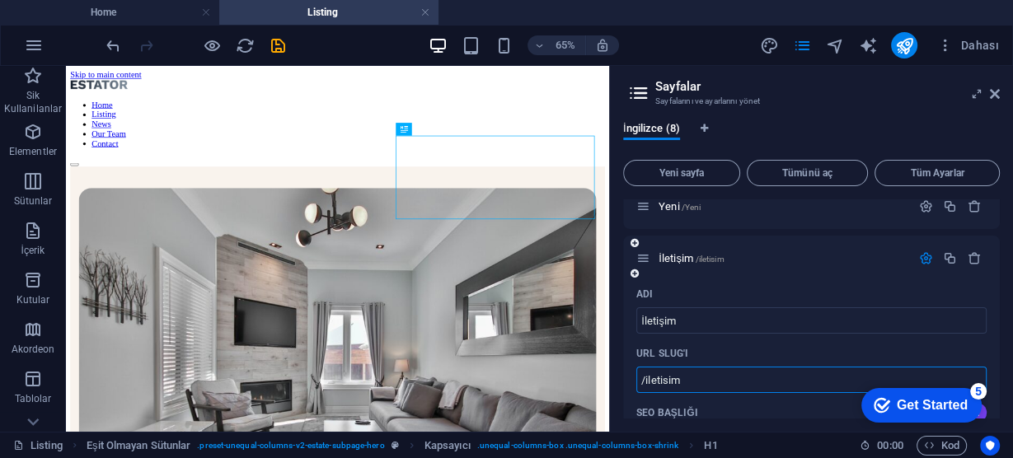
click at [923, 256] on icon "button" at bounding box center [926, 258] width 14 height 14
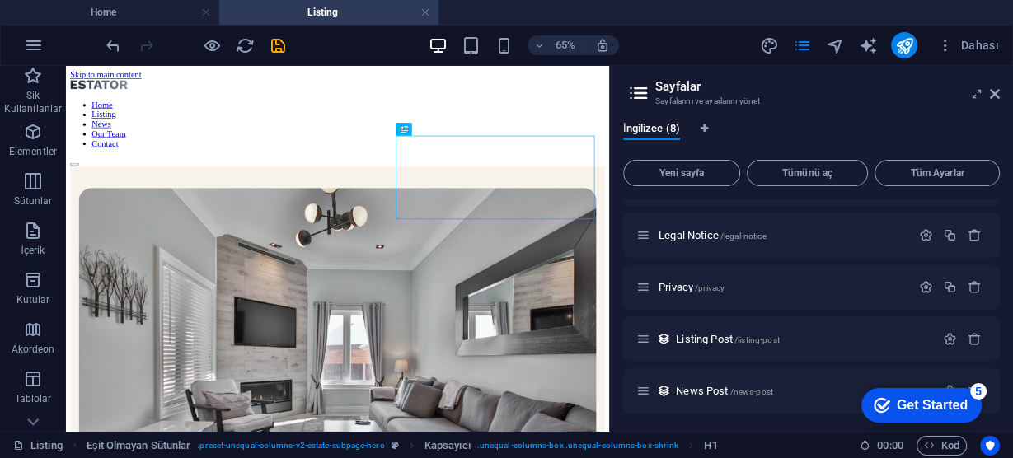
scroll to position [196, 0]
click at [943, 338] on icon "button" at bounding box center [950, 338] width 14 height 14
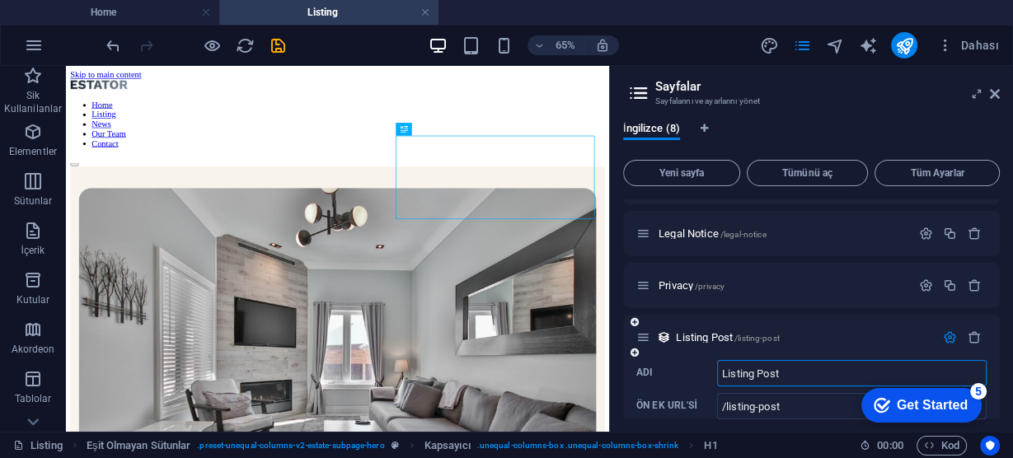
click at [806, 369] on input "Listing Post" at bounding box center [852, 373] width 270 height 26
drag, startPoint x: 776, startPoint y: 375, endPoint x: 836, endPoint y: 372, distance: 60.3
click at [836, 372] on input "Listing Post" at bounding box center [852, 373] width 270 height 26
type input "B"
type input "/yaz-listesi"
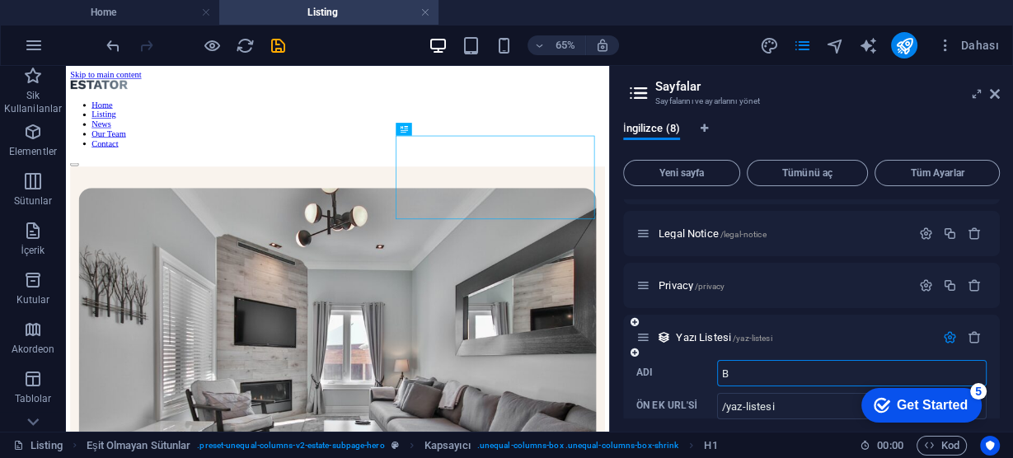
type input "B"
type input "/b"
type input "Blog Lis"
type input "/blog"
type input "Blog Listesi"
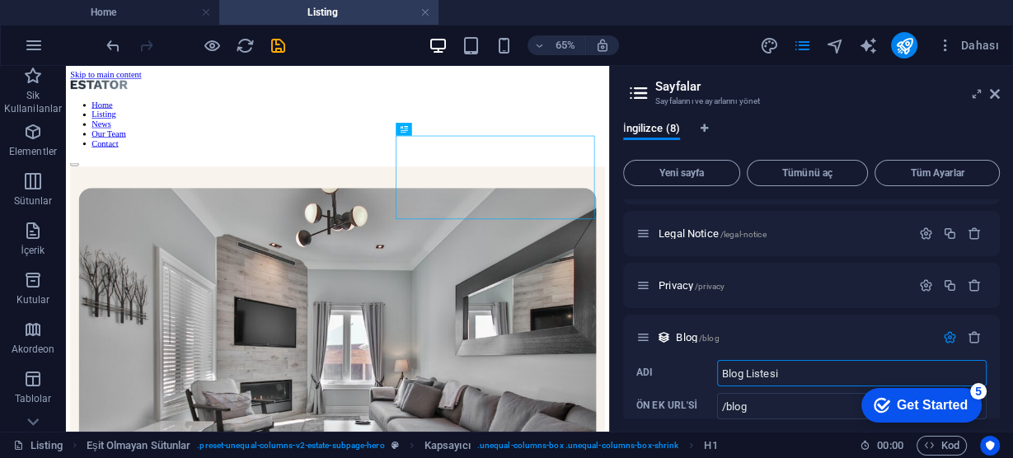
type input "/blog-listesi"
type input "Blog Listesi"
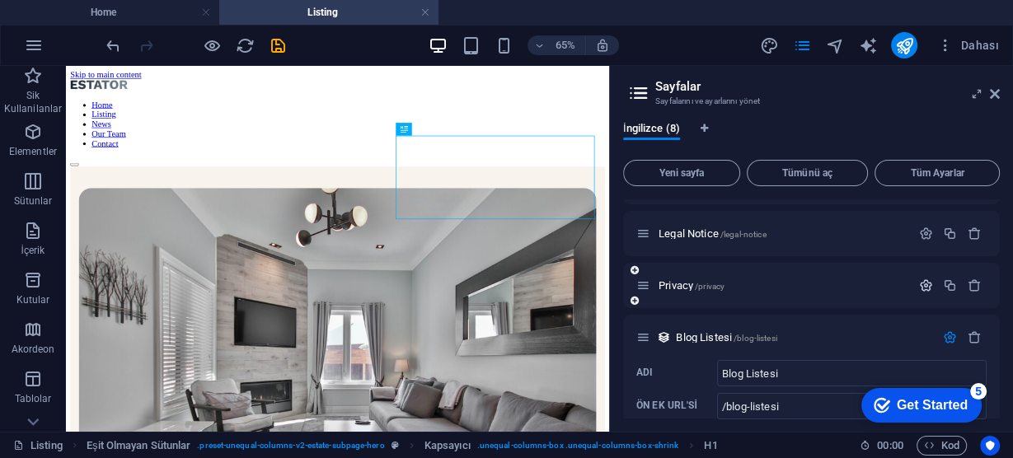
click at [930, 287] on button "button" at bounding box center [926, 286] width 24 height 14
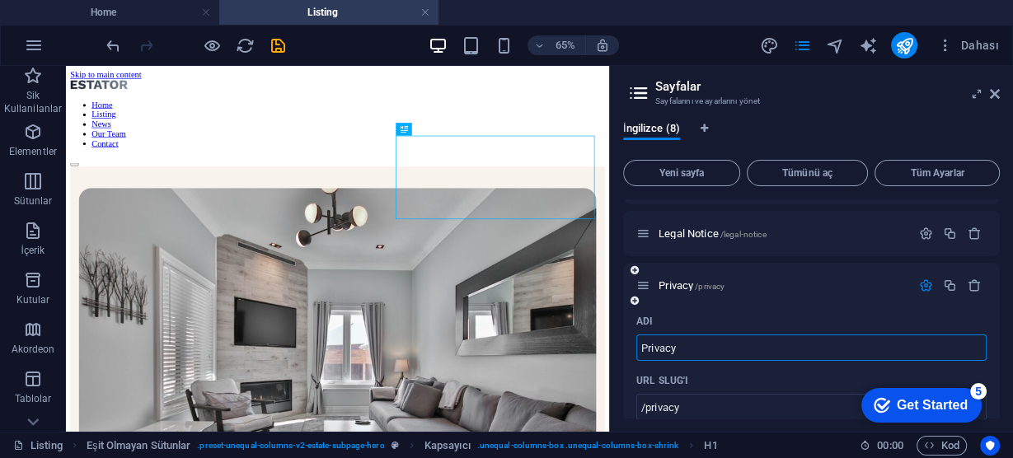
click at [704, 344] on input "Privacy" at bounding box center [812, 348] width 350 height 26
type input "G"
type input "/g"
type input "G"
type input "Gizlilik Politikası"
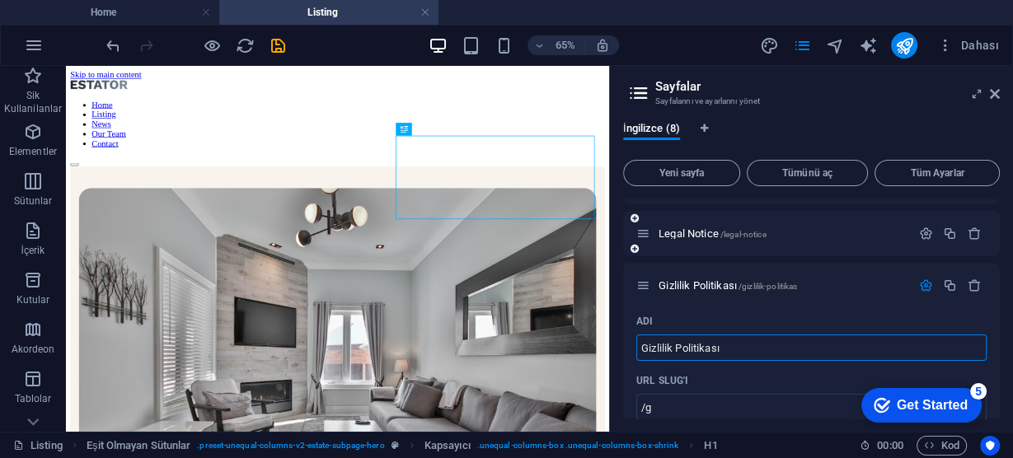
type input "/gizlilik-politikas"
type input "Gizlilik Politikası"
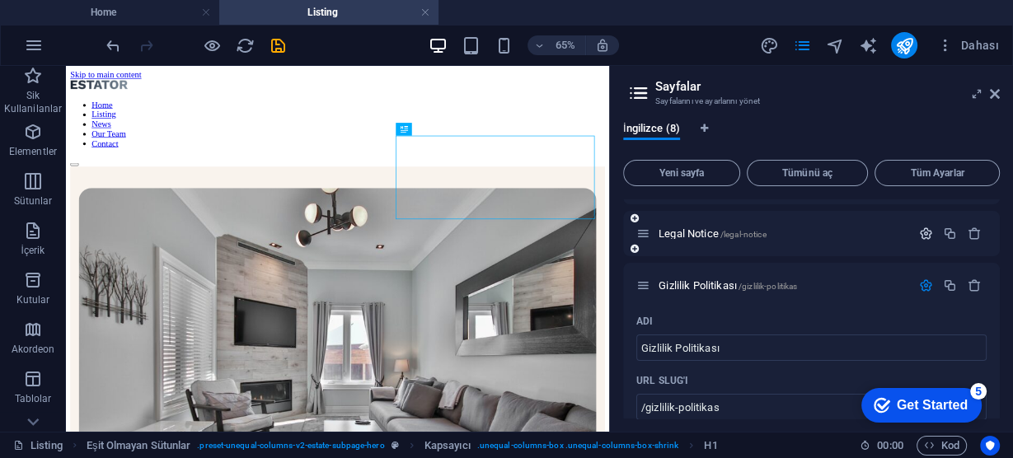
click at [929, 235] on icon "button" at bounding box center [926, 234] width 14 height 14
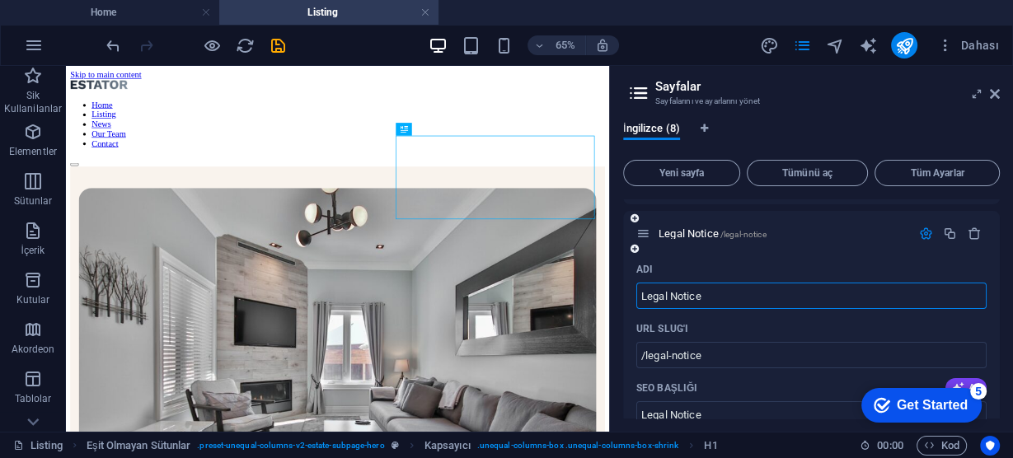
click at [747, 298] on input "Legal Notice" at bounding box center [812, 296] width 350 height 26
type input "Kullanıcı Sözleşmesi"
type input "/kullan-c-soezlesm"
type input "Kullanıcı Sözleşm"
type input "Kullanıcı Sözleşmesi"
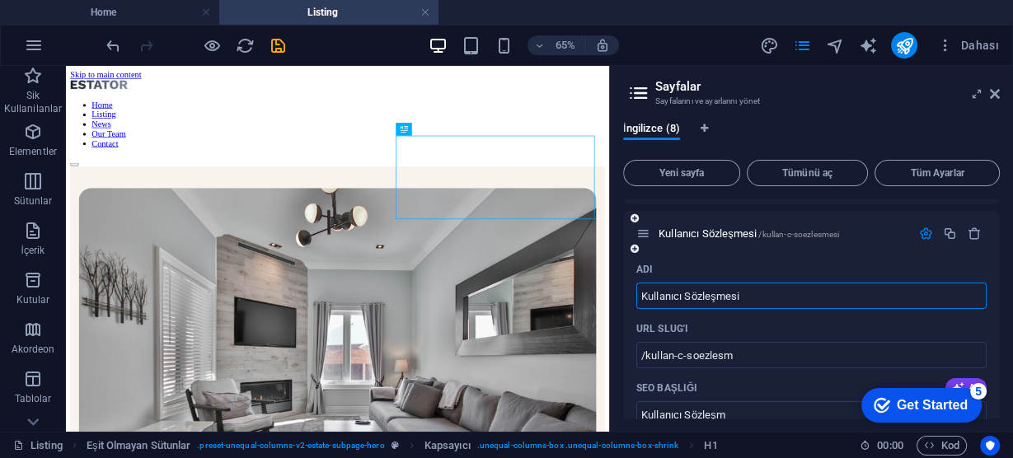
type input "/kullan-c-soezlesmesi"
type input "Kullanıcı Sözleşmesi"
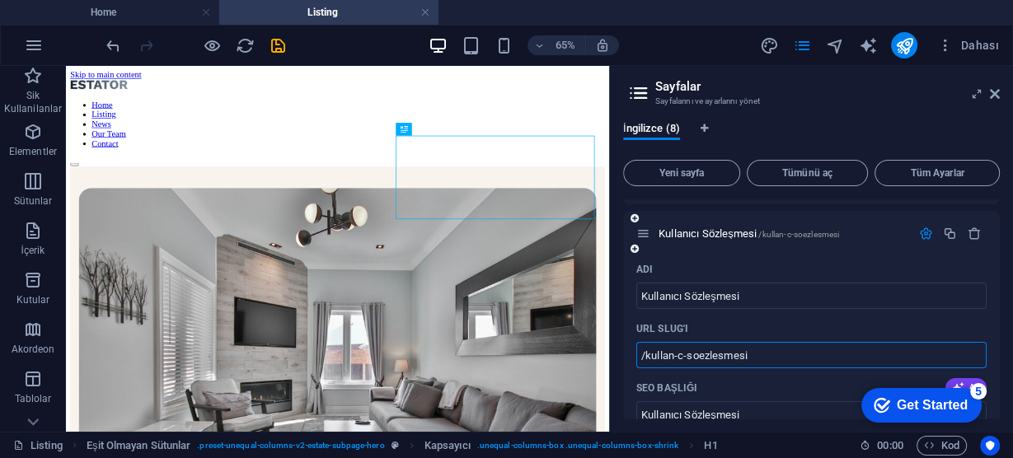
click at [687, 352] on input "/kullan-c-soezlesmesi" at bounding box center [812, 355] width 350 height 26
click at [706, 354] on input "/kullanici-soezlesmesi" at bounding box center [812, 355] width 350 height 26
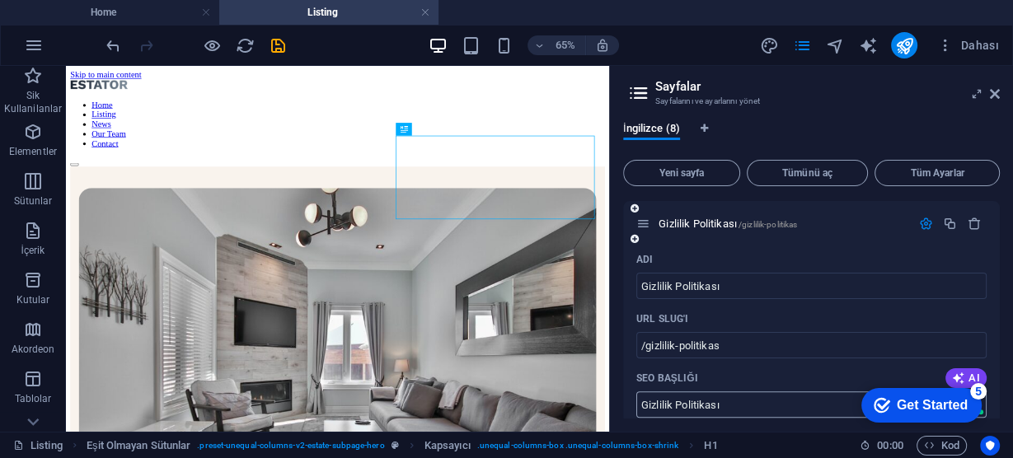
scroll to position [1054, 0]
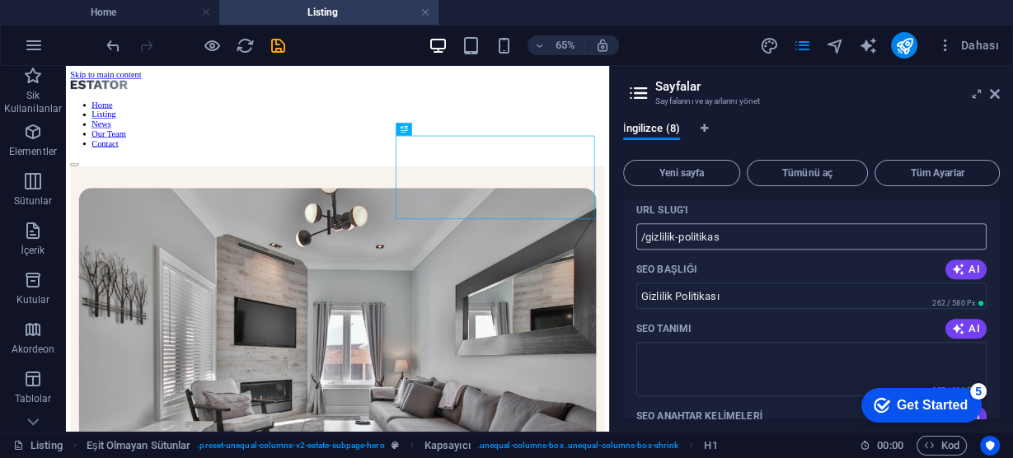
type input "/kullanici-sozlesmesi"
click at [777, 236] on input "/gizlilik-politikas" at bounding box center [812, 236] width 350 height 26
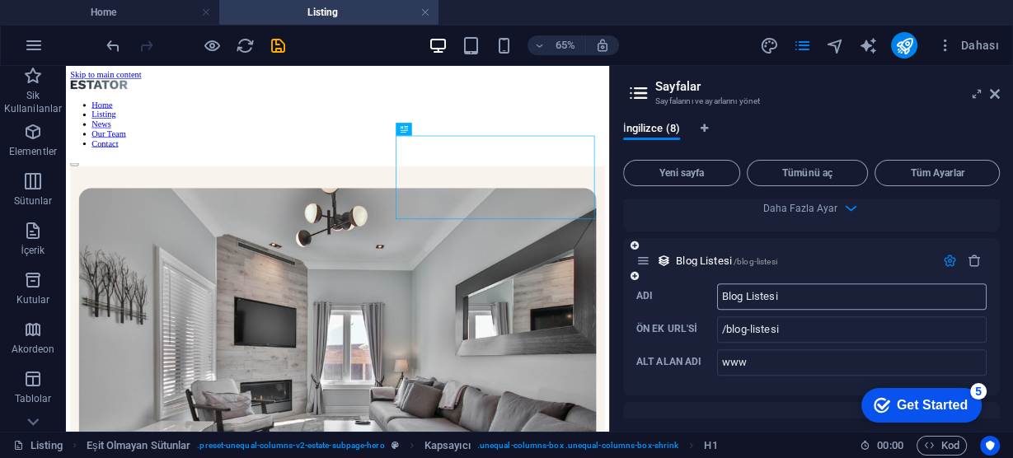
scroll to position [1657, 0]
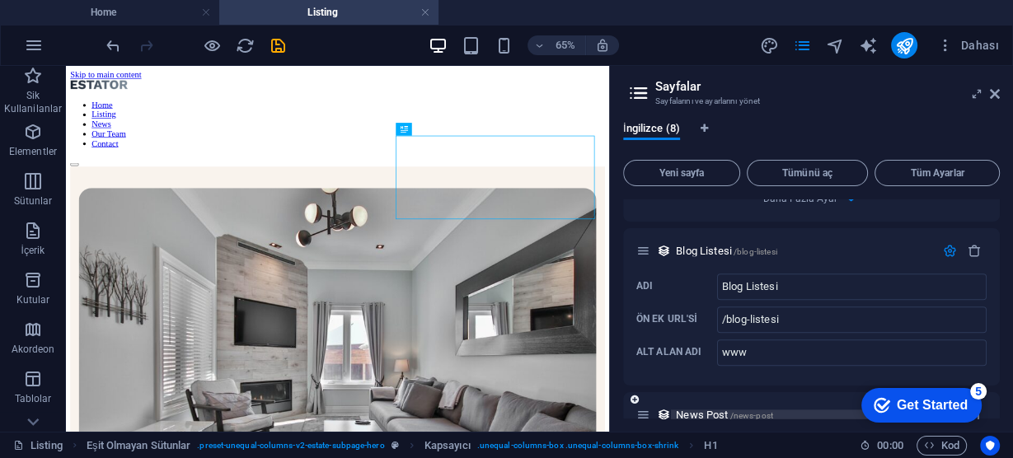
type input "/gizlilik-politikasi"
click at [768, 411] on span "/news-post" at bounding box center [751, 415] width 43 height 9
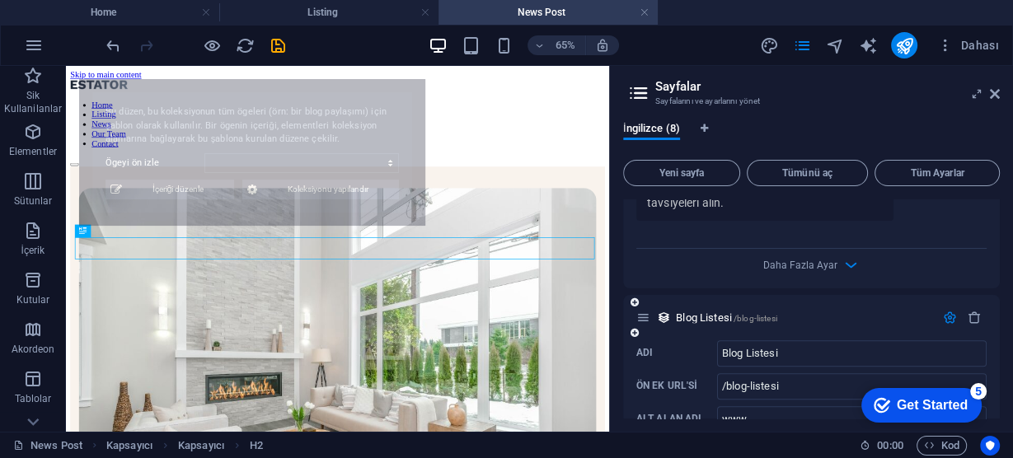
scroll to position [1646, 0]
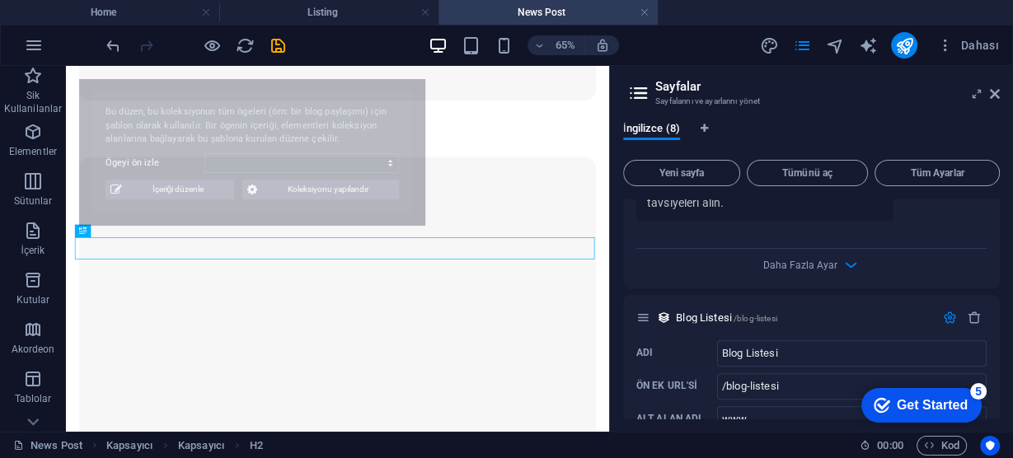
drag, startPoint x: 948, startPoint y: 300, endPoint x: 766, endPoint y: 269, distance: 184.9
click at [767, 295] on div "Blog Listesi /blog-listesi" at bounding box center [811, 317] width 377 height 45
select select "68b90549889d811e2f02bc7b"
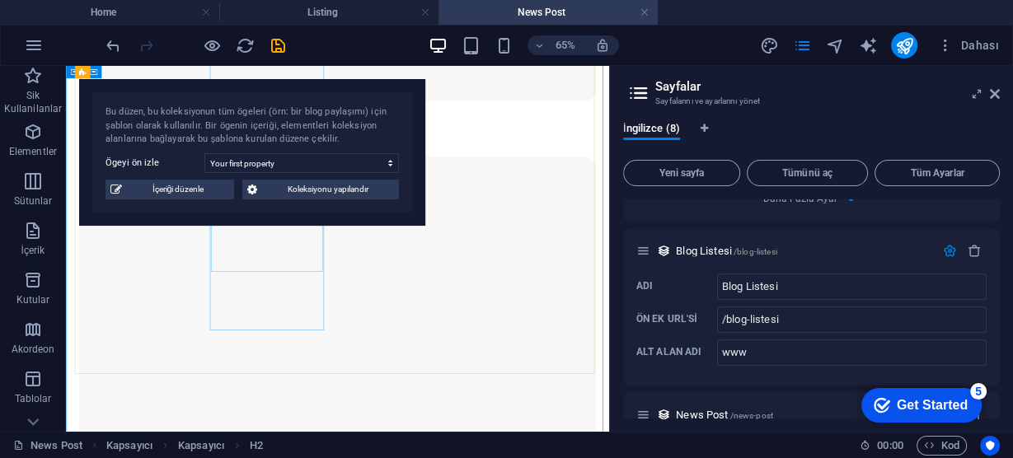
scroll to position [2173, 0]
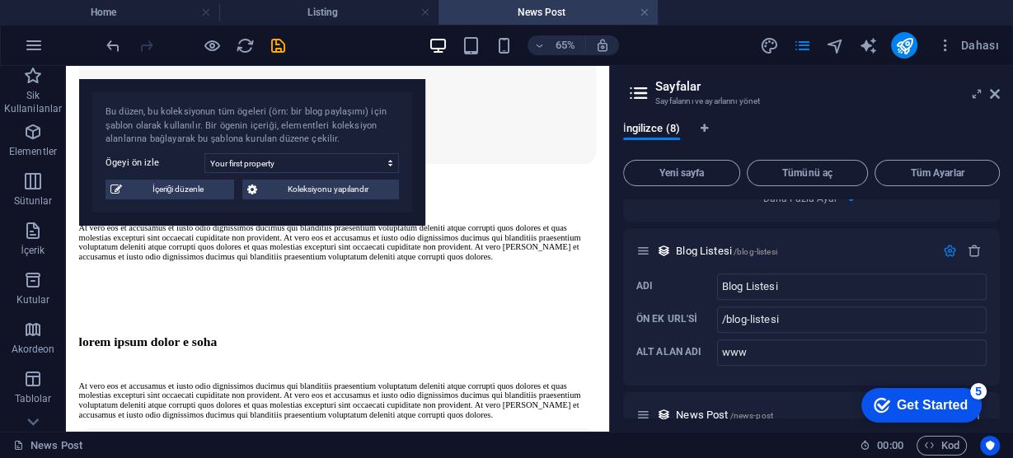
click at [944, 388] on div "checkmark Get Started 5" at bounding box center [922, 405] width 120 height 35
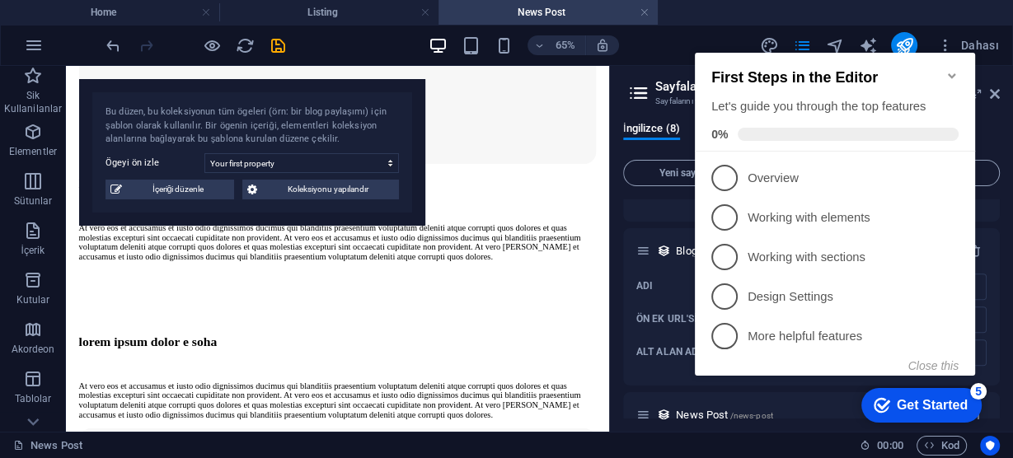
click at [724, 421] on div "checkmark Get Started 5 First Steps in the Editor Let's guide you through the t…" at bounding box center [838, 230] width 300 height 398
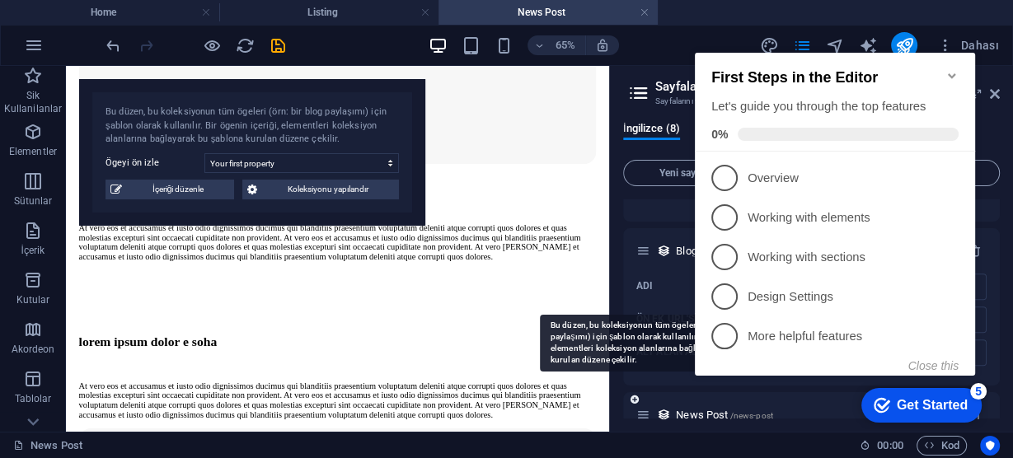
click at [662, 408] on icon at bounding box center [664, 415] width 14 height 14
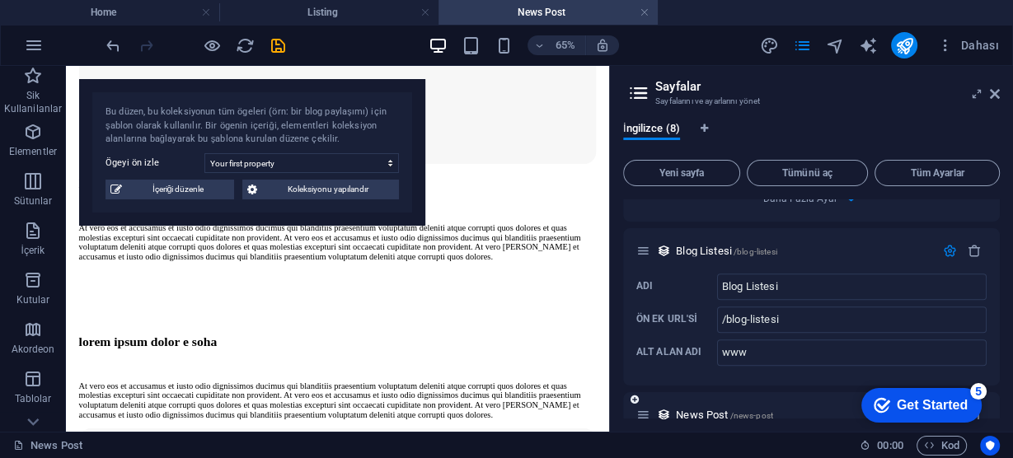
click at [651, 406] on div "News Post /news-post" at bounding box center [786, 415] width 298 height 19
click at [643, 408] on icon at bounding box center [644, 415] width 14 height 14
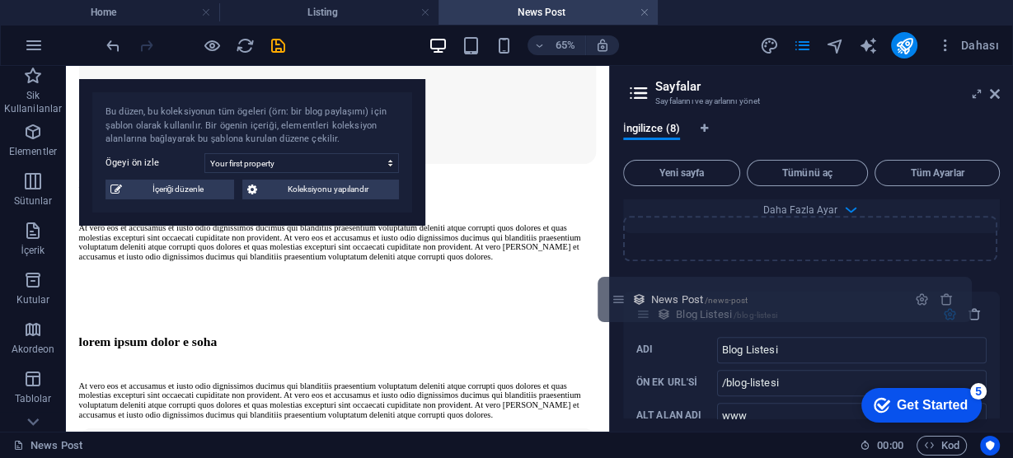
scroll to position [1642, 0]
drag, startPoint x: 643, startPoint y: 394, endPoint x: 622, endPoint y: 277, distance: 119.0
click at [620, 287] on div "İngilizce (8) Yeni sayfa Tümünü aç Tüm Ayarlar Anasayfa / Listeleme /listeleme …" at bounding box center [811, 270] width 403 height 323
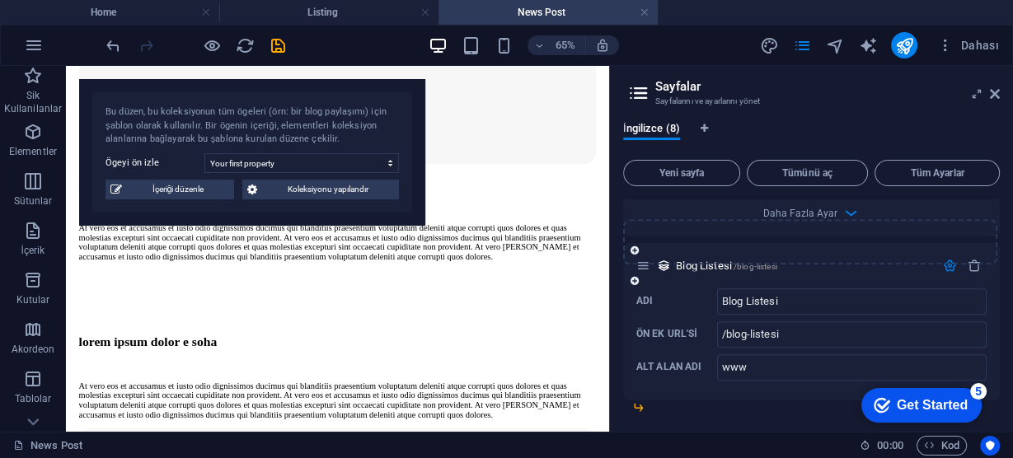
click at [623, 270] on div "İngilizce (8) Yeni sayfa Tümünü aç Tüm Ayarlar Anasayfa / Listeleme /listeleme …" at bounding box center [811, 270] width 403 height 323
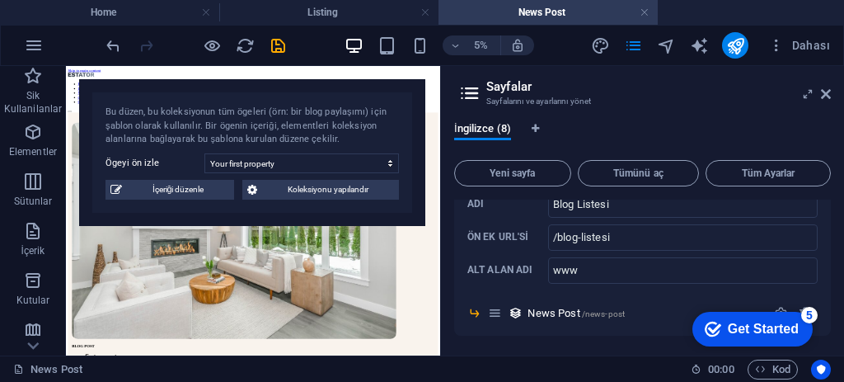
scroll to position [1714, 0]
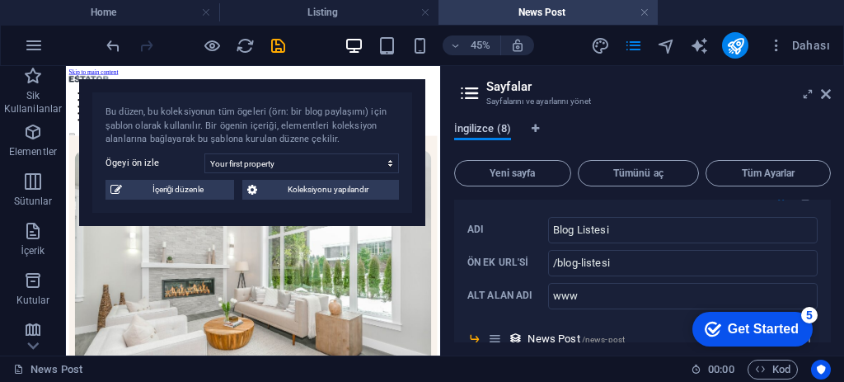
click at [491, 128] on span "İngilizce (8)" at bounding box center [482, 130] width 57 height 23
click at [599, 283] on input "www" at bounding box center [683, 296] width 270 height 26
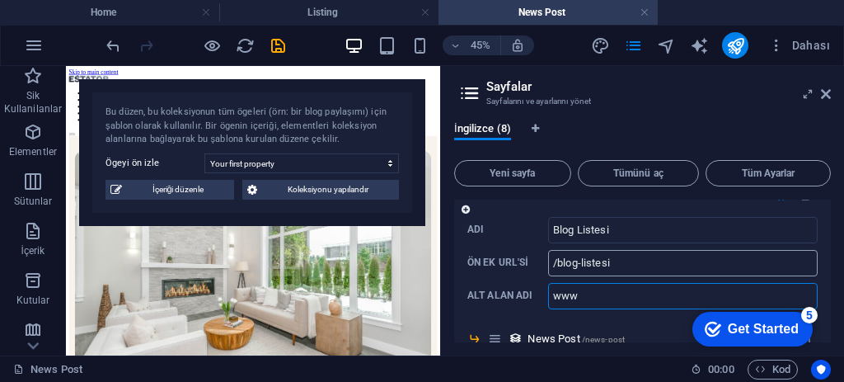
click at [637, 250] on input "/blog-listesi" at bounding box center [683, 263] width 270 height 26
click at [500, 331] on icon at bounding box center [495, 338] width 14 height 14
click at [497, 331] on icon at bounding box center [495, 338] width 14 height 14
click at [489, 318] on icon at bounding box center [486, 323] width 8 height 10
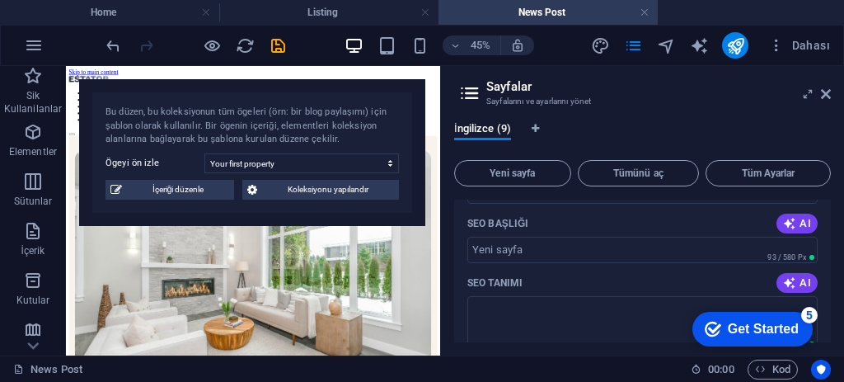
scroll to position [2320, 0]
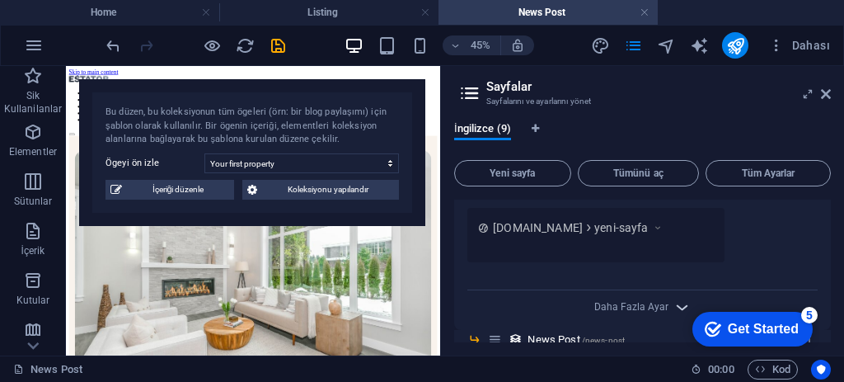
click at [676, 298] on icon "button" at bounding box center [682, 307] width 19 height 19
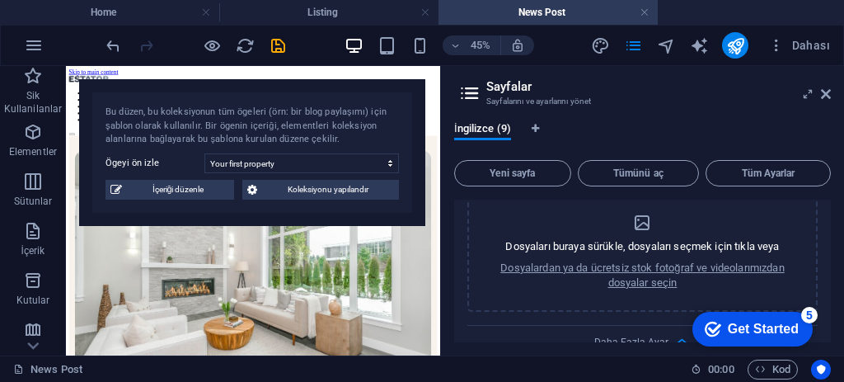
scroll to position [2572, 0]
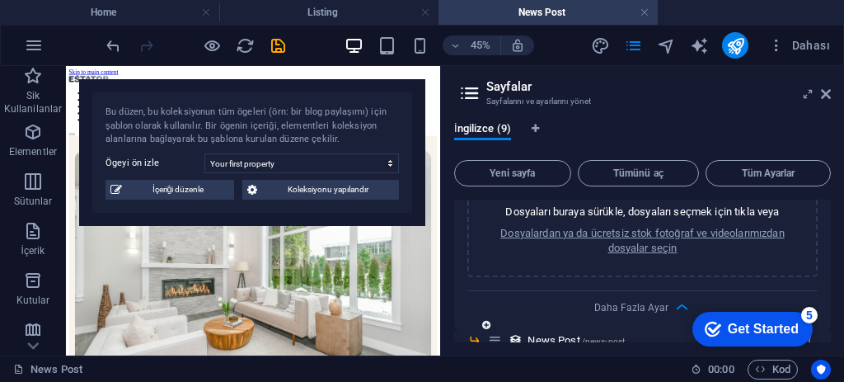
click at [487, 320] on icon at bounding box center [486, 325] width 8 height 10
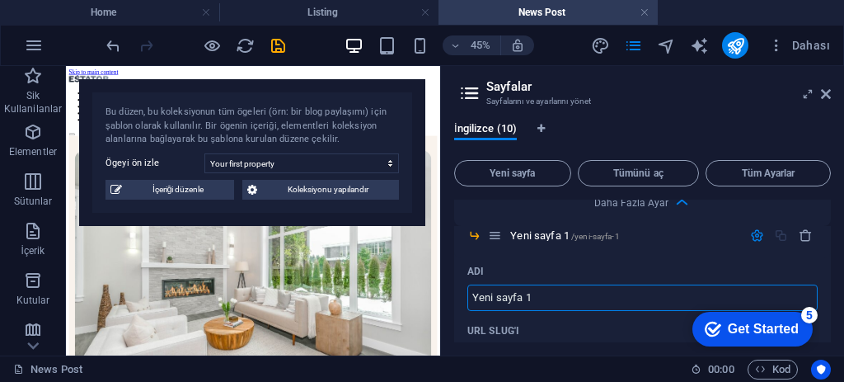
click at [650, 16] on h4 "News Post" at bounding box center [548, 12] width 219 height 18
click at [807, 228] on icon "button" at bounding box center [806, 235] width 14 height 14
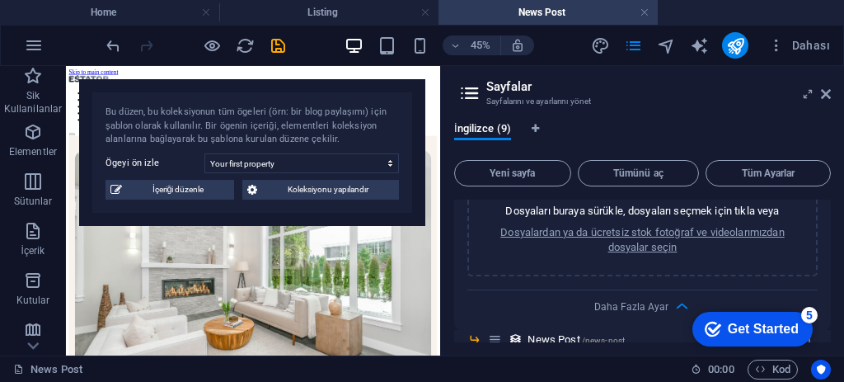
scroll to position [2572, 0]
click at [602, 336] on span "/news-post" at bounding box center [603, 340] width 43 height 9
click at [798, 309] on div "checkmark Get Started 5 First Steps in the Editor Let's guide you through the t…" at bounding box center [749, 327] width 140 height 49
click at [561, 334] on span "News Post /news-post" at bounding box center [576, 340] width 97 height 12
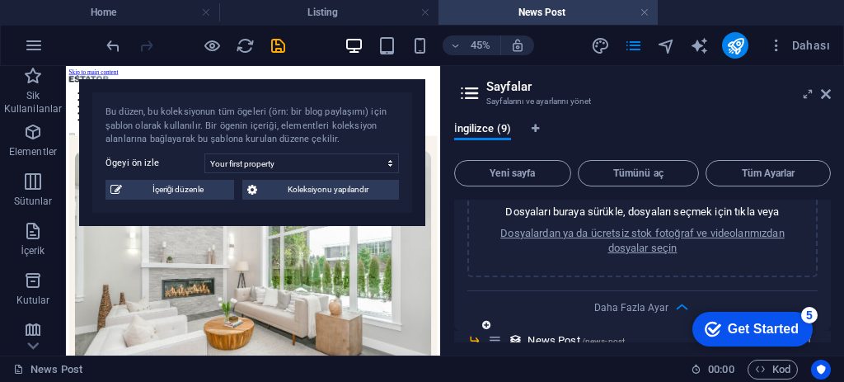
click at [475, 333] on icon at bounding box center [474, 340] width 14 height 14
click at [470, 333] on icon at bounding box center [474, 340] width 14 height 14
click at [583, 336] on span "/news-post" at bounding box center [603, 340] width 43 height 9
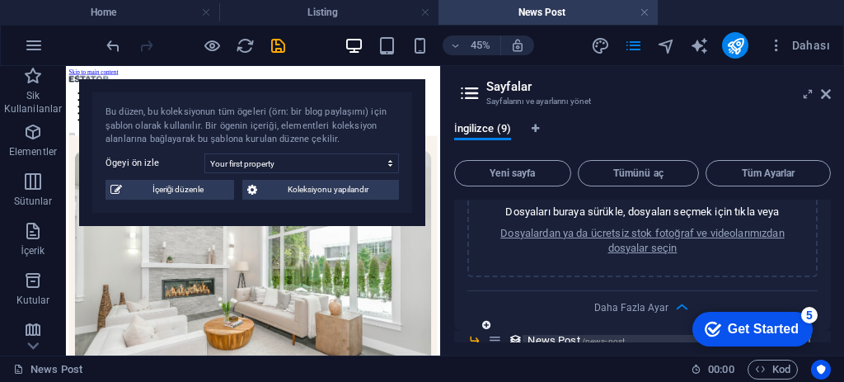
click at [583, 336] on span "/news-post" at bounding box center [603, 340] width 43 height 9
click at [617, 336] on span "/news-post" at bounding box center [603, 340] width 43 height 9
click at [604, 336] on span "/news-post" at bounding box center [603, 340] width 43 height 9
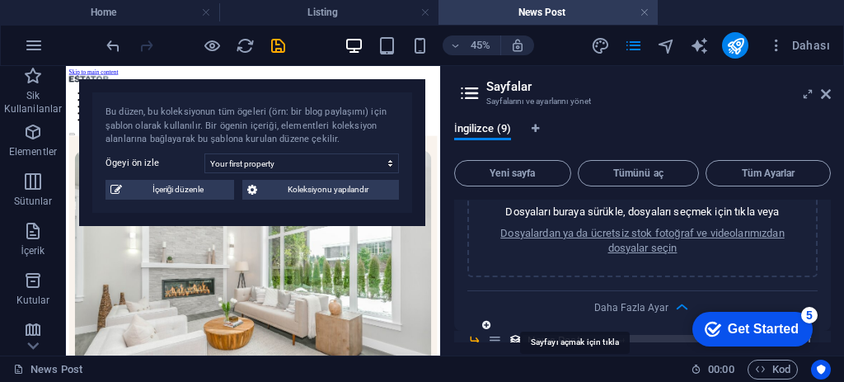
click at [605, 336] on span "/news-post" at bounding box center [603, 340] width 43 height 9
click at [607, 336] on span "/news-post" at bounding box center [603, 340] width 43 height 9
drag, startPoint x: 607, startPoint y: 312, endPoint x: 567, endPoint y: 323, distance: 41.0
click at [608, 336] on span "/news-post" at bounding box center [603, 340] width 43 height 9
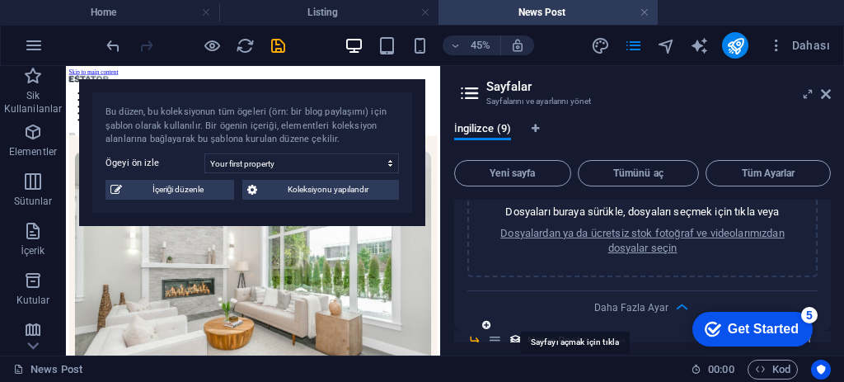
click at [608, 336] on span "/news-post" at bounding box center [603, 340] width 43 height 9
click at [542, 331] on div "News Post /news-post" at bounding box center [627, 340] width 278 height 19
click at [543, 331] on div "News Post /news-post" at bounding box center [627, 340] width 278 height 19
click at [543, 334] on span "News Post /news-post" at bounding box center [576, 340] width 97 height 12
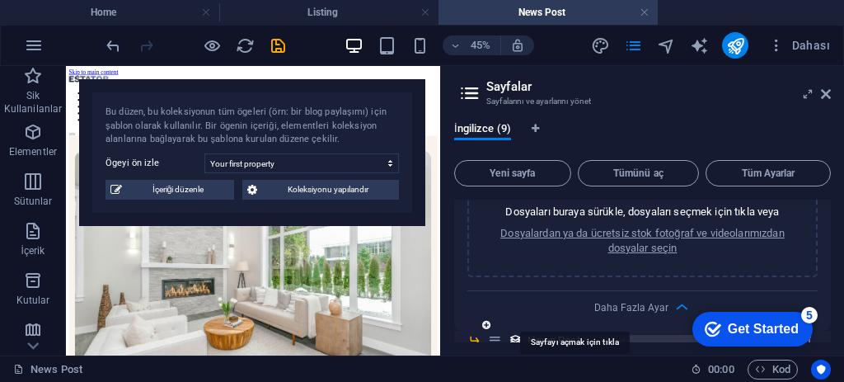
click at [543, 334] on span "News Post /news-post" at bounding box center [576, 340] width 97 height 12
click at [545, 334] on span "News Post /news-post" at bounding box center [576, 340] width 97 height 12
click at [678, 298] on icon "button" at bounding box center [682, 307] width 19 height 19
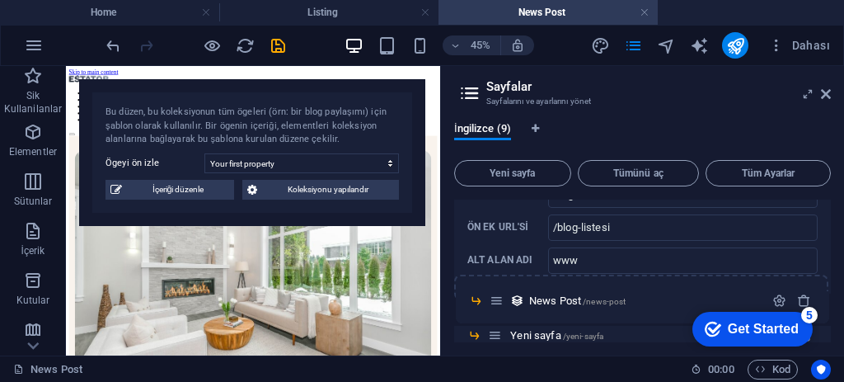
scroll to position [1755, 0]
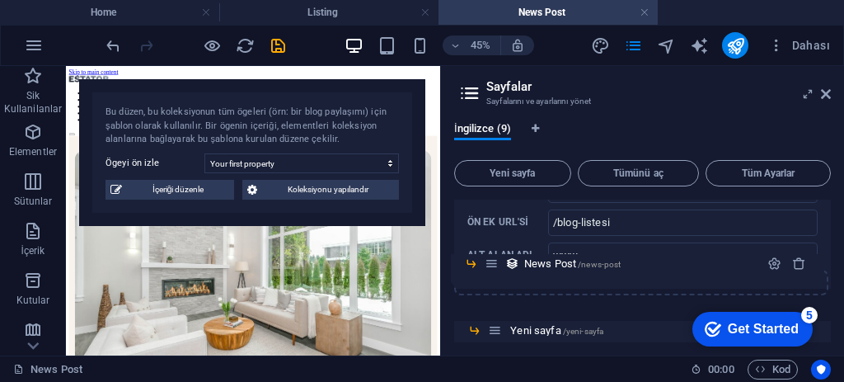
drag, startPoint x: 497, startPoint y: 316, endPoint x: 493, endPoint y: 260, distance: 56.2
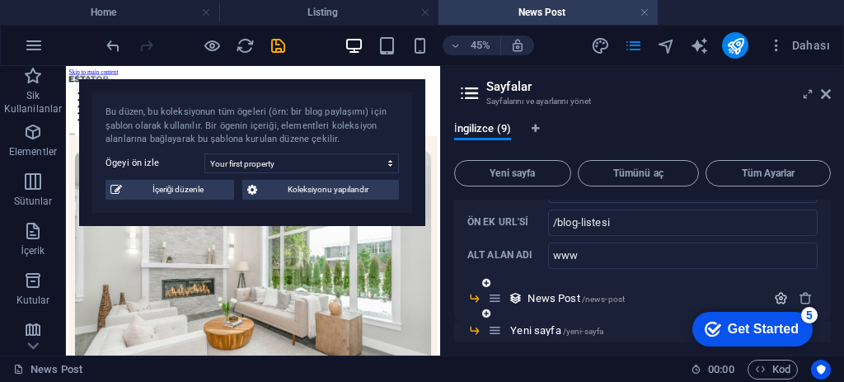
click at [779, 291] on icon "button" at bounding box center [781, 298] width 14 height 14
click at [608, 321] on input "News Post" at bounding box center [683, 334] width 270 height 26
type input "Y"
type input "/yn"
click at [612, 321] on input "Adı ​" at bounding box center [683, 334] width 270 height 26
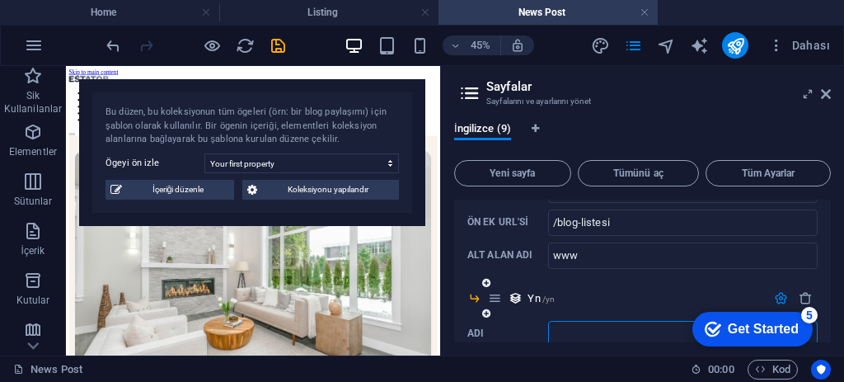
type input "Y"
type input "/"
type input "Yeni Yazı"
type input "/yeni-yaz"
type input "Yeni Yazı"
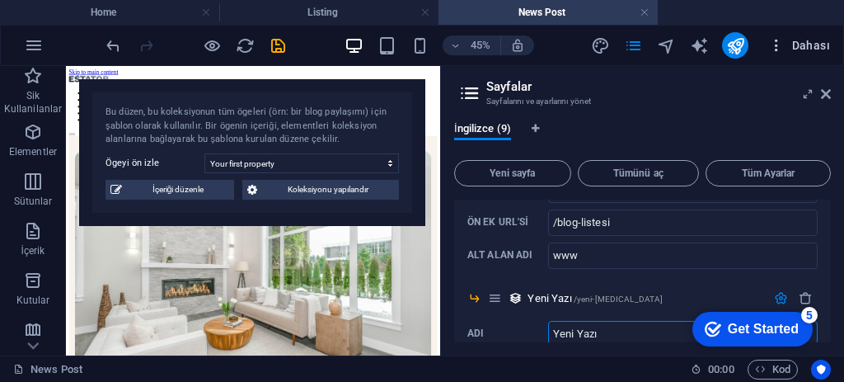
click at [822, 46] on span "Dahası" at bounding box center [799, 45] width 62 height 16
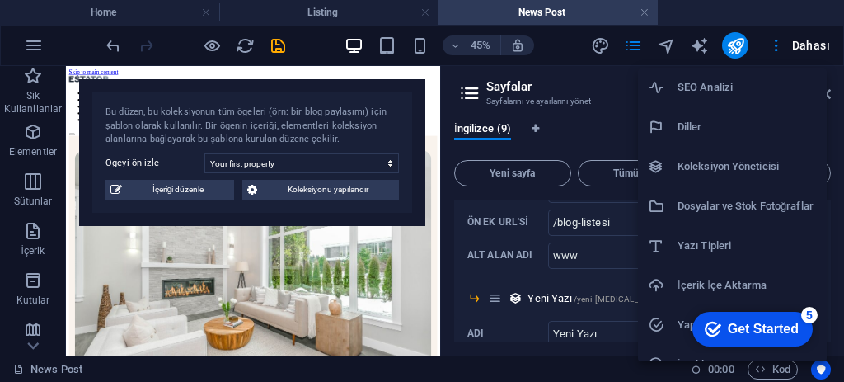
scroll to position [142, 0]
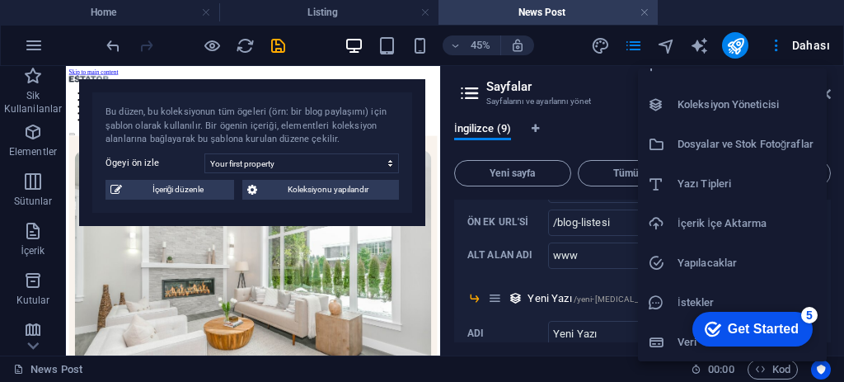
click at [733, 45] on div at bounding box center [422, 191] width 844 height 382
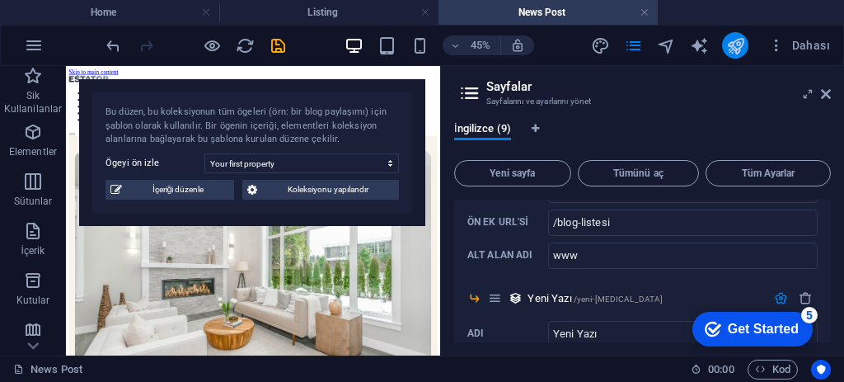
click at [735, 48] on icon "publish" at bounding box center [735, 45] width 19 height 19
